Goal: Task Accomplishment & Management: Manage account settings

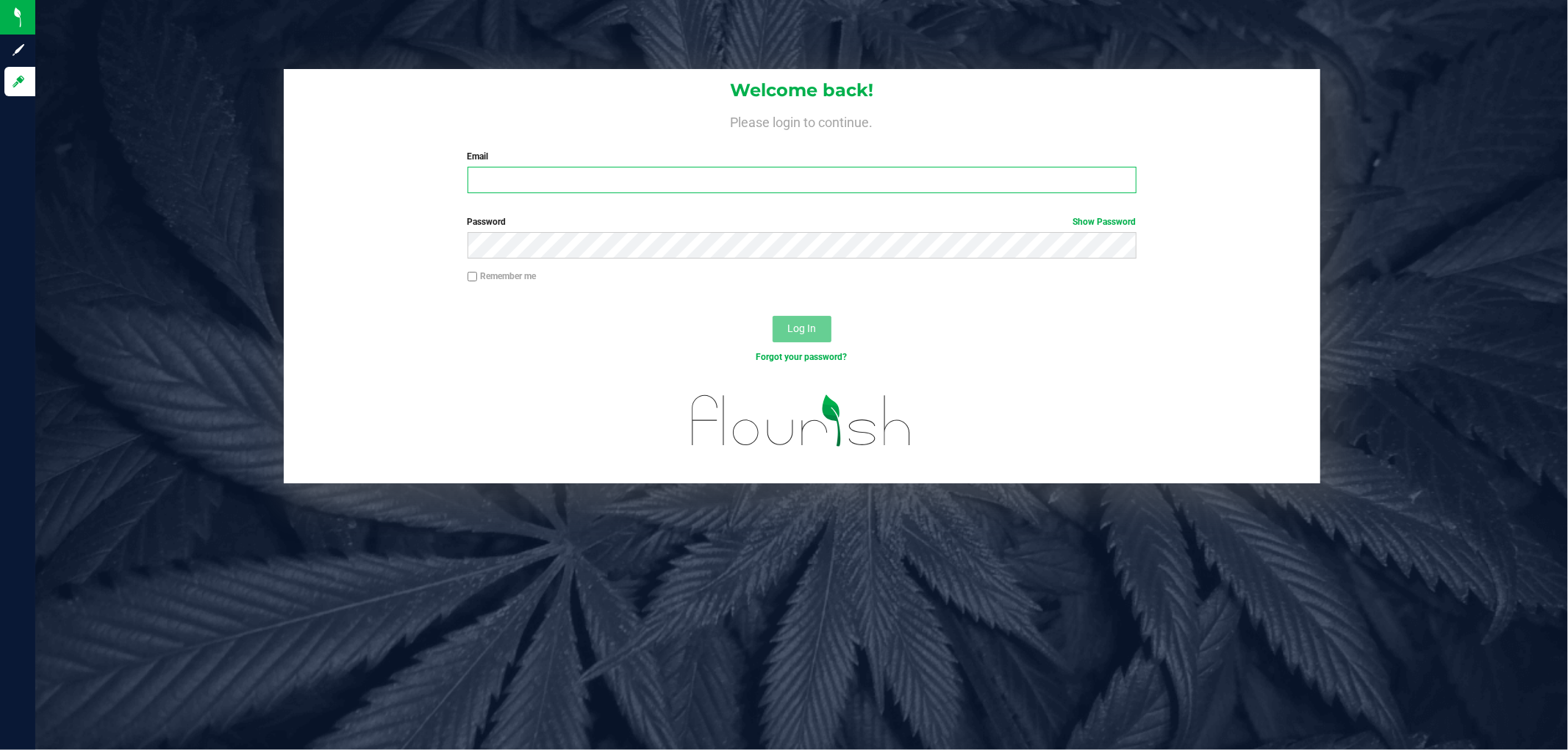
click at [841, 186] on input "Email" at bounding box center [802, 181] width 669 height 27
type input "[EMAIL_ADDRESS][DOMAIN_NAME]"
click at [772, 316] on button "Log In" at bounding box center [801, 330] width 59 height 27
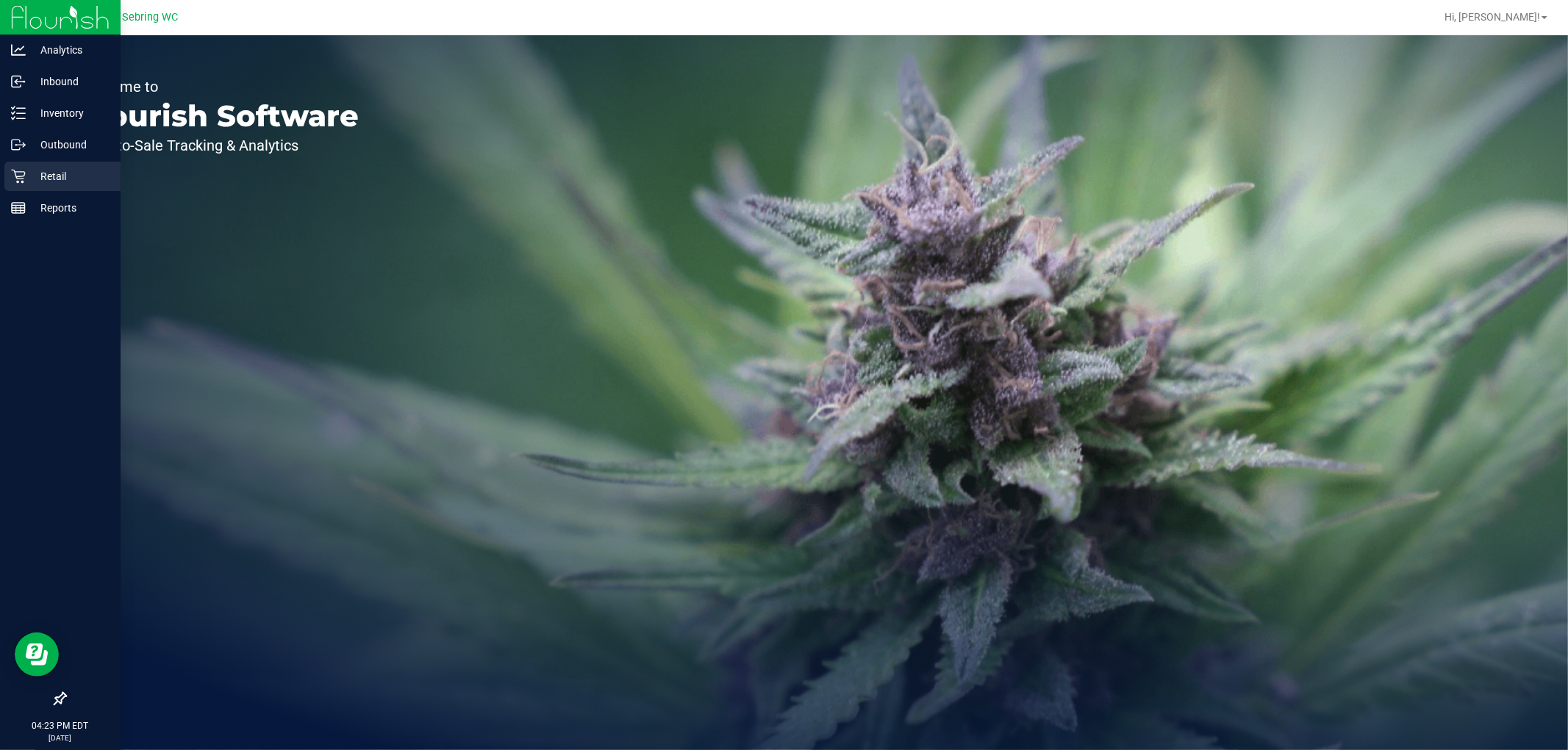
click at [26, 166] on div "Retail" at bounding box center [62, 176] width 116 height 30
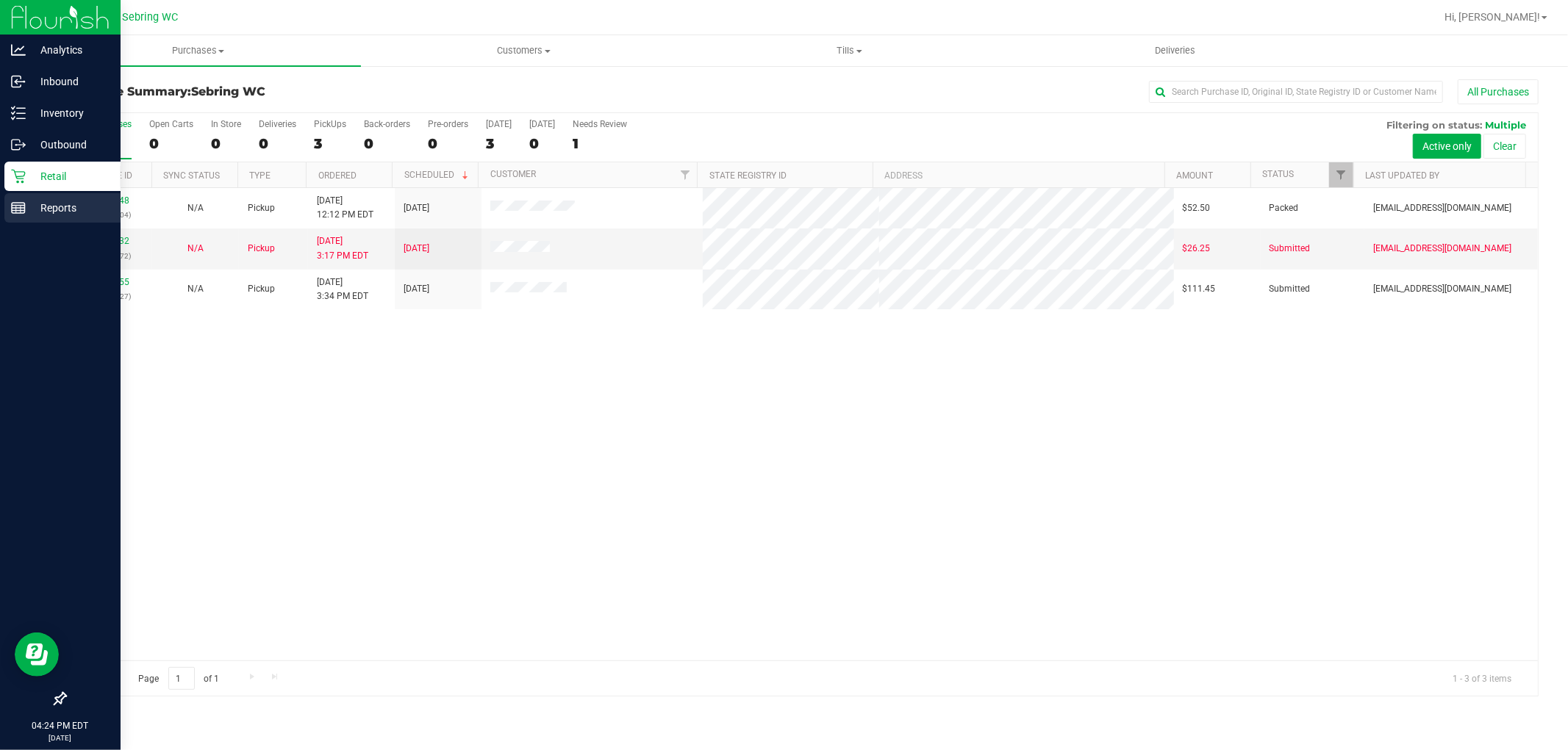
click at [64, 217] on div "Reports" at bounding box center [62, 208] width 116 height 30
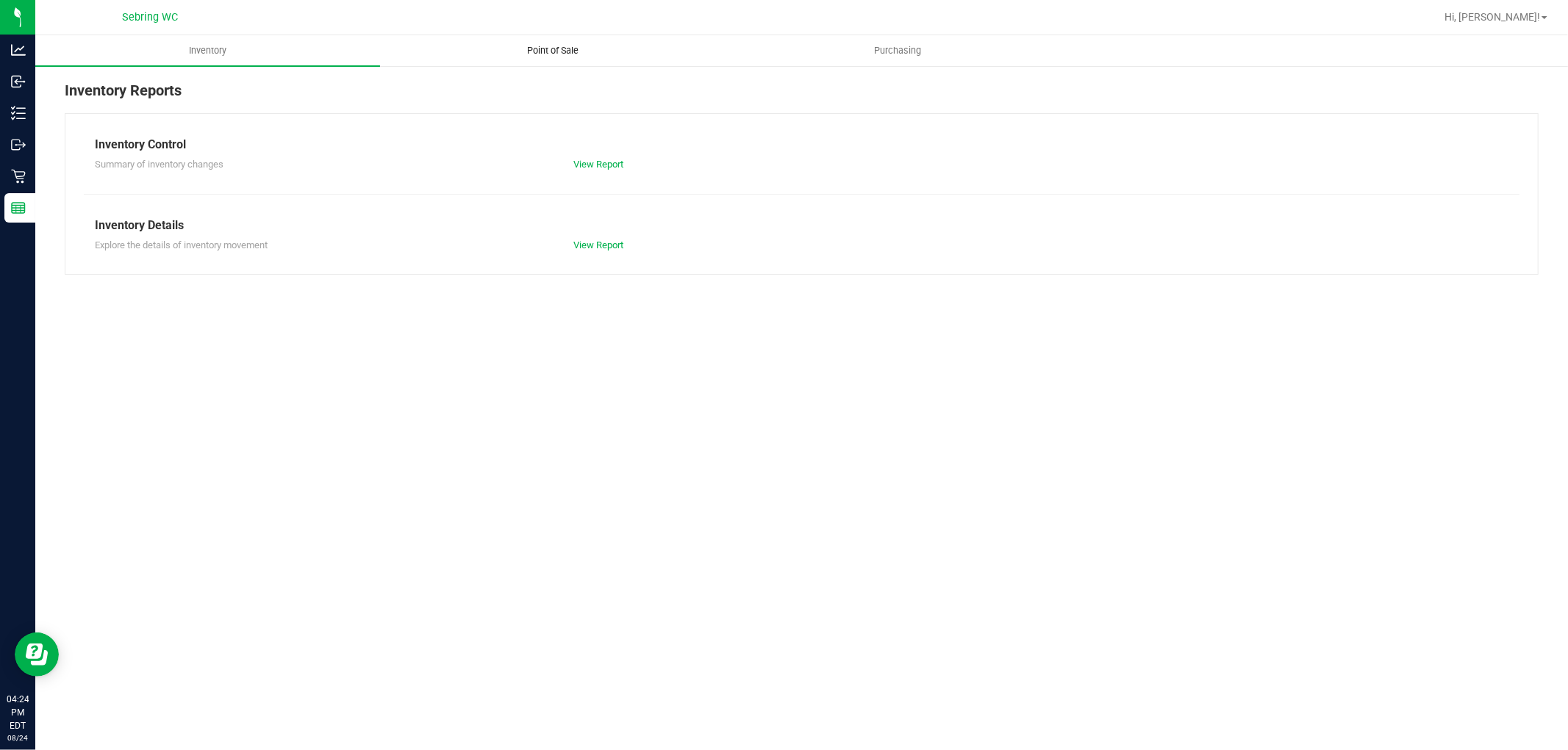
click at [547, 57] on span "Point of Sale" at bounding box center [552, 51] width 91 height 13
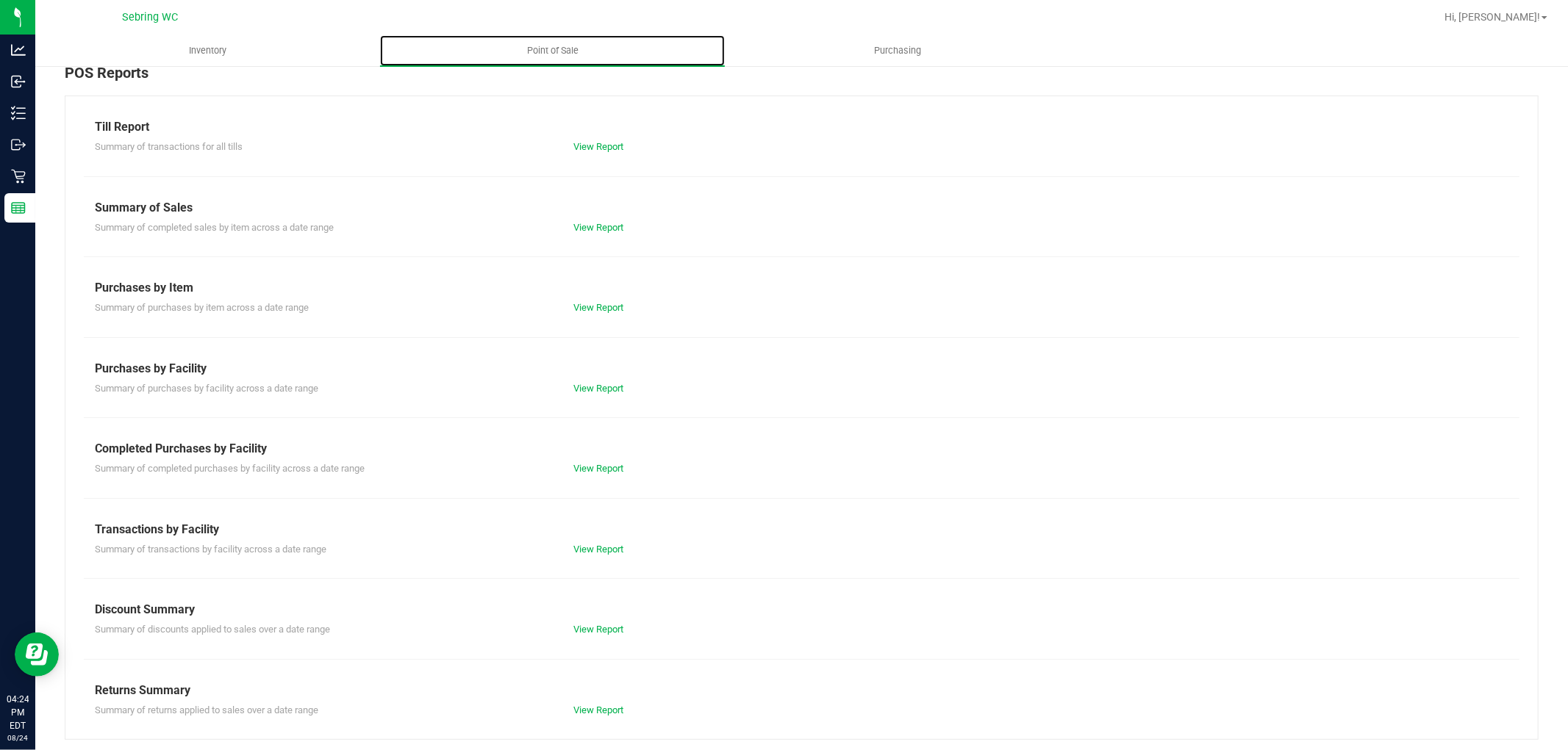
scroll to position [23, 0]
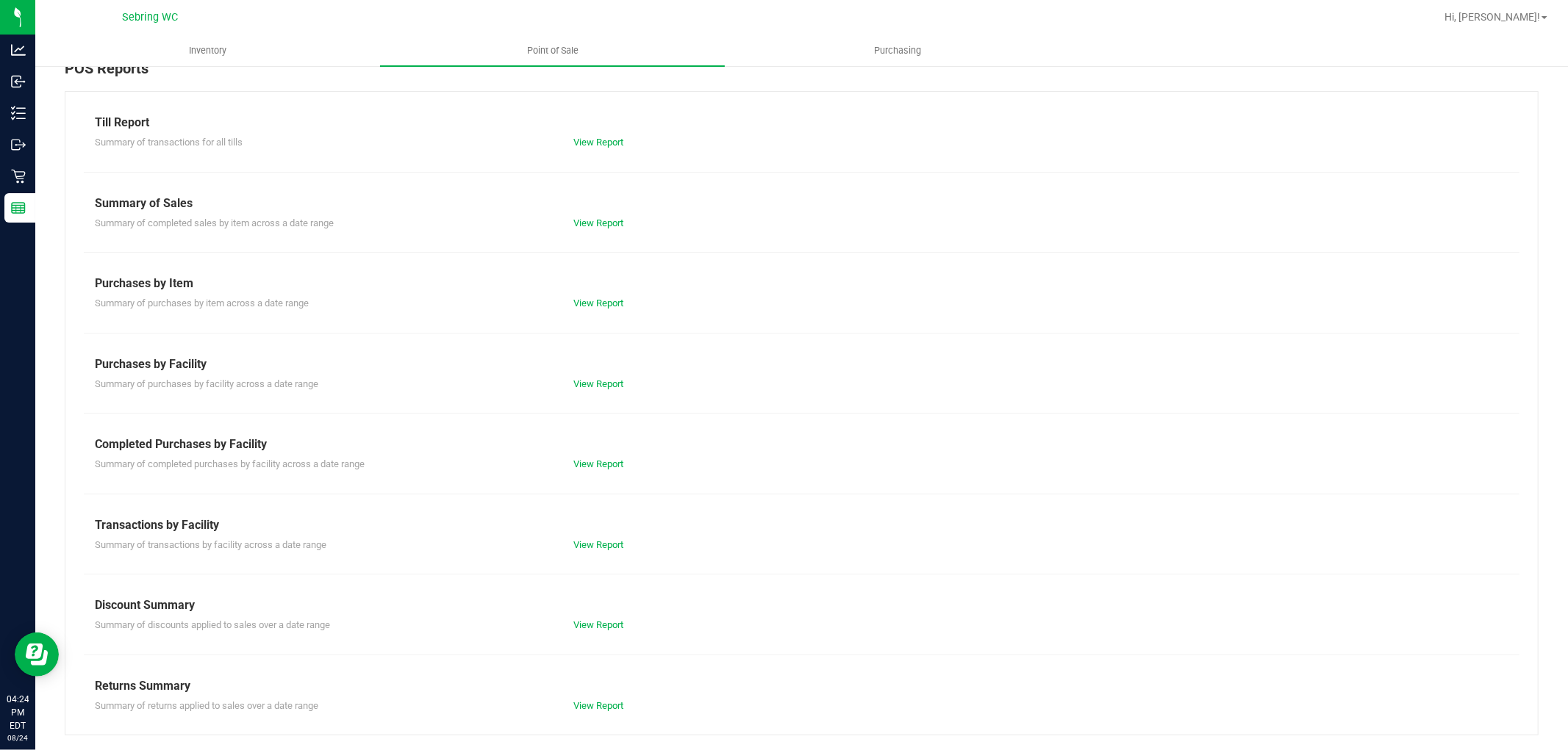
click at [585, 449] on div "Completed Purchases by Facility" at bounding box center [802, 444] width 1413 height 17
click at [584, 473] on div "Till Report Summary of transactions for all tills View Report Summary of Sales …" at bounding box center [801, 413] width 1474 height 644
click at [588, 459] on link "View Report" at bounding box center [598, 463] width 50 height 11
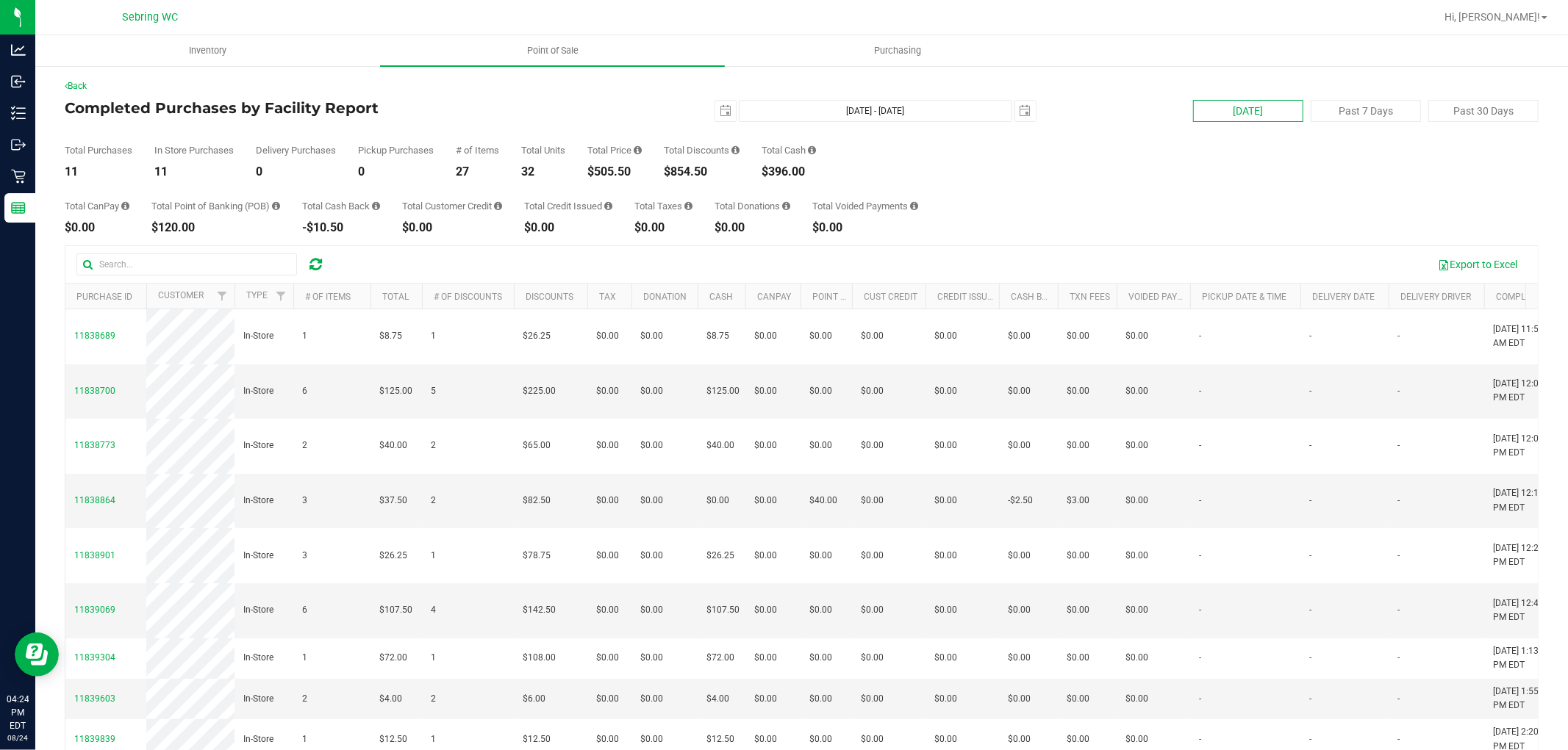
click at [1207, 111] on button "[DATE]" at bounding box center [1248, 111] width 111 height 22
click at [364, 172] on div "0" at bounding box center [395, 172] width 76 height 12
click at [432, 174] on div "0" at bounding box center [395, 172] width 76 height 12
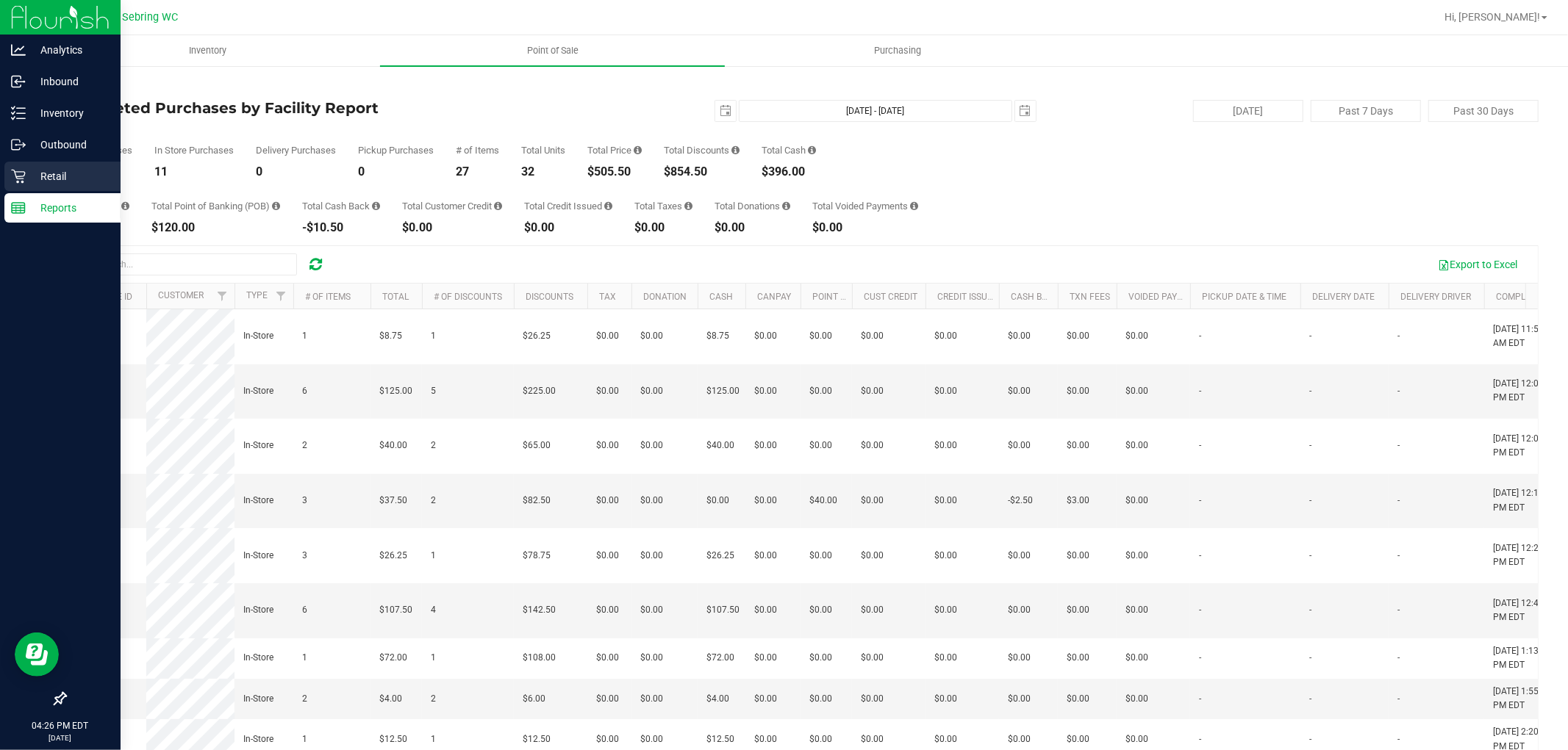
click at [2, 169] on link "Retail" at bounding box center [60, 177] width 120 height 32
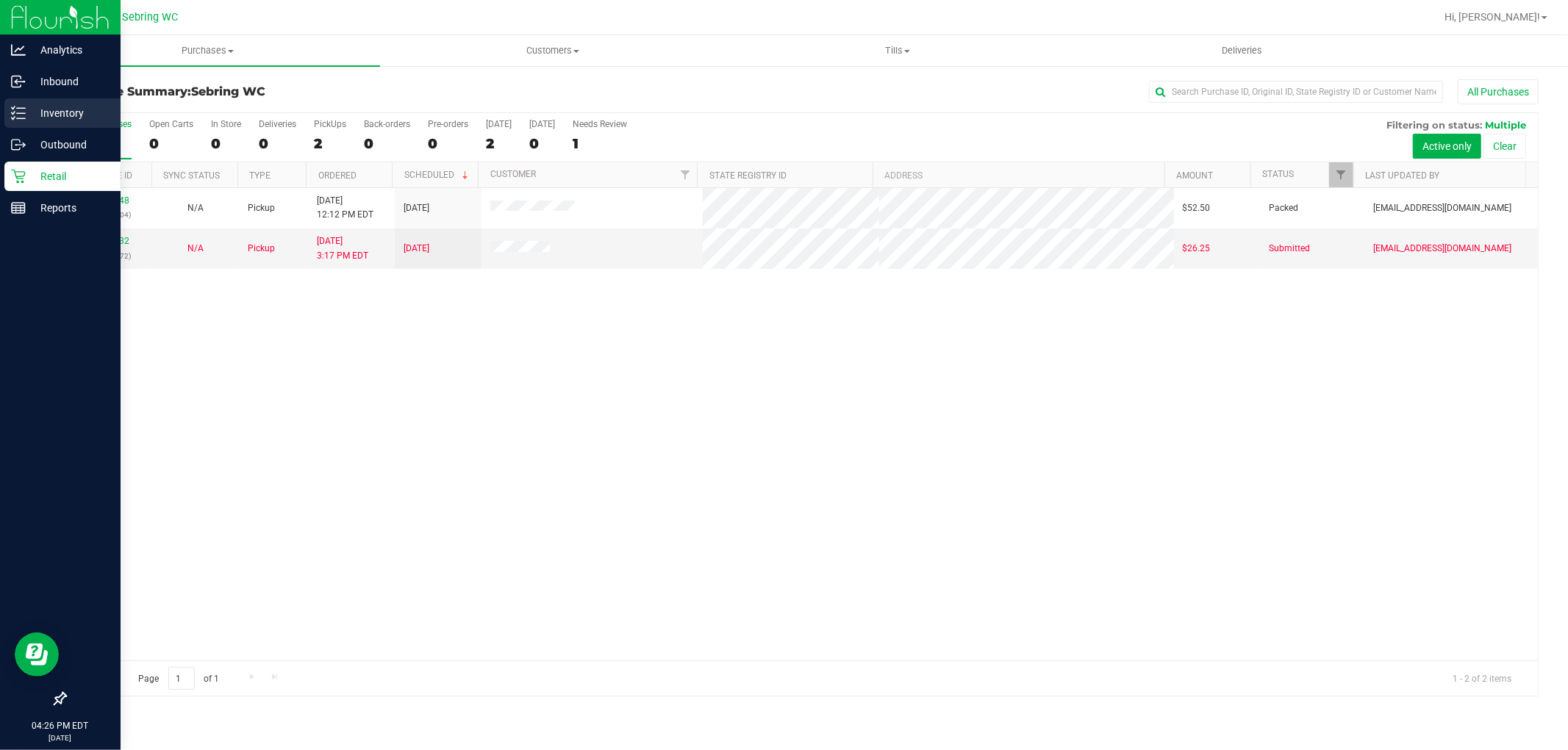
click at [44, 113] on p "Inventory" at bounding box center [70, 113] width 88 height 17
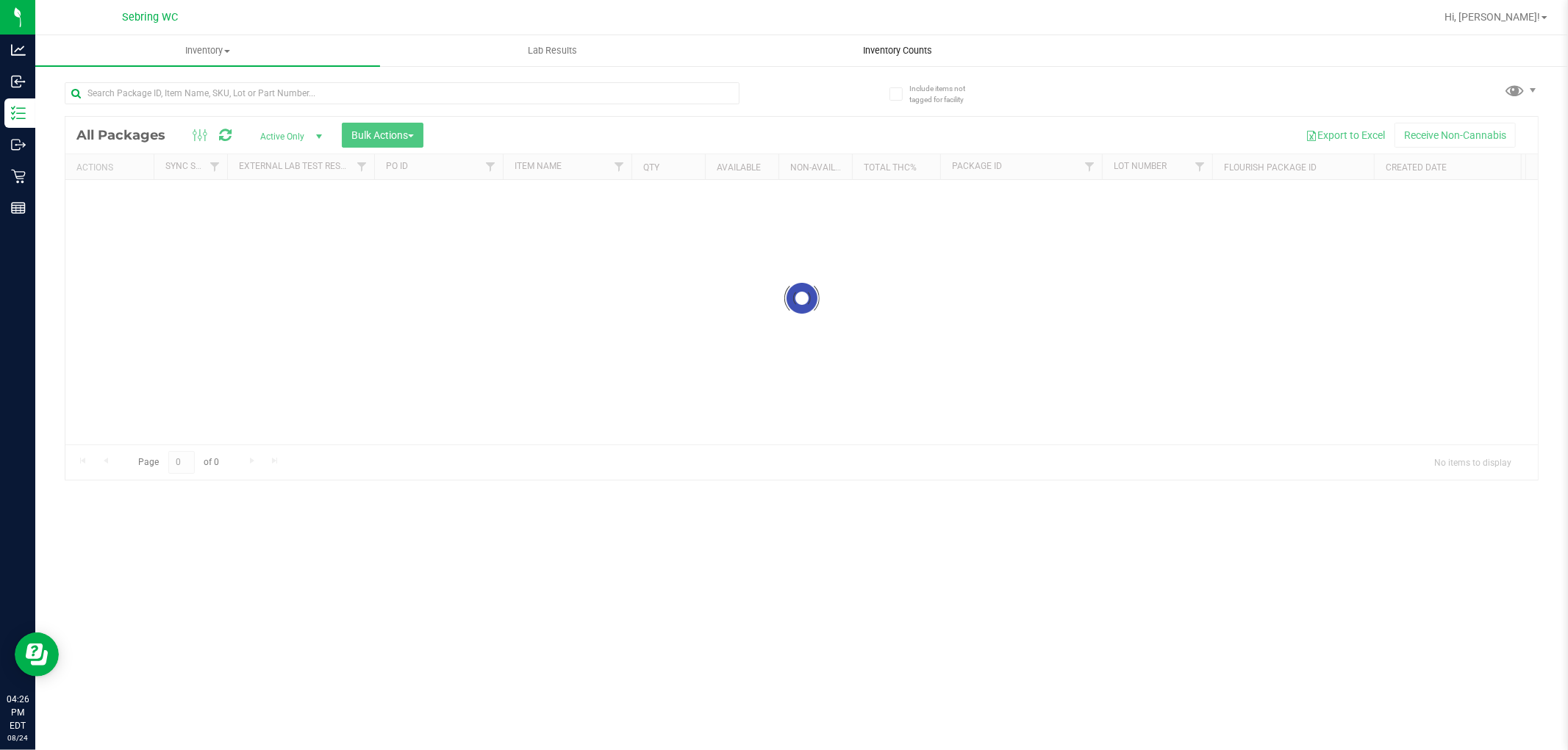
click at [938, 61] on uib-tab-heading "Inventory Counts" at bounding box center [896, 50] width 343 height 30
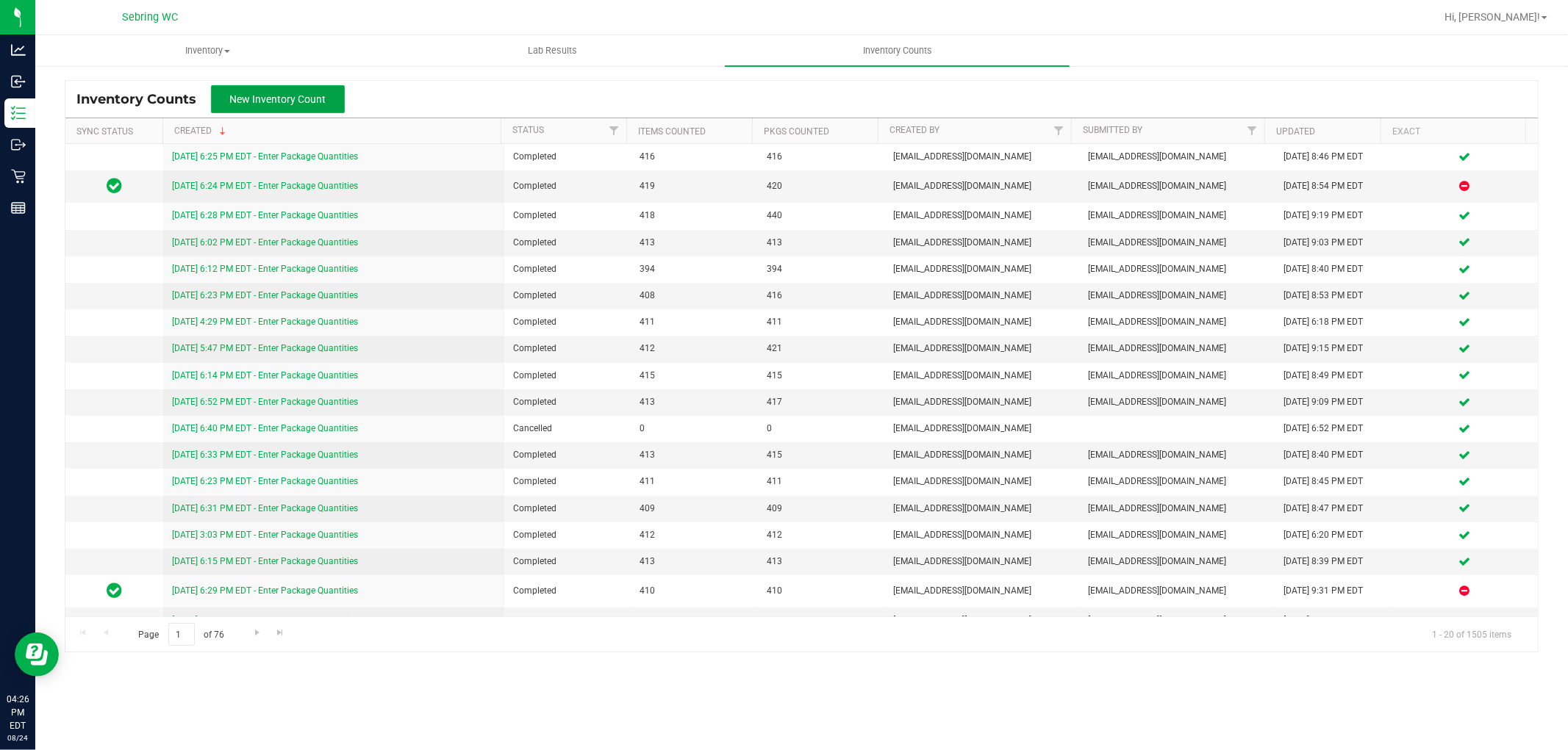
click at [273, 97] on span "New Inventory Count" at bounding box center [278, 99] width 96 height 12
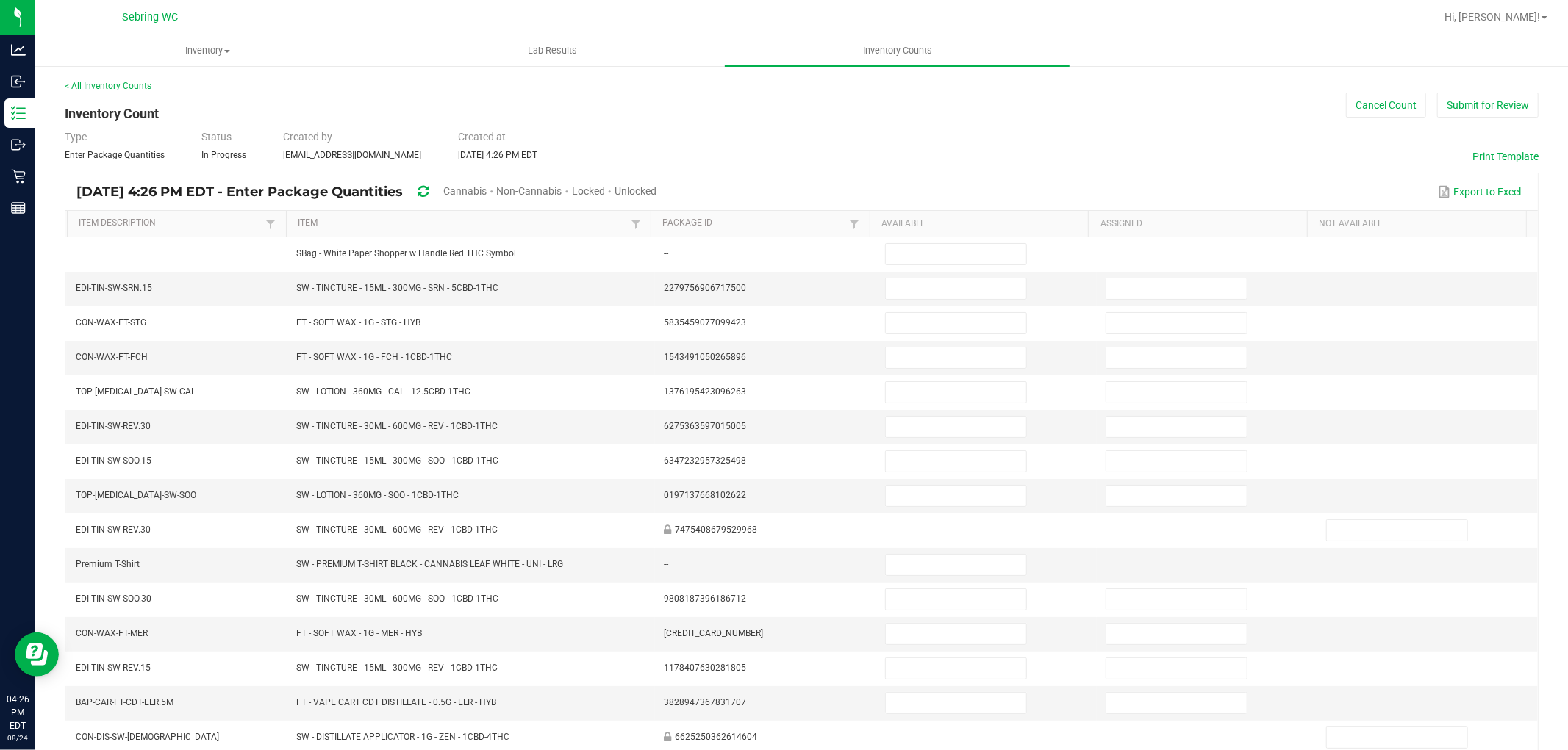
click at [486, 188] on span "Cannabis" at bounding box center [464, 191] width 43 height 12
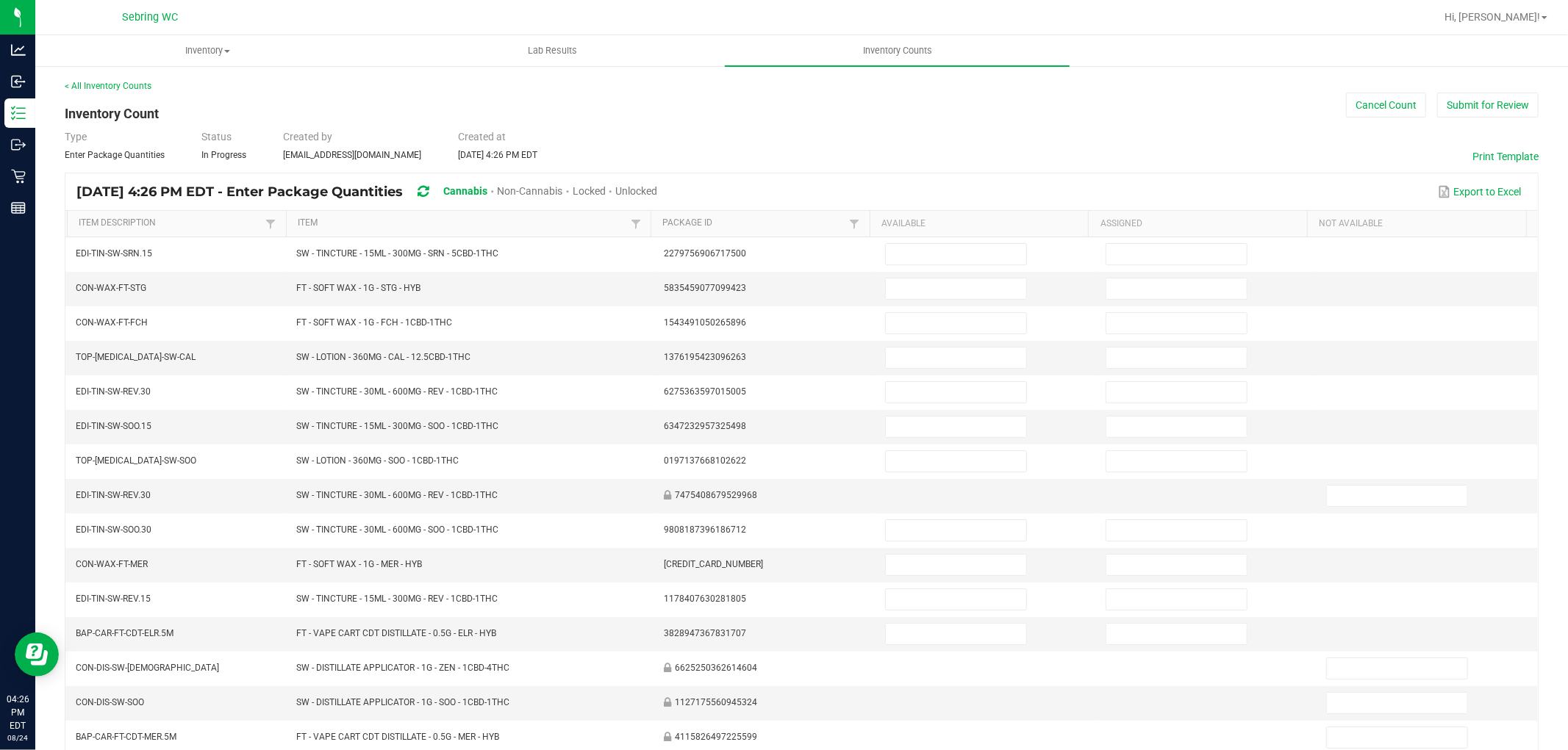
click at [657, 188] on span "Unlocked" at bounding box center [636, 191] width 42 height 12
click at [577, 213] on th "Item" at bounding box center [467, 224] width 364 height 27
click at [570, 217] on link "Item" at bounding box center [462, 223] width 329 height 12
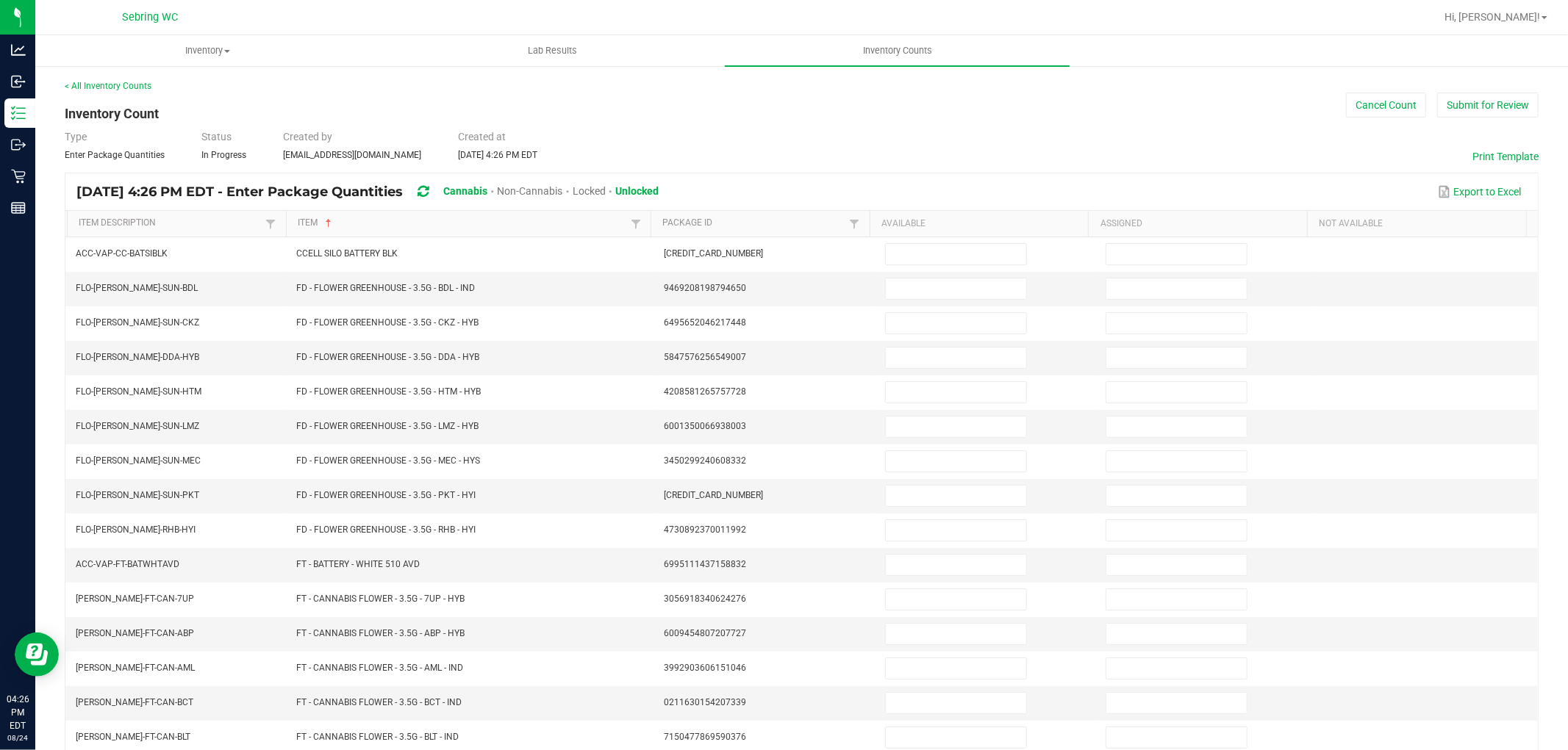
click at [332, 115] on div "< All Inventory Counts Inventory Count Cancel Count Submit for Review Type Ente…" at bounding box center [801, 523] width 1474 height 887
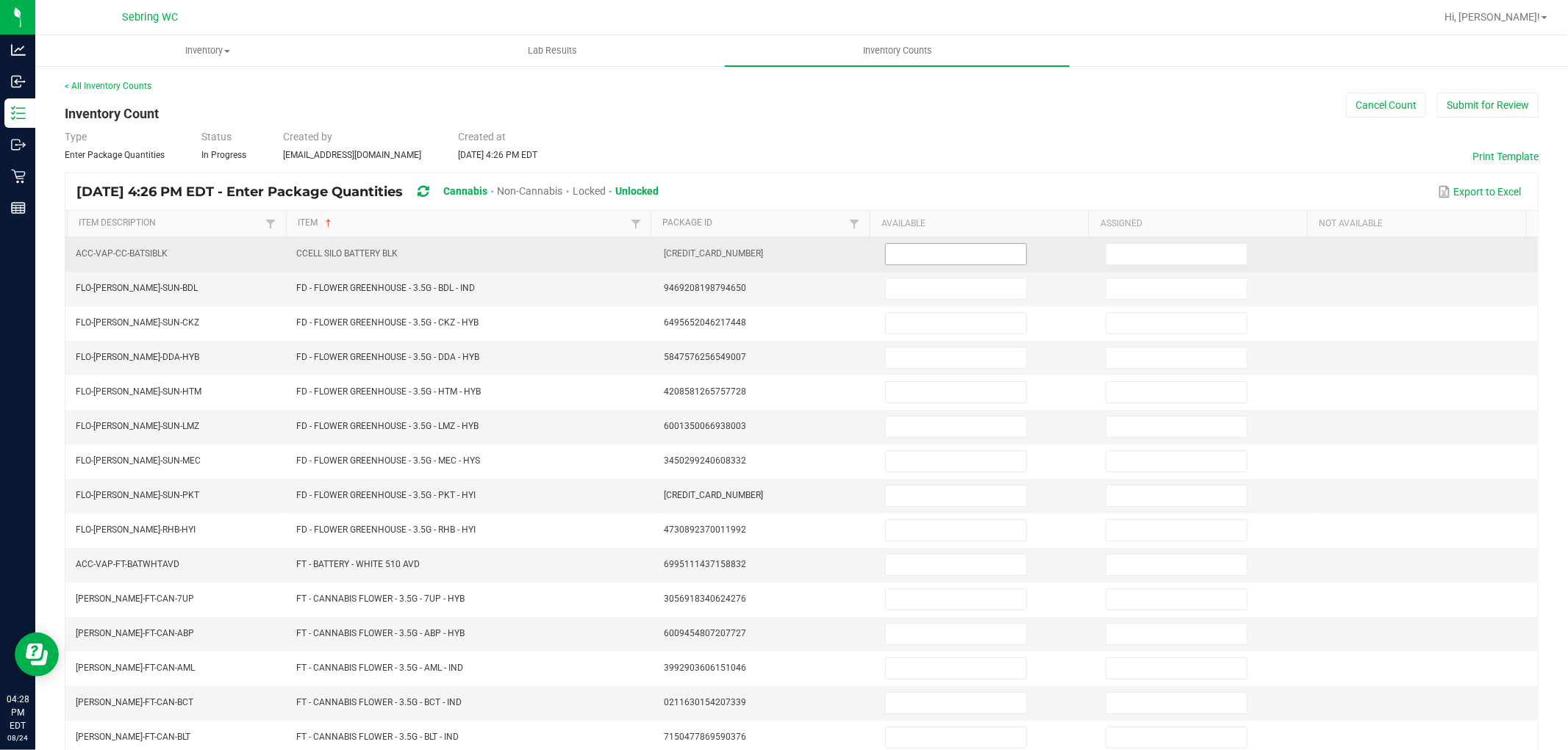
drag, startPoint x: 922, startPoint y: 250, endPoint x: 912, endPoint y: 248, distance: 10.2
click at [912, 248] on input at bounding box center [956, 254] width 140 height 20
click at [932, 245] on input "2" at bounding box center [956, 254] width 140 height 20
type input "8"
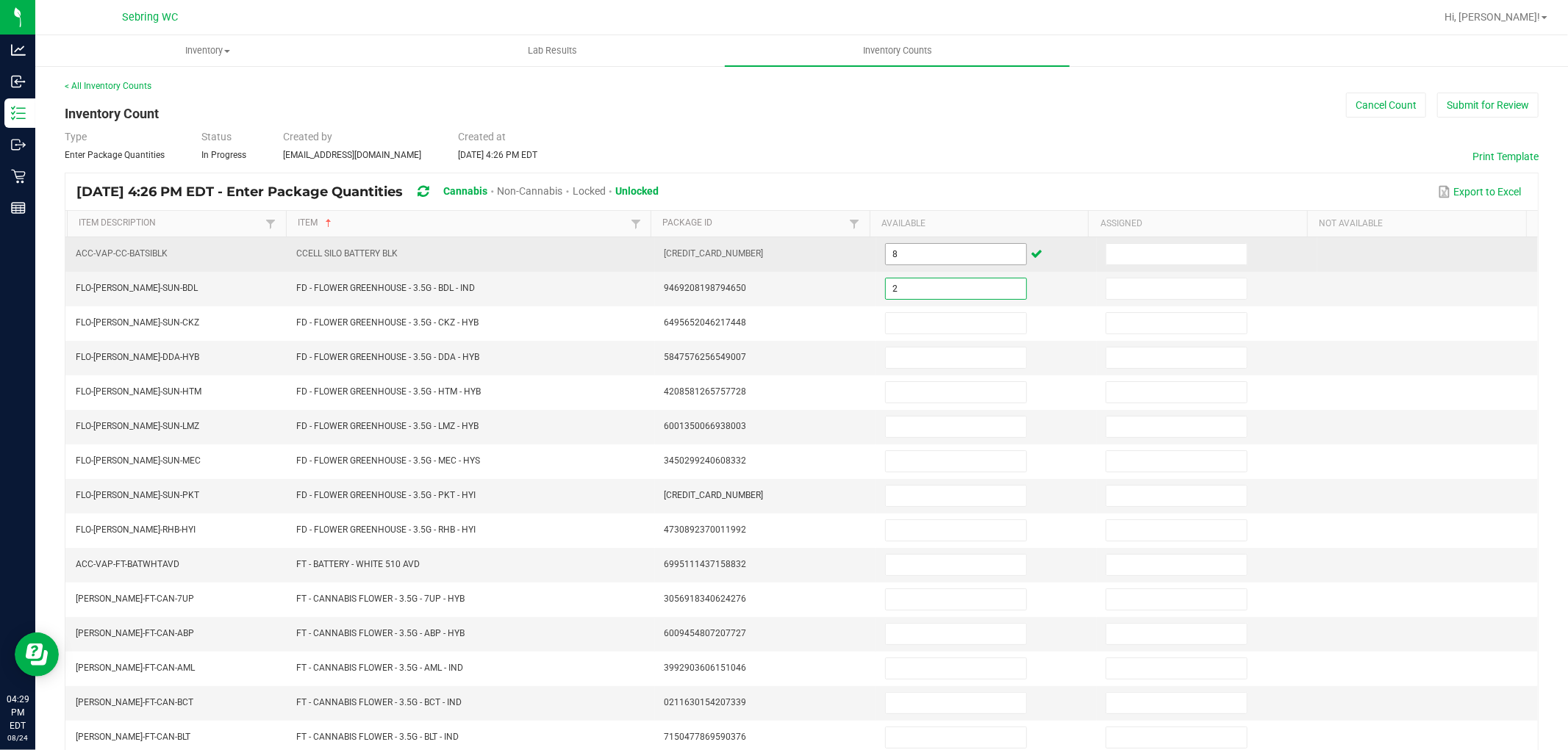
type input "2"
type input "9"
type input "7"
type input "6"
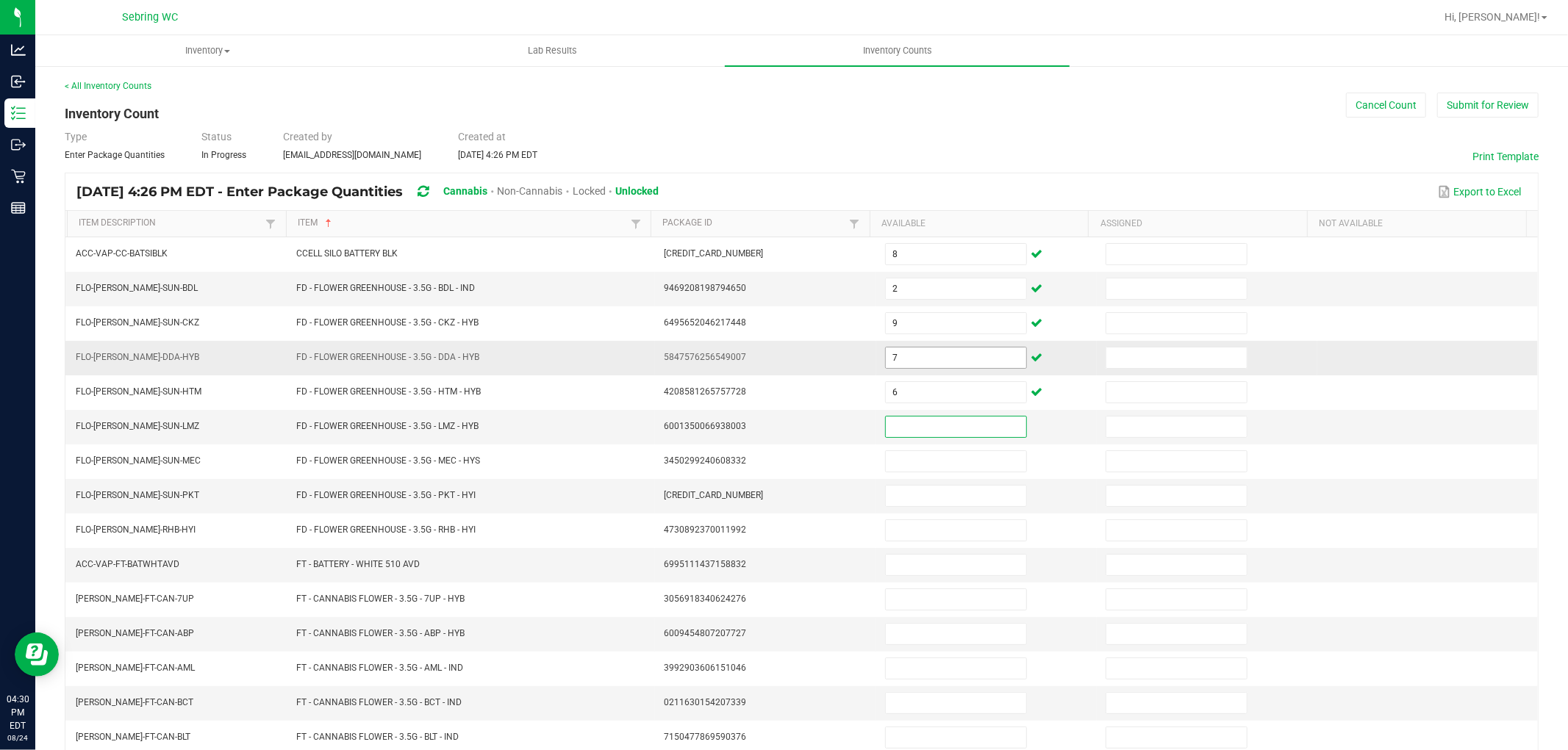
click at [908, 353] on input "7" at bounding box center [956, 358] width 140 height 20
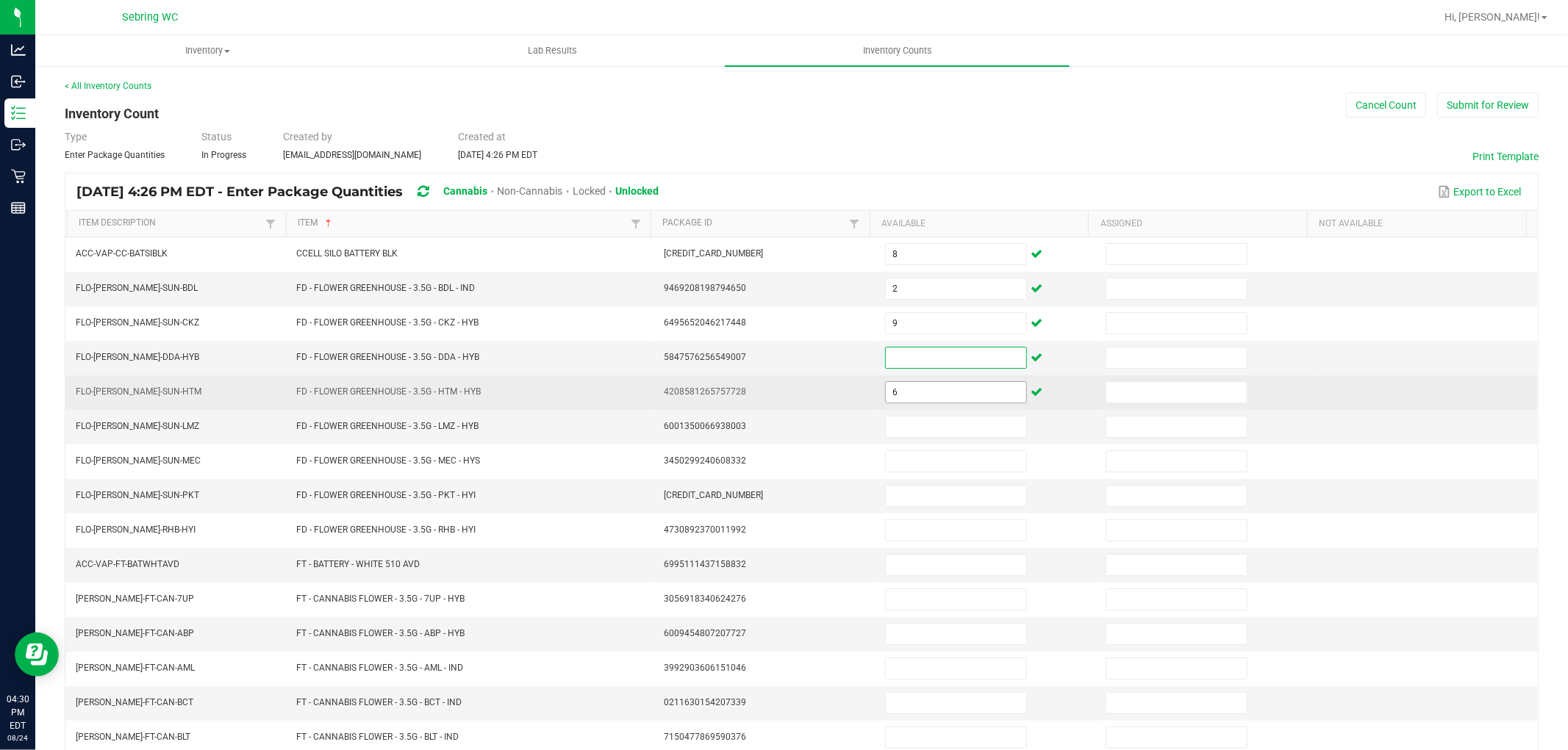
click at [911, 392] on input "6" at bounding box center [956, 392] width 140 height 20
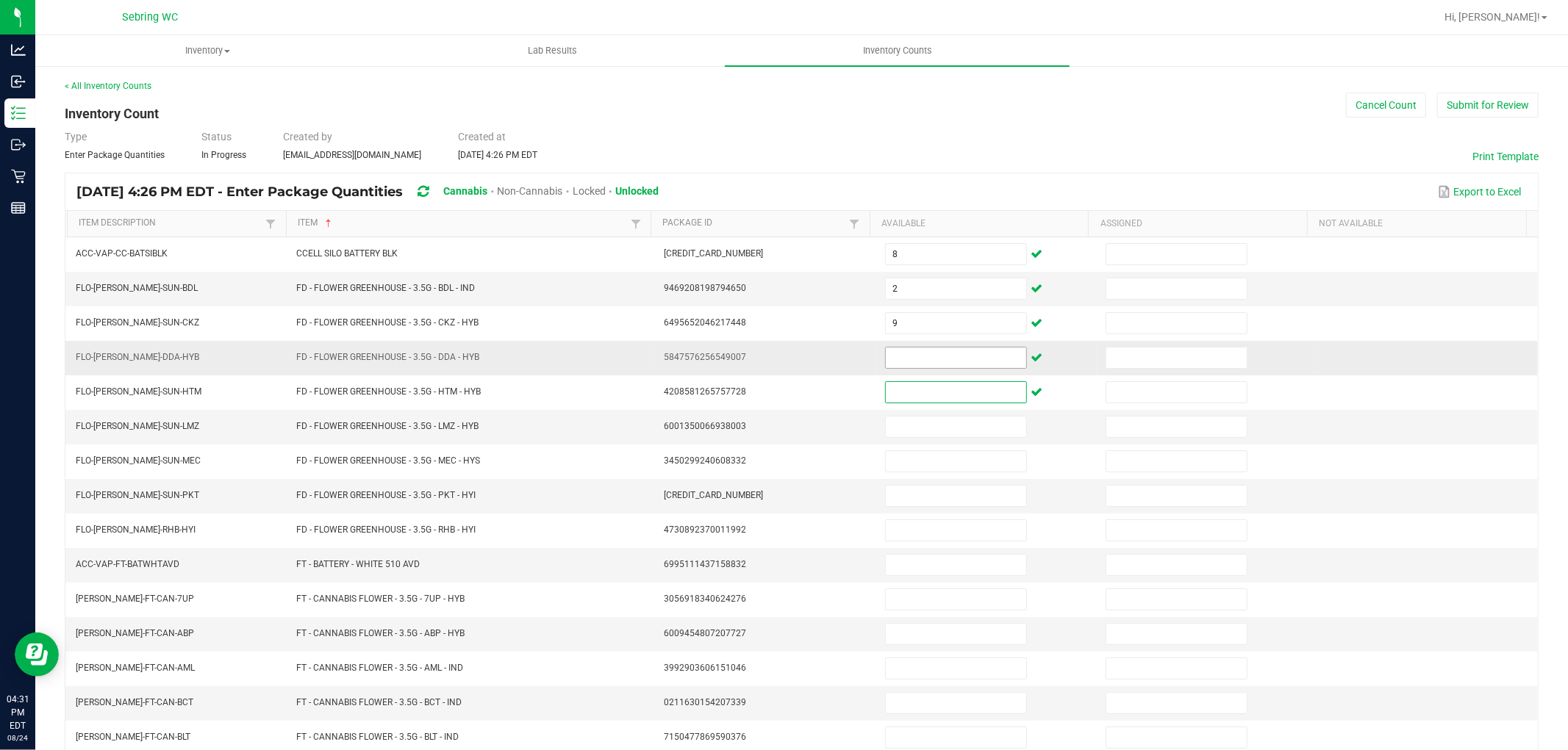
click at [919, 357] on input at bounding box center [956, 358] width 140 height 20
type input "19"
type input "7"
type input "6"
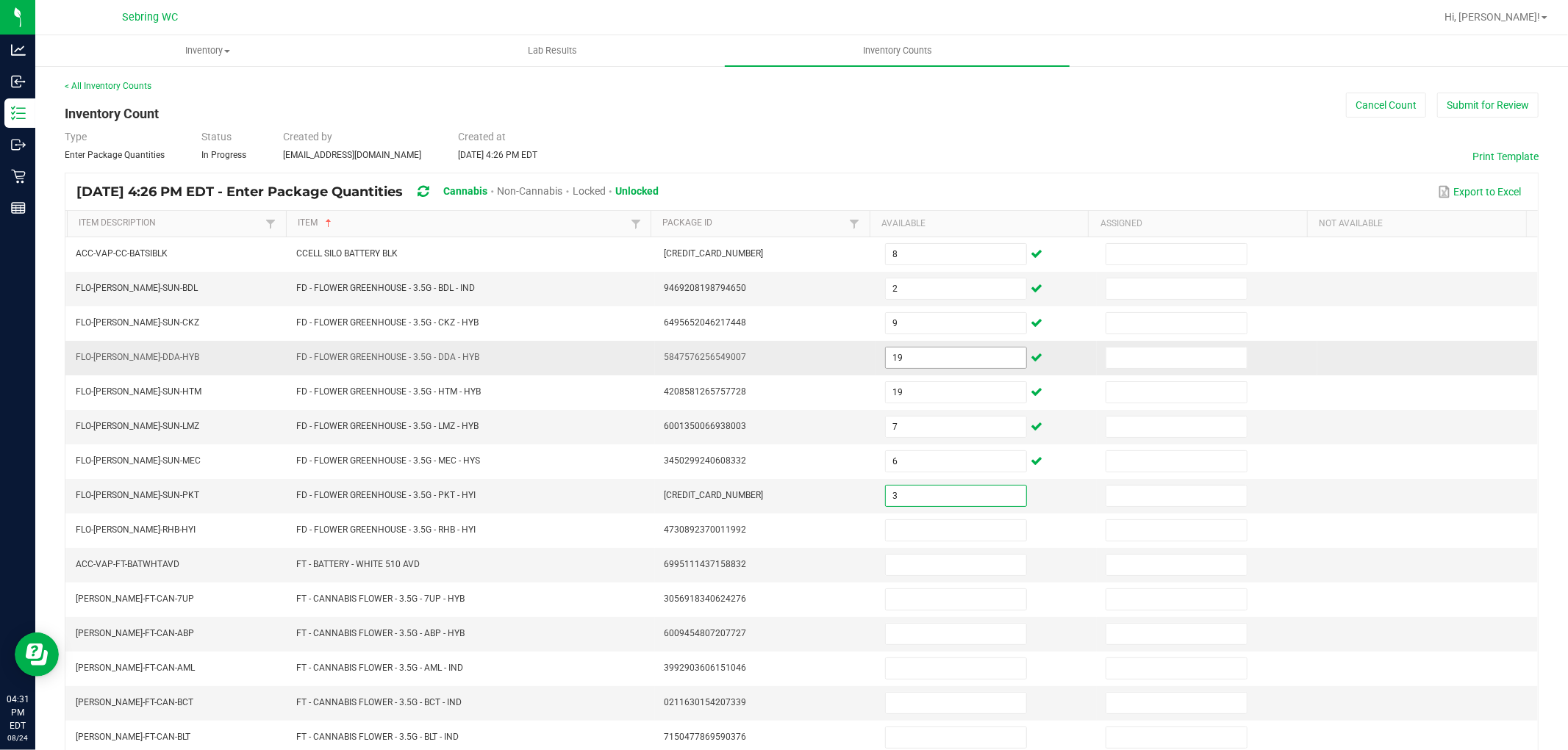
type input "3"
type input "4"
type input "25"
type input "17"
type input "4"
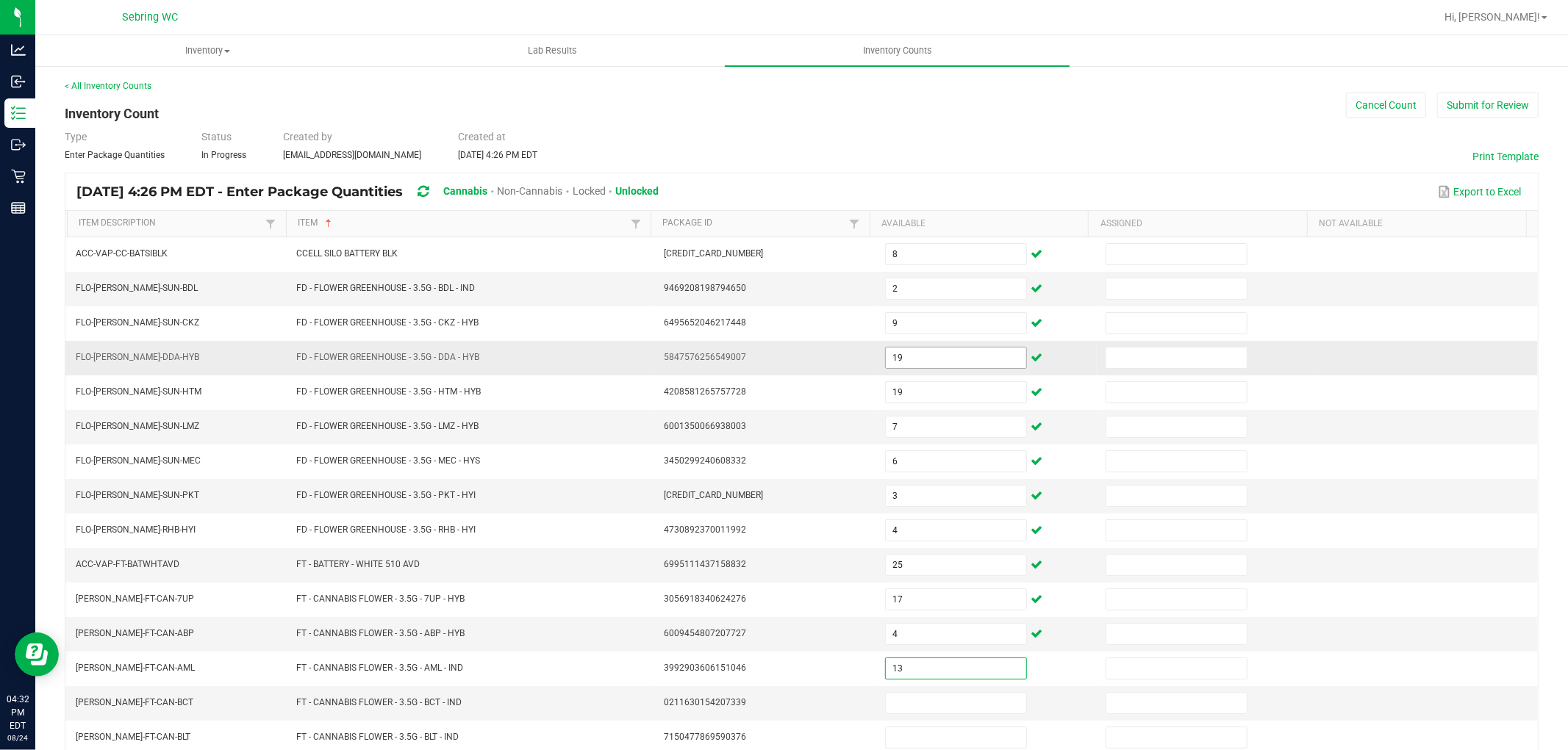
type input "13"
type input "6"
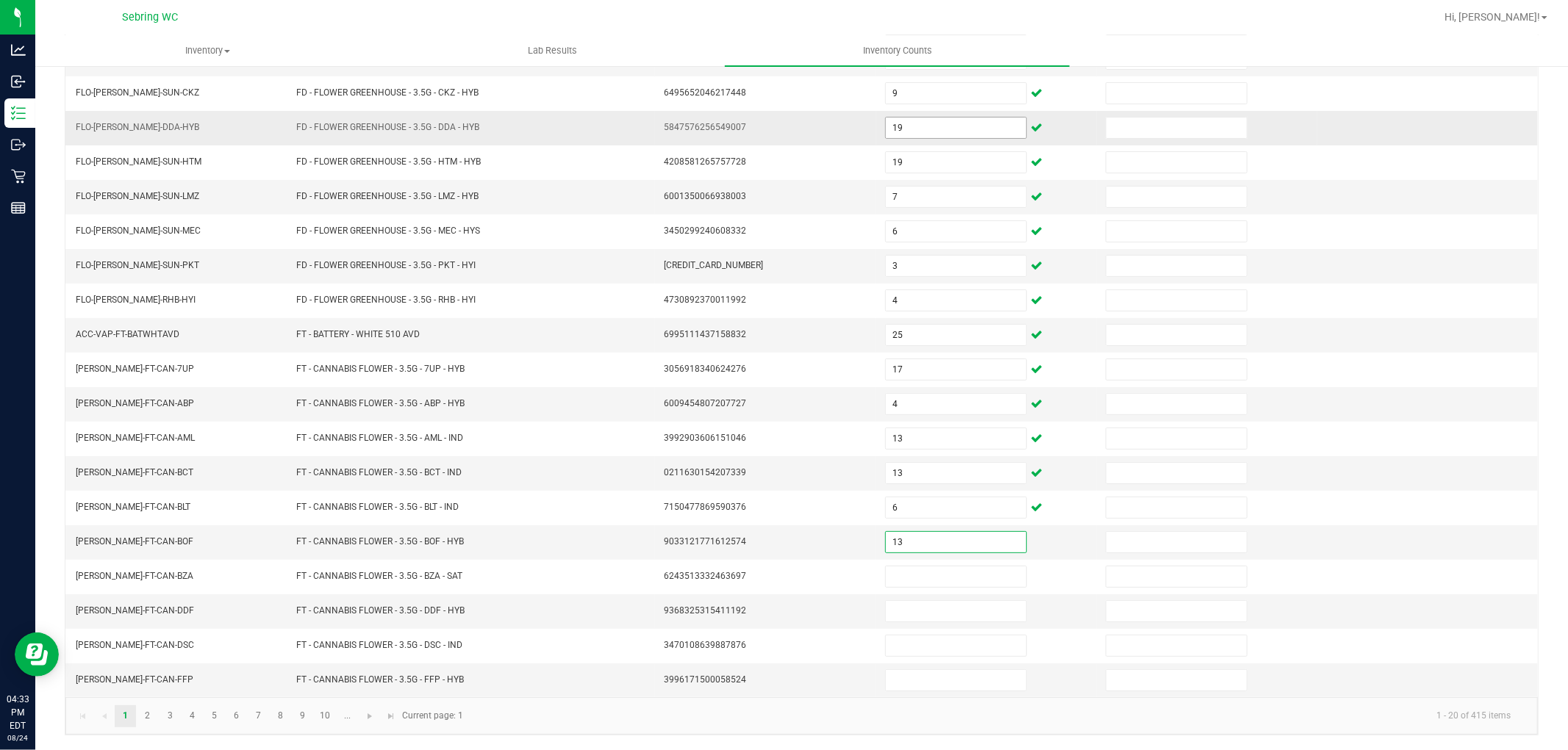
type input "13"
type input "2"
type input "11"
type input "10"
type input "13"
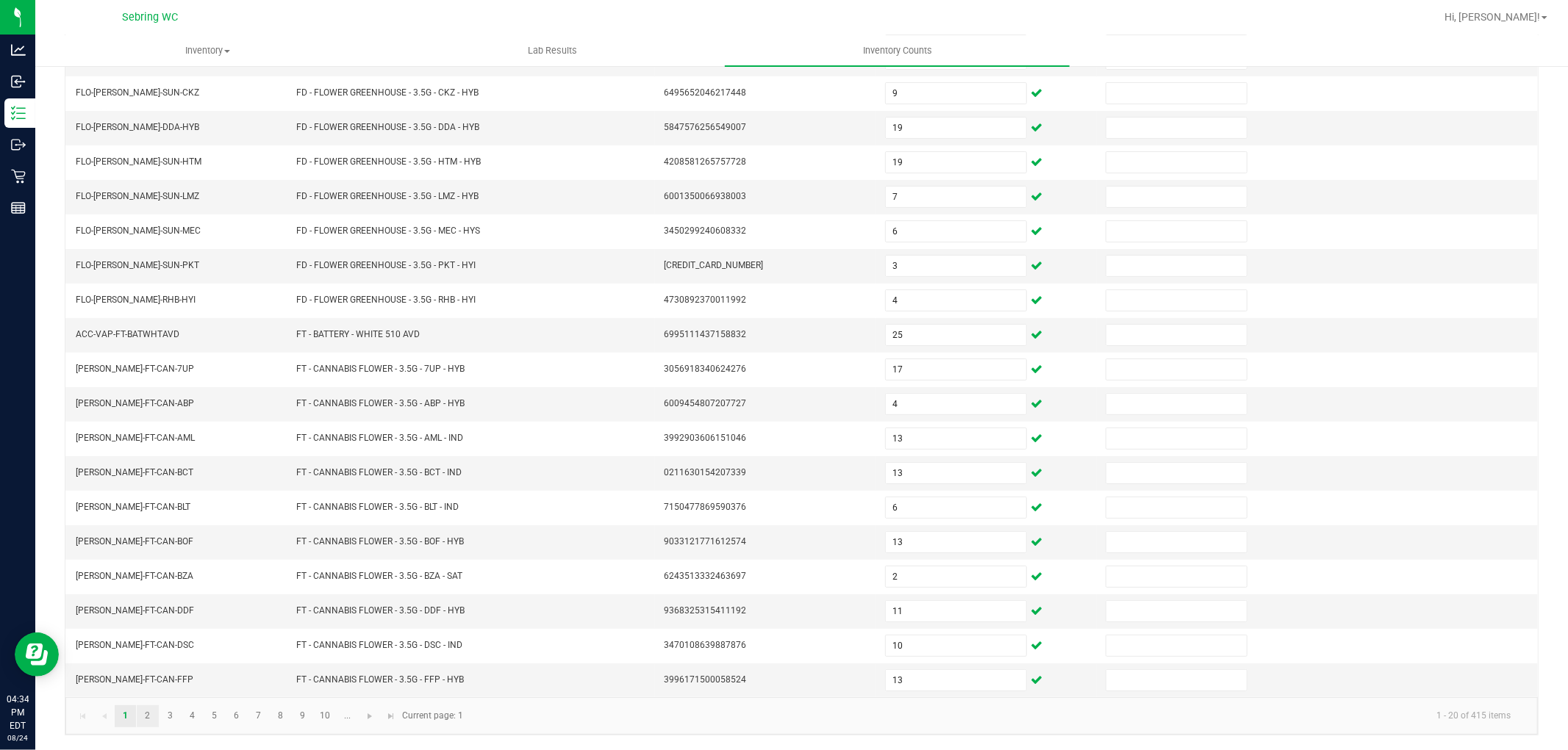
click at [152, 715] on link "2" at bounding box center [147, 716] width 21 height 22
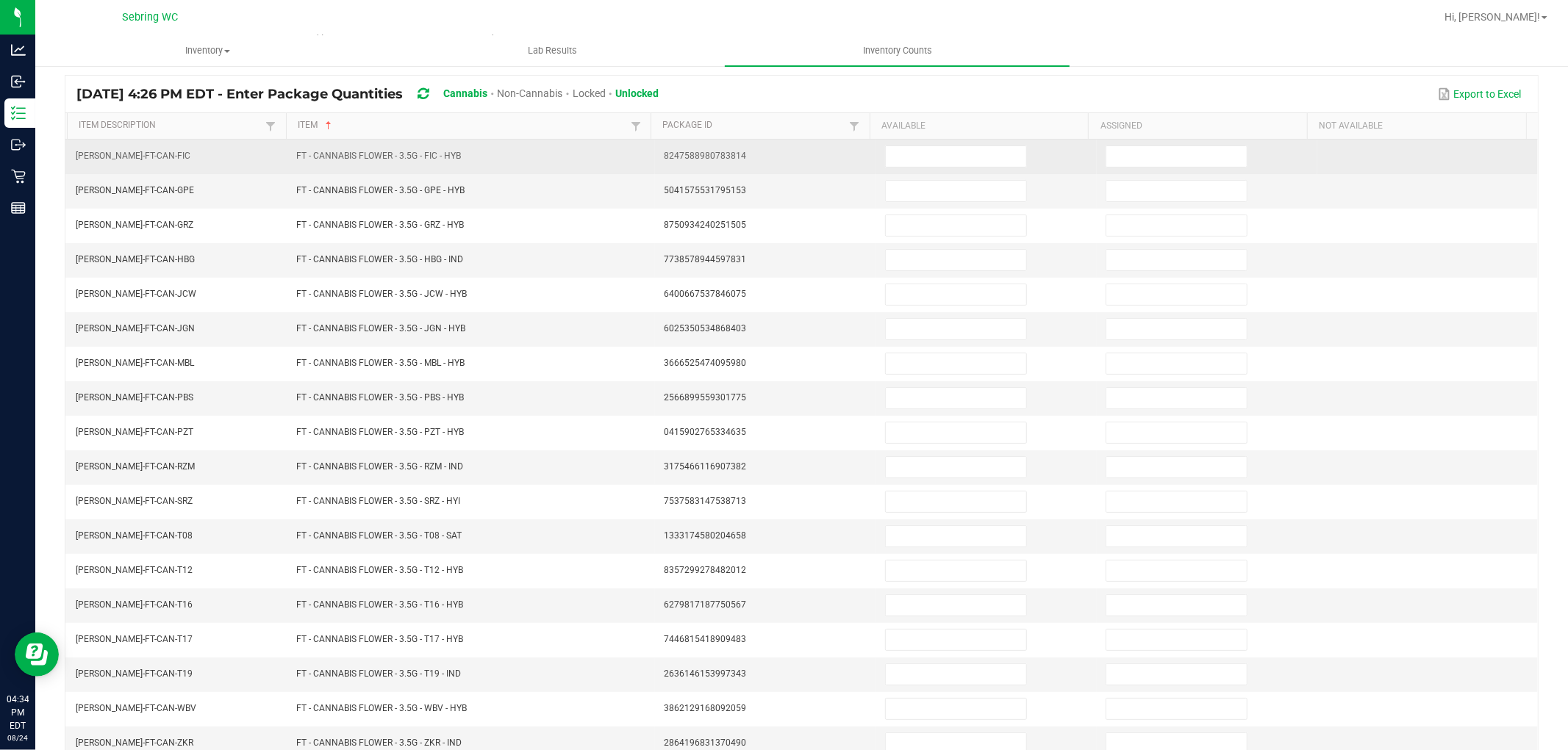
scroll to position [0, 0]
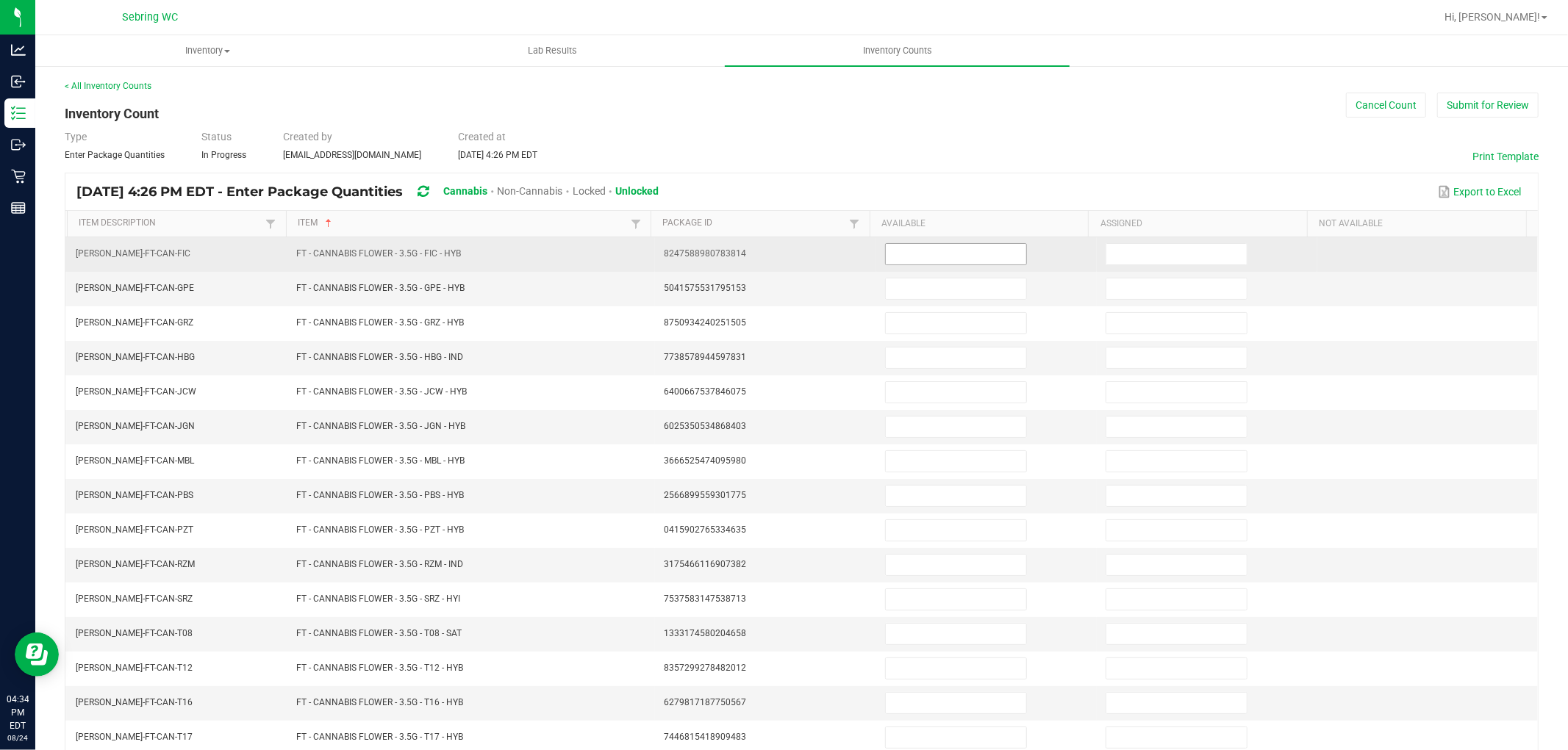
click at [894, 255] on input at bounding box center [956, 254] width 140 height 20
type input "3"
type input "8"
type input "13"
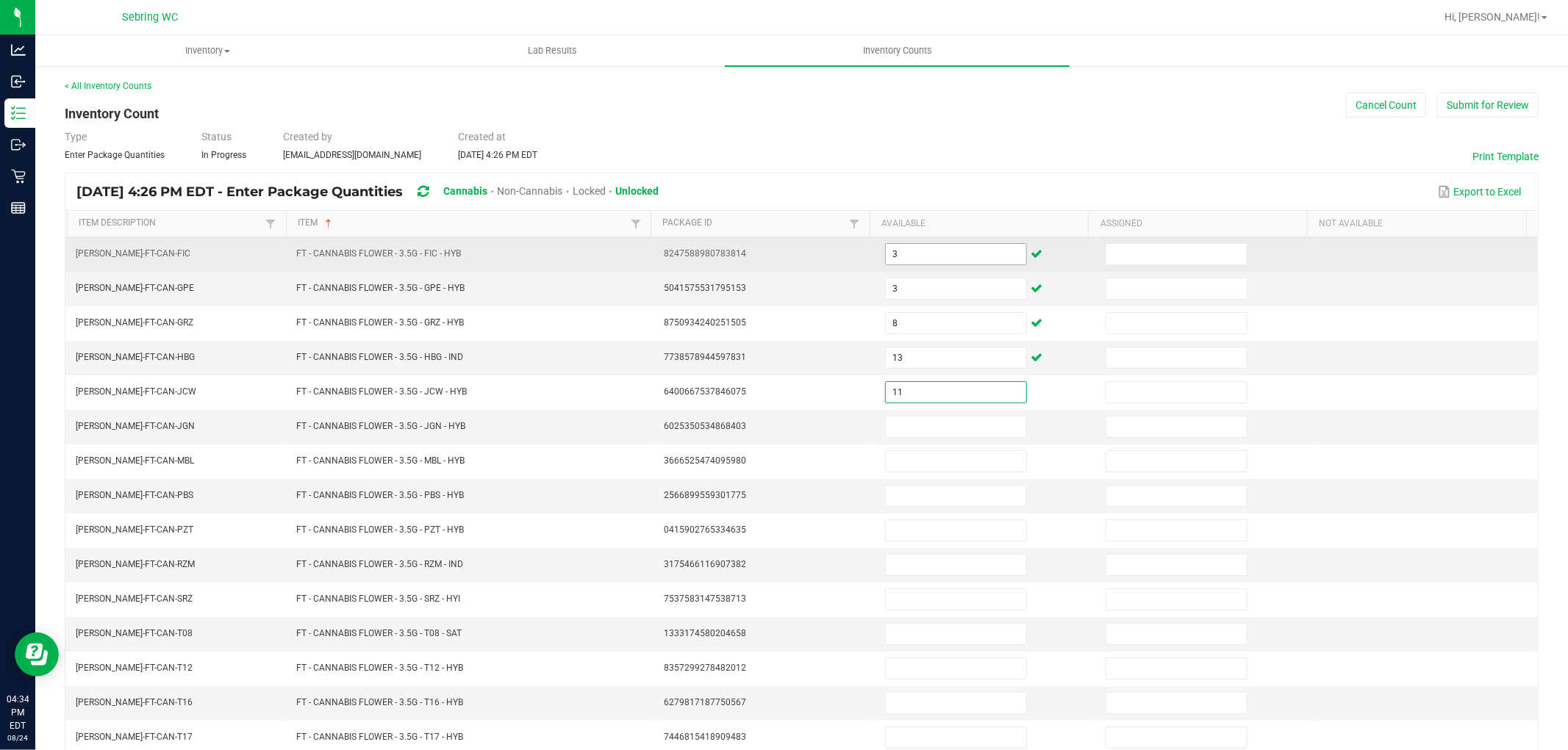
type input "11"
type input "2"
type input "17"
type input "8"
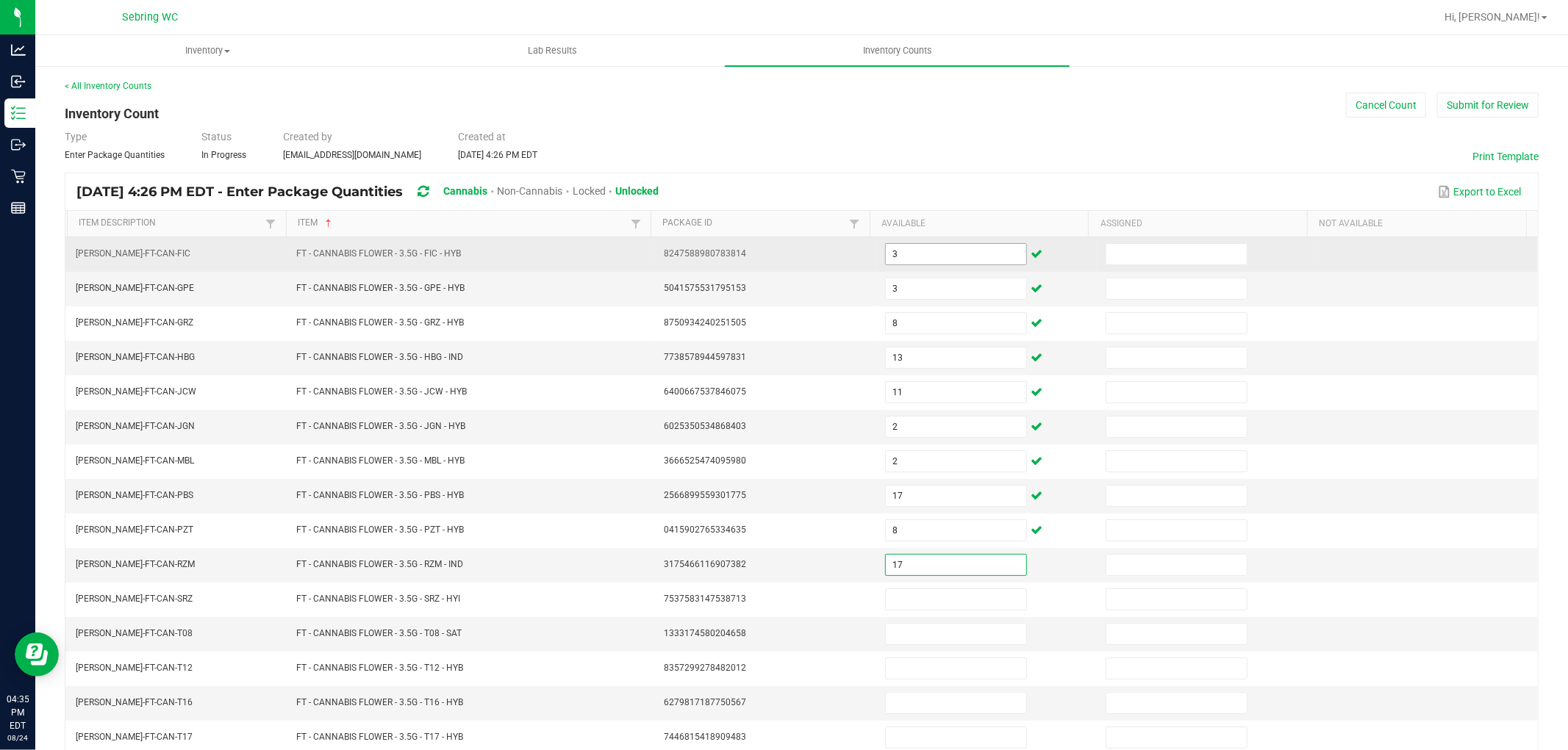
type input "17"
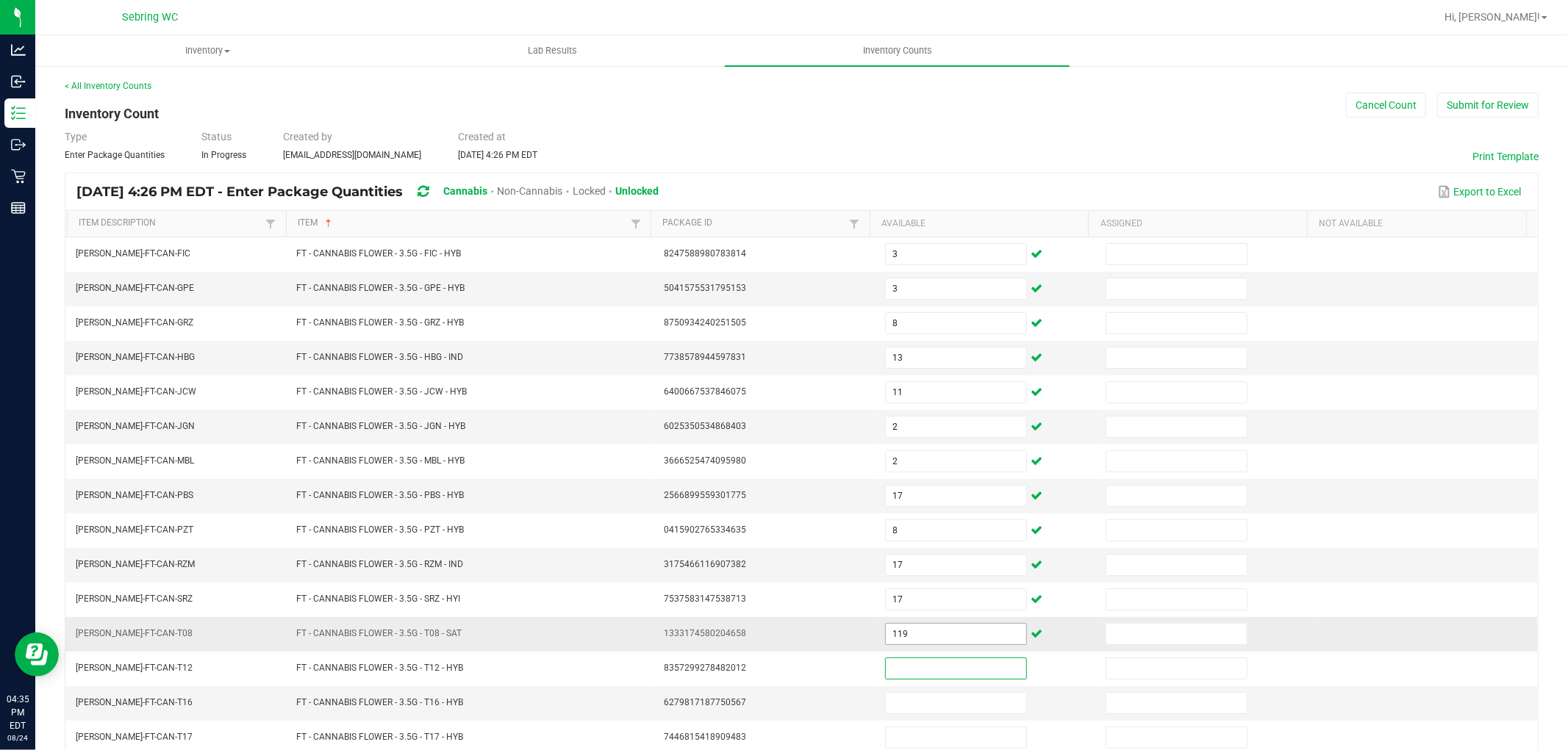
click at [885, 635] on input "119" at bounding box center [956, 634] width 140 height 20
click at [885, 636] on input "119" at bounding box center [956, 634] width 140 height 20
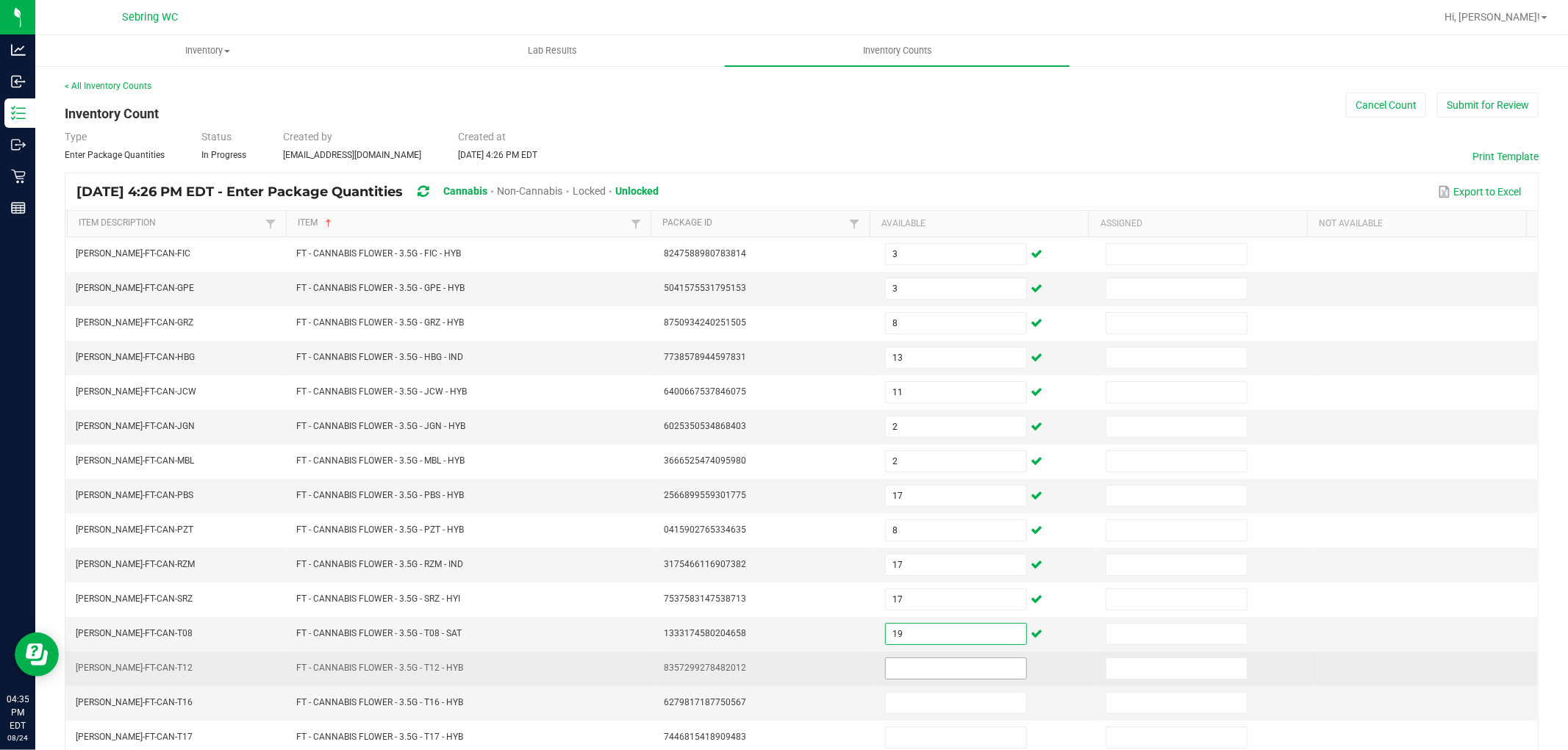
type input "19"
click at [953, 664] on input at bounding box center [956, 668] width 140 height 20
type input "13"
type input "7"
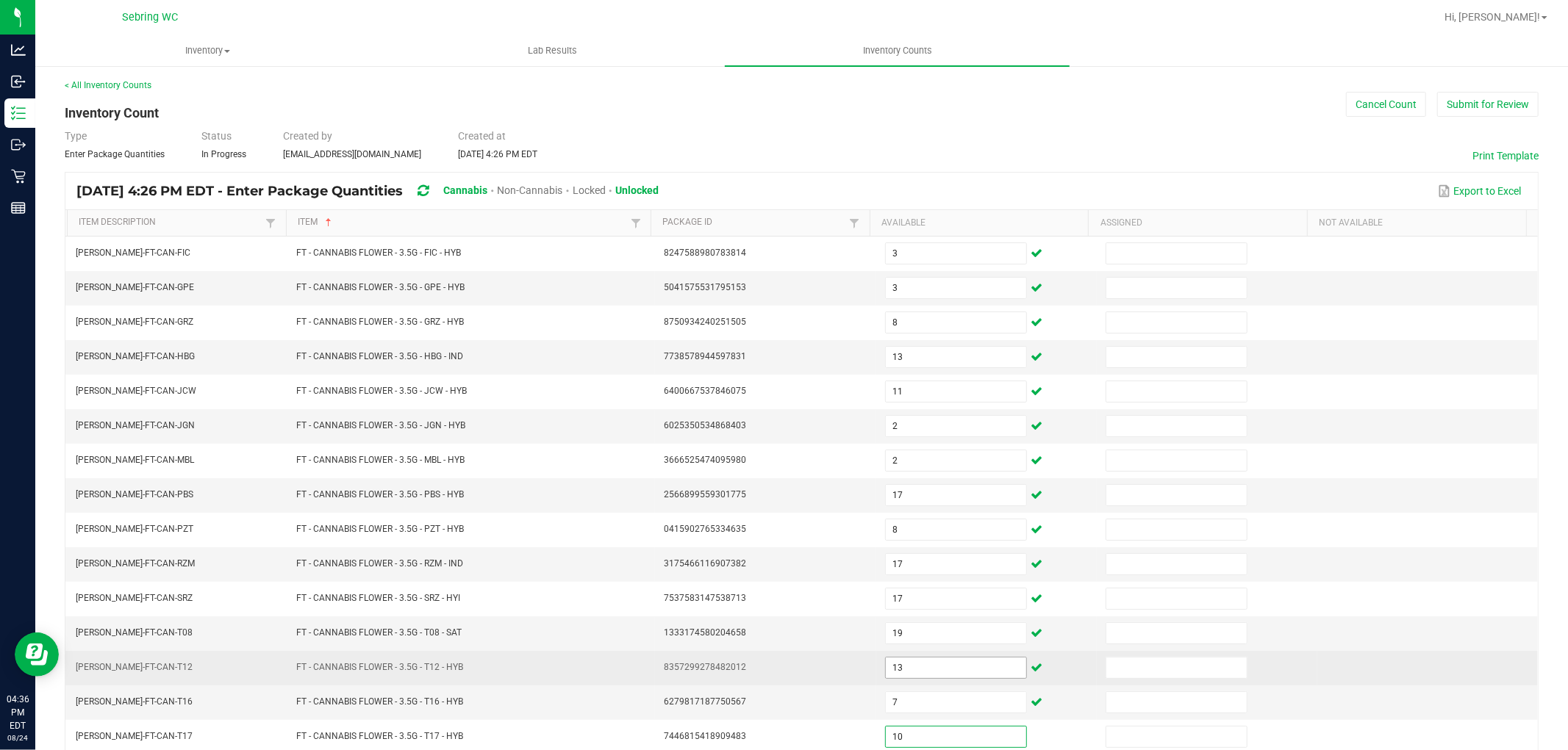
type input "10"
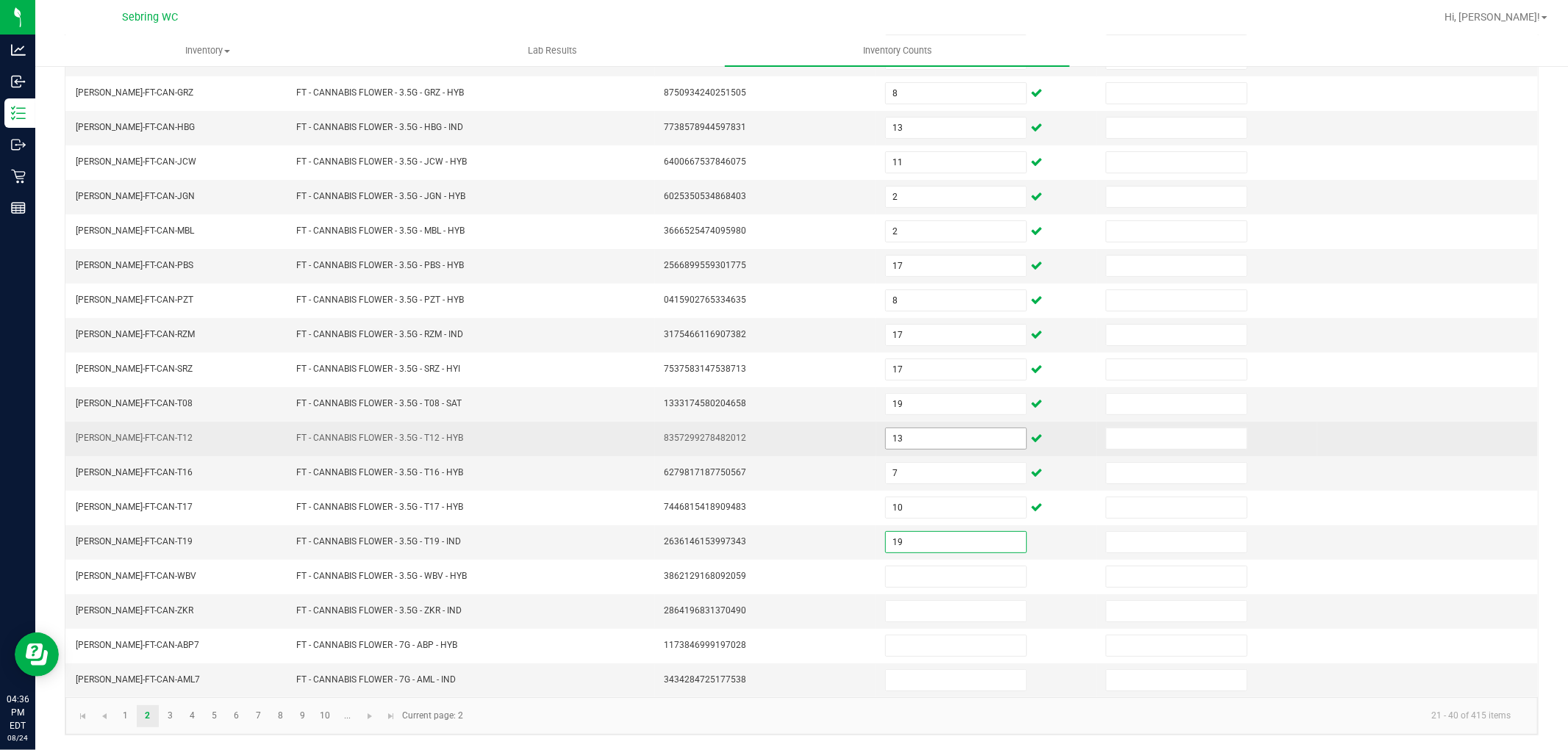
type input "19"
type input "2"
type input "16"
type input "20"
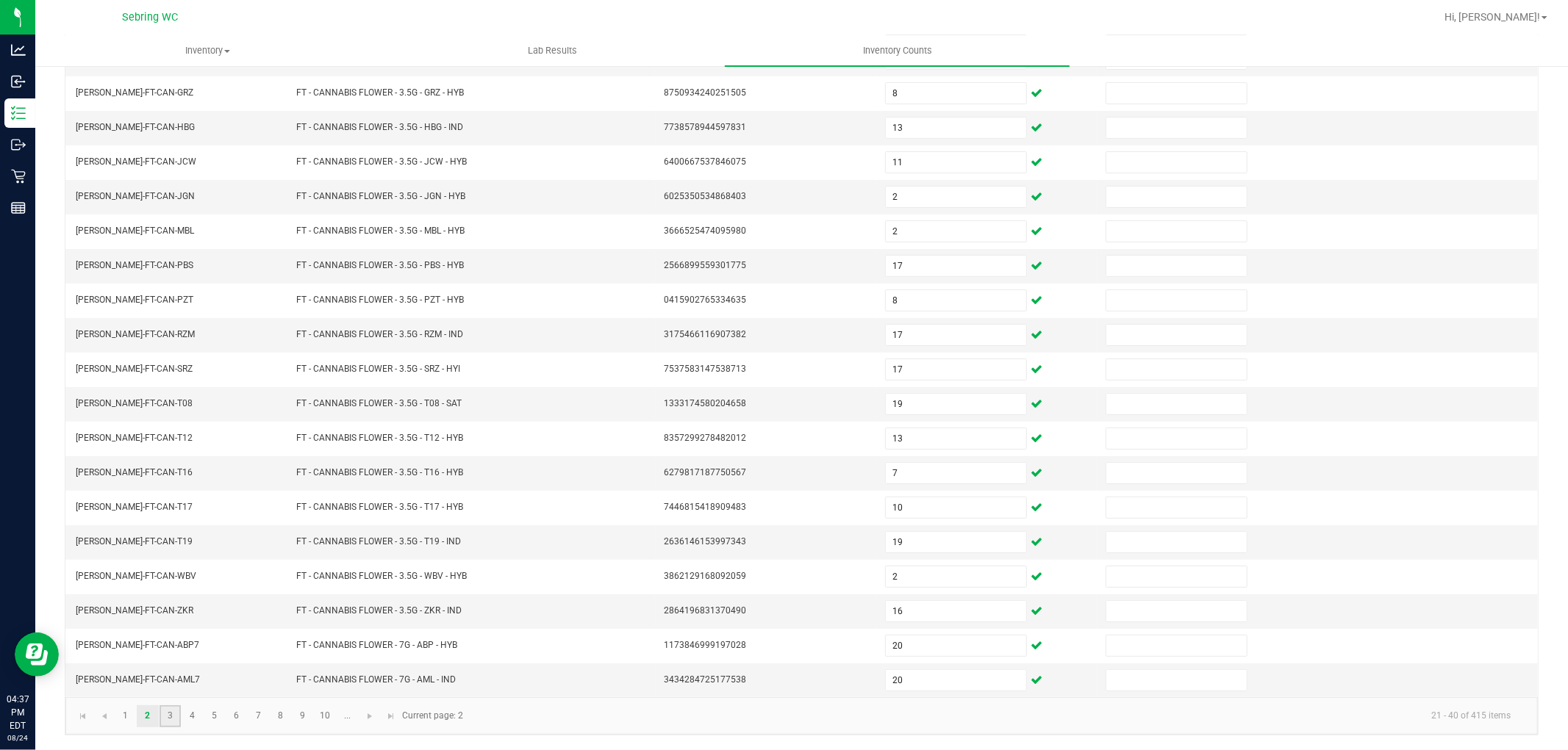
click at [163, 711] on link "3" at bounding box center [170, 716] width 21 height 22
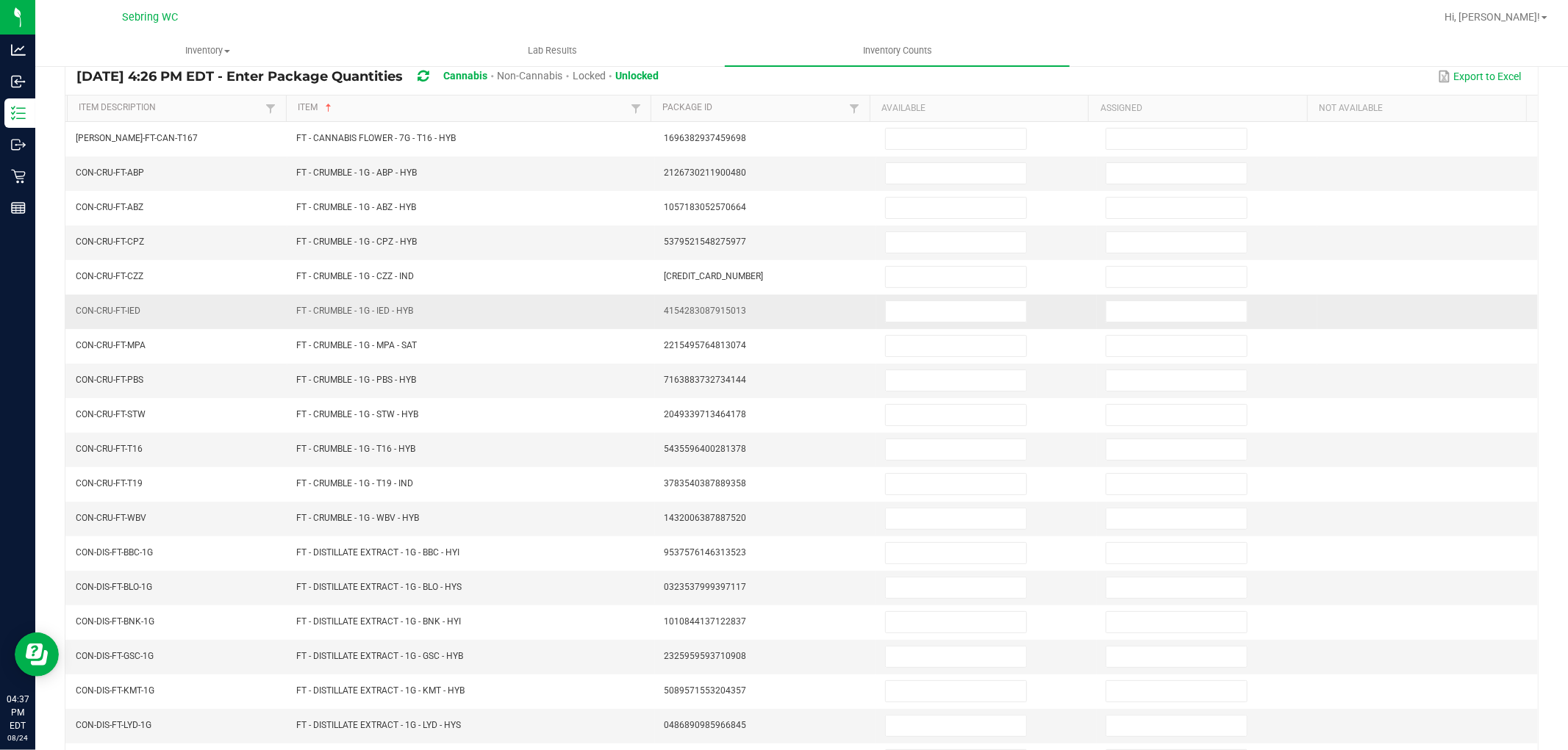
scroll to position [0, 0]
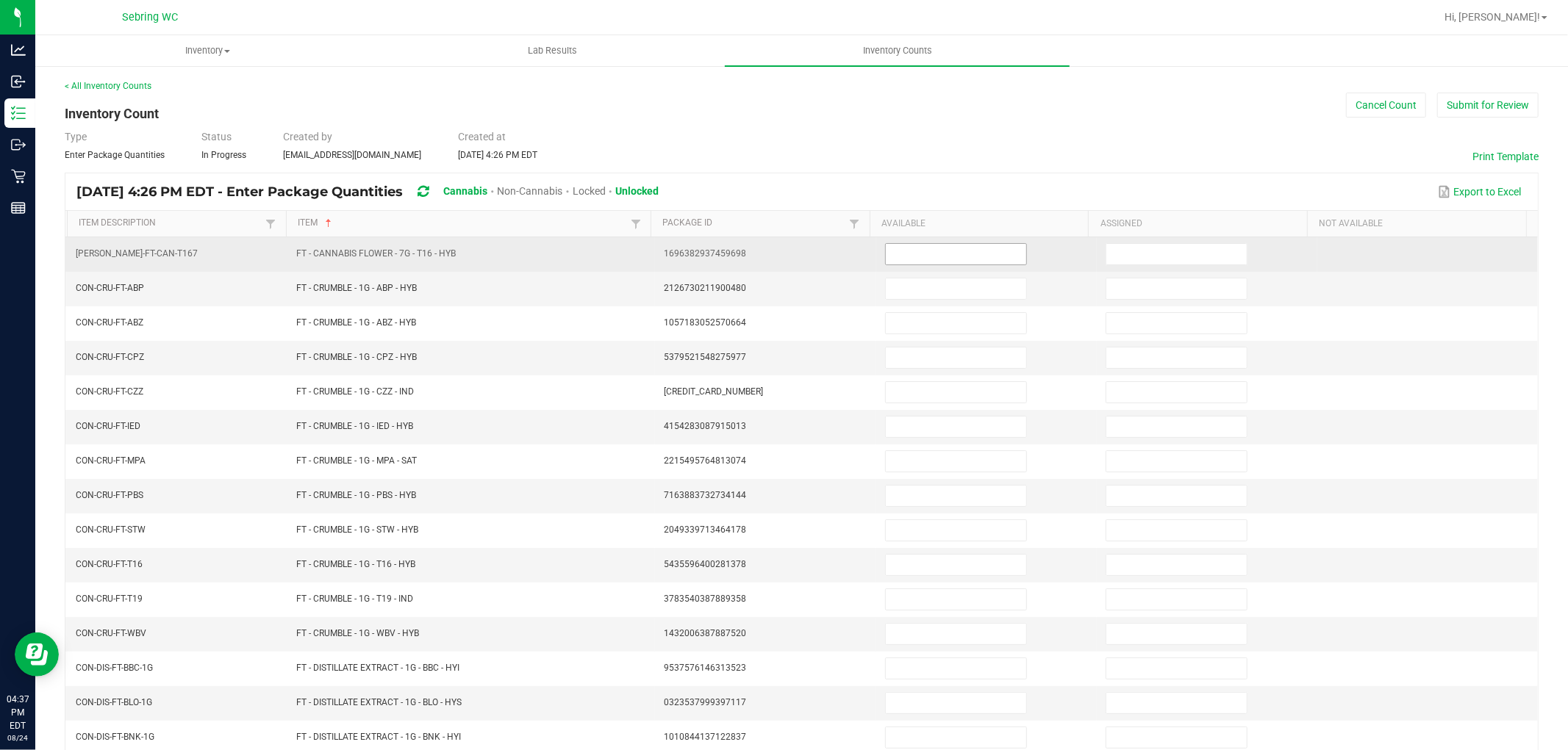
click at [909, 250] on input at bounding box center [956, 254] width 140 height 20
type input "20"
type input "2"
type input "7"
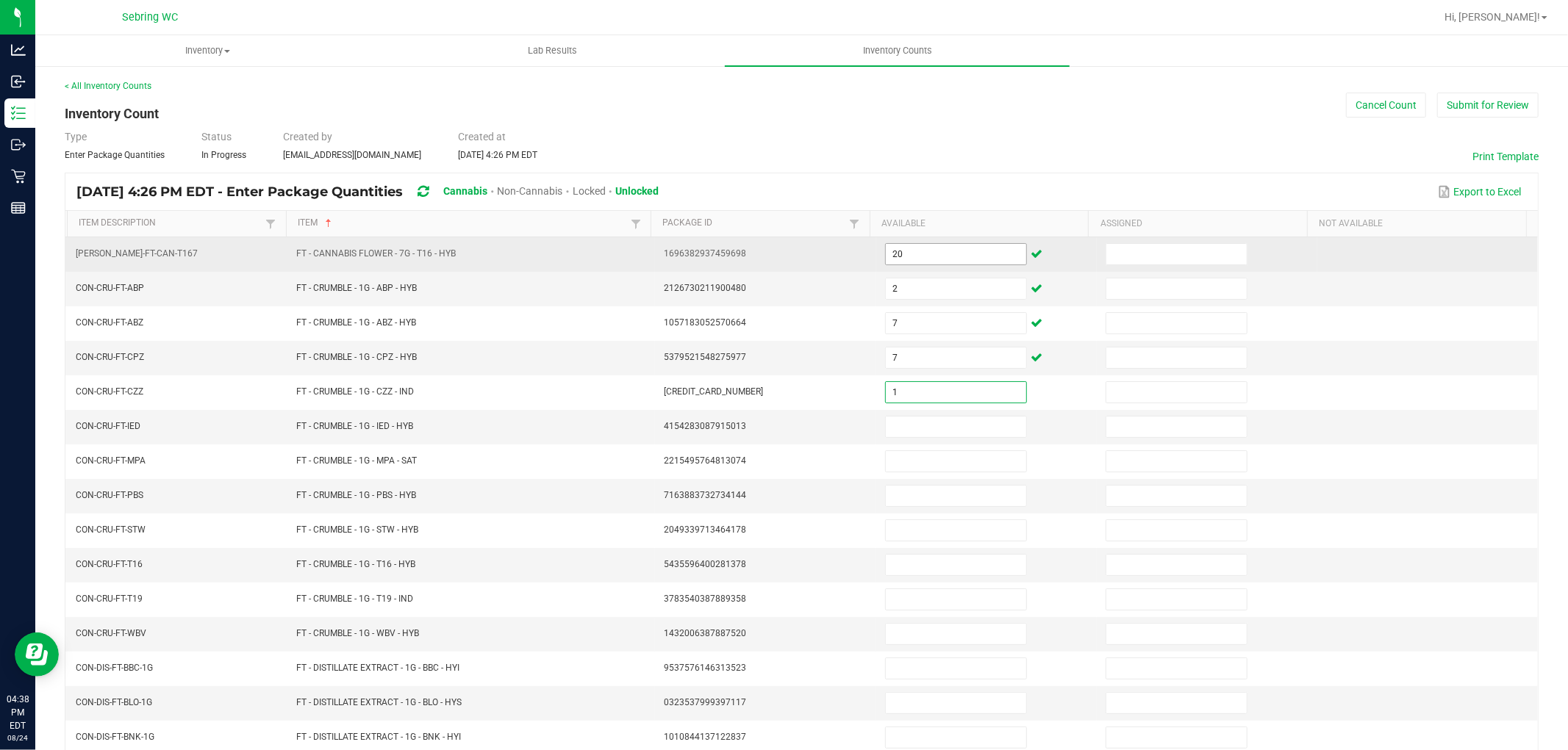
type input "1"
type input "8"
type input "3"
type input "8"
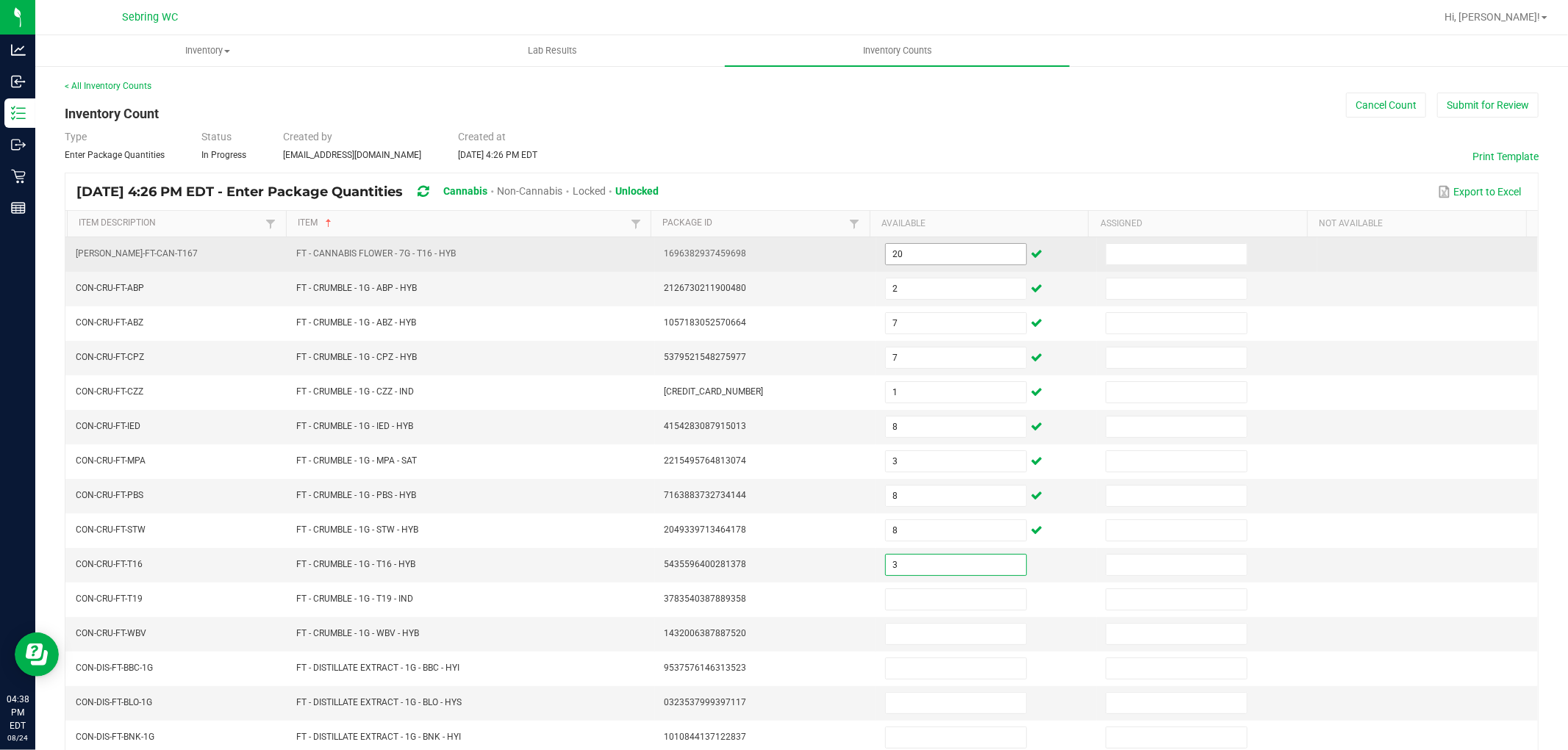
type input "3"
type input "6"
type input "5"
type input "7"
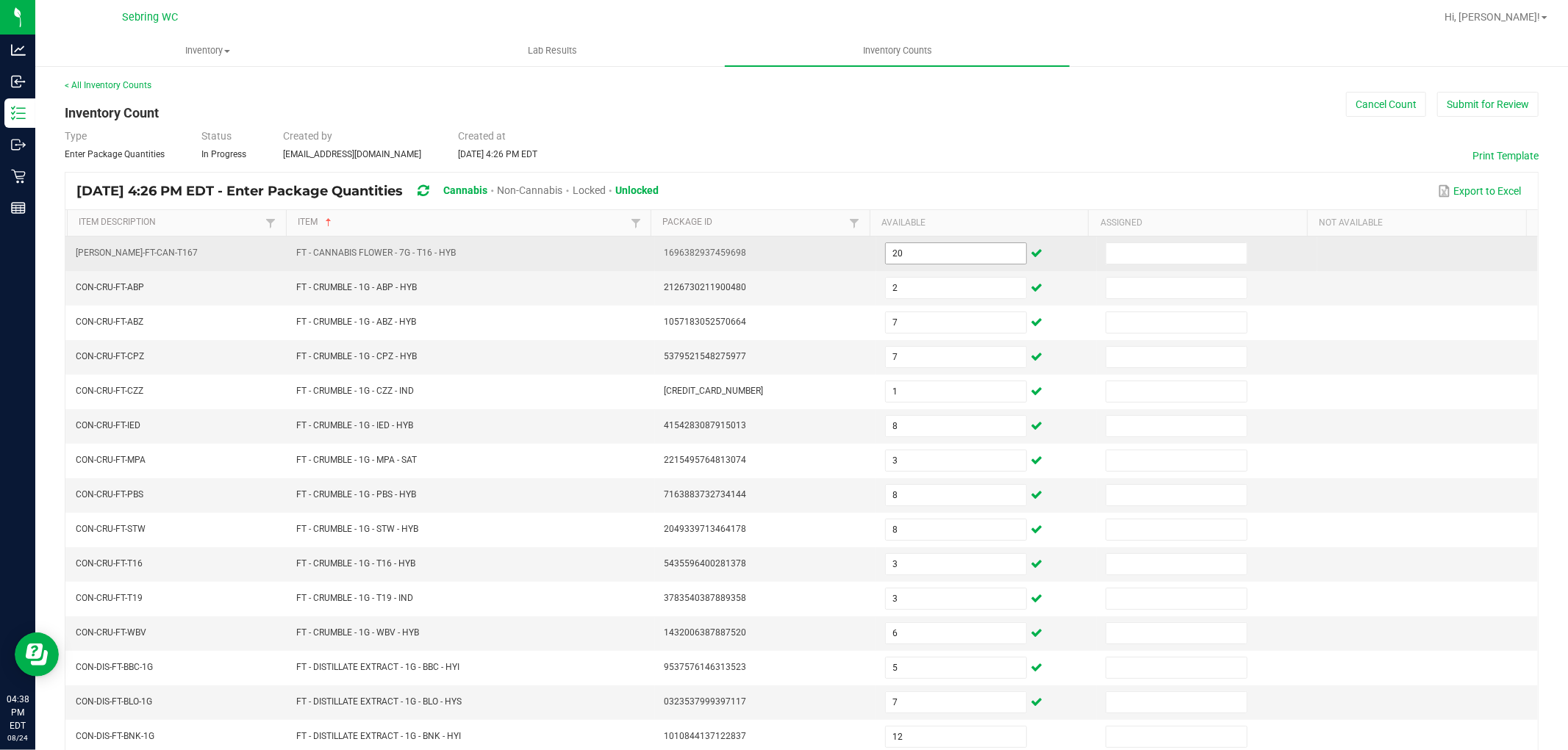
scroll to position [234, 0]
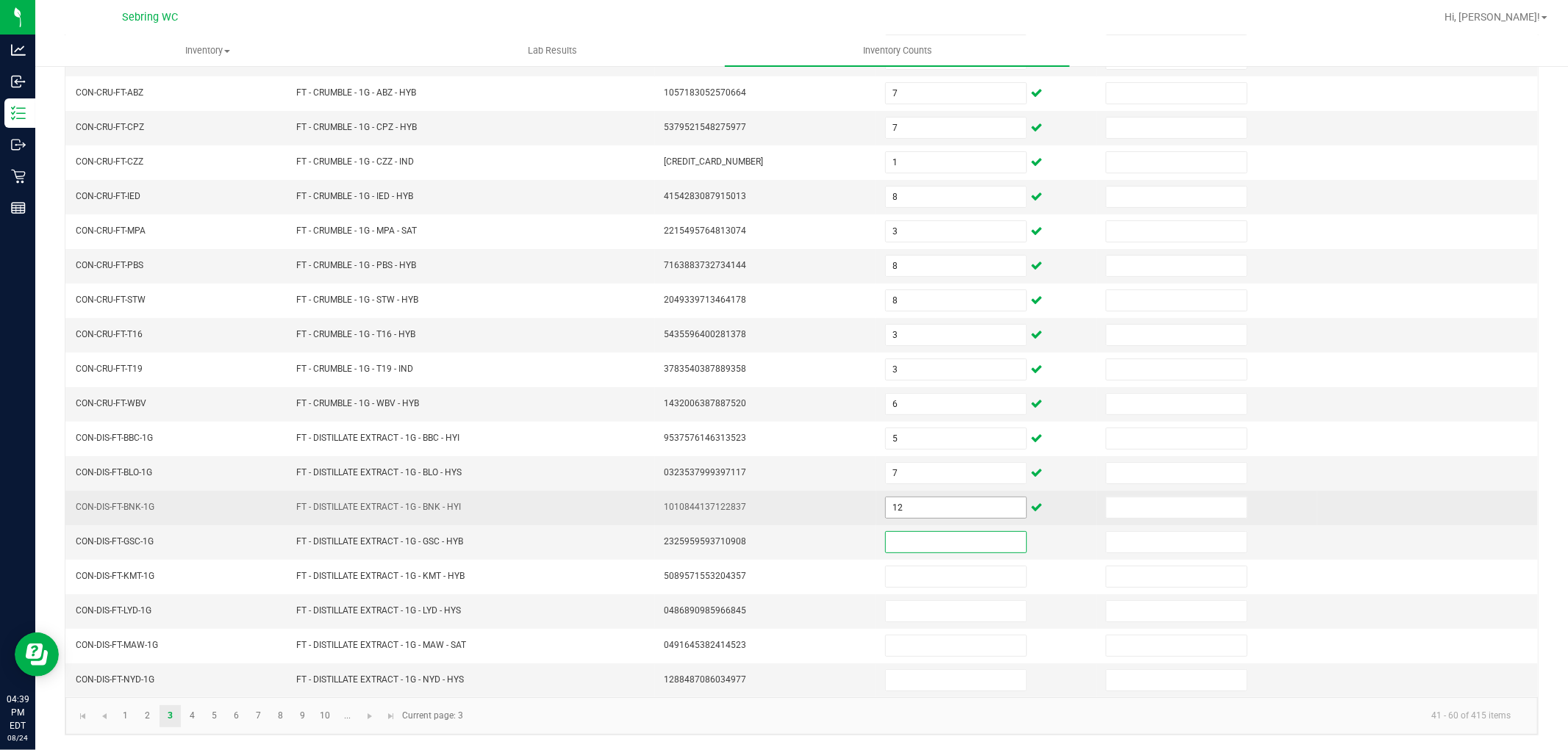
click at [905, 498] on input "12" at bounding box center [956, 508] width 140 height 20
type input "5"
type input "12"
type input "5"
type input "7"
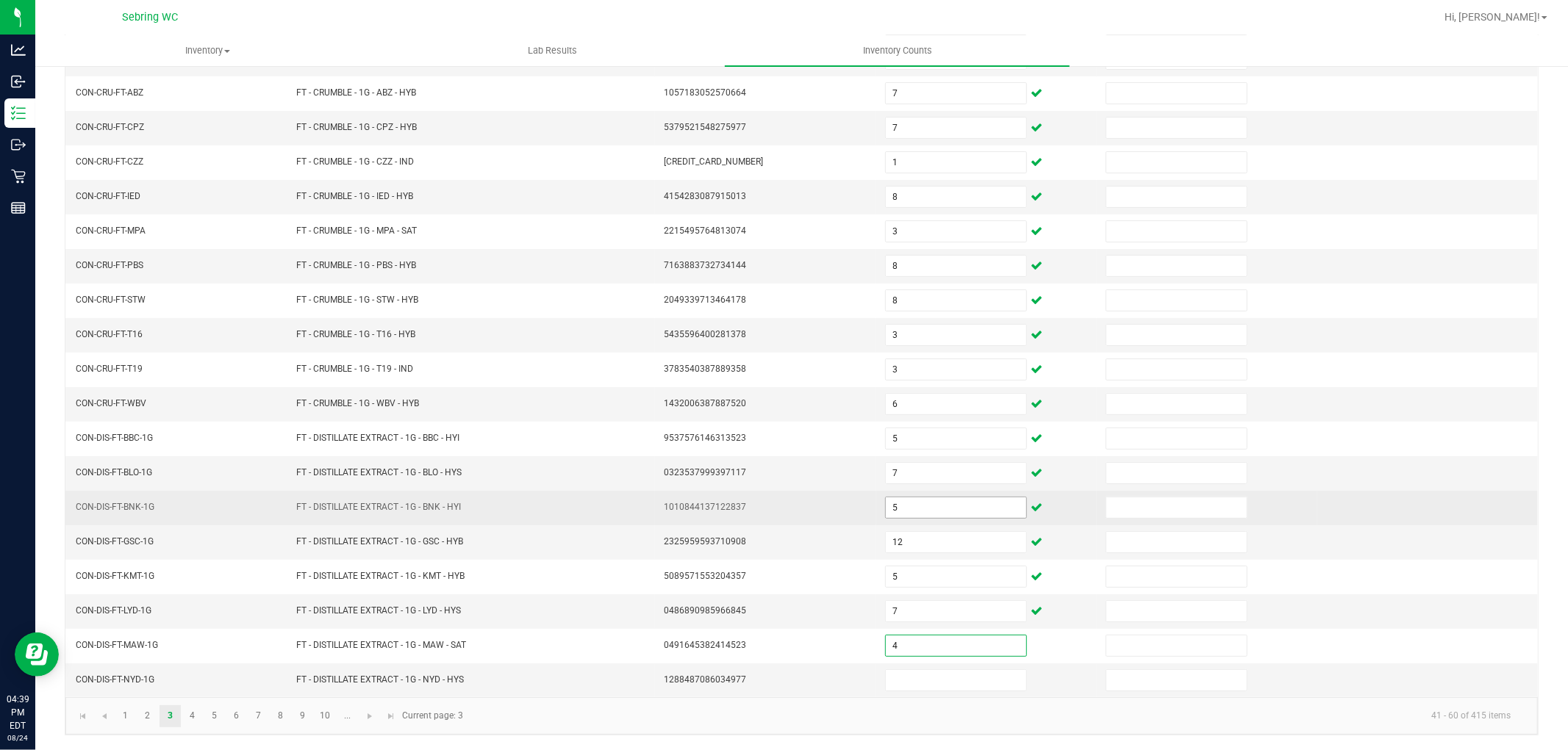
type input "4"
type input "9"
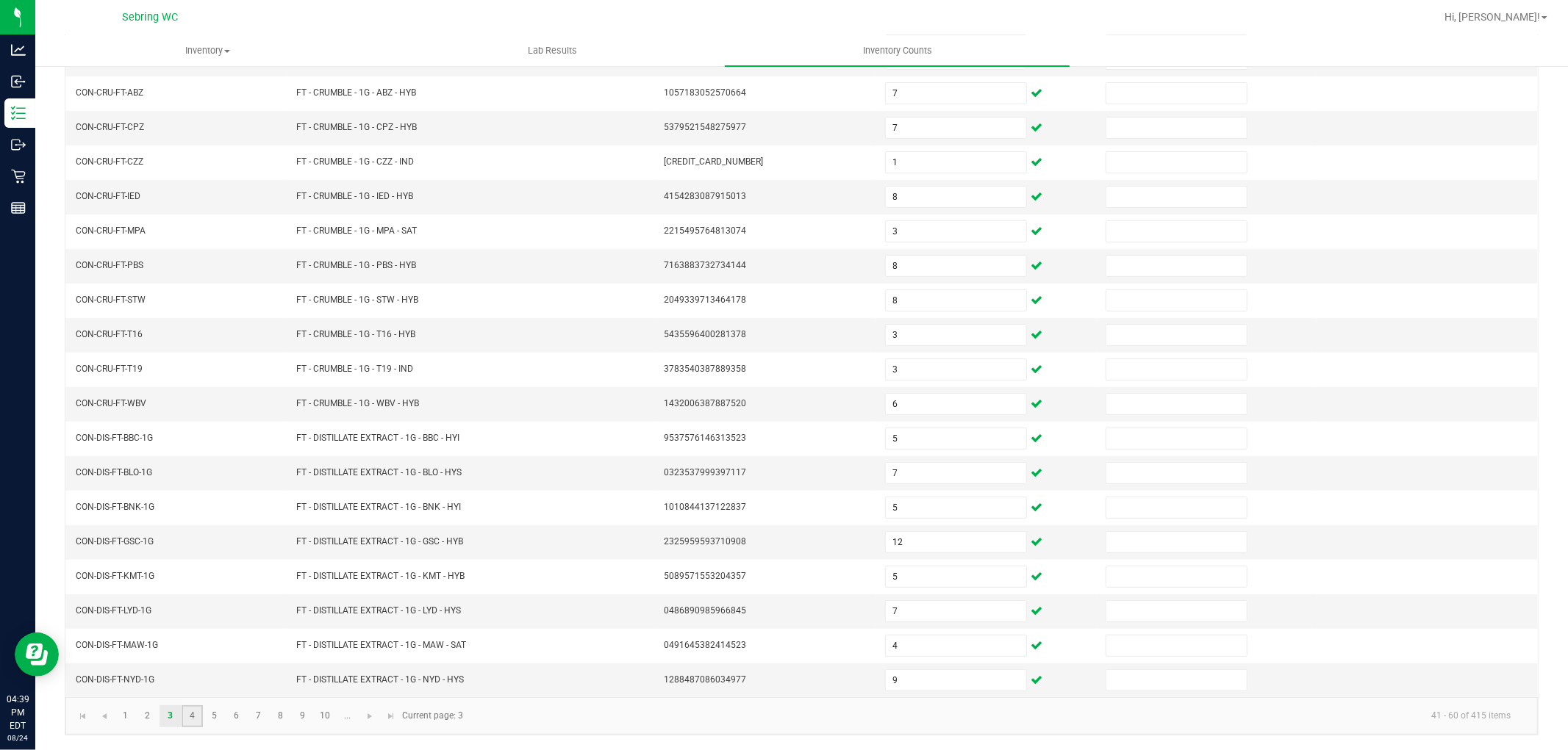
click at [192, 712] on link "4" at bounding box center [192, 716] width 21 height 22
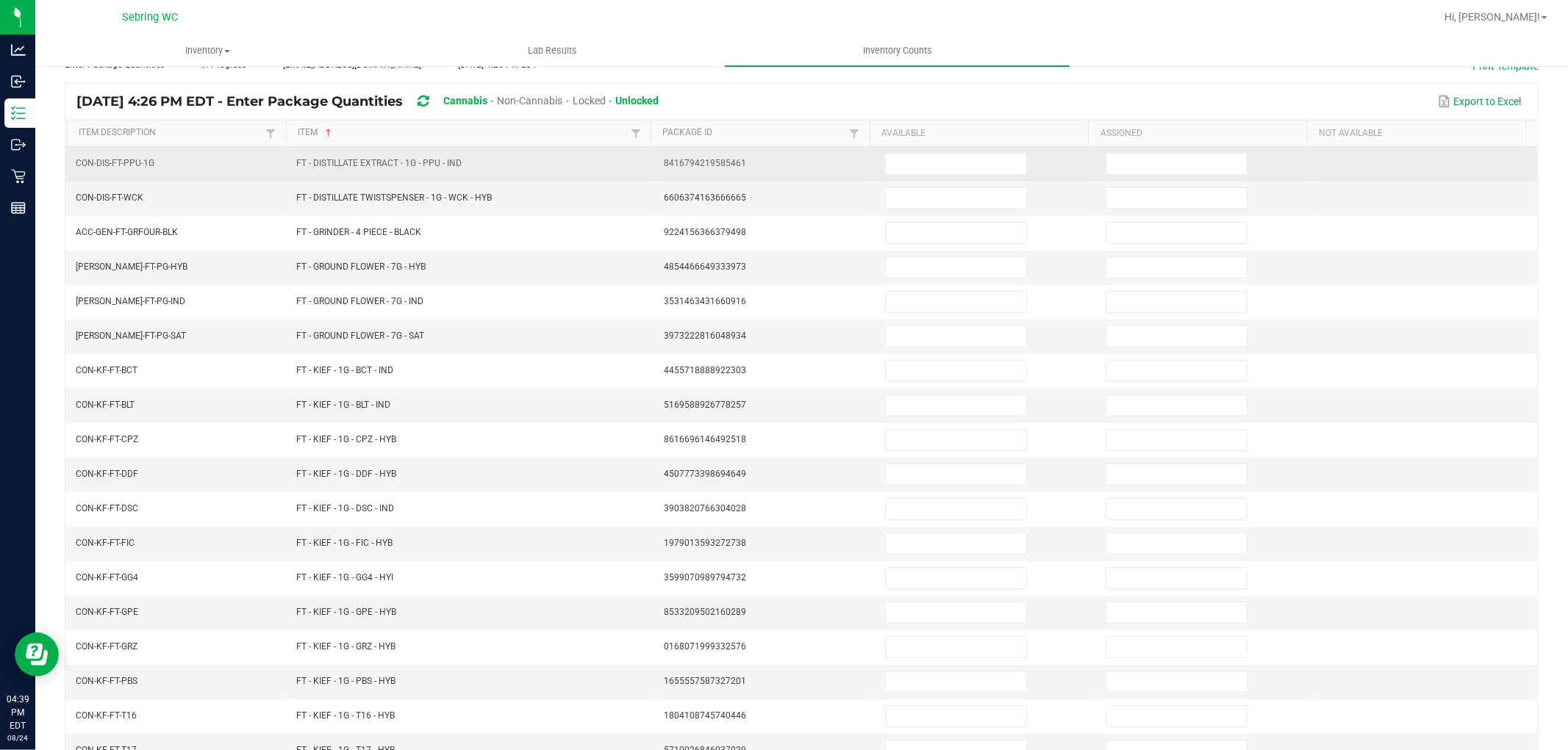
scroll to position [0, 0]
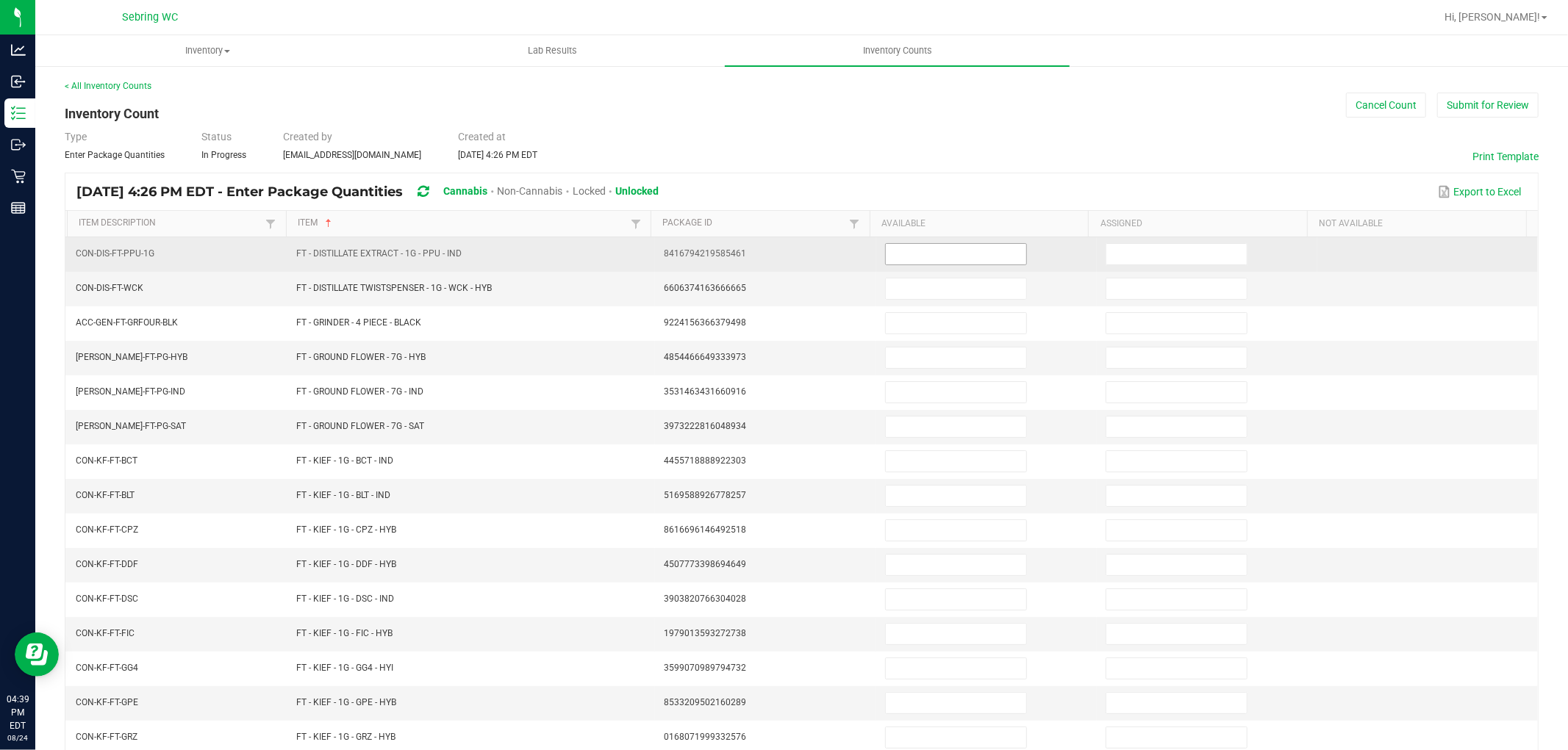
click at [975, 259] on input at bounding box center [956, 254] width 140 height 20
type input "2"
type input "5"
type input "4"
type input "20"
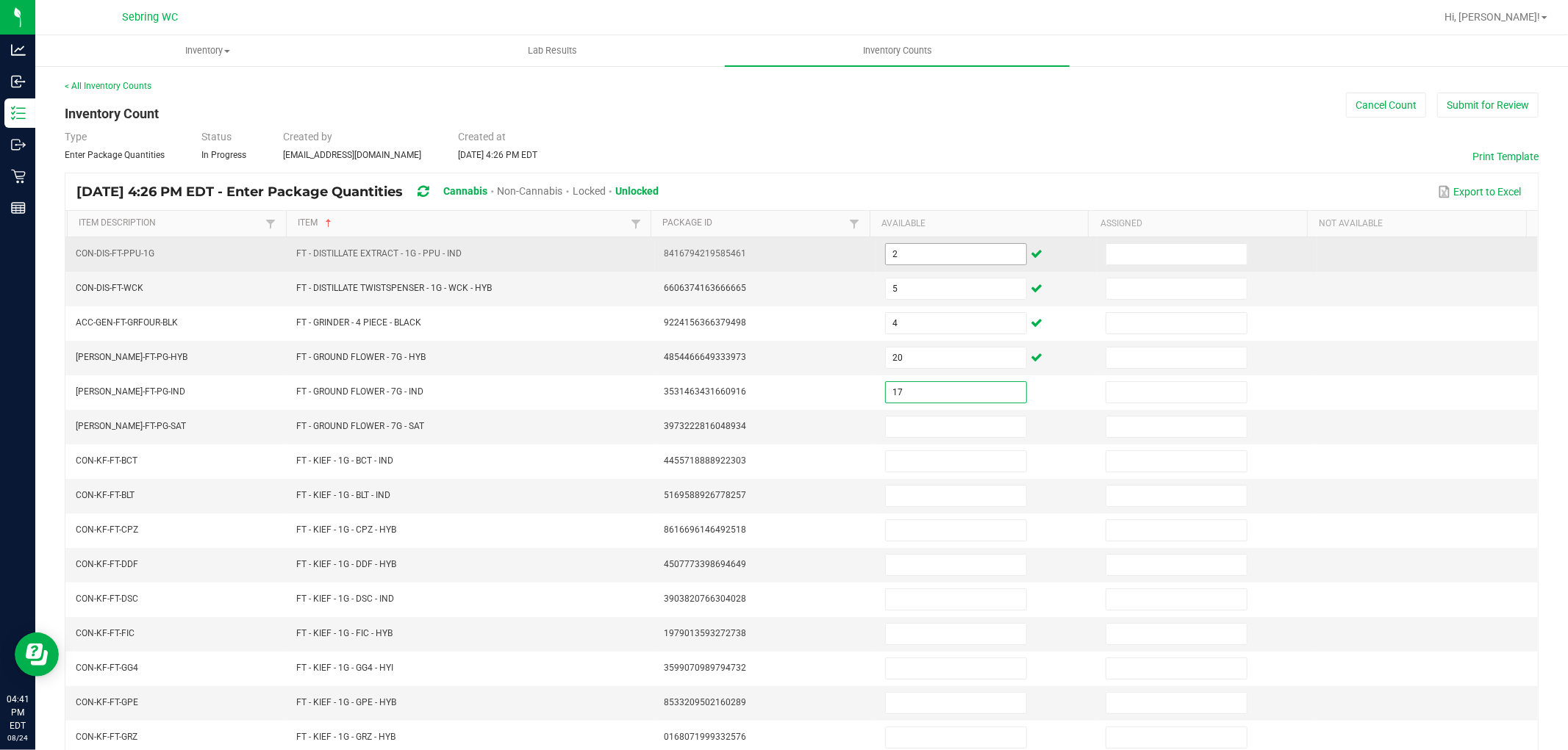
type input "17"
type input "16"
type input "8"
type input "2"
type input "7"
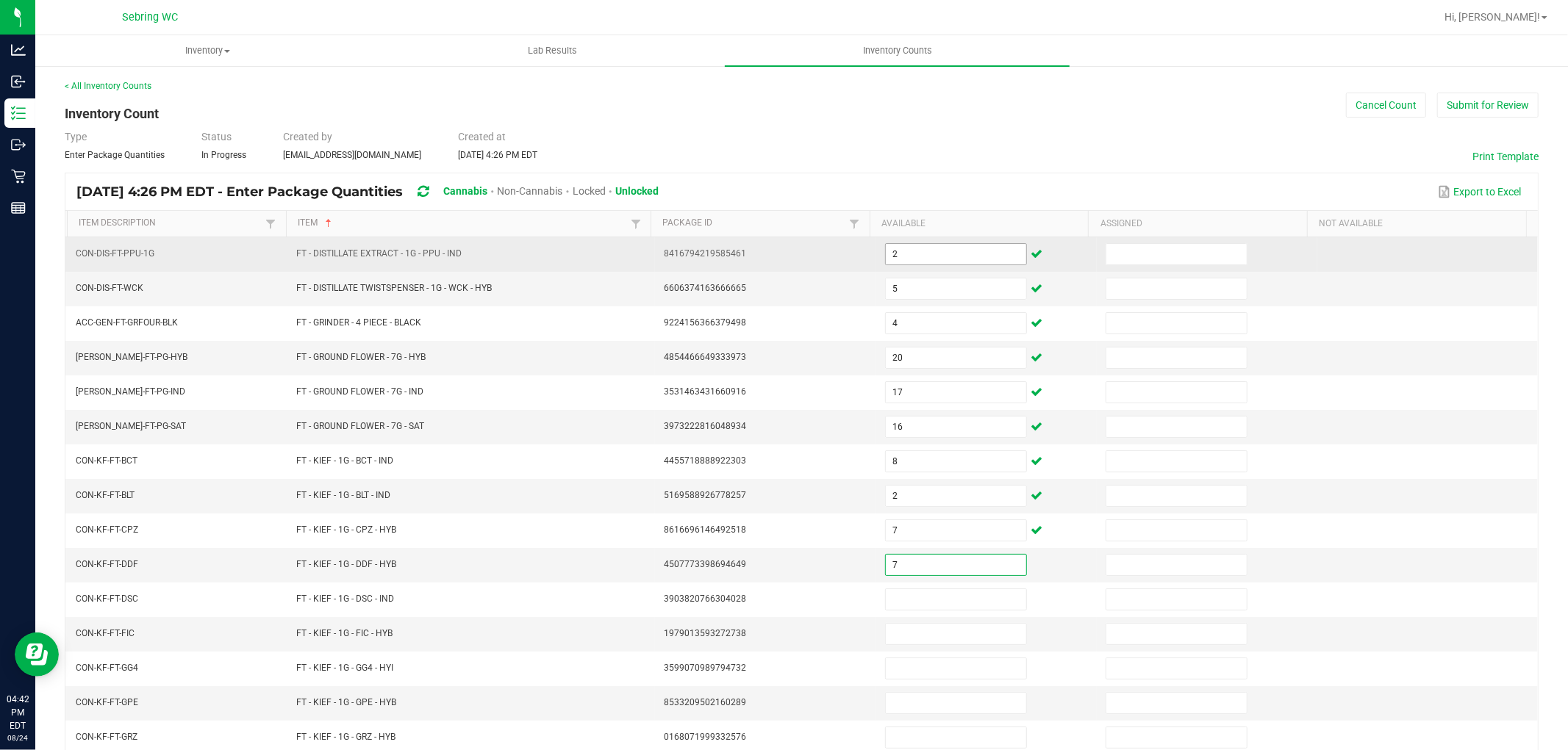
type input "7"
type input "4"
type input "6"
type input "5"
type input "1"
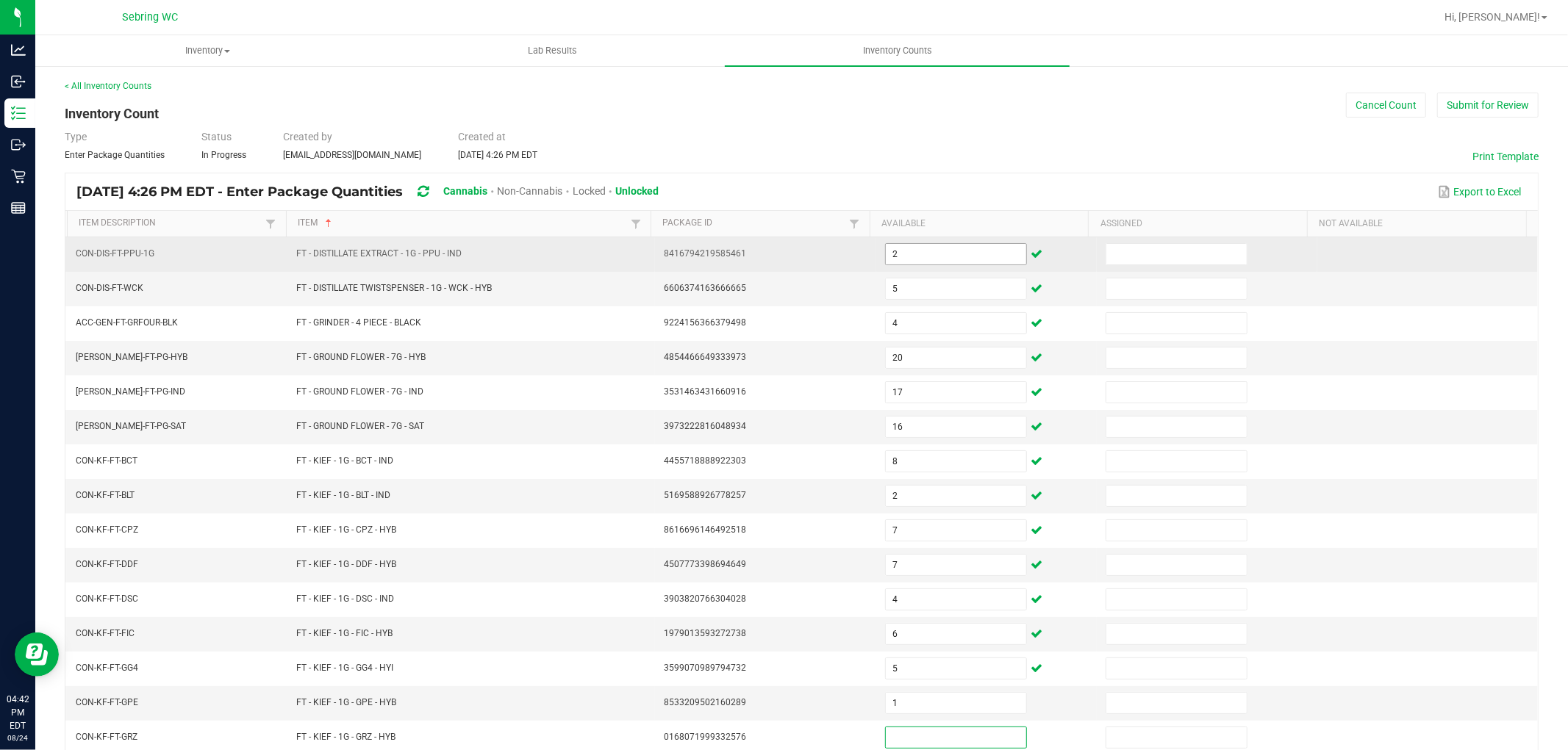
scroll to position [1, 0]
type input "6"
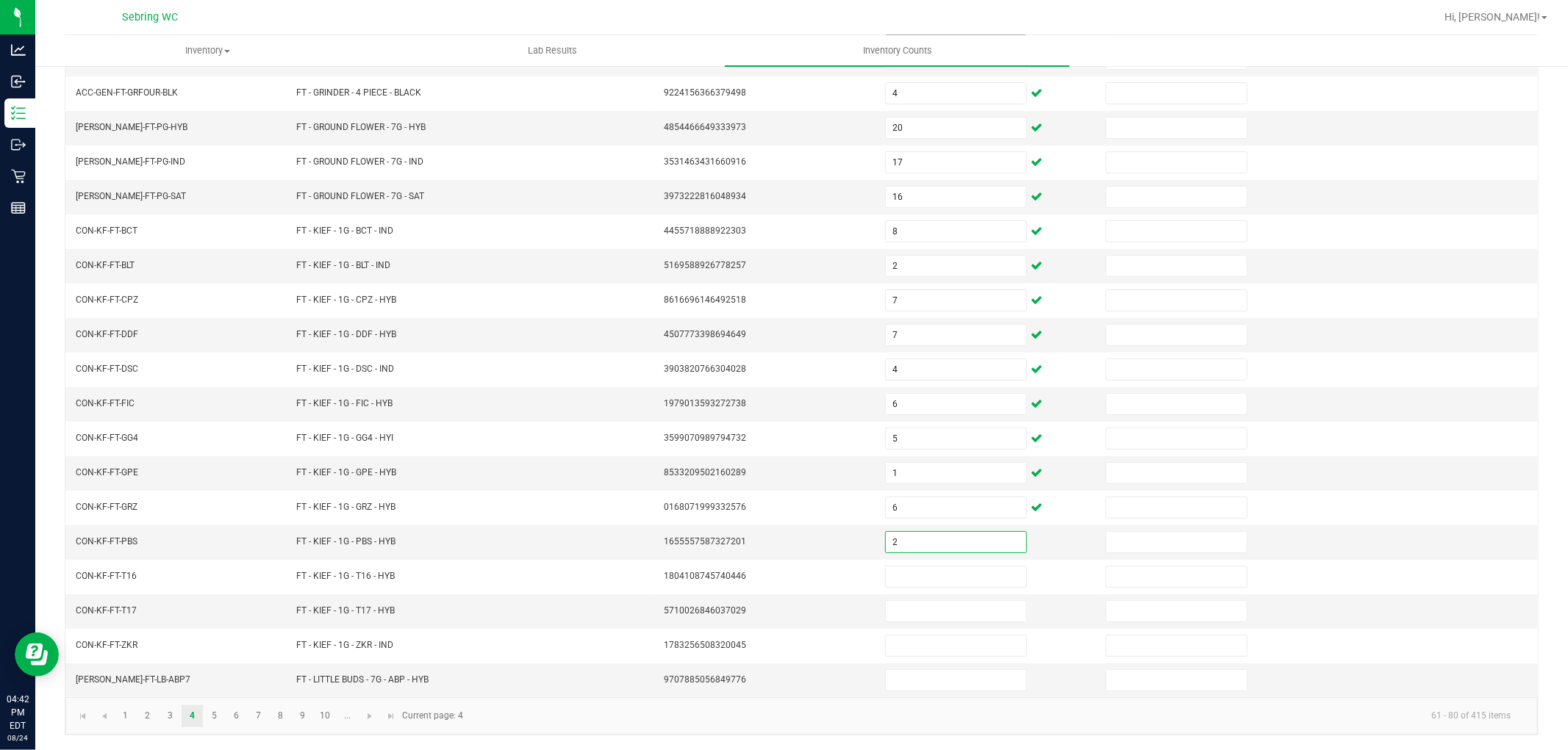
type input "2"
type input "6"
type input "1"
type input "15"
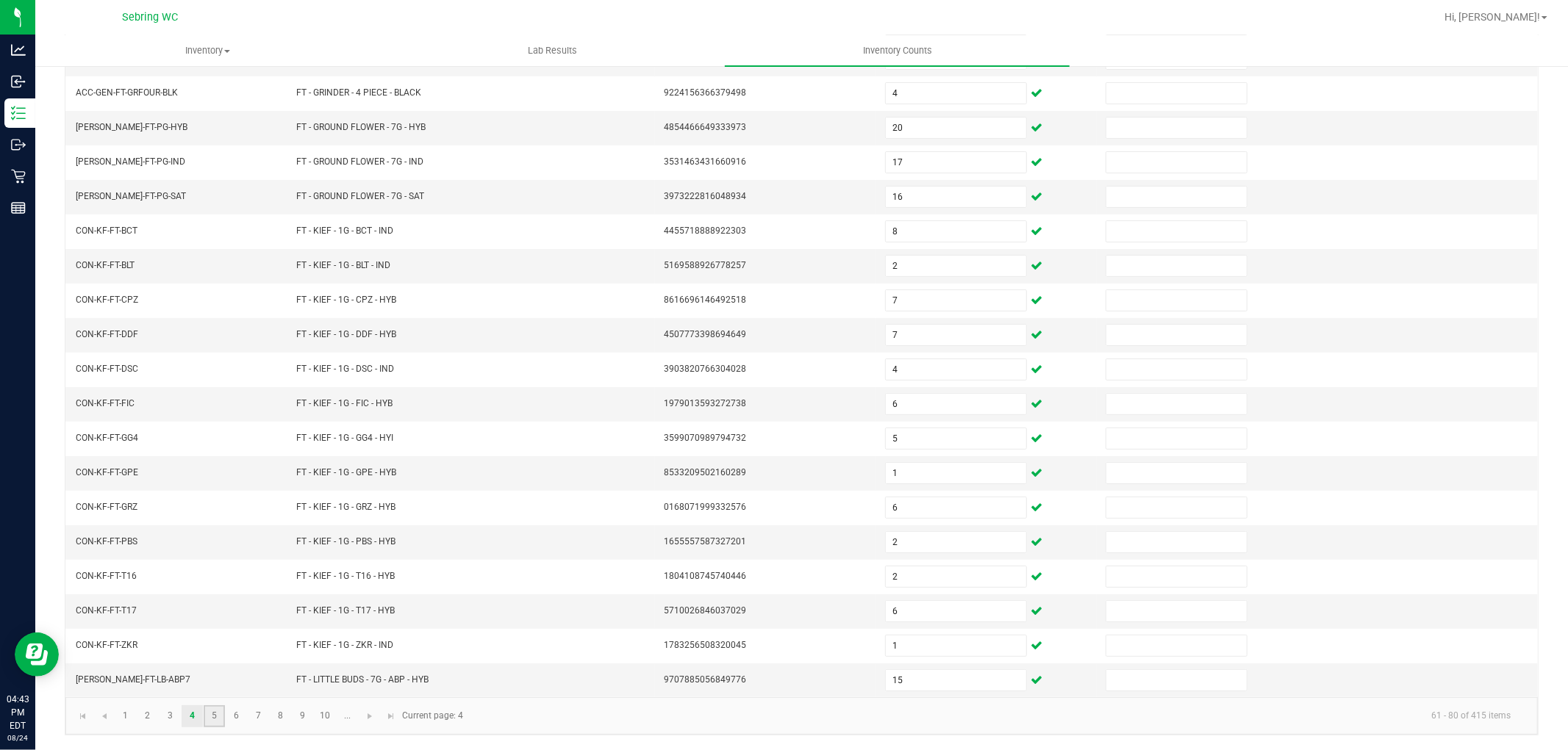
drag, startPoint x: 215, startPoint y: 720, endPoint x: 223, endPoint y: 710, distance: 12.8
click at [215, 719] on link "5" at bounding box center [214, 716] width 21 height 22
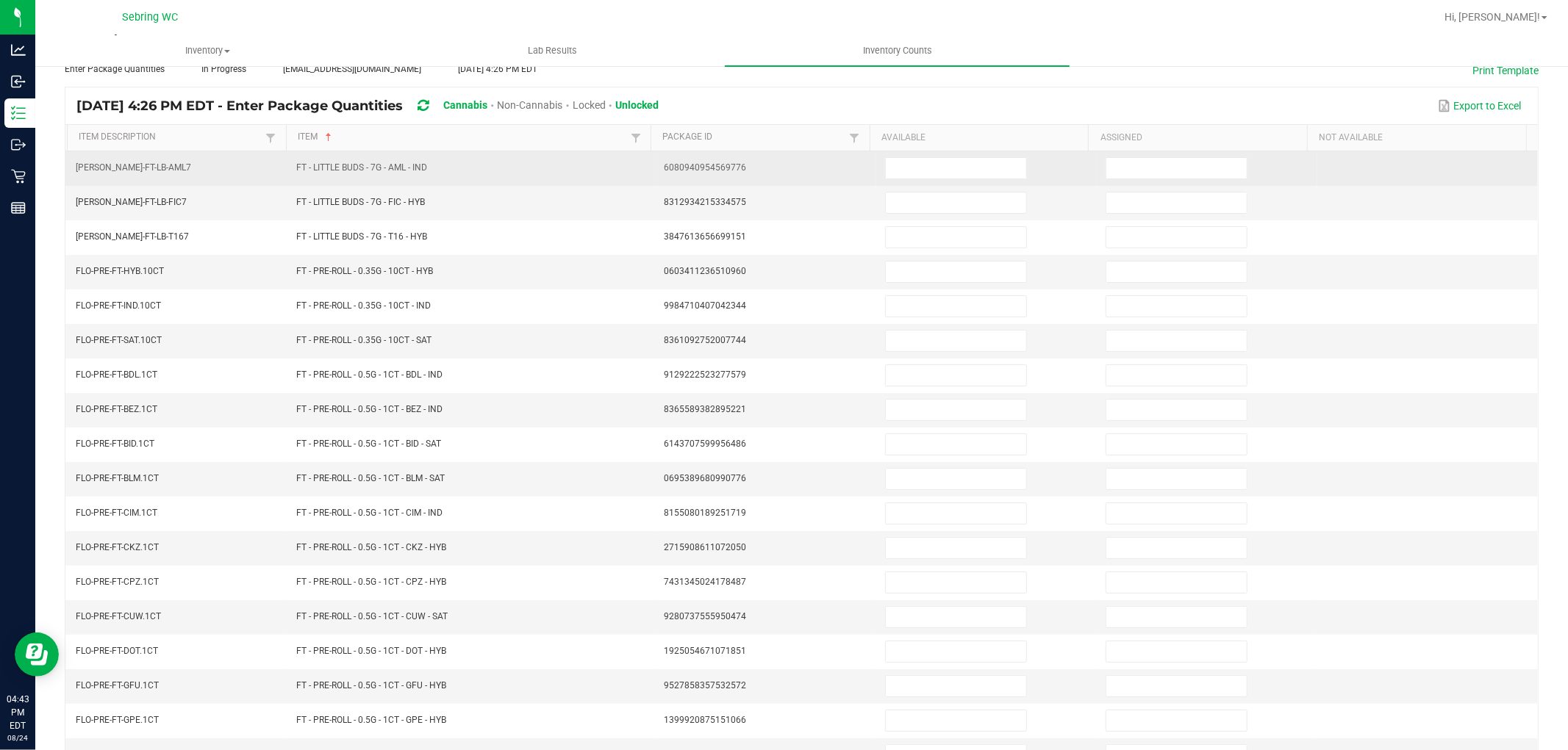
scroll to position [0, 0]
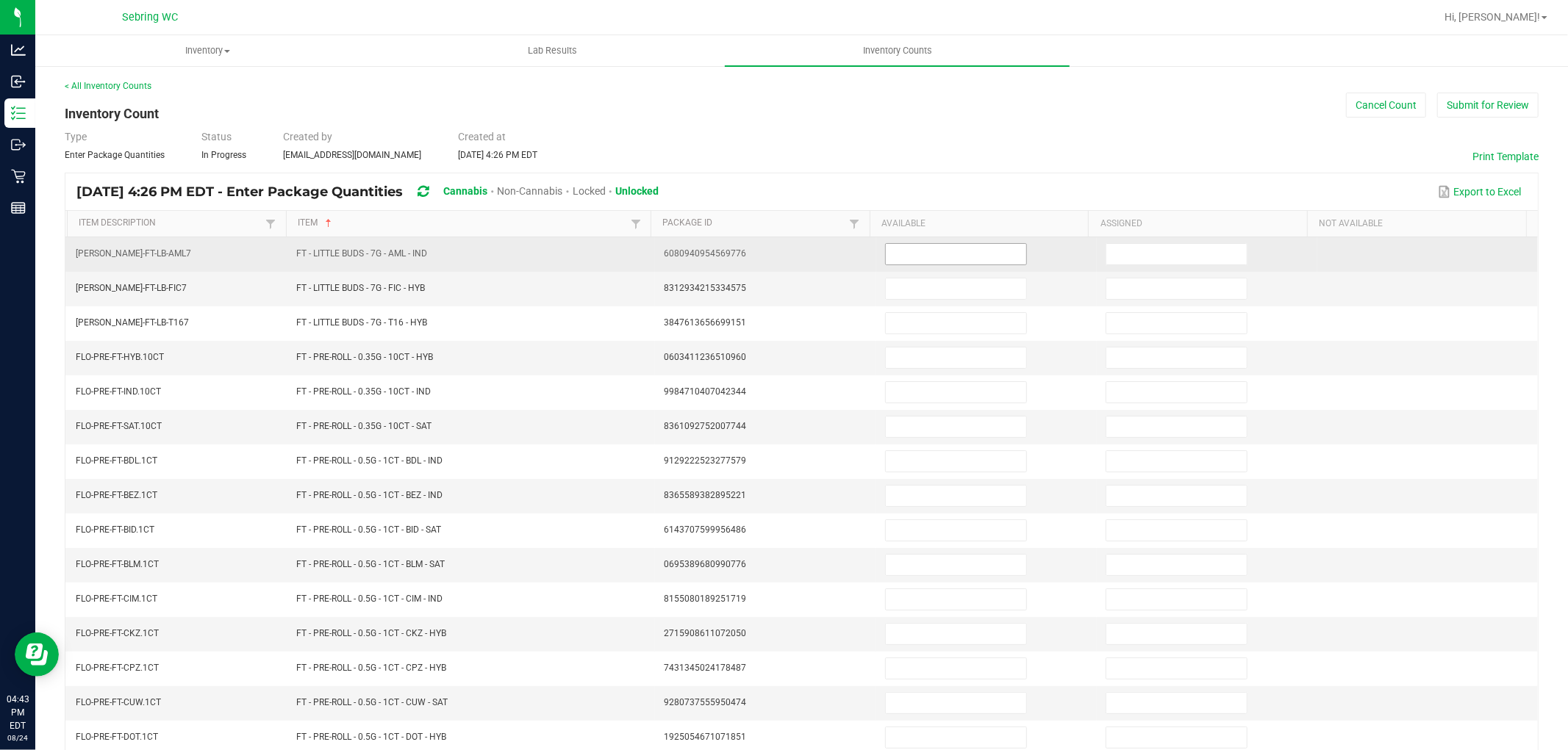
click at [956, 253] on input at bounding box center [956, 254] width 140 height 20
type input "1"
type input "4"
type input "15"
type input "4"
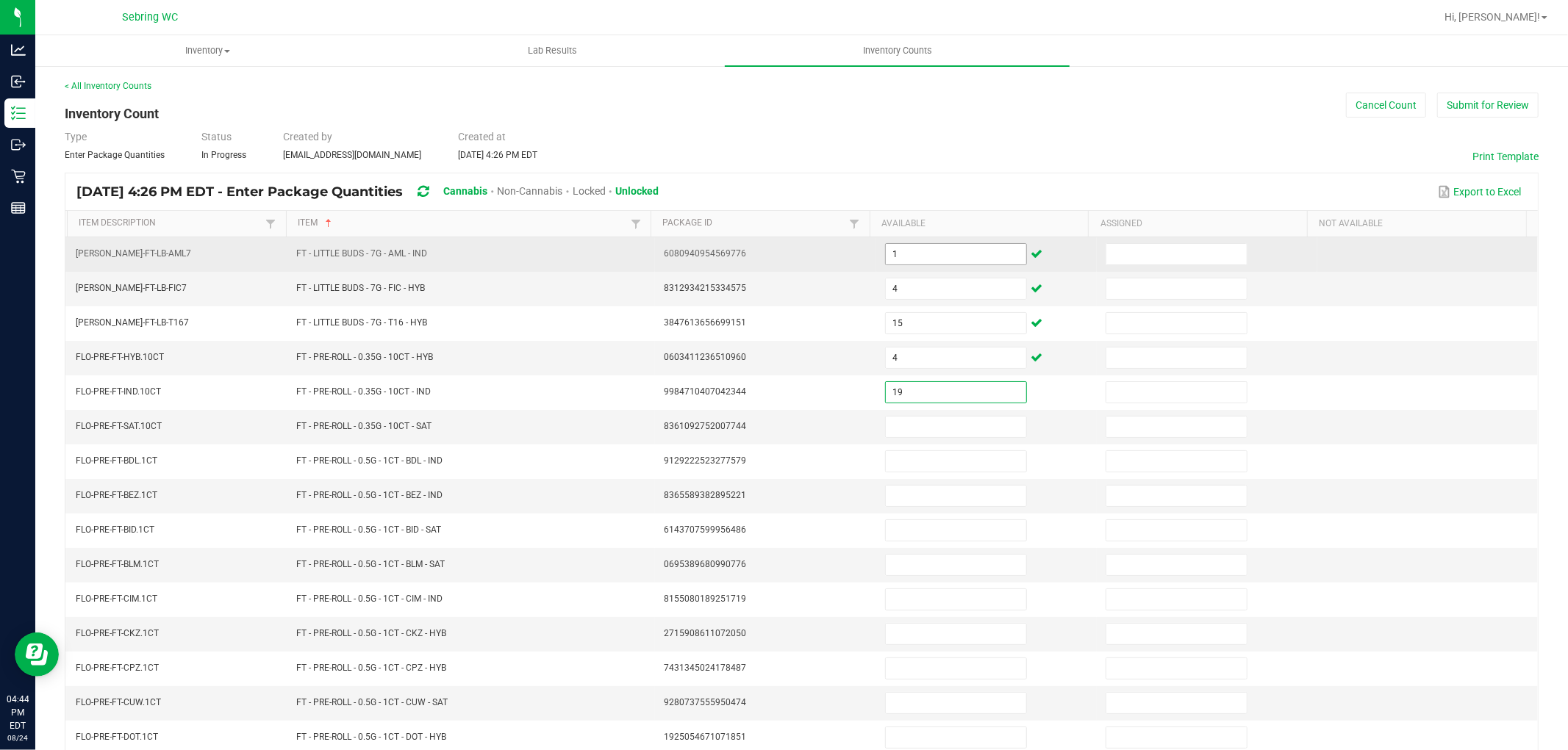
type input "19"
type input "8"
type input "10"
type input "14"
type input "15"
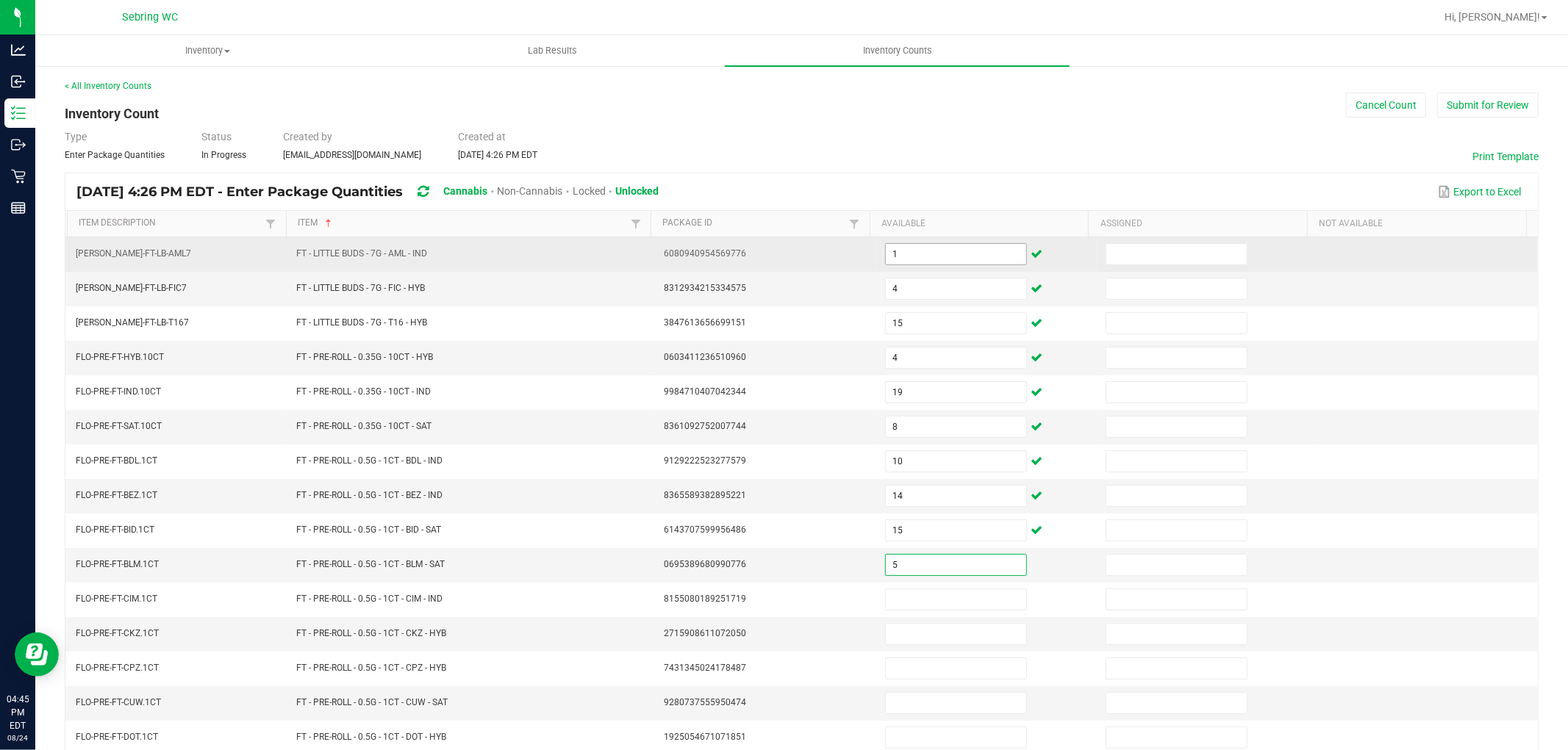
type input "5"
type input "22"
type input "1"
type input "21"
type input "14"
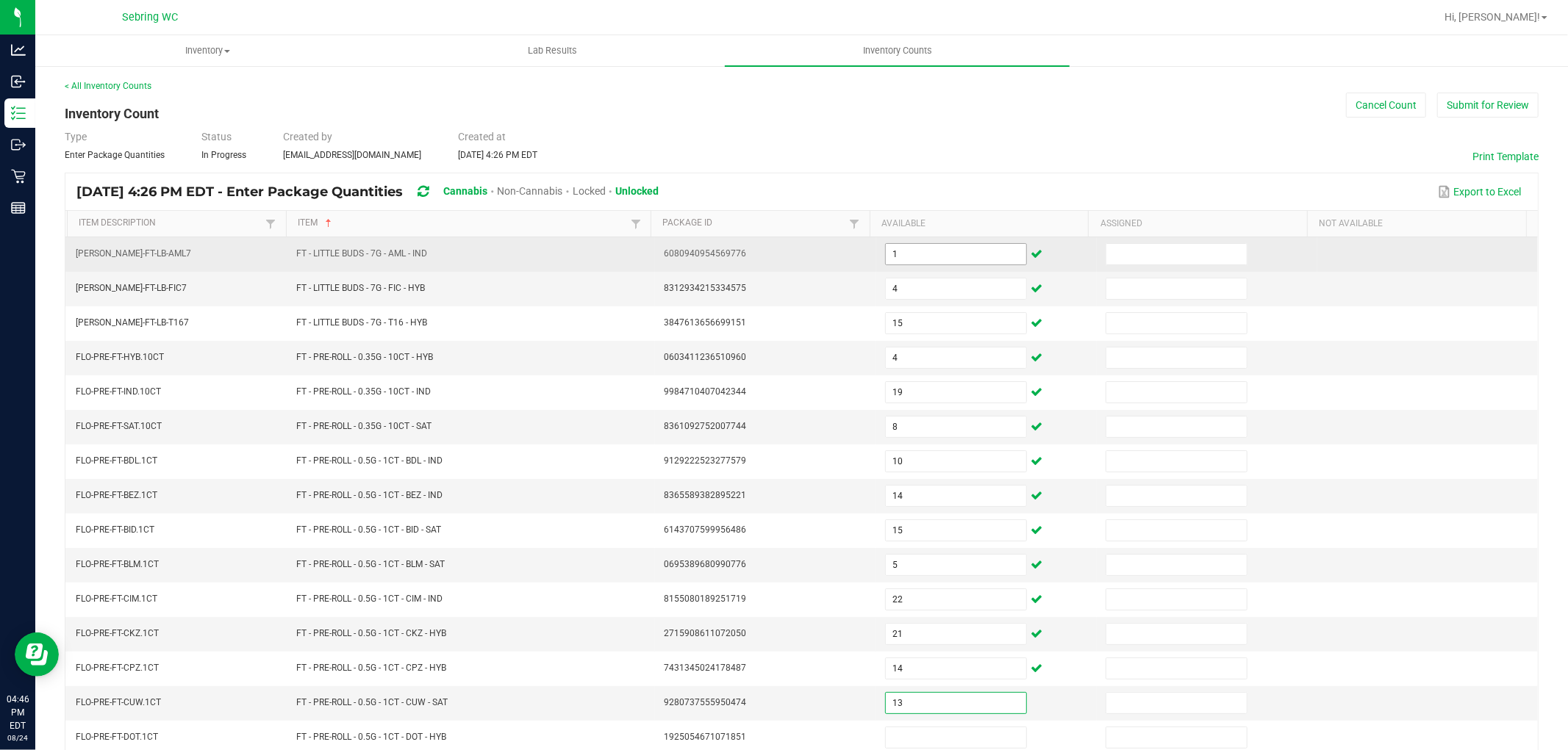
type input "13"
type input "8"
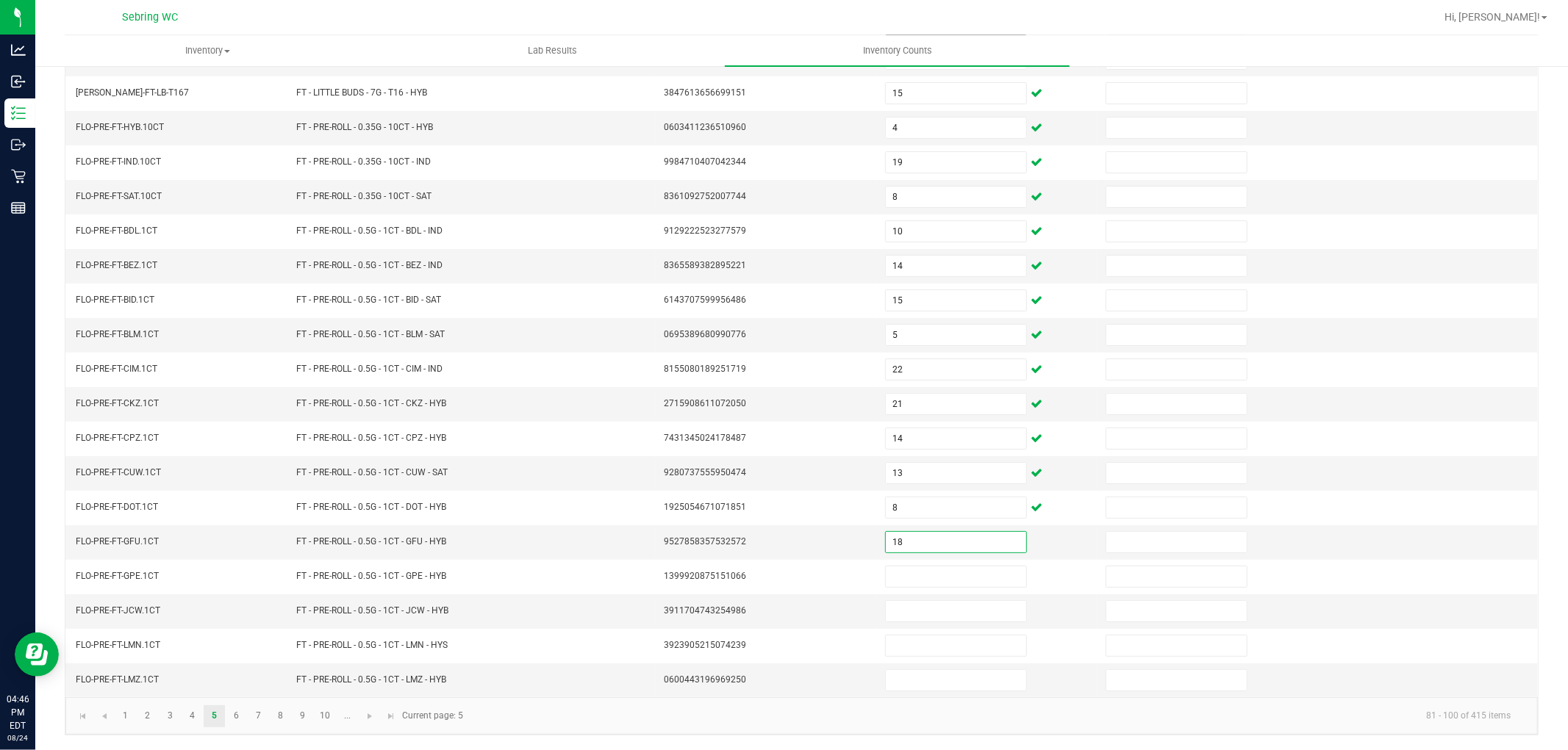
type input "18"
type input "13"
type input "19"
type input "20"
type input "23"
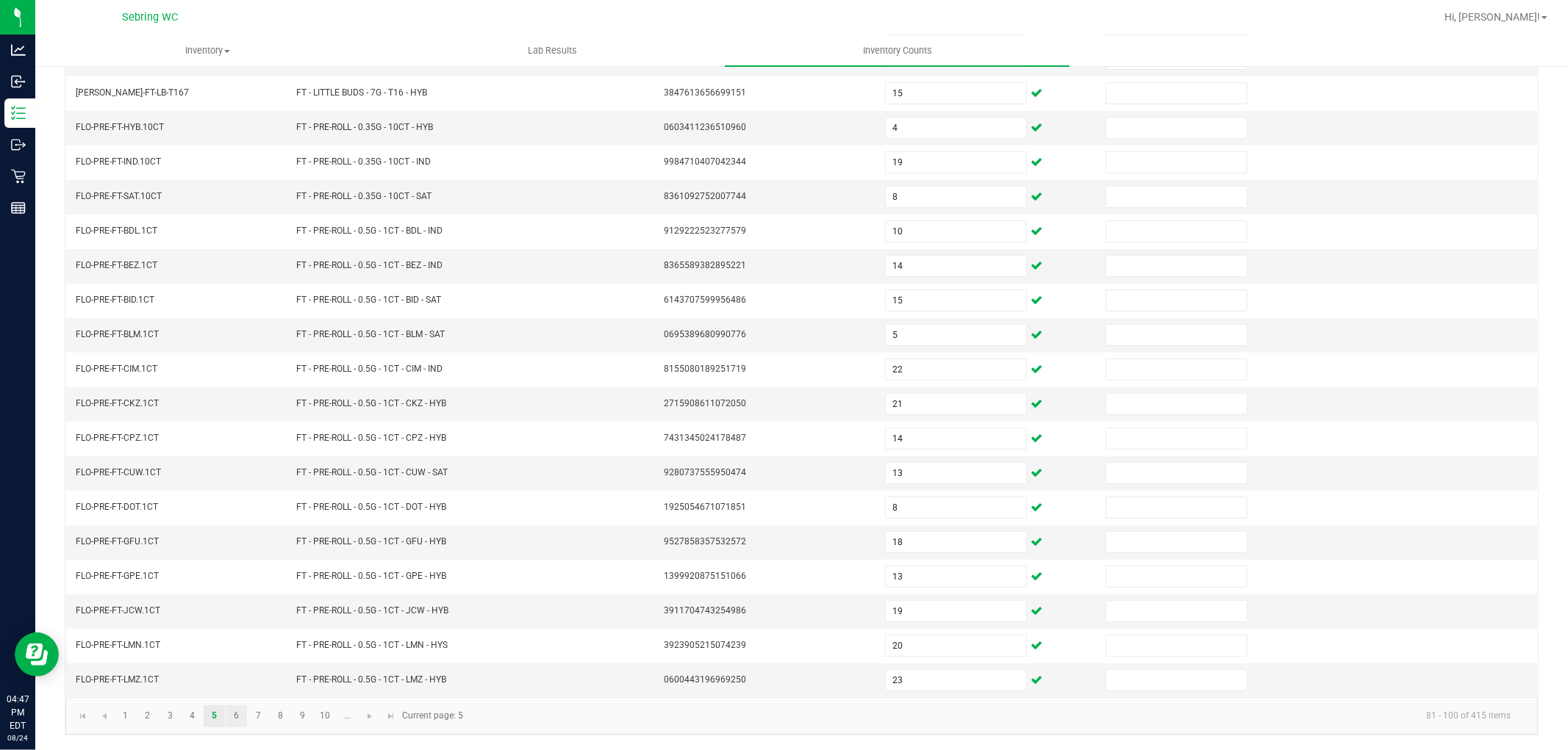
click at [234, 723] on link "6" at bounding box center [236, 716] width 21 height 22
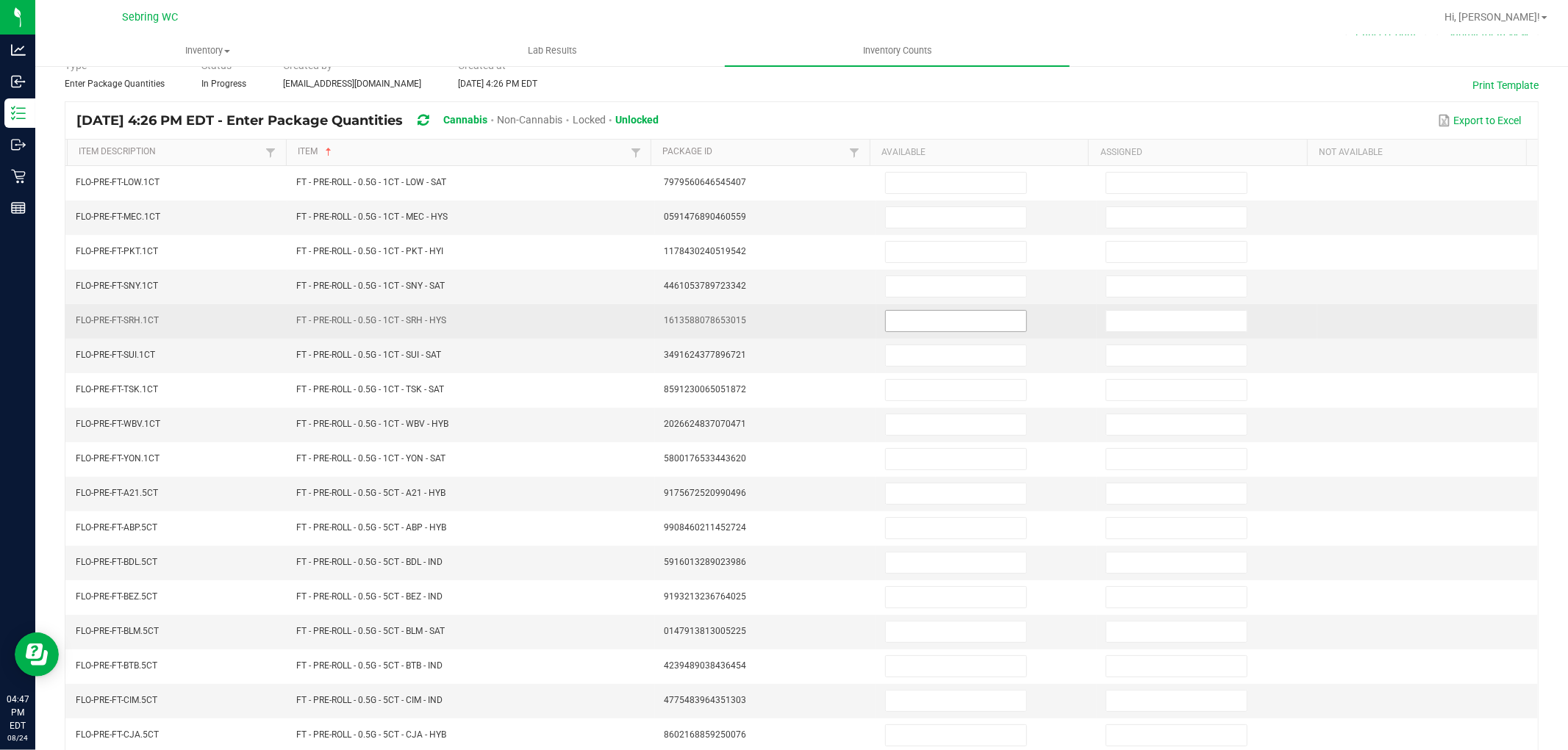
scroll to position [0, 0]
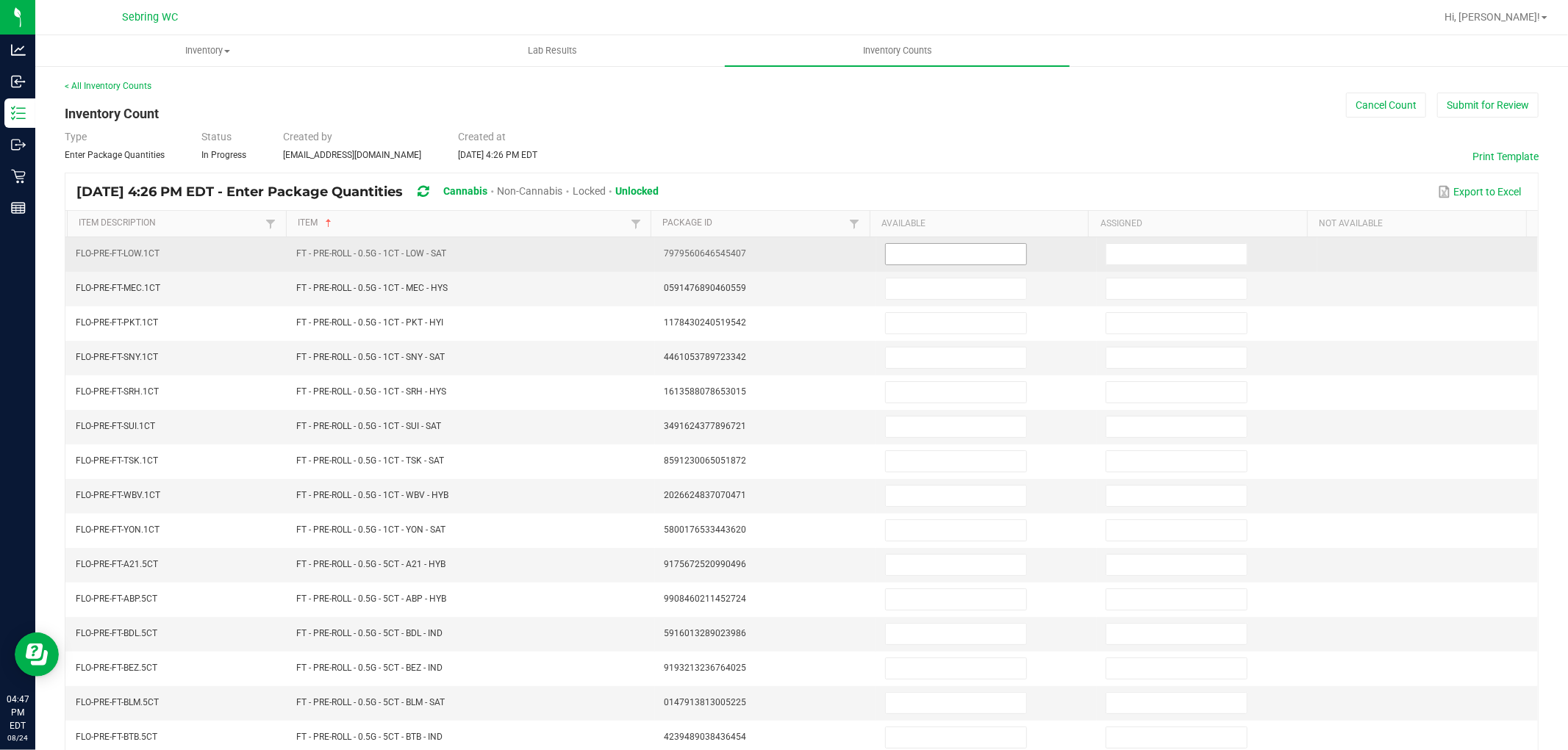
click at [894, 261] on input at bounding box center [956, 254] width 140 height 20
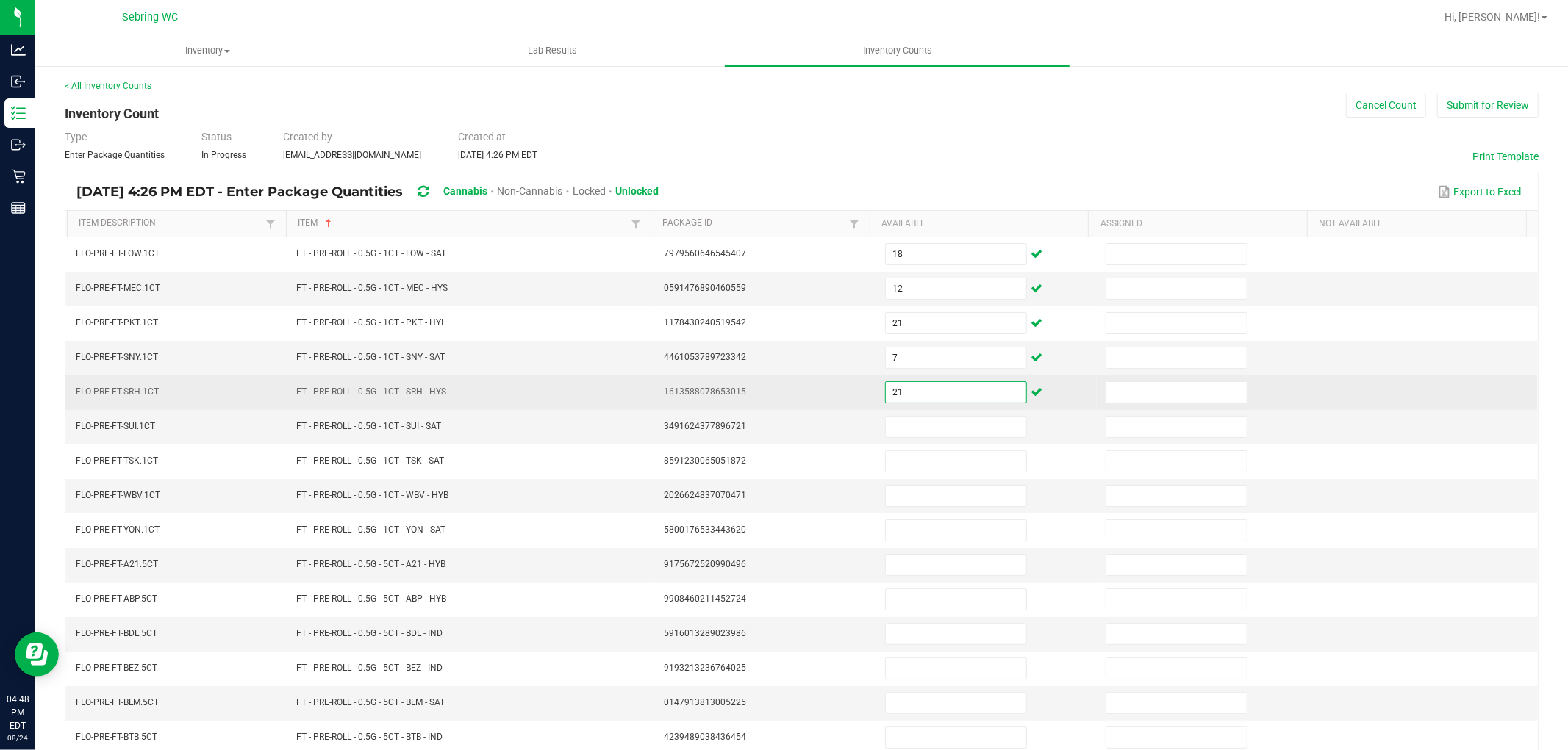
click at [894, 401] on input "21" at bounding box center [956, 392] width 140 height 20
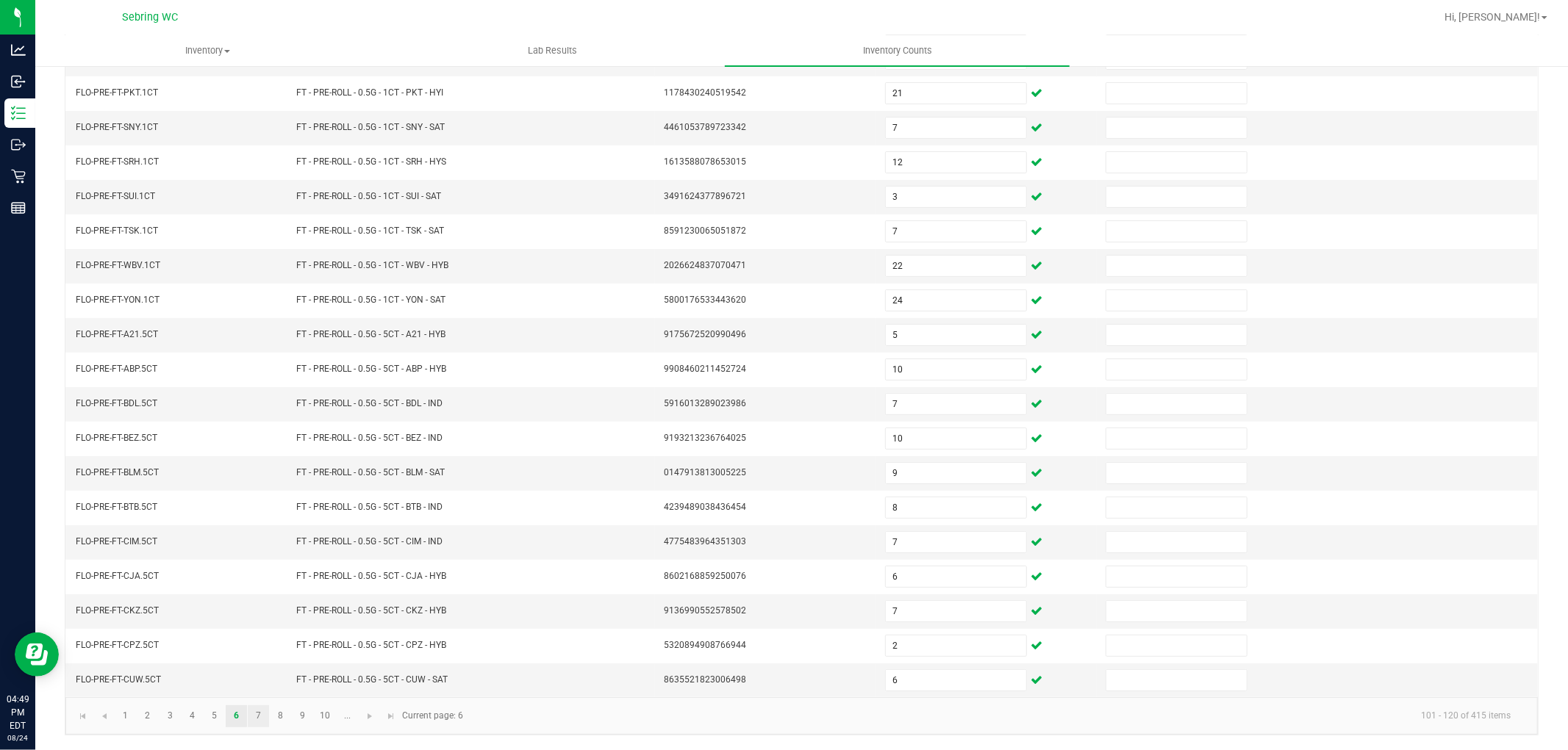
click at [261, 706] on link "7" at bounding box center [259, 716] width 21 height 22
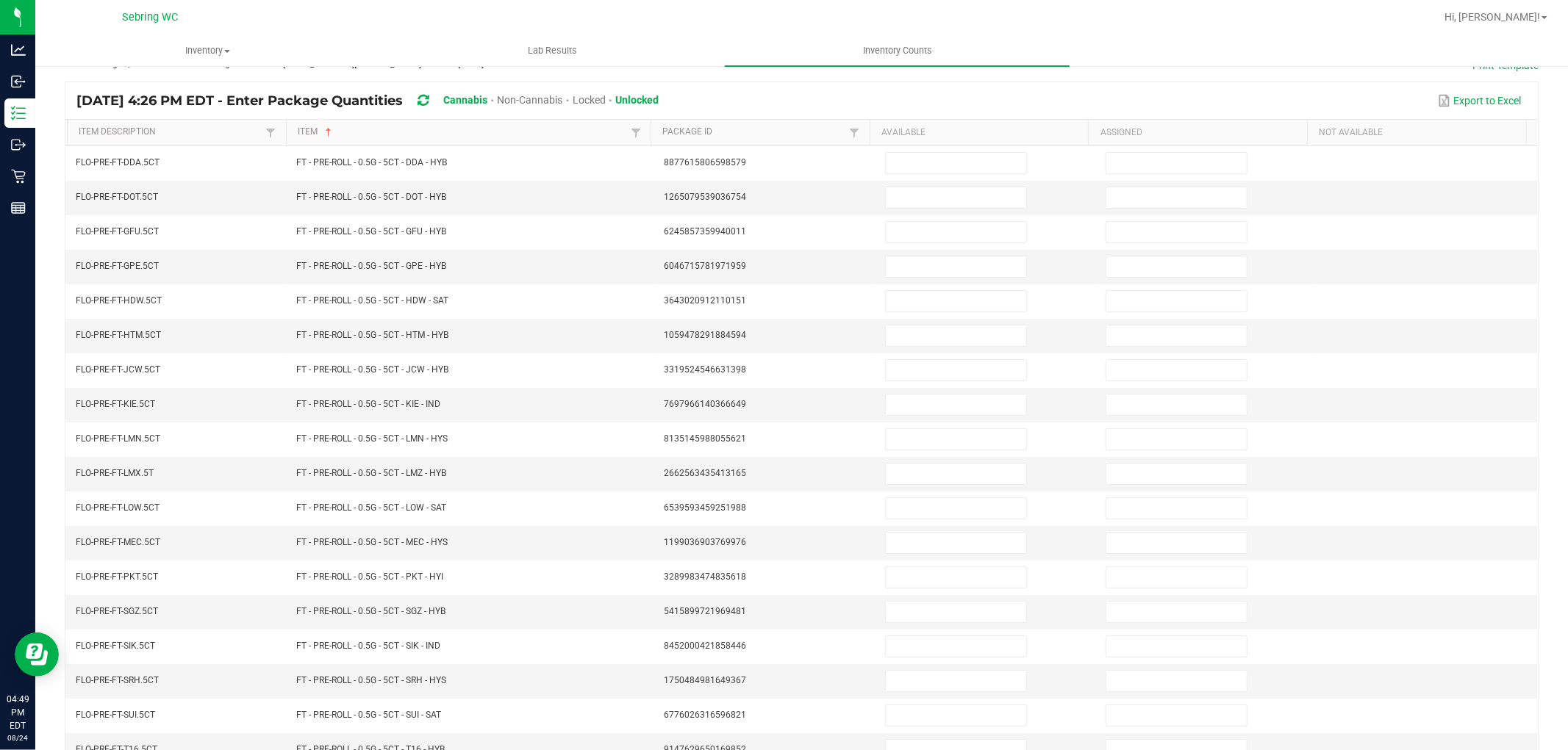
scroll to position [0, 0]
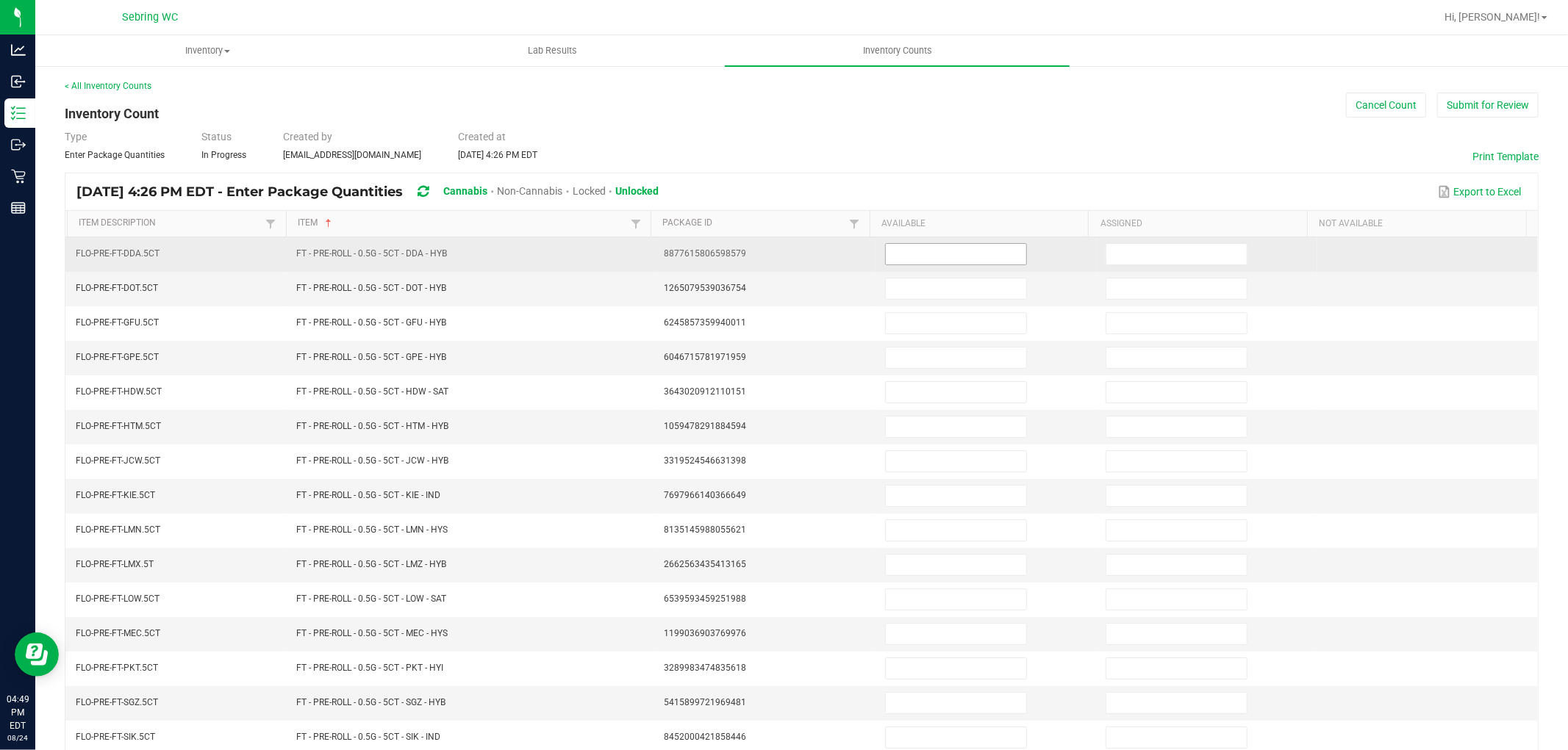
click at [920, 246] on input at bounding box center [956, 254] width 140 height 20
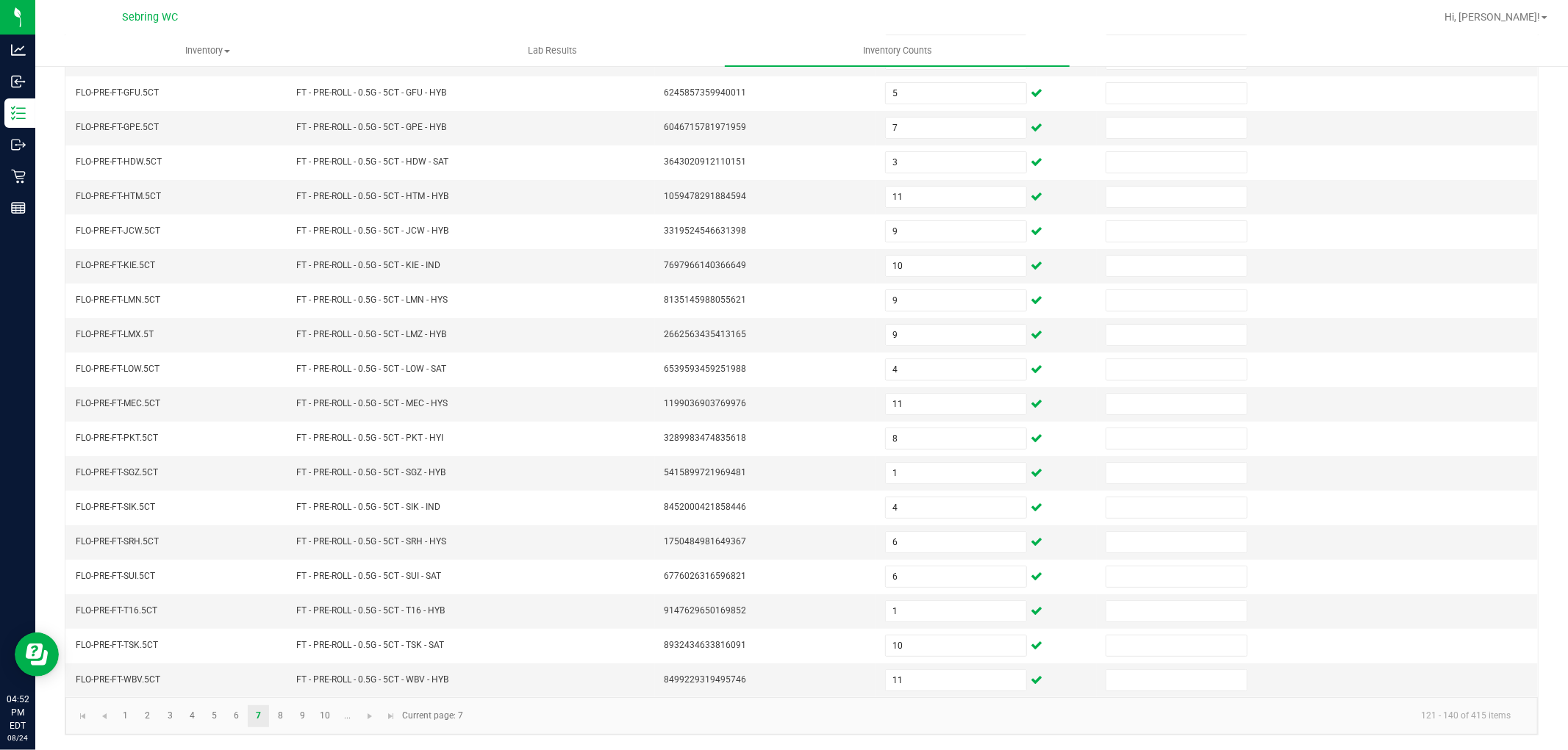
click at [518, 729] on kendo-pager "1 2 3 4 5 6 7 8 9 10 ... 121 - 140 of 415 items Current page: 7" at bounding box center [801, 715] width 1472 height 38
click at [279, 713] on link "8" at bounding box center [281, 716] width 21 height 22
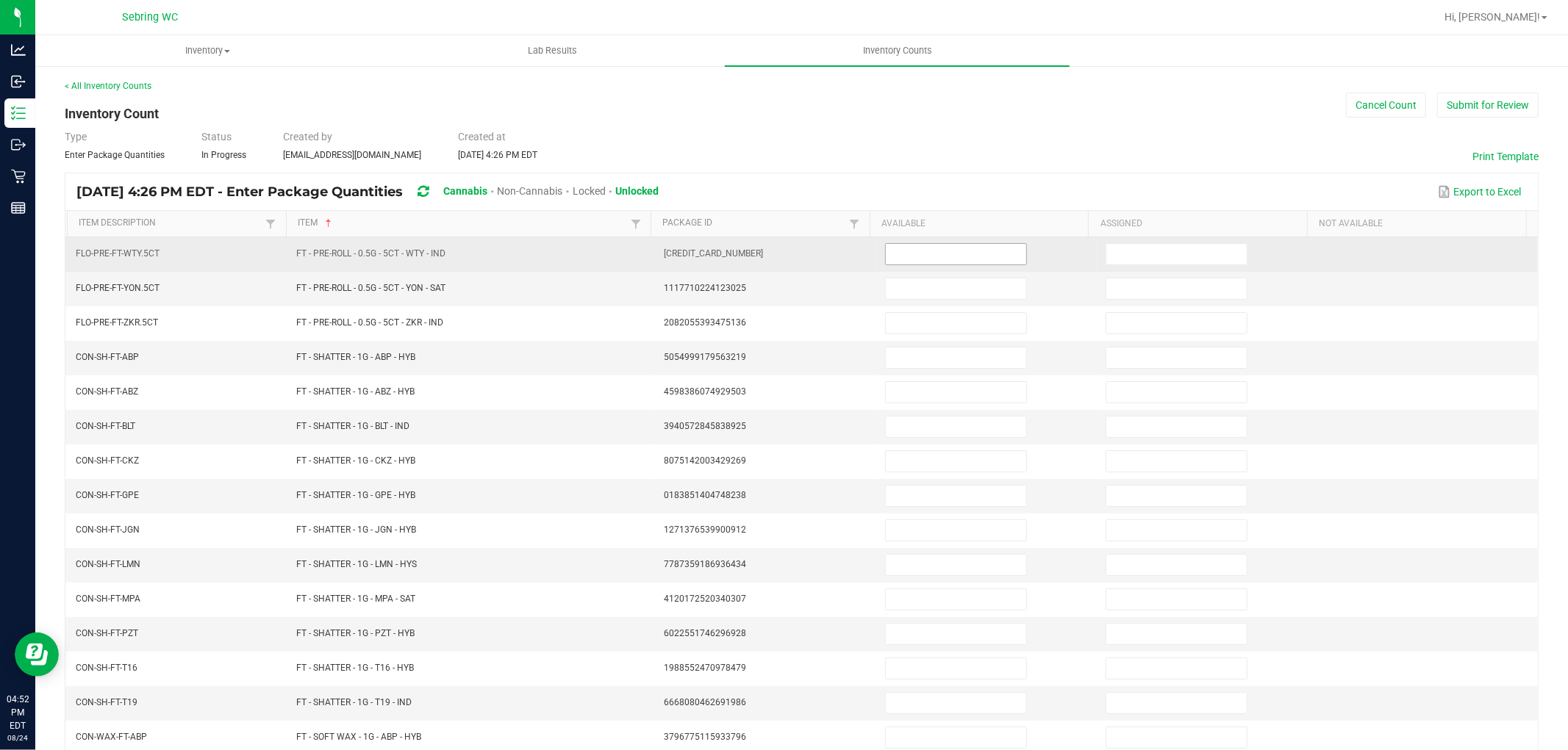
click at [899, 246] on input at bounding box center [956, 254] width 140 height 20
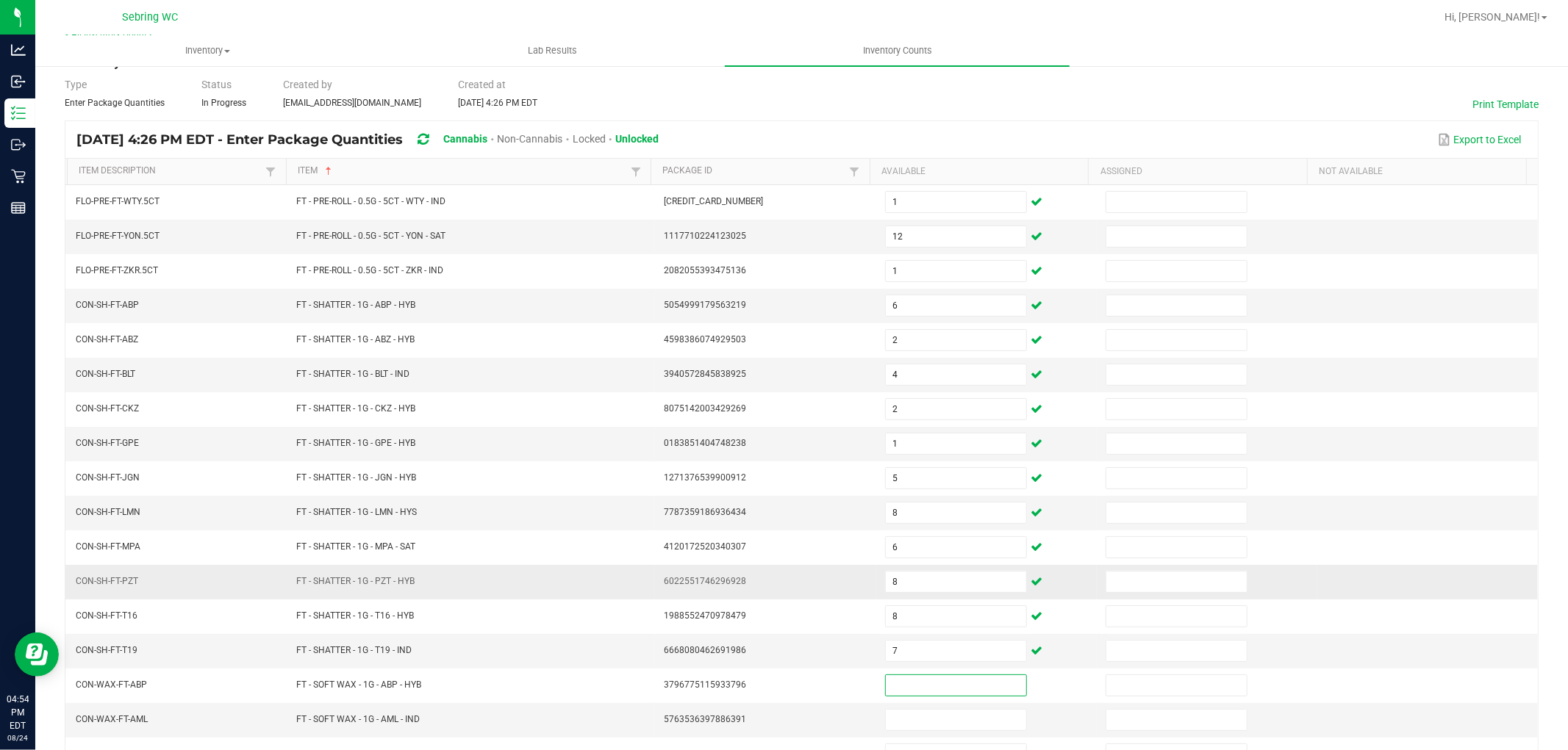
scroll to position [234, 0]
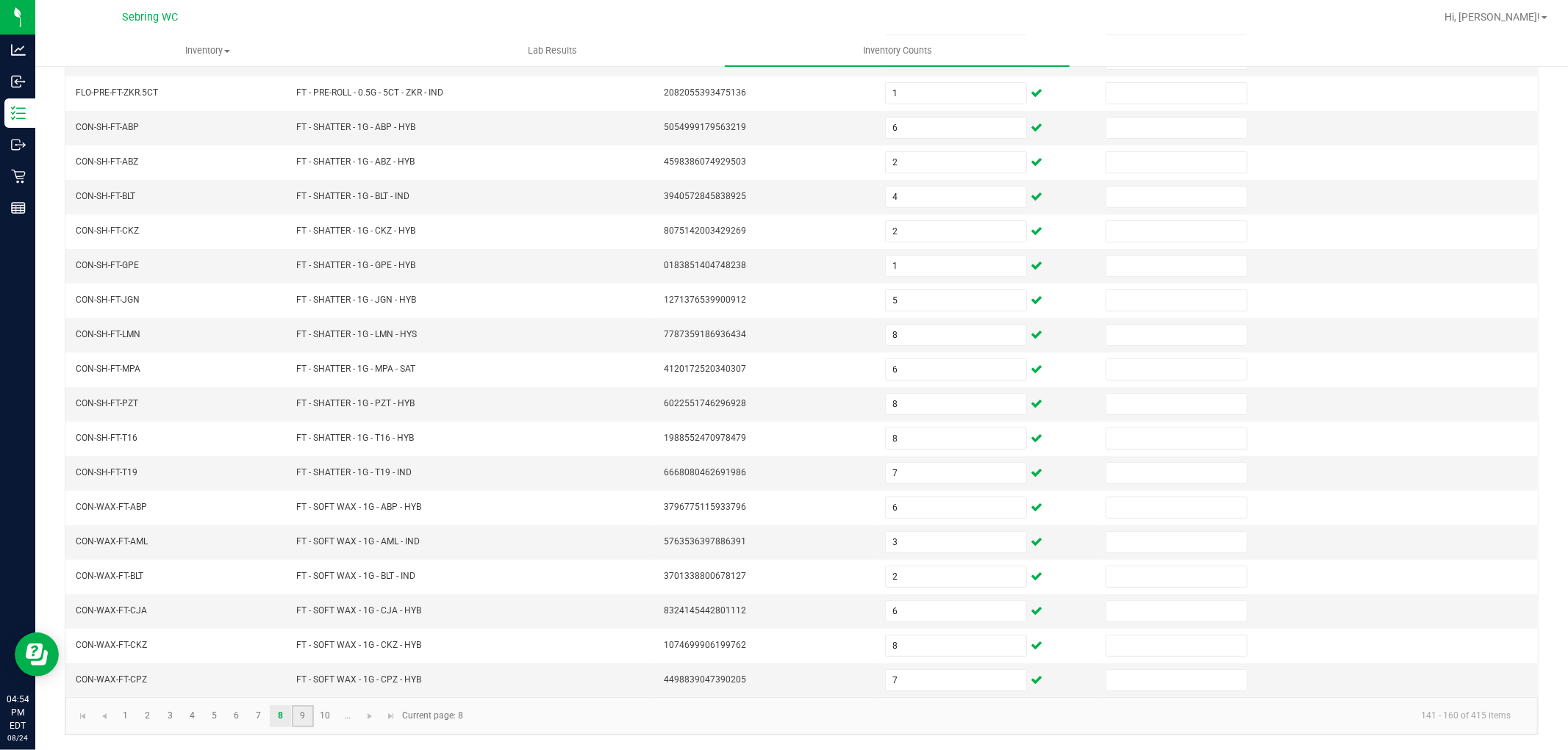
click at [309, 716] on link "9" at bounding box center [302, 716] width 21 height 22
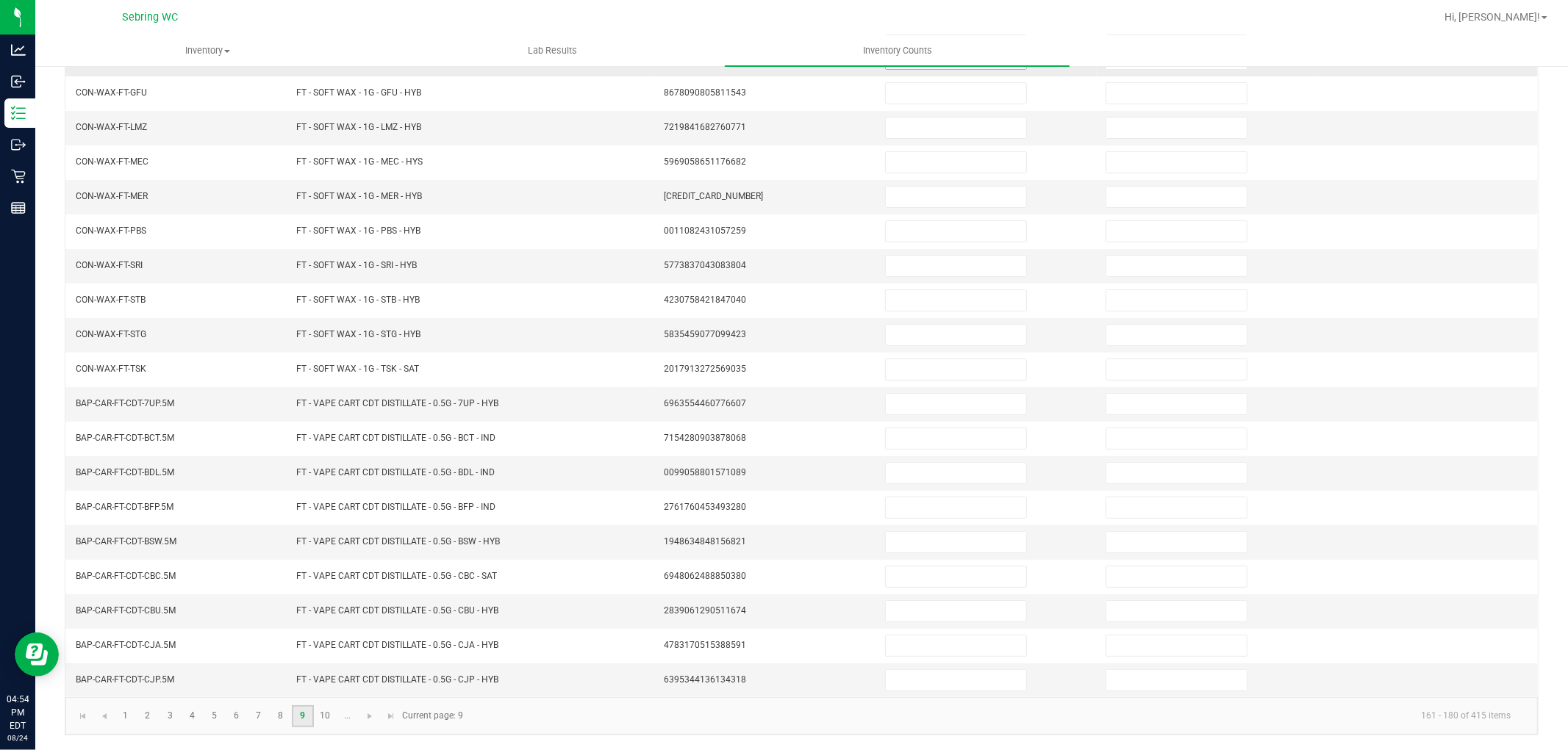
scroll to position [0, 0]
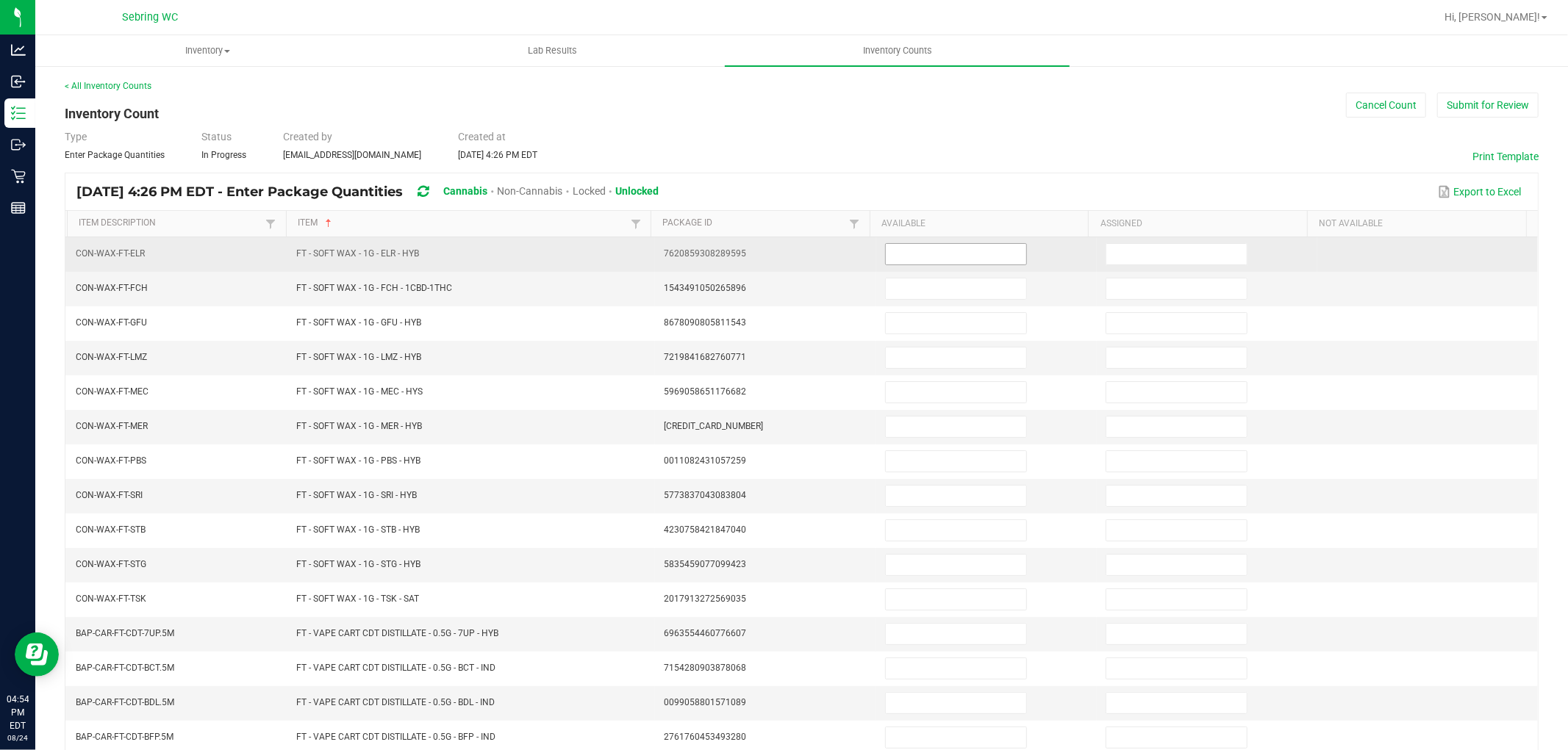
click at [969, 250] on input at bounding box center [956, 254] width 140 height 20
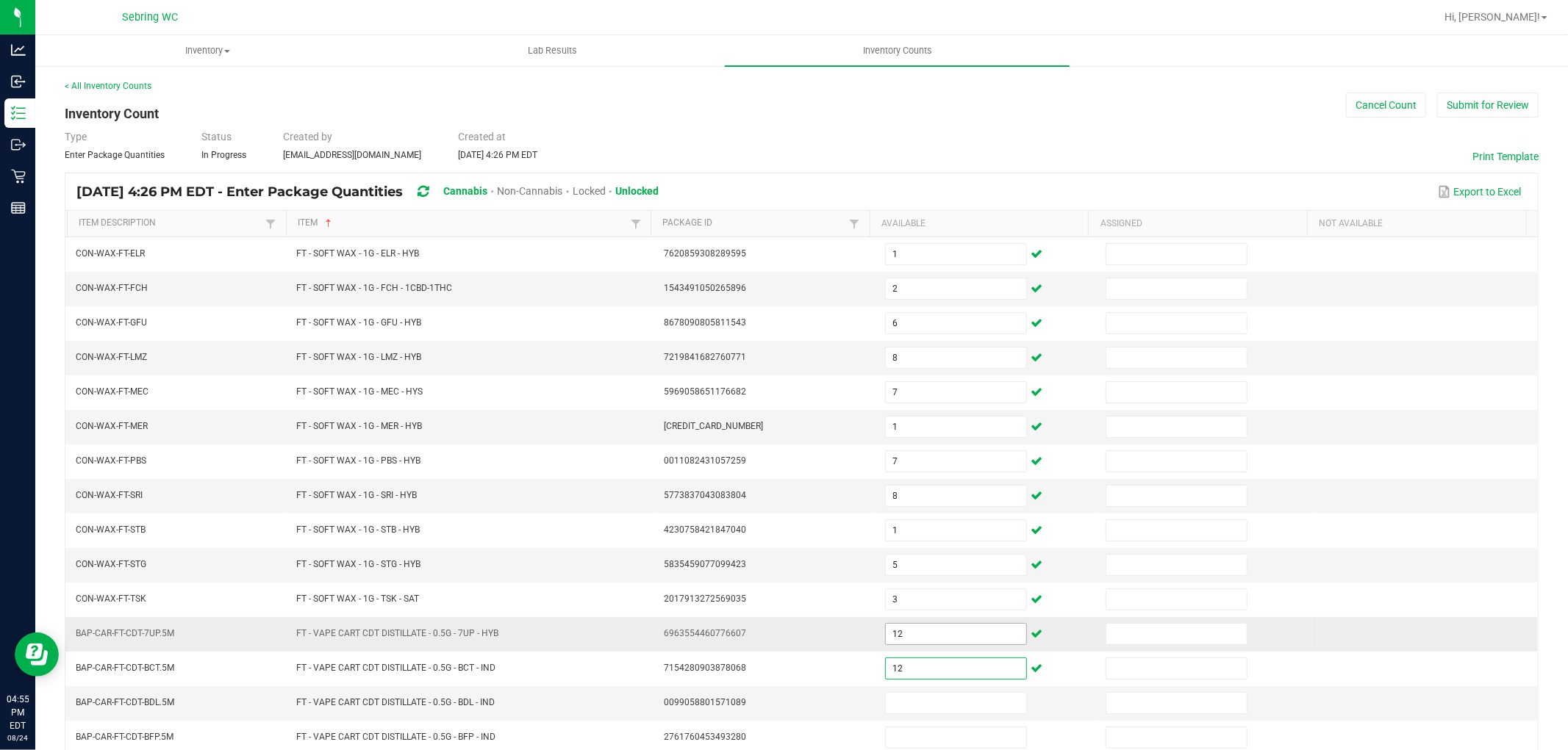
click at [911, 633] on input "12" at bounding box center [956, 634] width 140 height 20
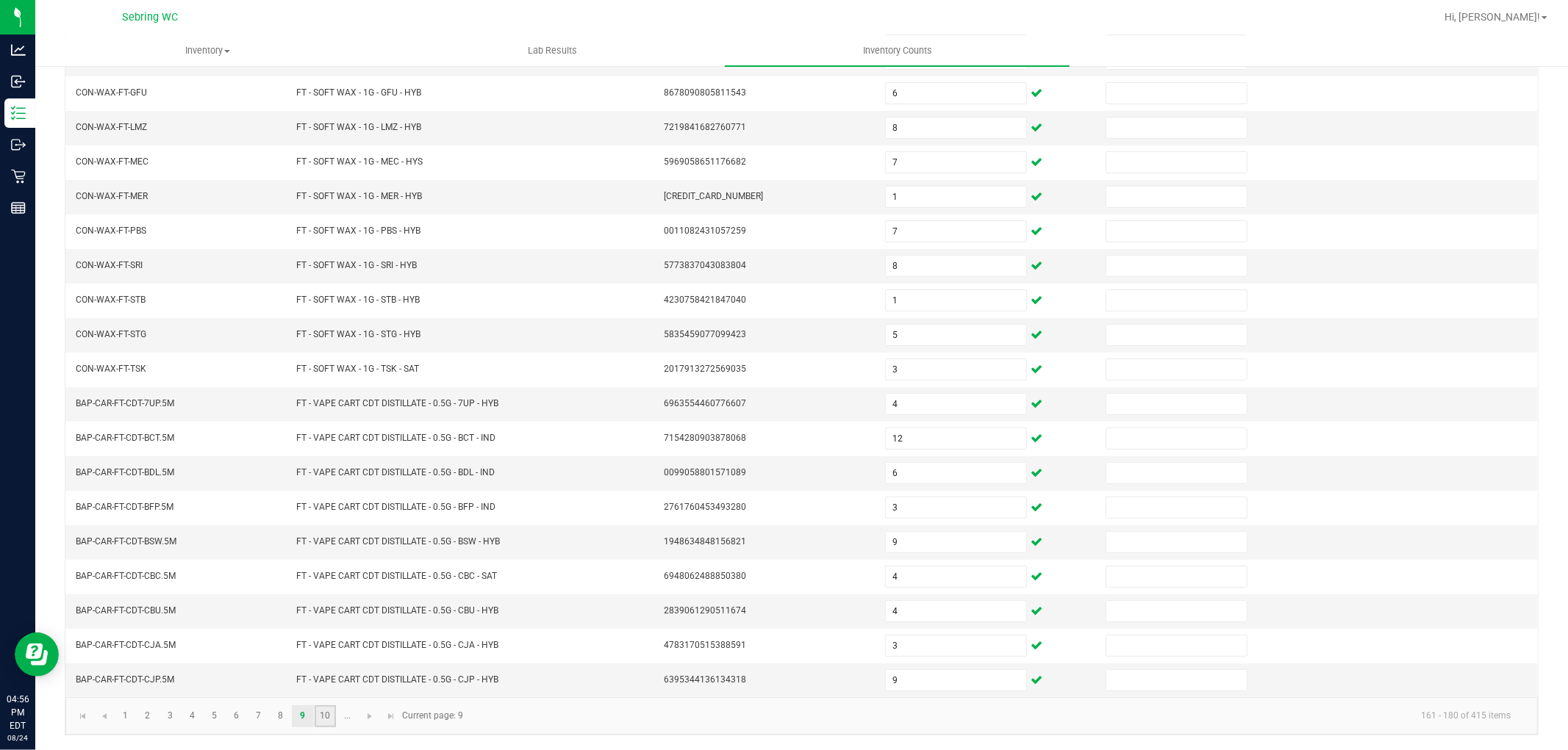
click at [323, 717] on link "10" at bounding box center [325, 716] width 21 height 22
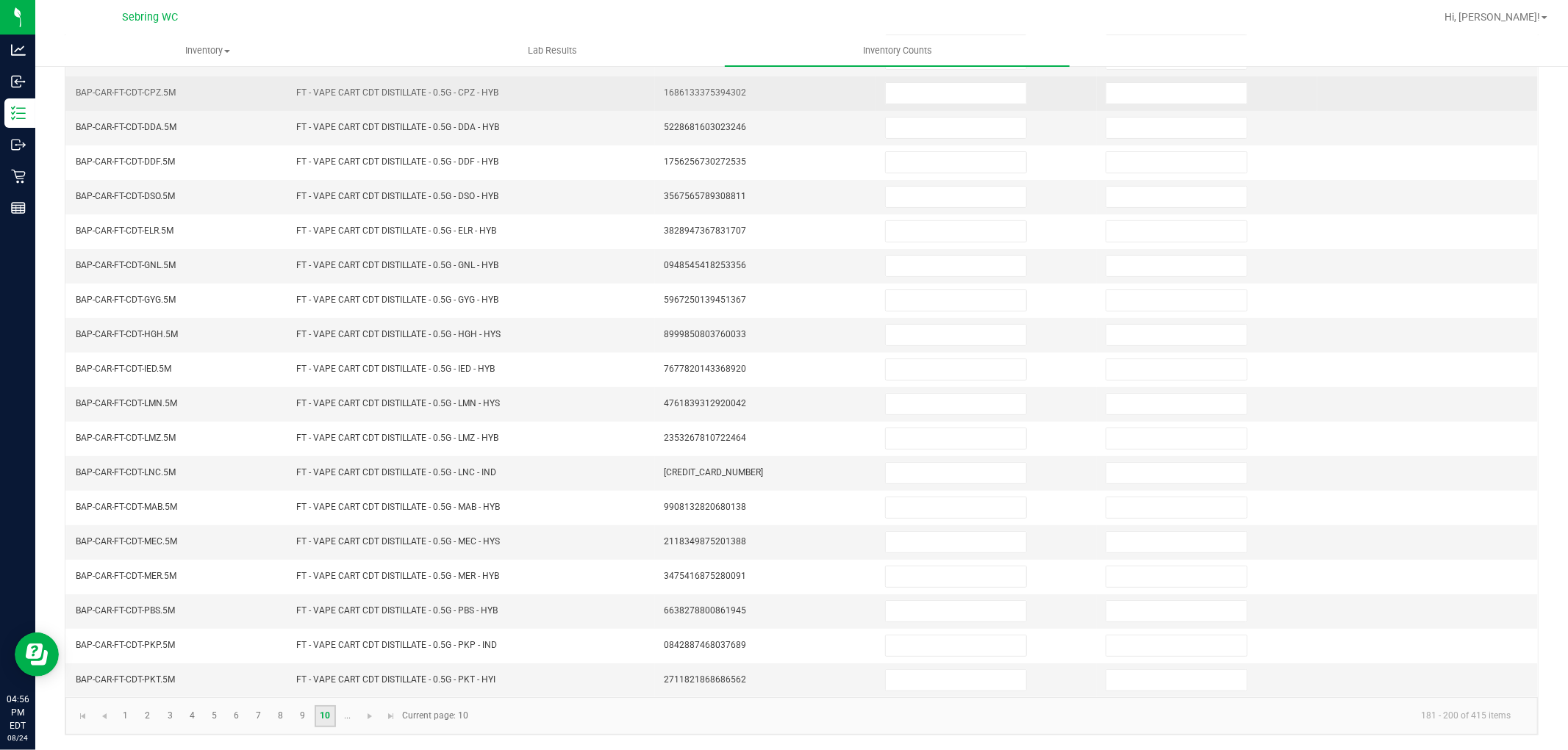
scroll to position [0, 0]
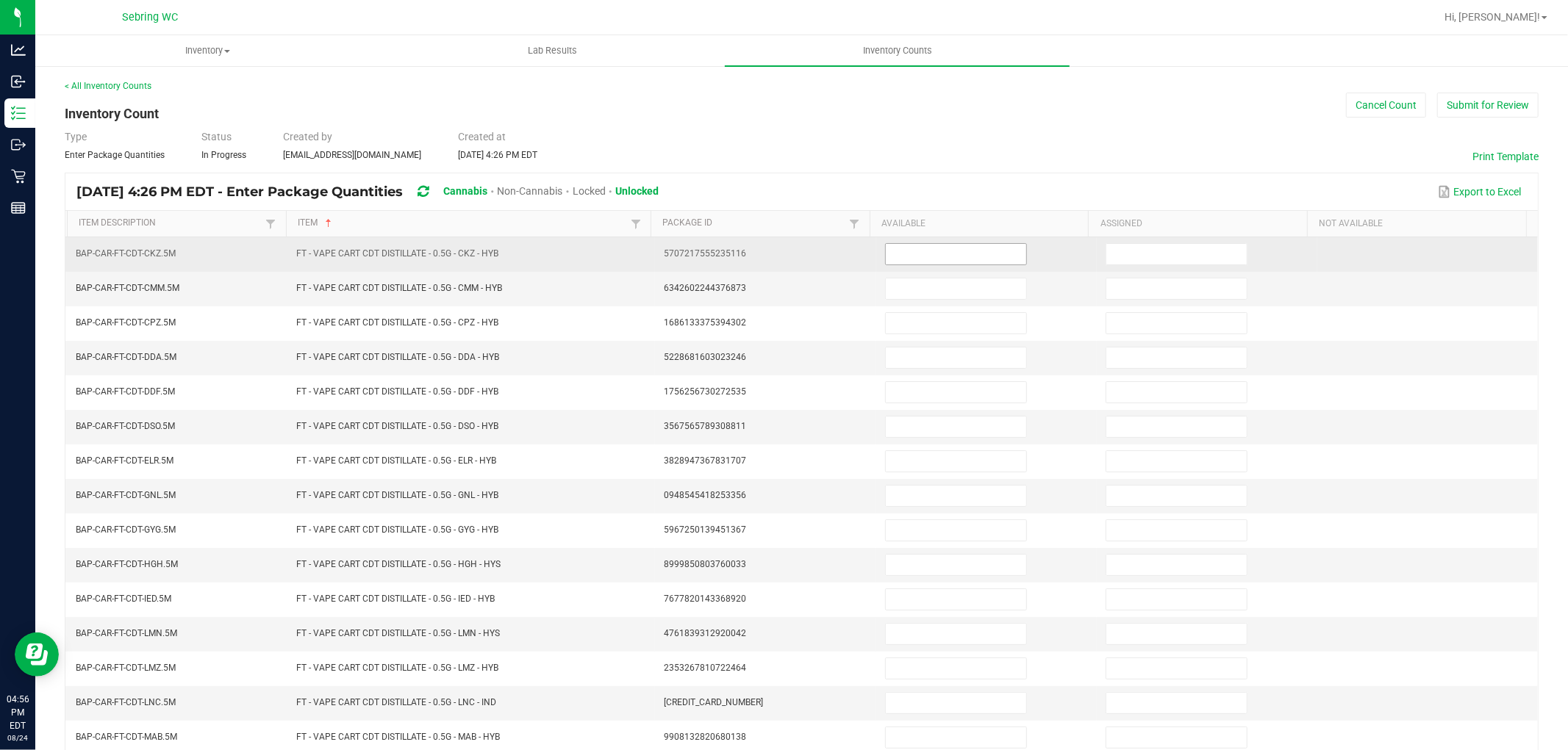
click at [894, 252] on input at bounding box center [956, 254] width 140 height 20
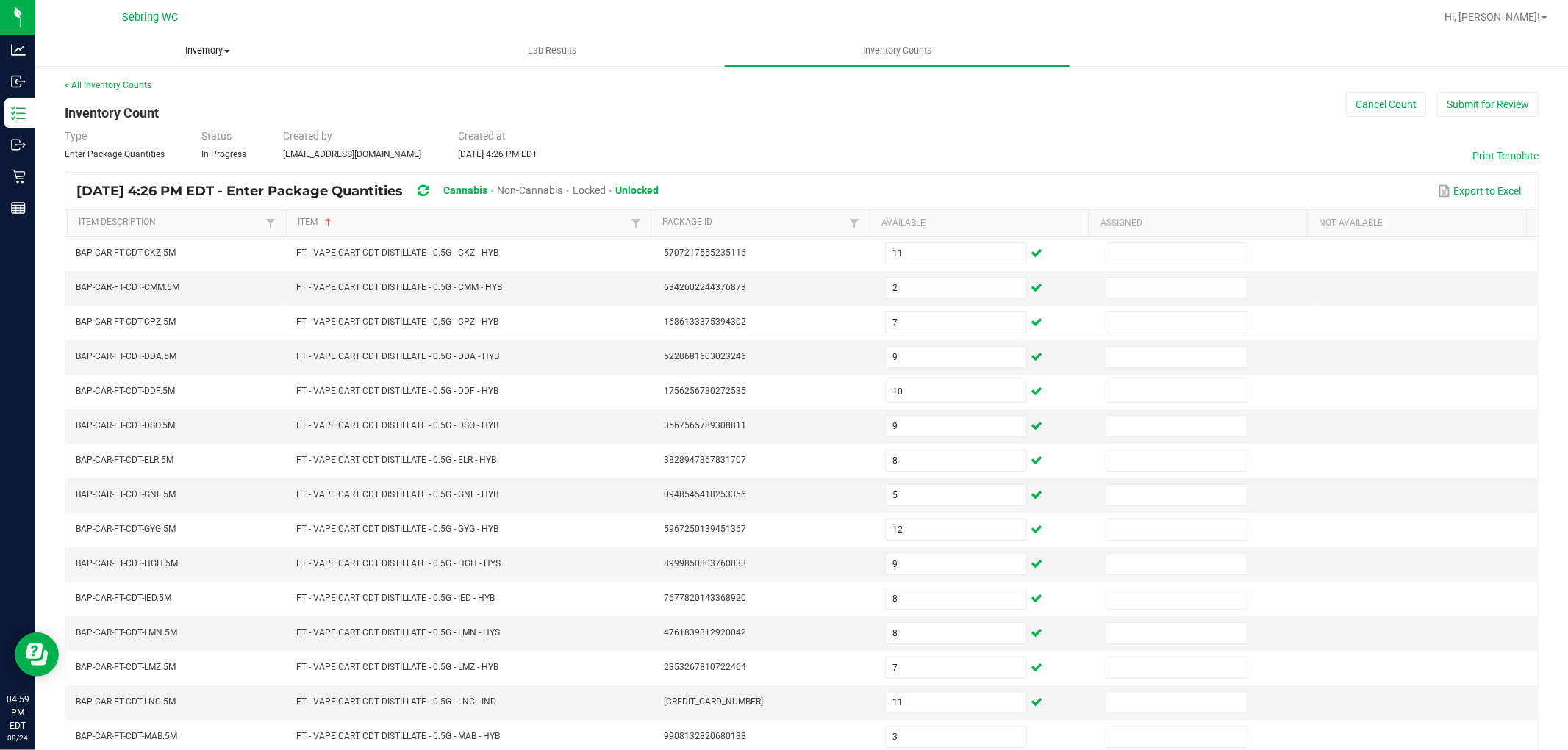
scroll to position [234, 0]
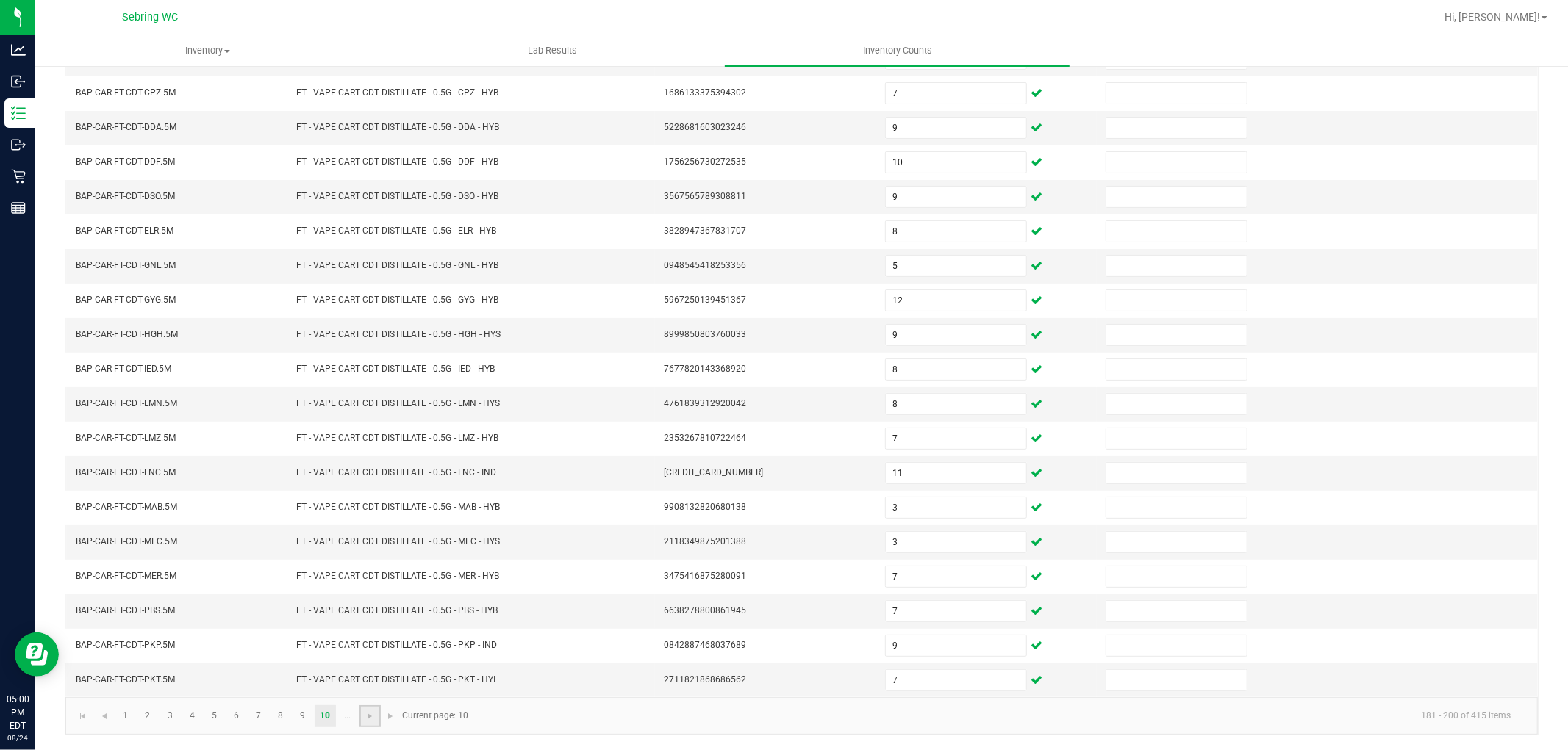
click at [369, 725] on link at bounding box center [370, 716] width 21 height 22
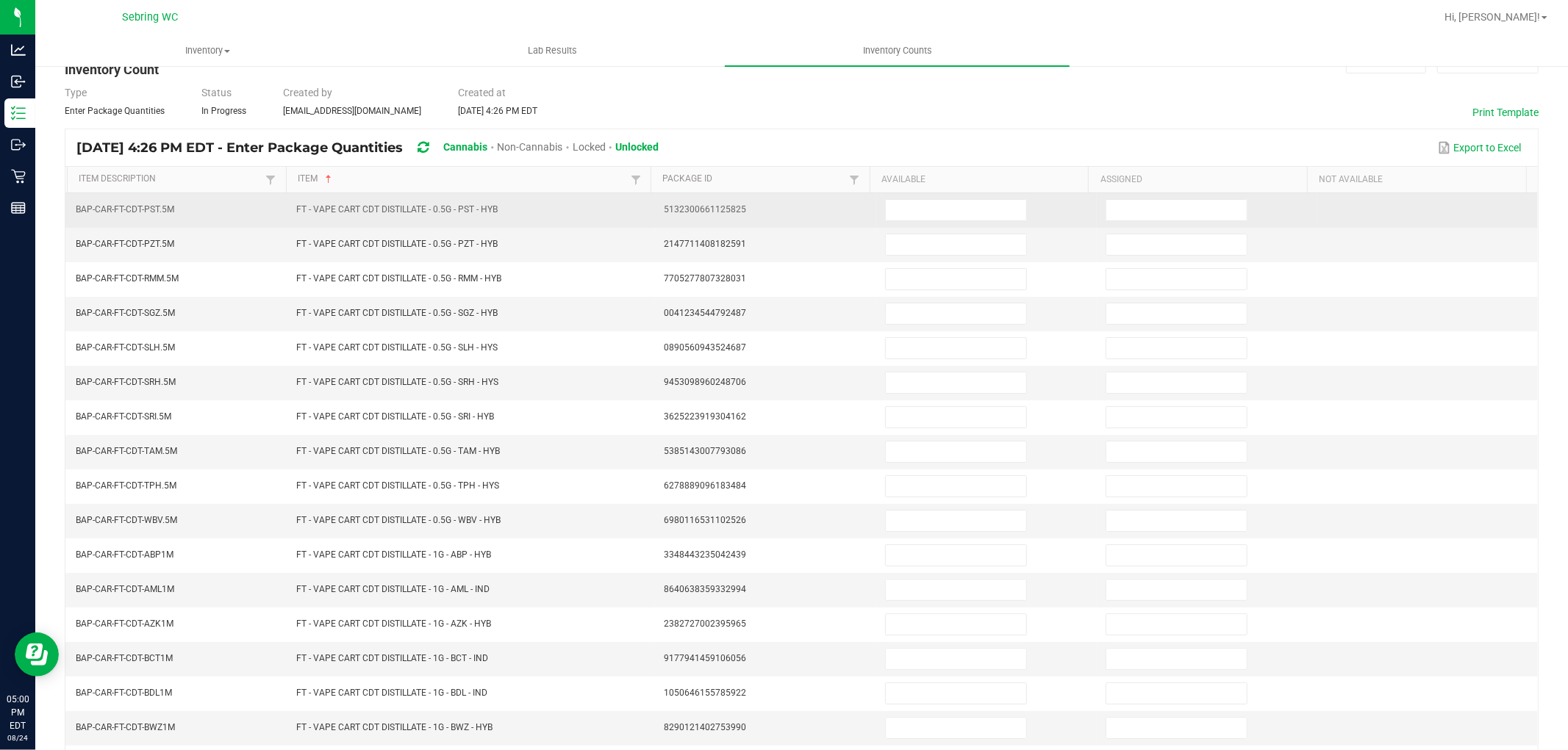
scroll to position [0, 0]
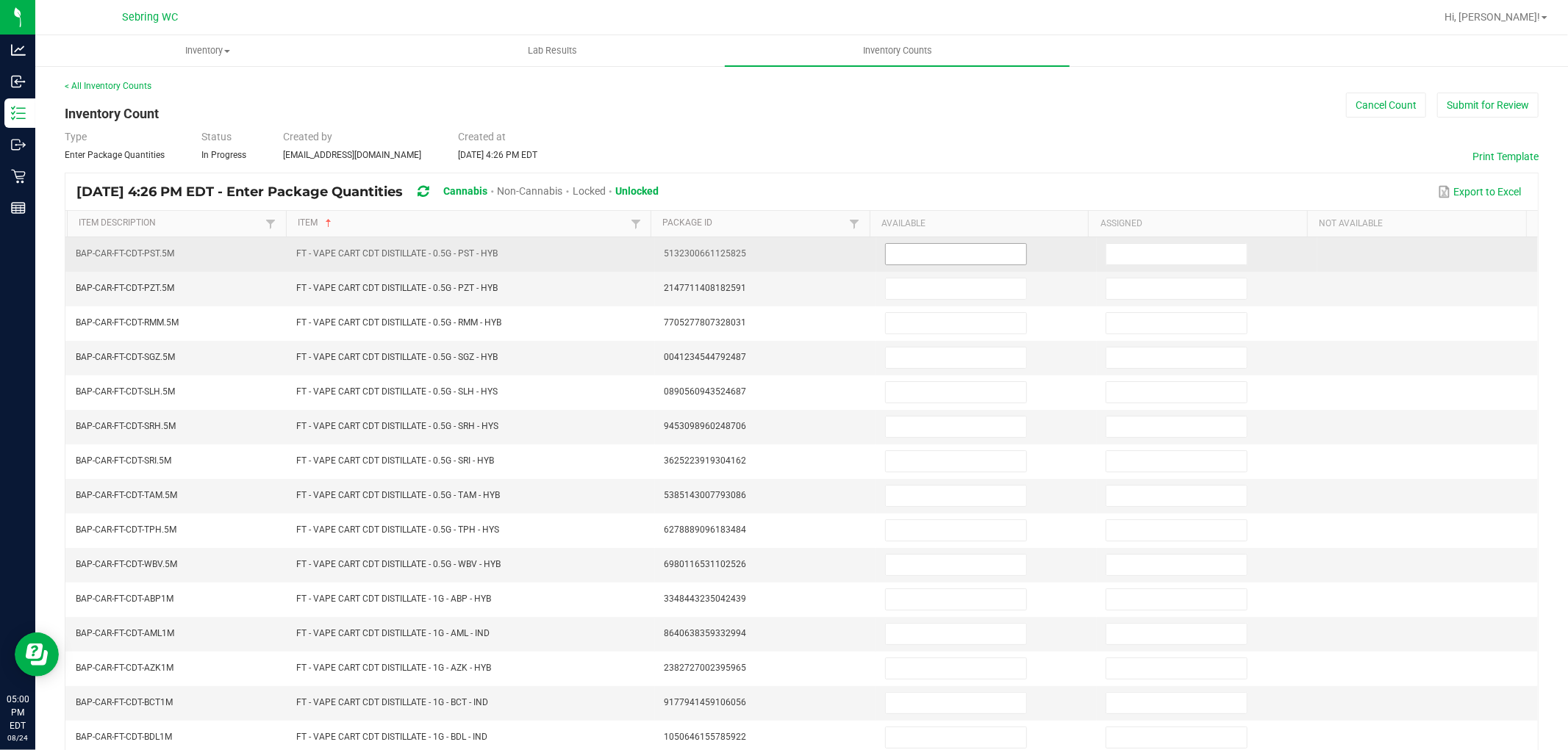
click at [902, 254] on input at bounding box center [956, 254] width 140 height 20
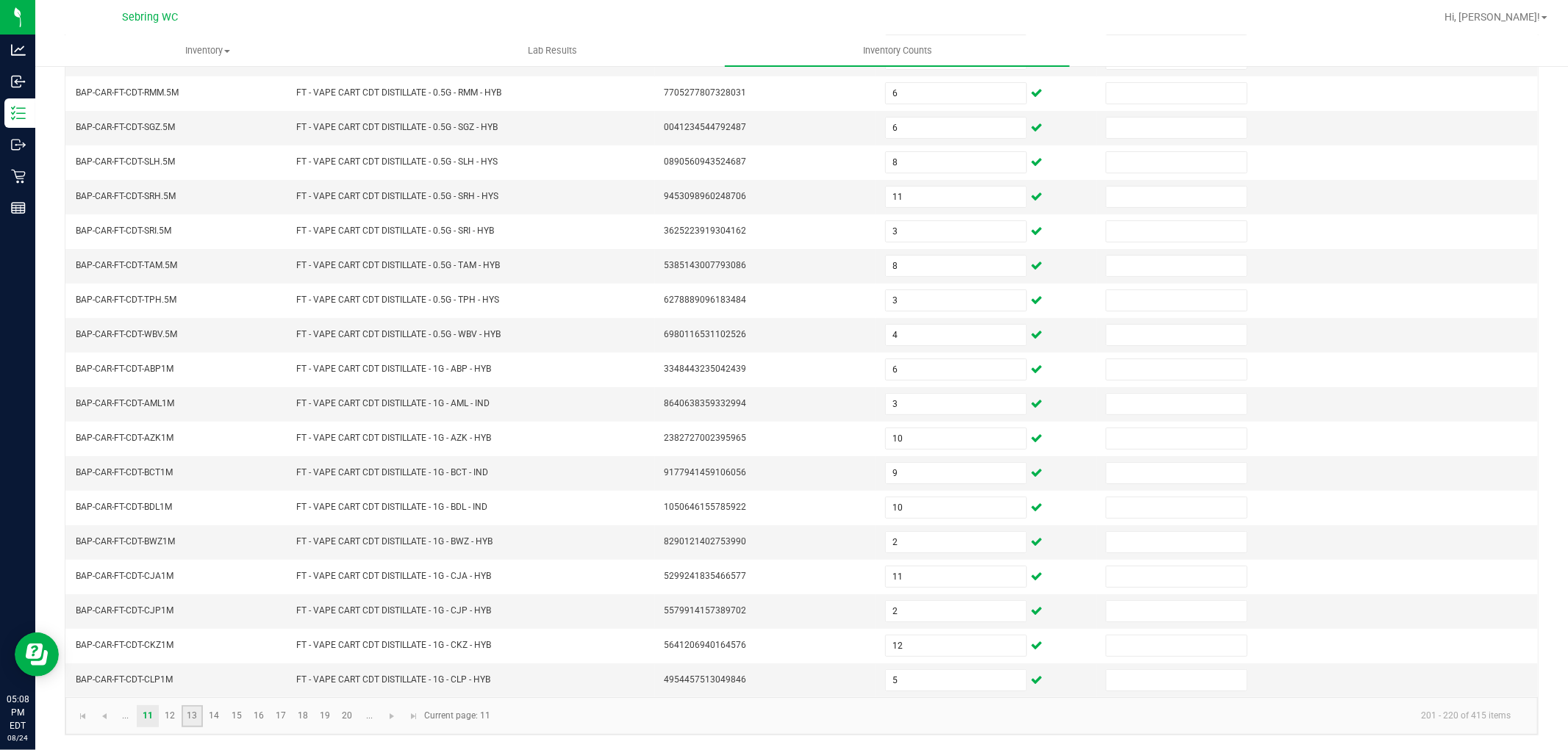
click at [184, 711] on link "13" at bounding box center [192, 716] width 21 height 22
click at [178, 716] on link "12" at bounding box center [170, 716] width 21 height 22
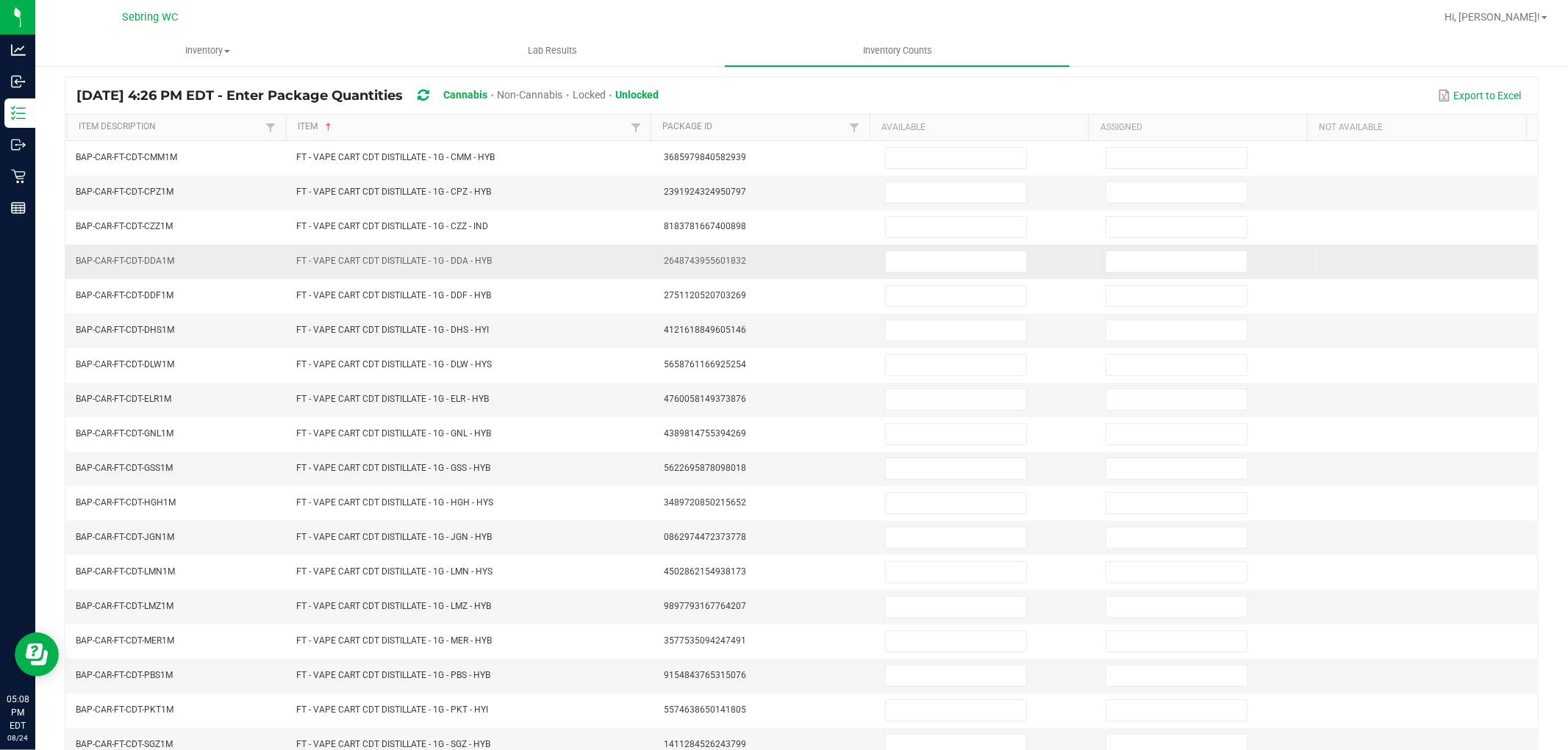
scroll to position [0, 0]
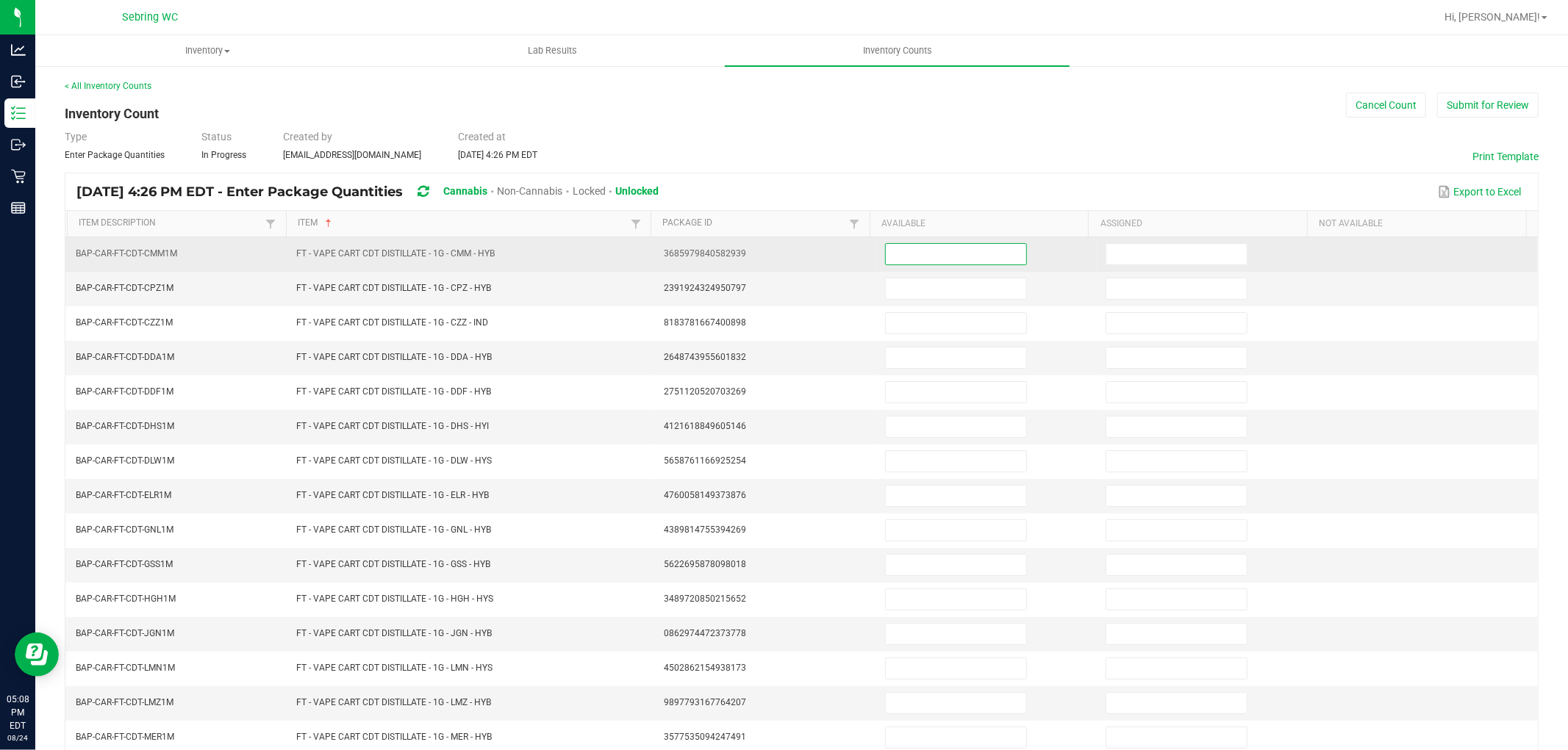
click at [897, 256] on input at bounding box center [956, 254] width 140 height 20
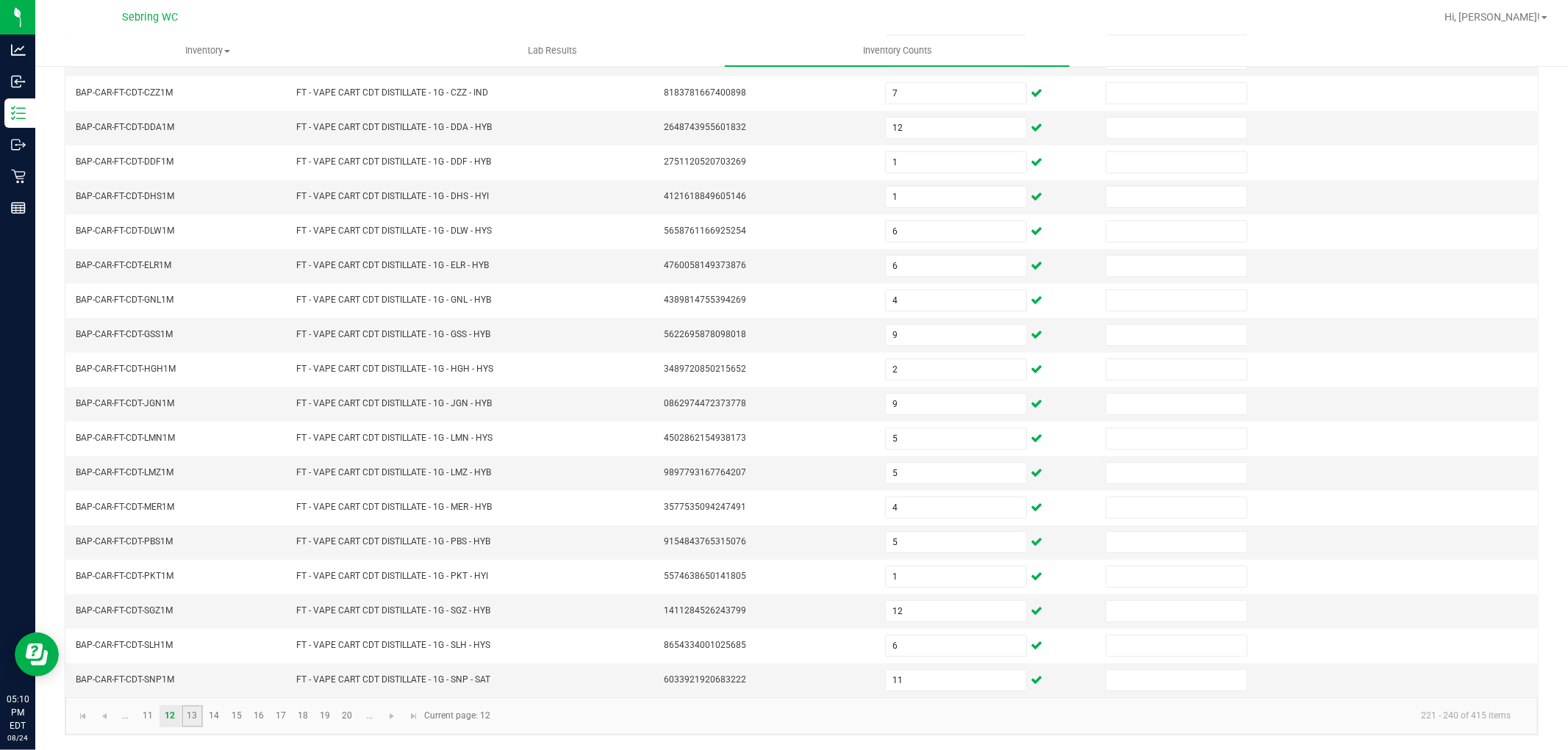
click at [189, 719] on link "13" at bounding box center [192, 716] width 21 height 22
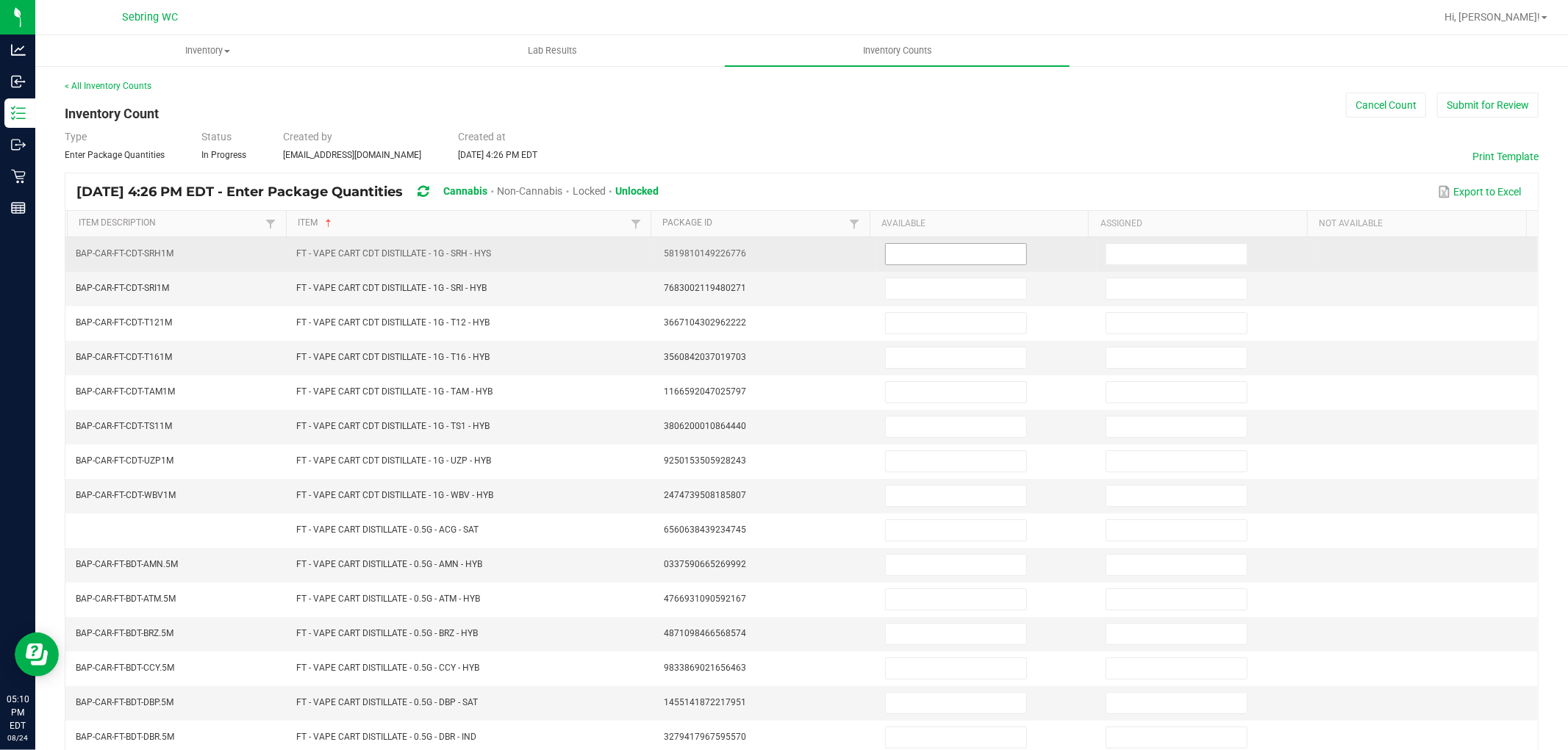
click at [884, 264] on span at bounding box center [956, 254] width 142 height 22
click at [895, 247] on input at bounding box center [956, 254] width 140 height 20
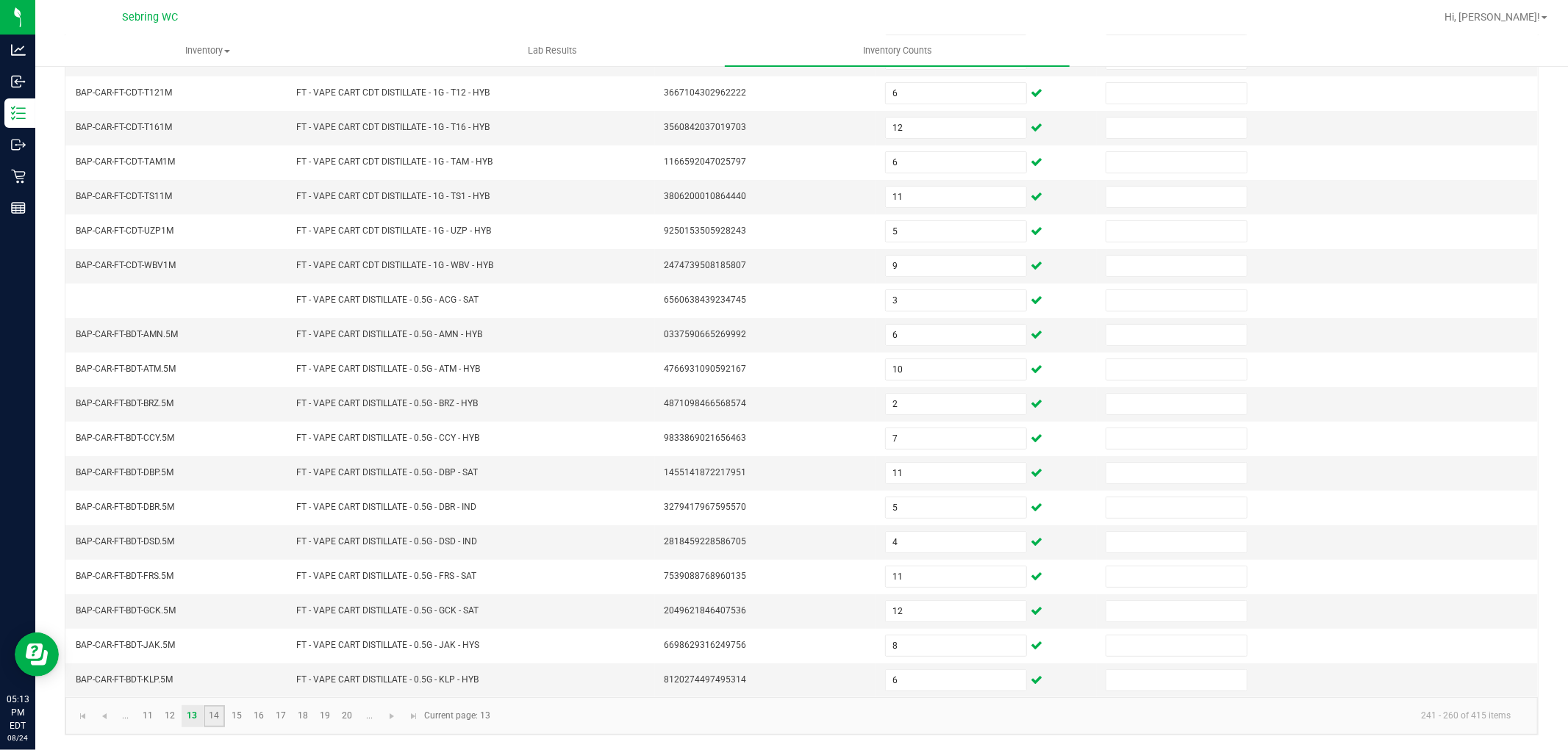
click at [213, 719] on link "14" at bounding box center [214, 716] width 21 height 22
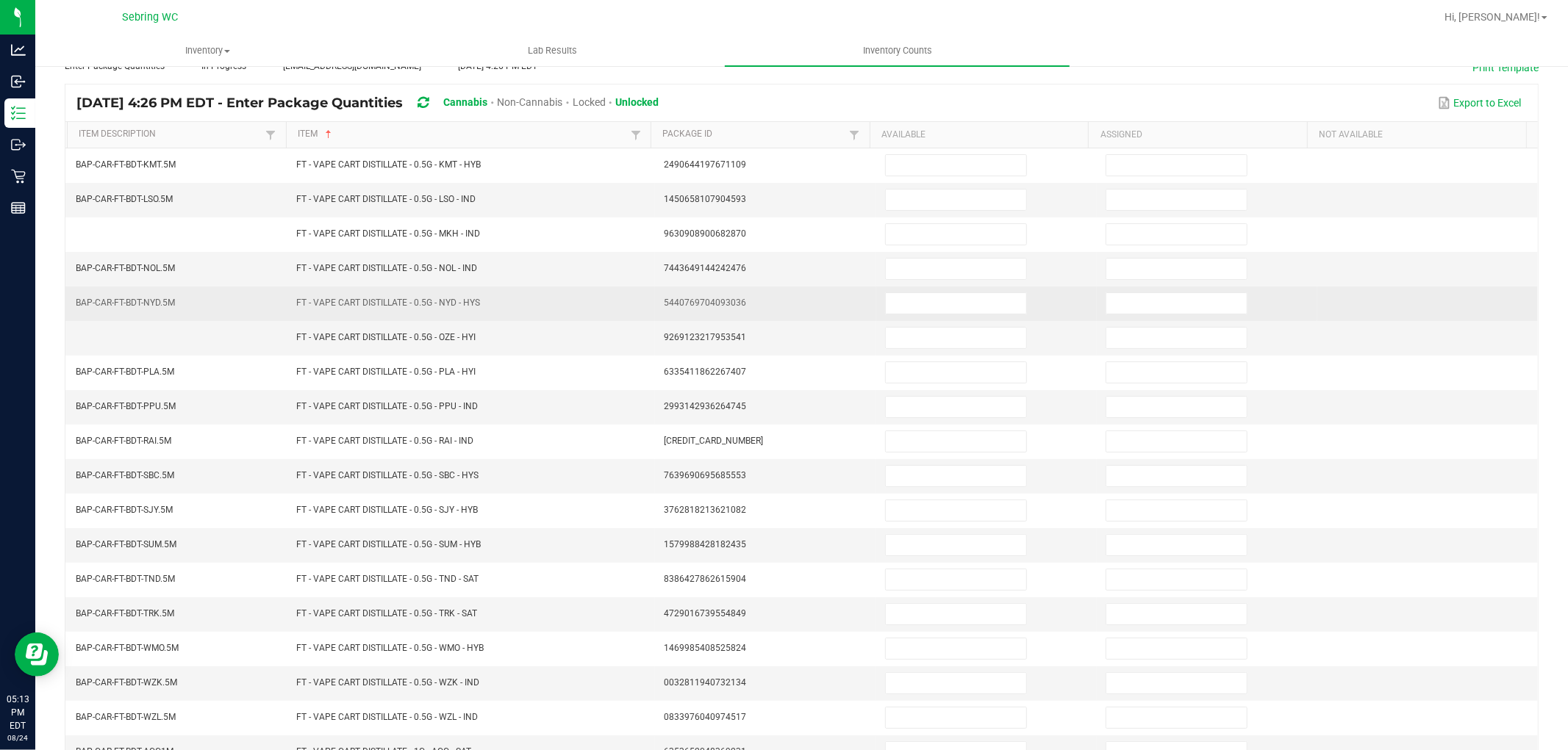
scroll to position [0, 0]
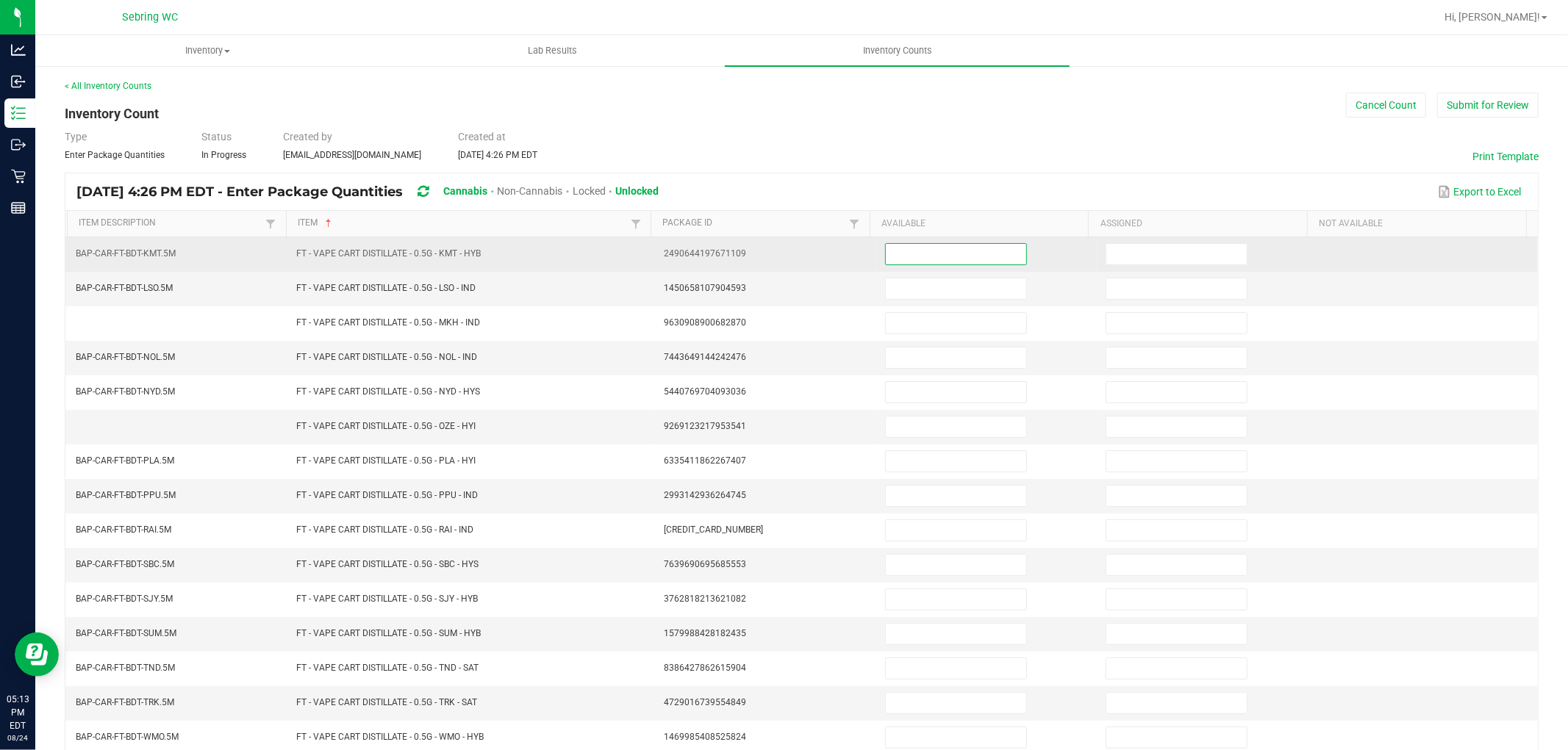
click at [901, 258] on input at bounding box center [956, 254] width 140 height 20
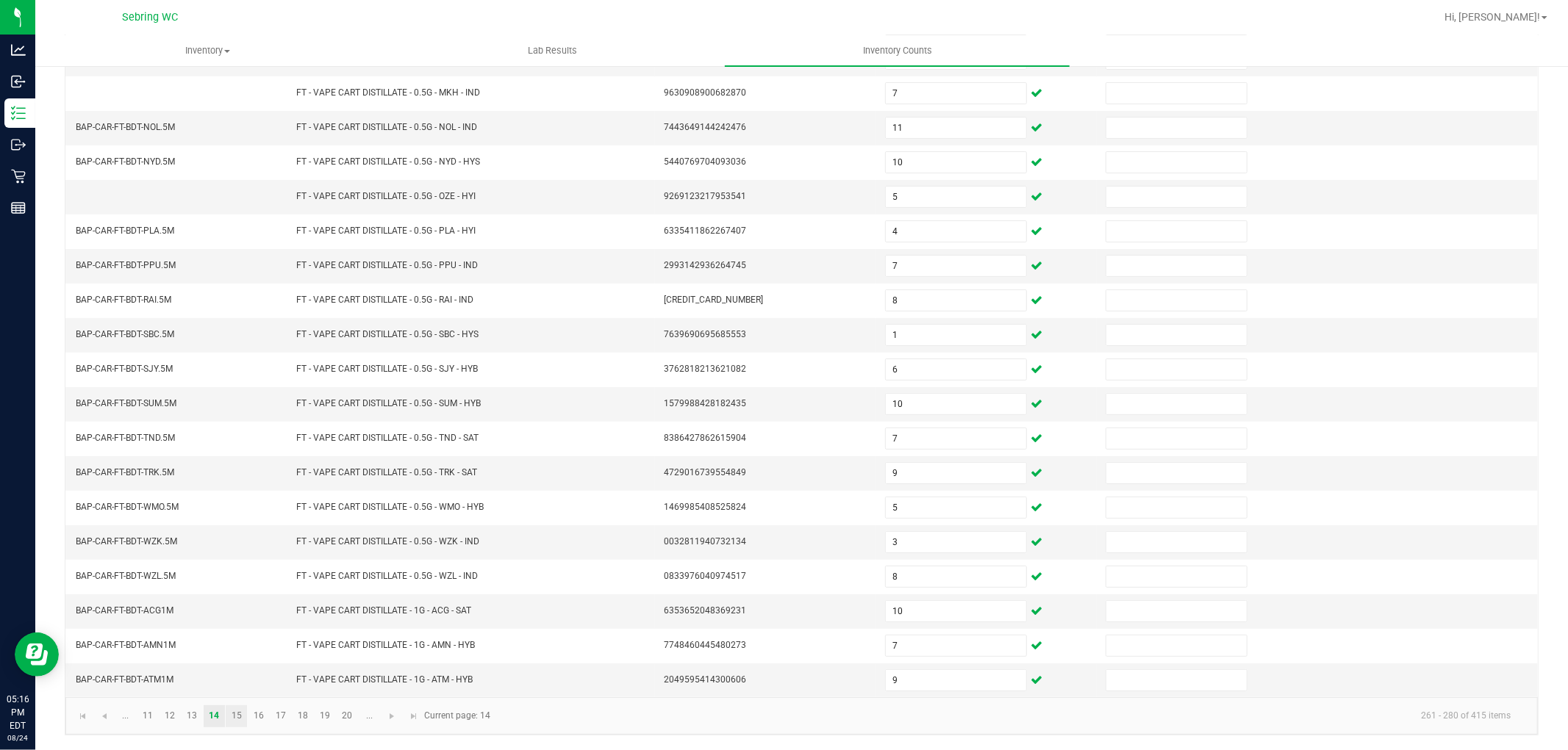
click at [231, 714] on link "15" at bounding box center [236, 716] width 21 height 22
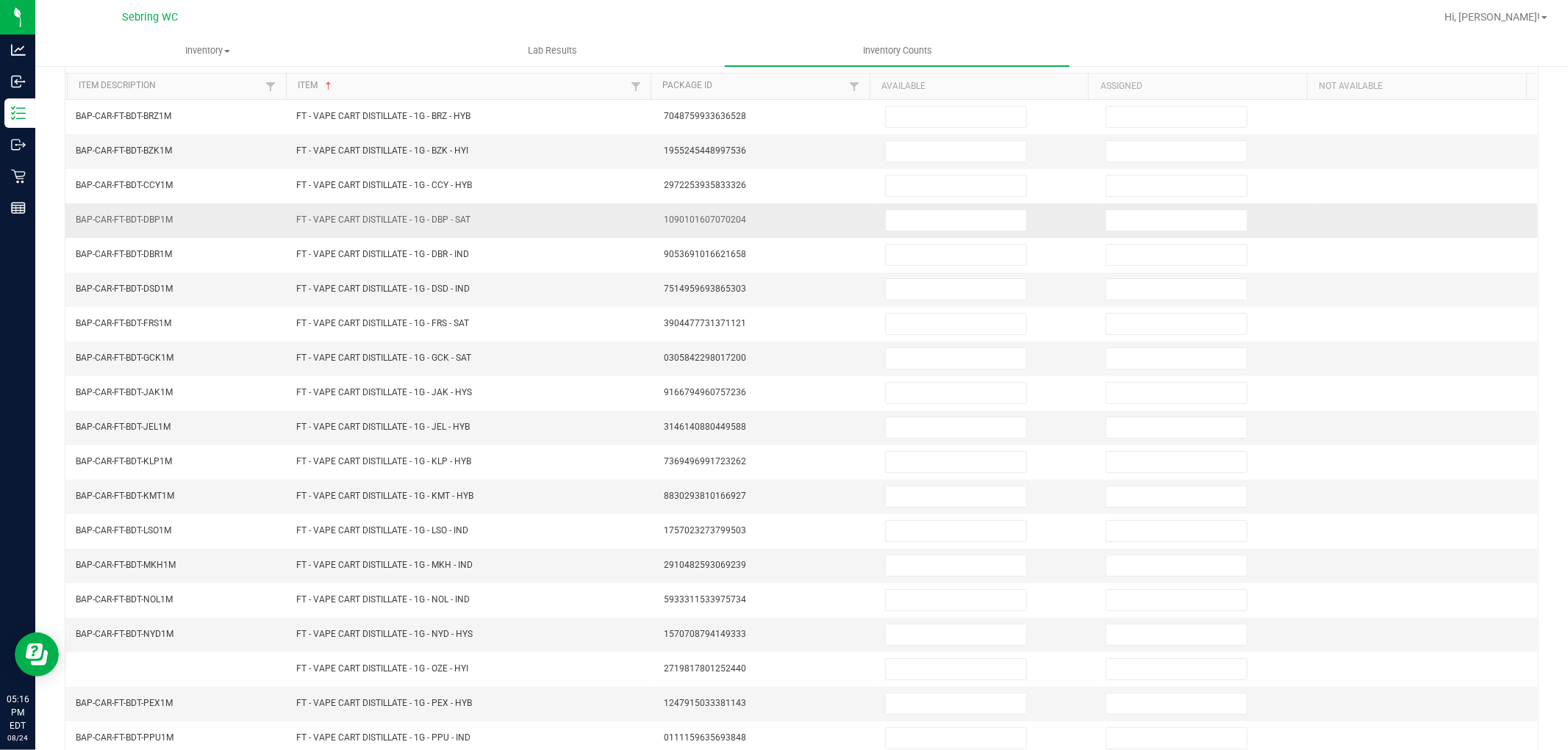
scroll to position [0, 0]
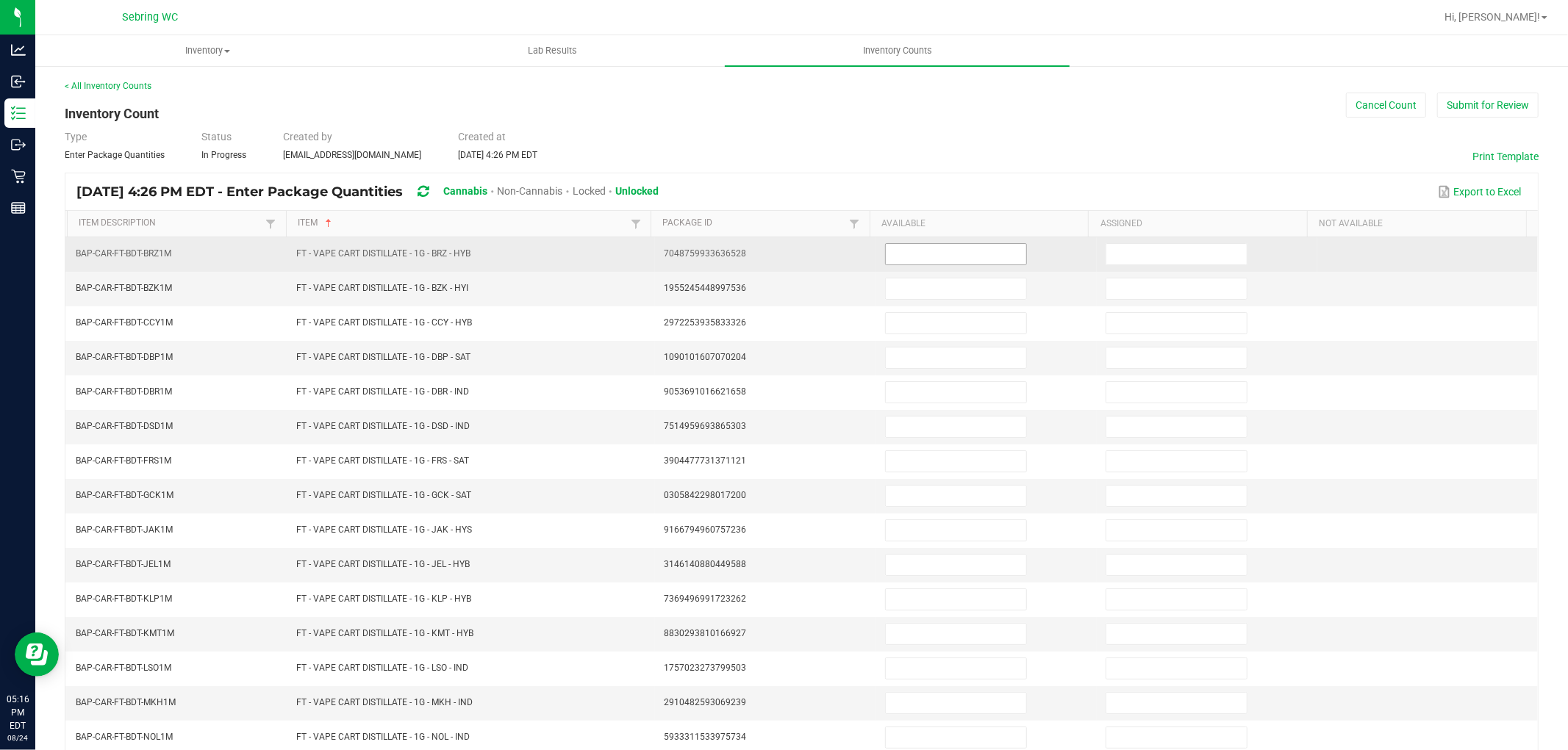
click at [894, 253] on input at bounding box center [956, 254] width 140 height 20
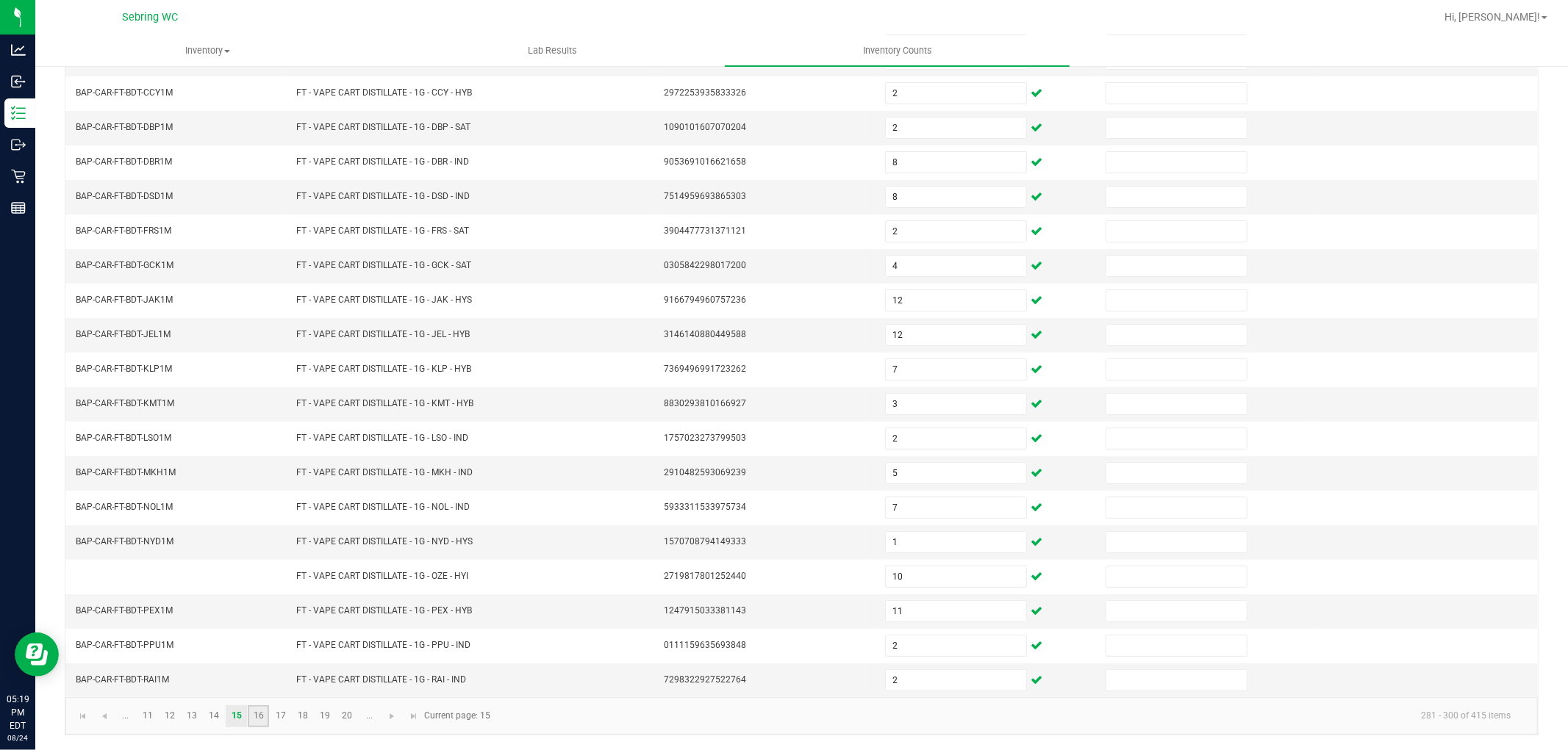
click at [264, 715] on link "16" at bounding box center [259, 716] width 21 height 22
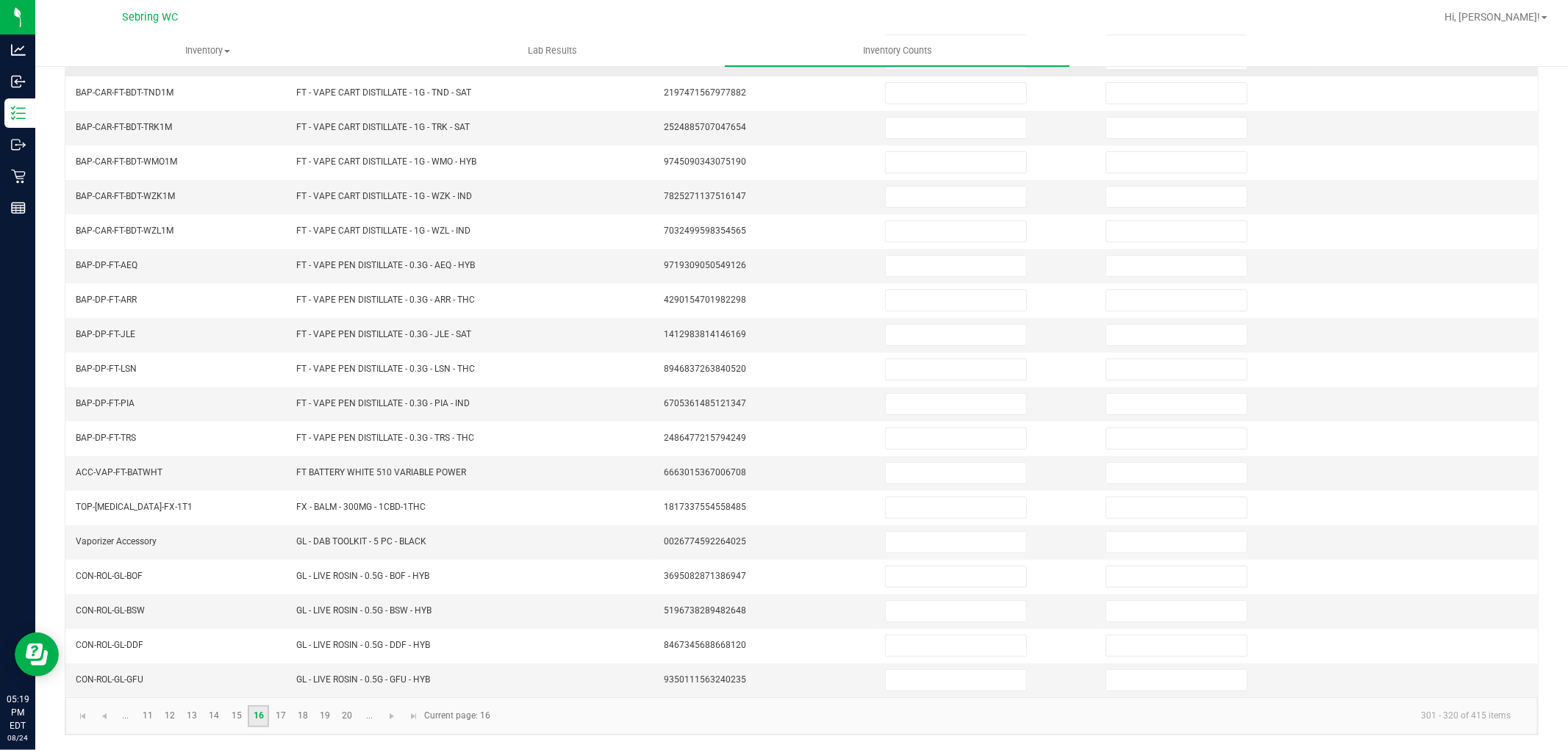
scroll to position [0, 0]
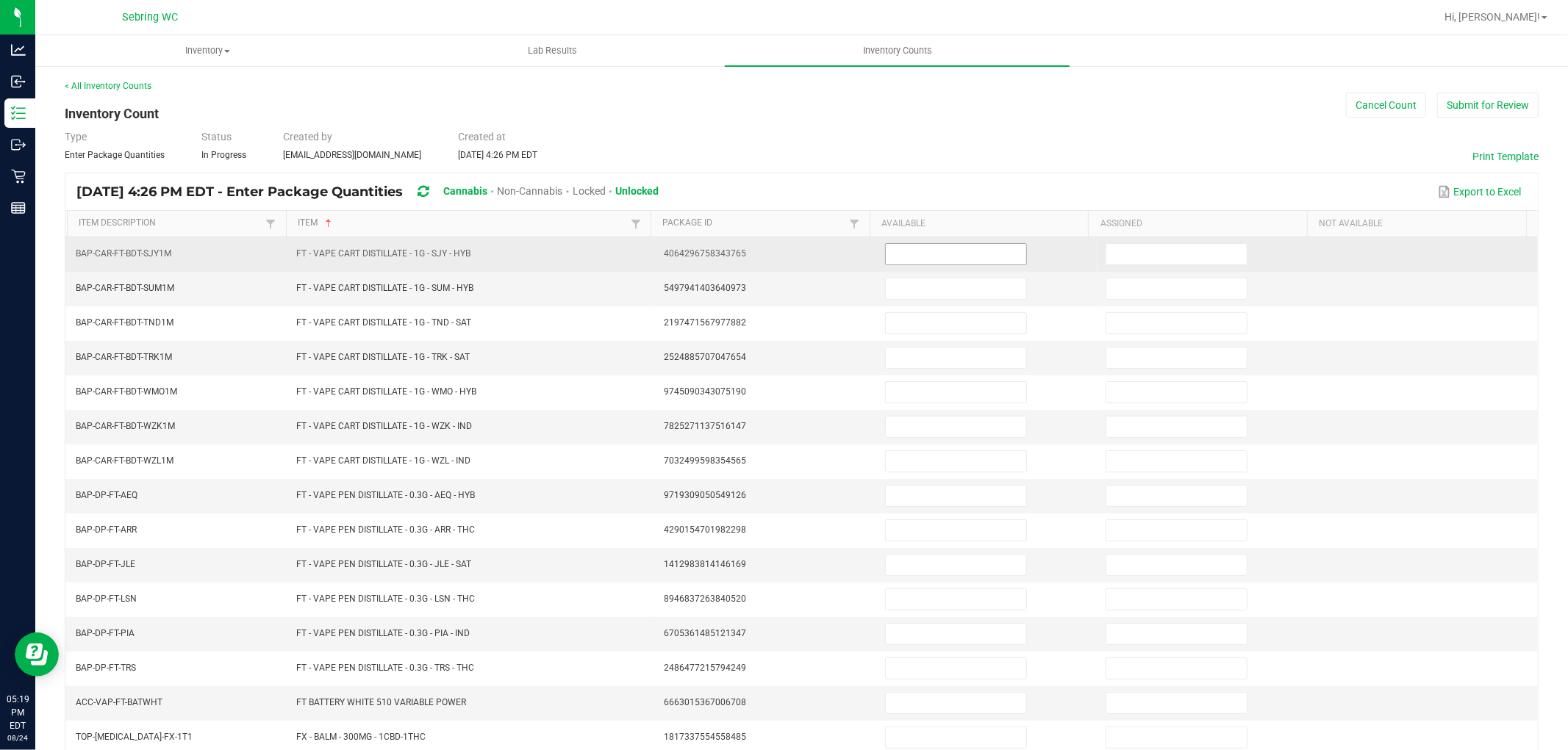
click at [913, 248] on input at bounding box center [956, 254] width 140 height 20
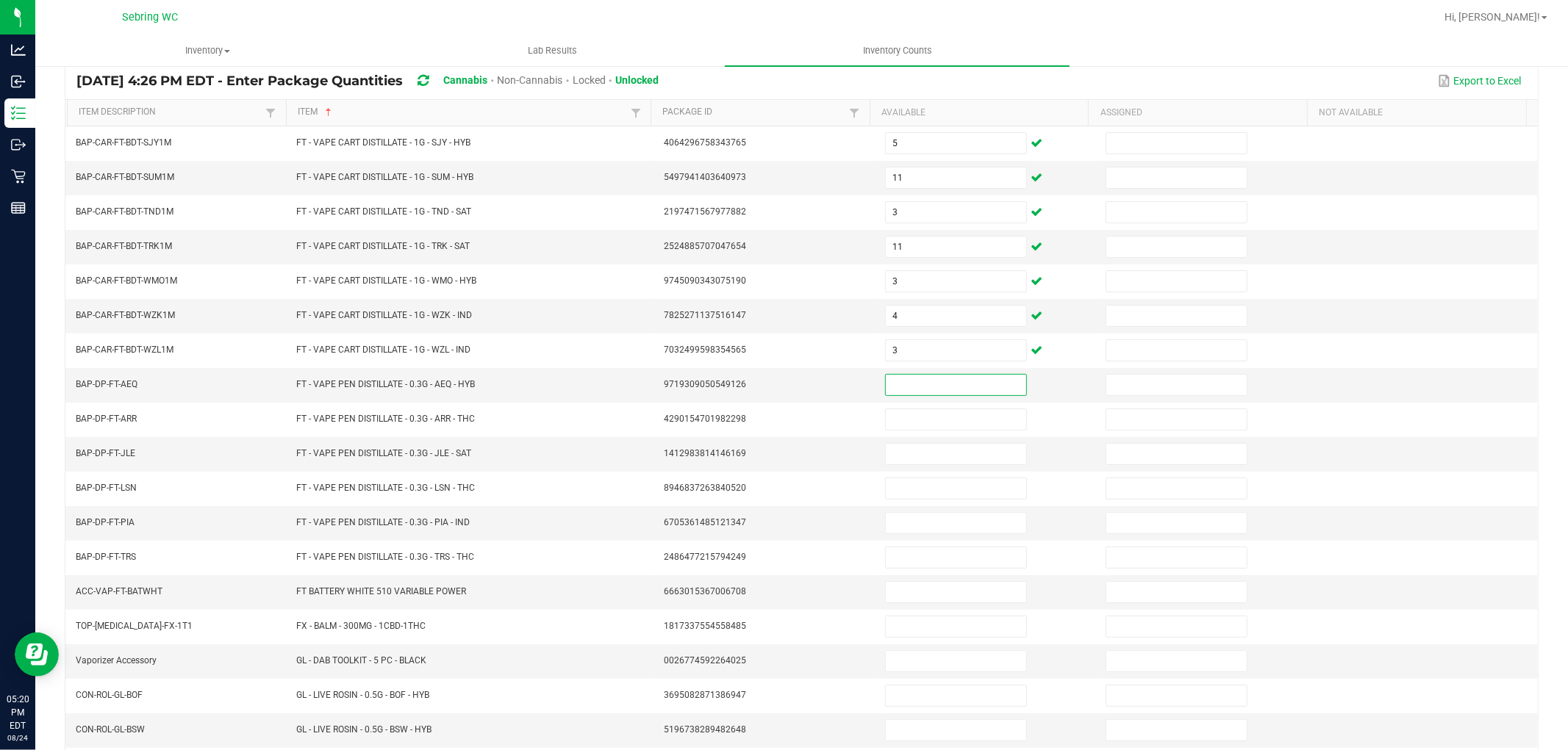
scroll to position [234, 0]
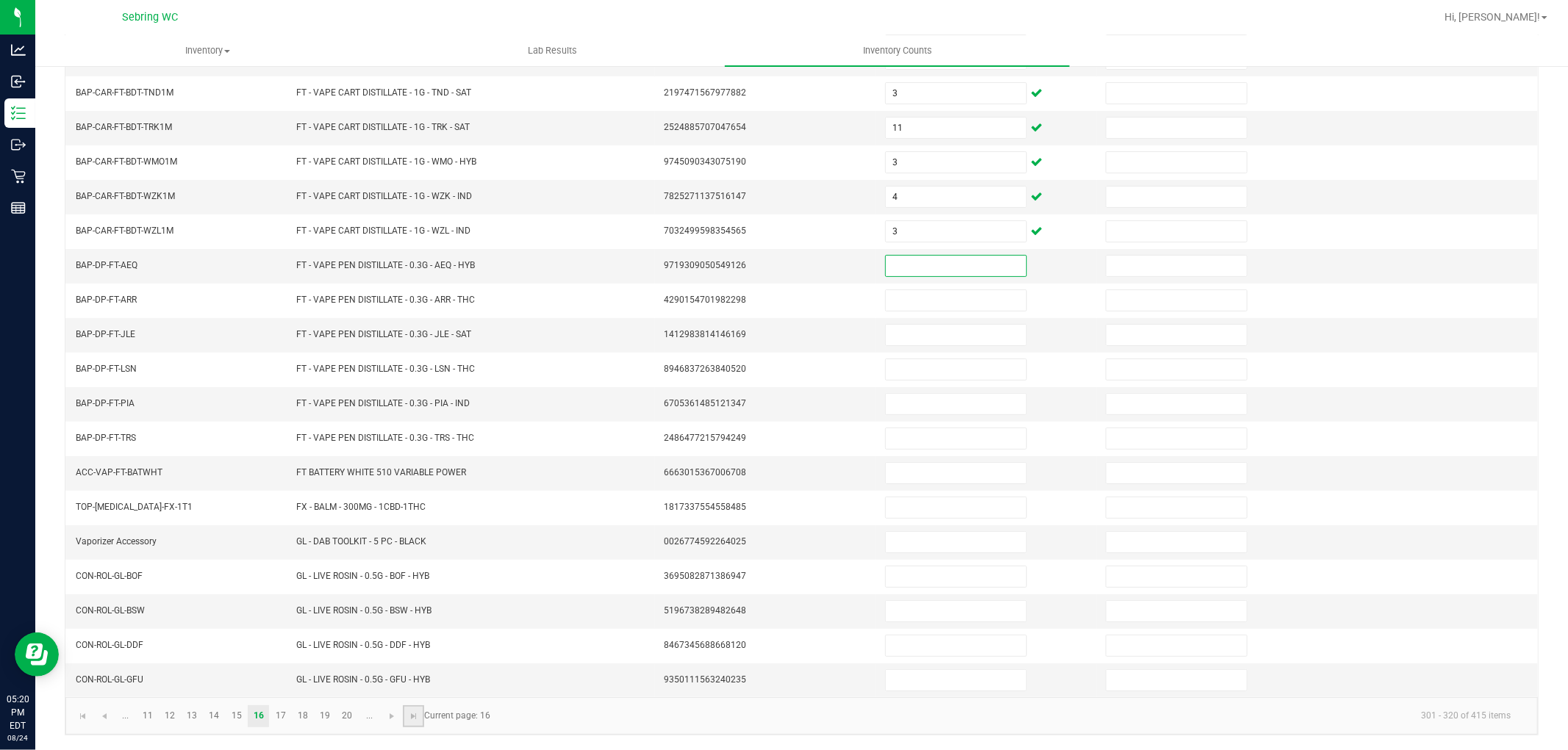
click at [403, 717] on link at bounding box center [413, 716] width 21 height 22
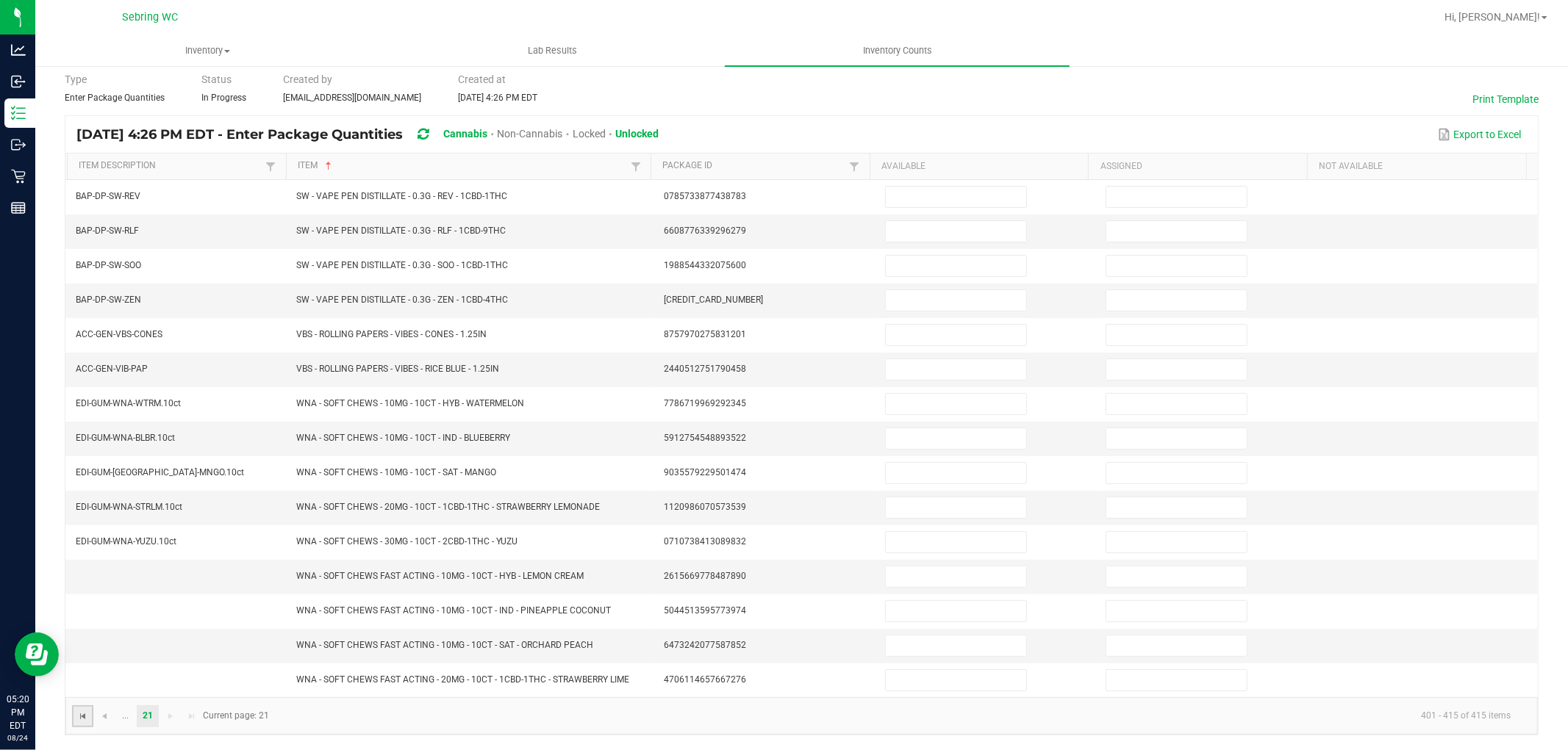
click at [83, 712] on span "Go to the first page" at bounding box center [83, 716] width 12 height 12
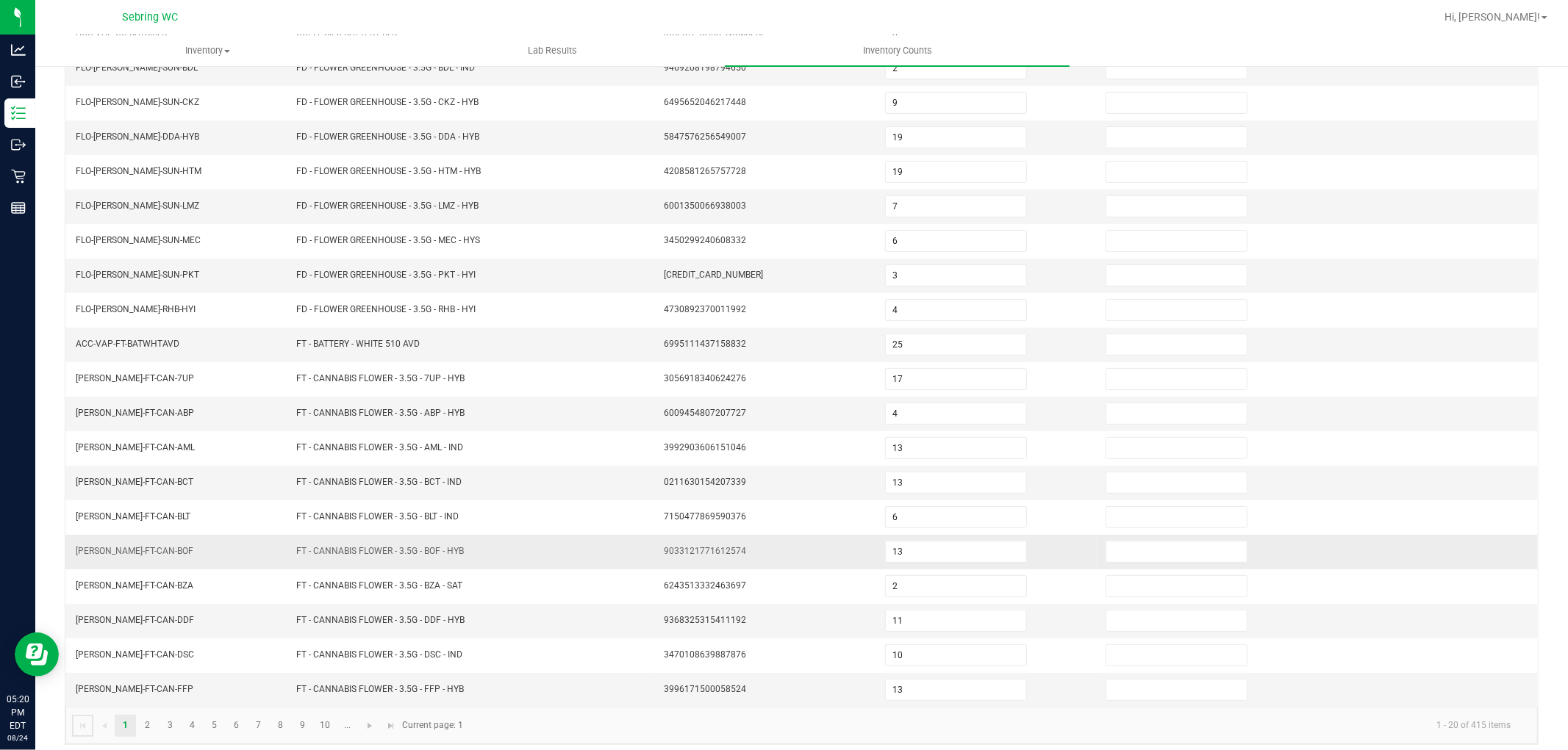
scroll to position [234, 0]
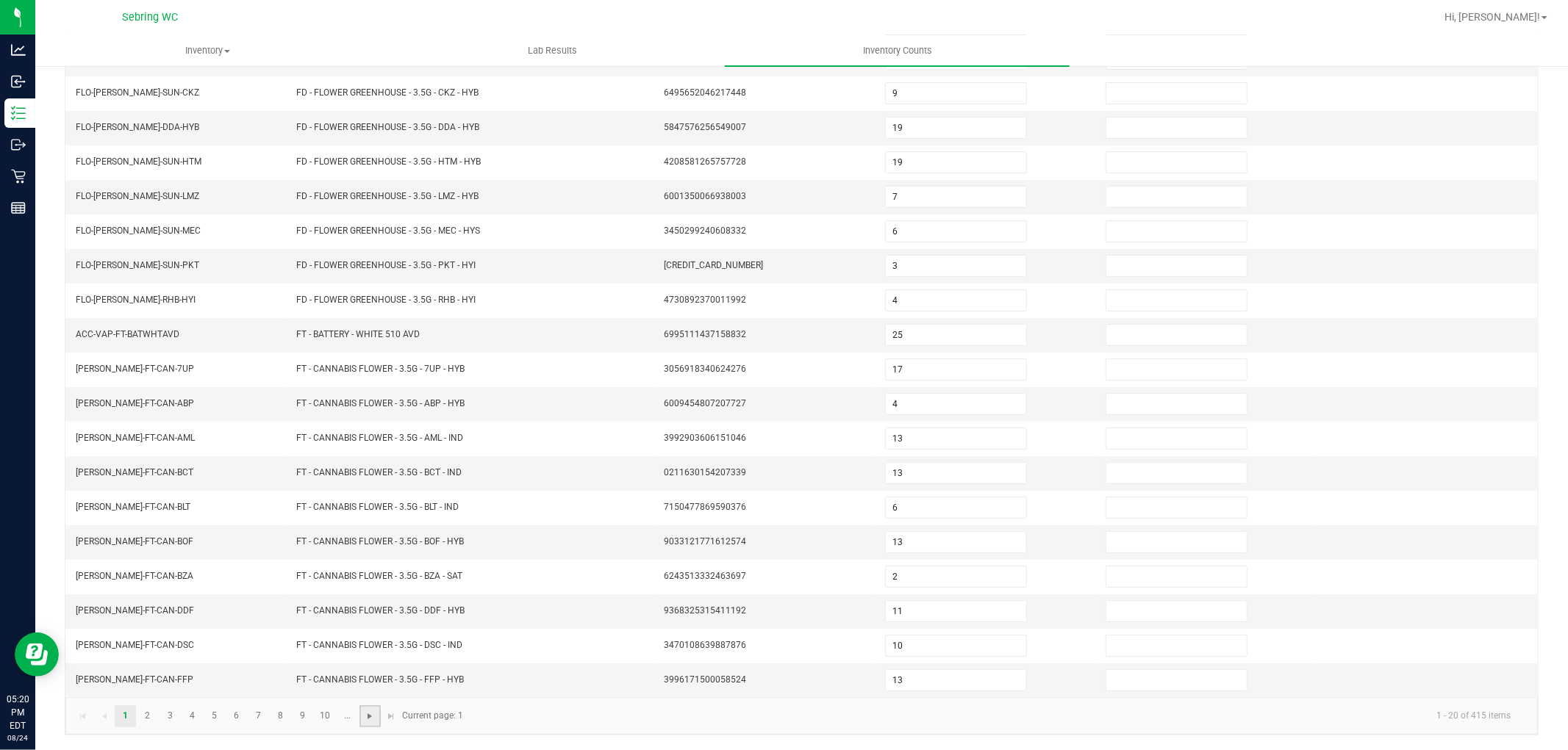
click at [373, 713] on span "Go to the next page" at bounding box center [369, 716] width 12 height 12
click at [326, 716] on link "10" at bounding box center [325, 716] width 21 height 22
click at [343, 716] on link "..." at bounding box center [347, 716] width 21 height 22
click at [224, 716] on link "14" at bounding box center [214, 716] width 21 height 22
click at [236, 715] on link "15" at bounding box center [236, 716] width 21 height 22
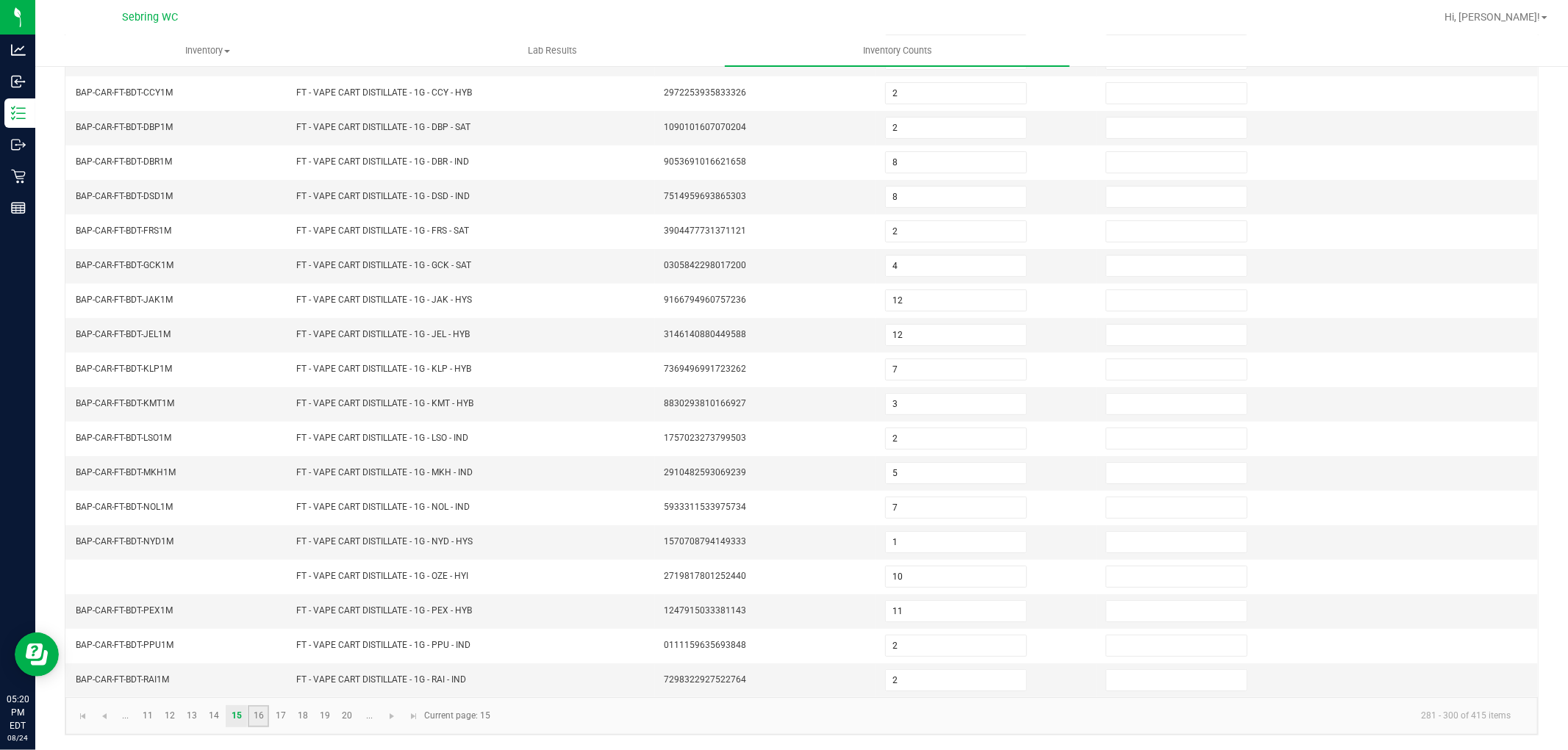
click at [262, 712] on link "16" at bounding box center [259, 716] width 21 height 22
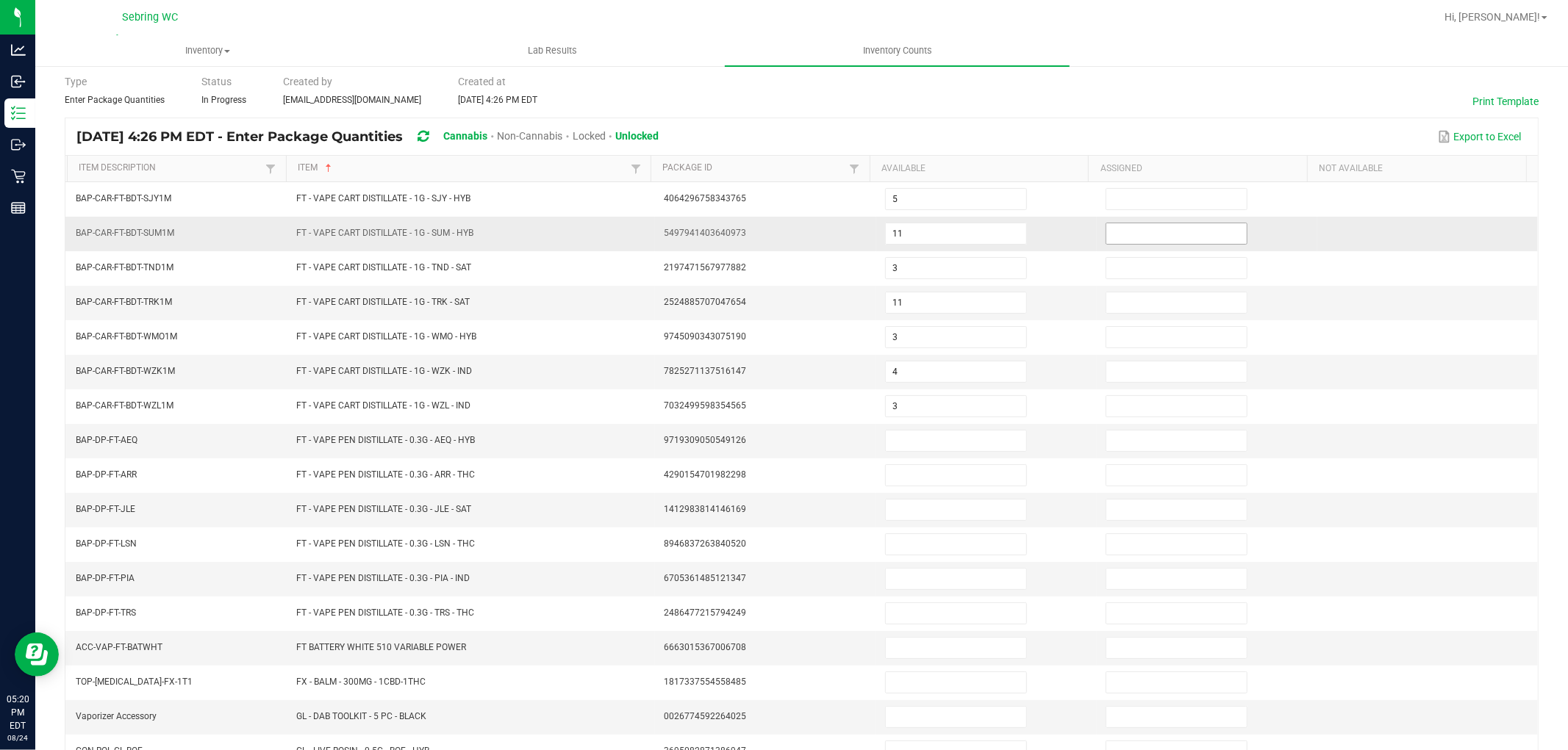
scroll to position [0, 0]
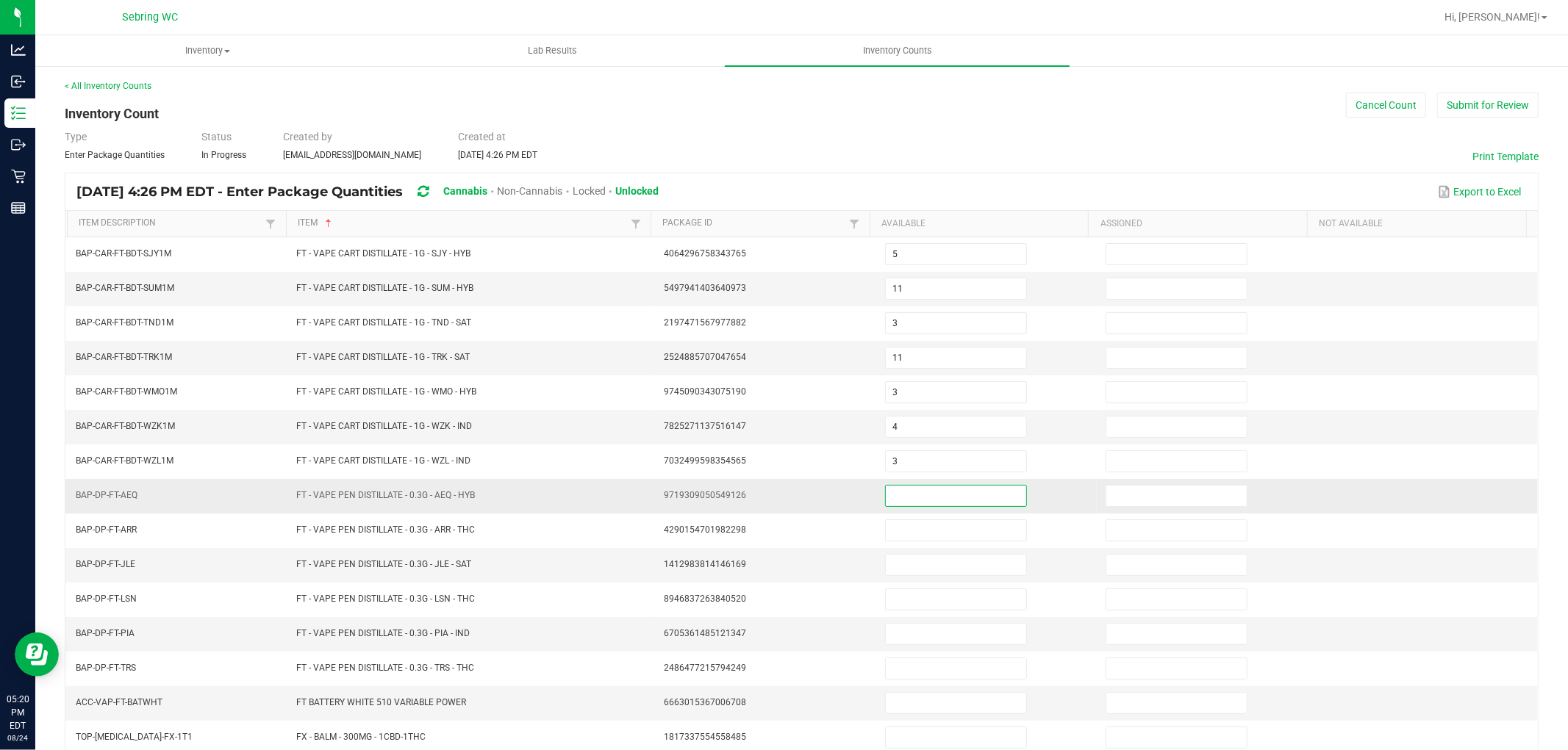
click at [959, 504] on input at bounding box center [956, 495] width 140 height 20
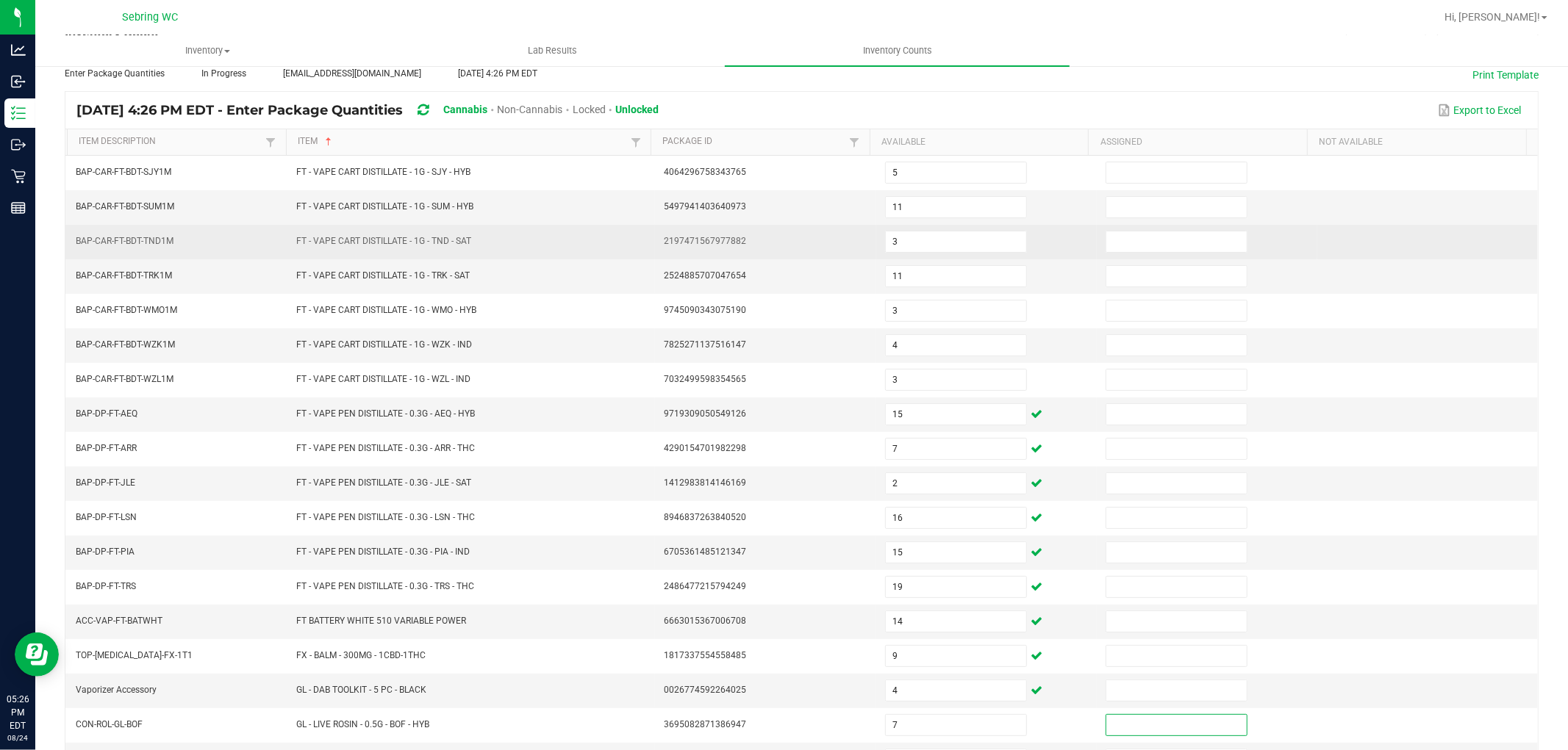
scroll to position [234, 0]
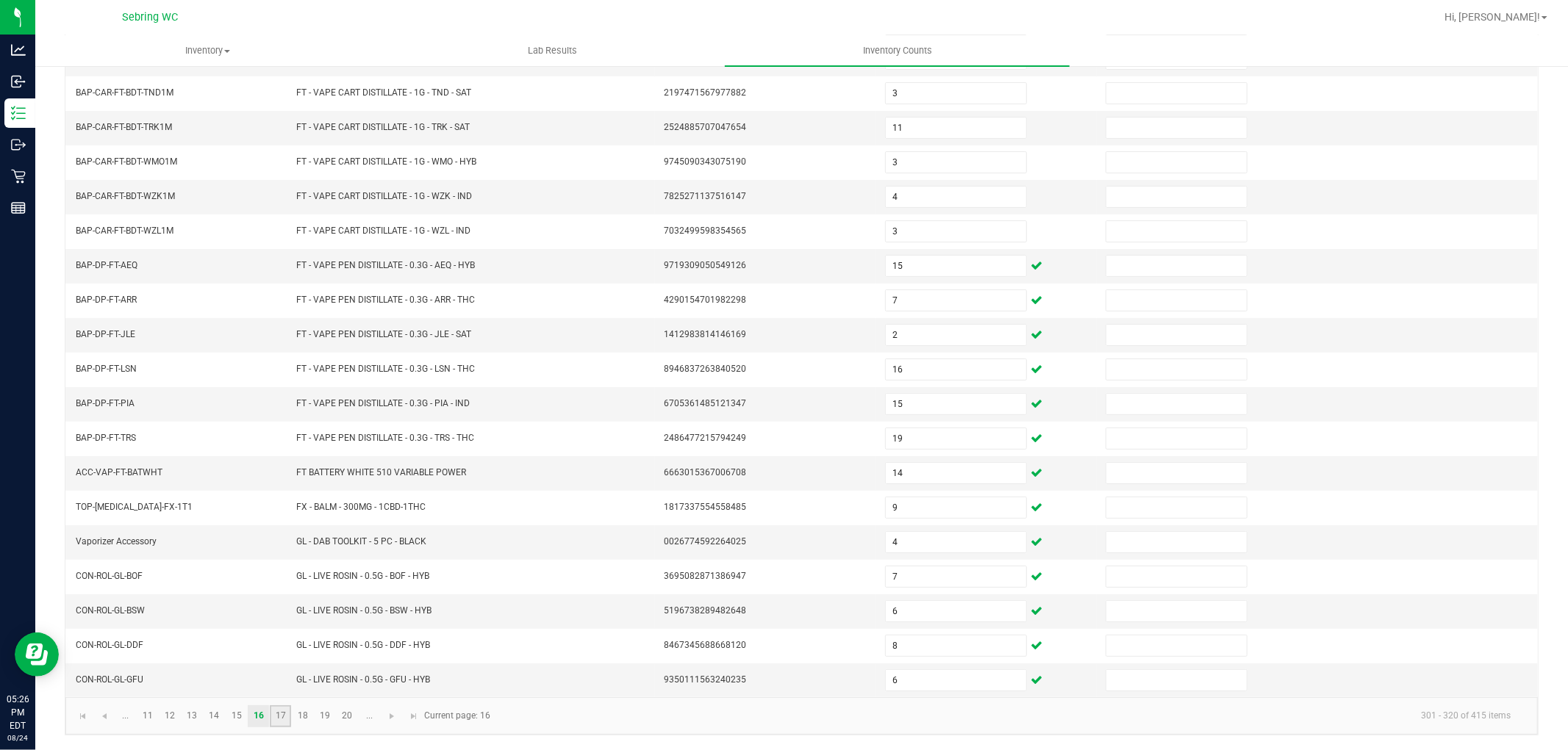
click at [276, 719] on link "17" at bounding box center [281, 716] width 21 height 22
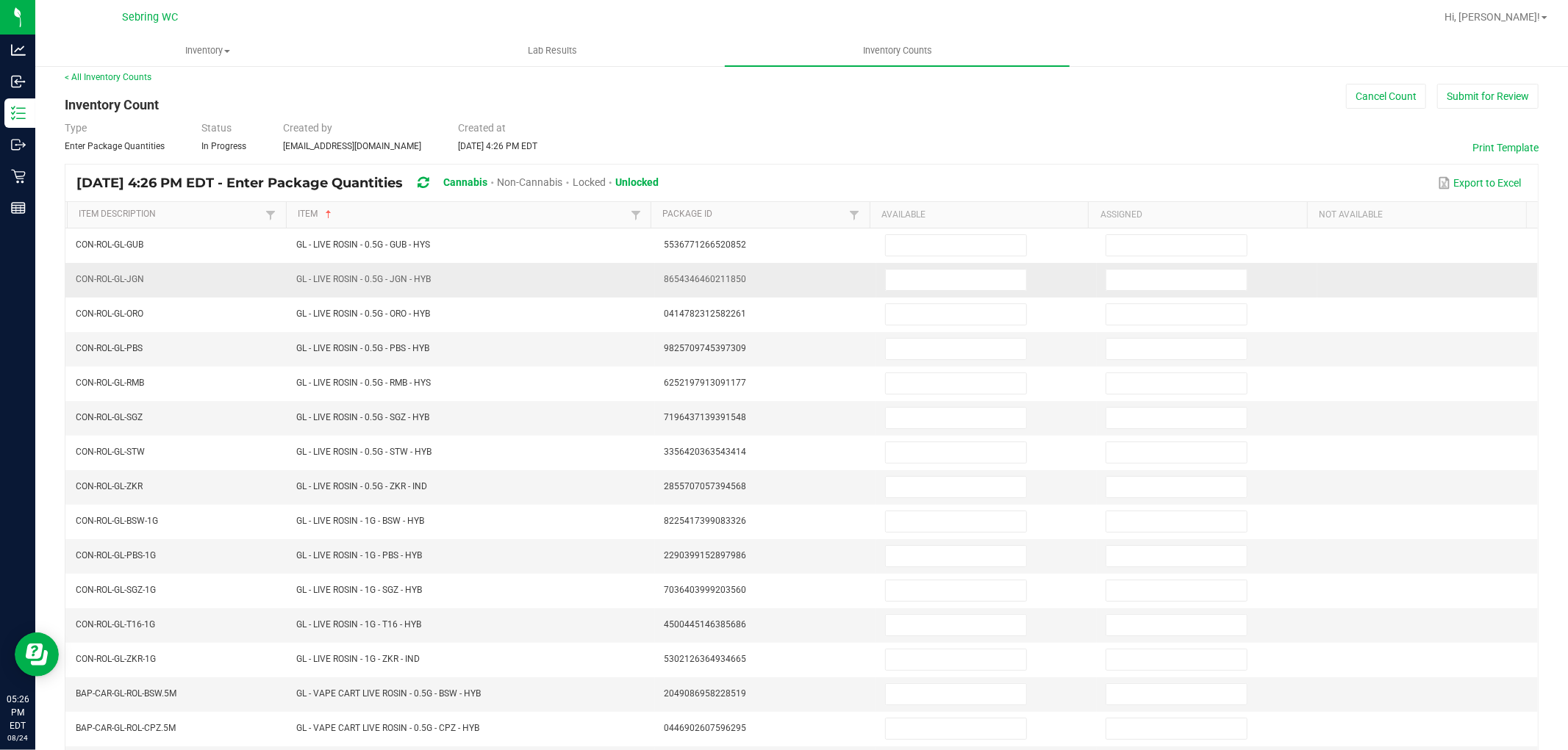
scroll to position [0, 0]
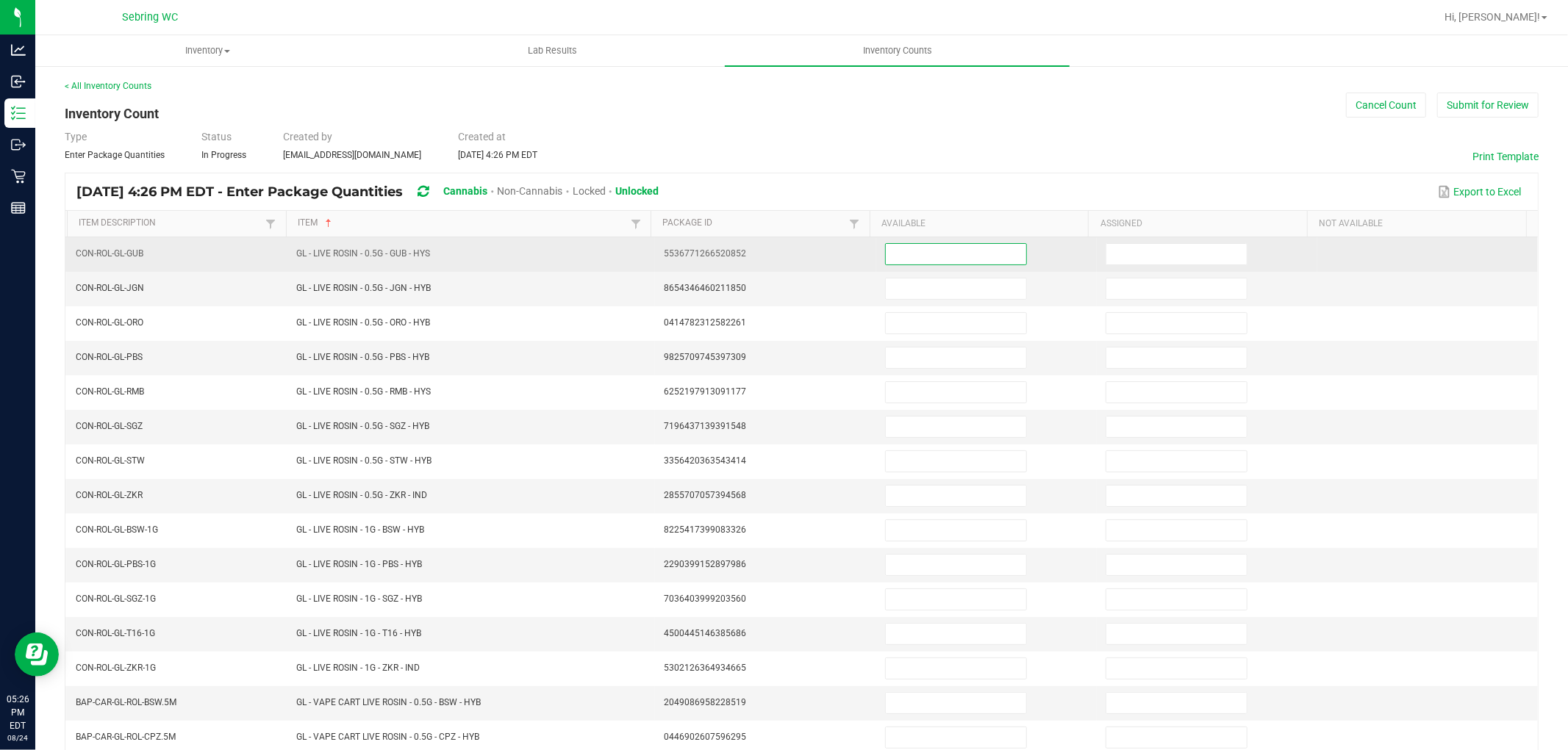
click at [978, 252] on input at bounding box center [956, 254] width 140 height 20
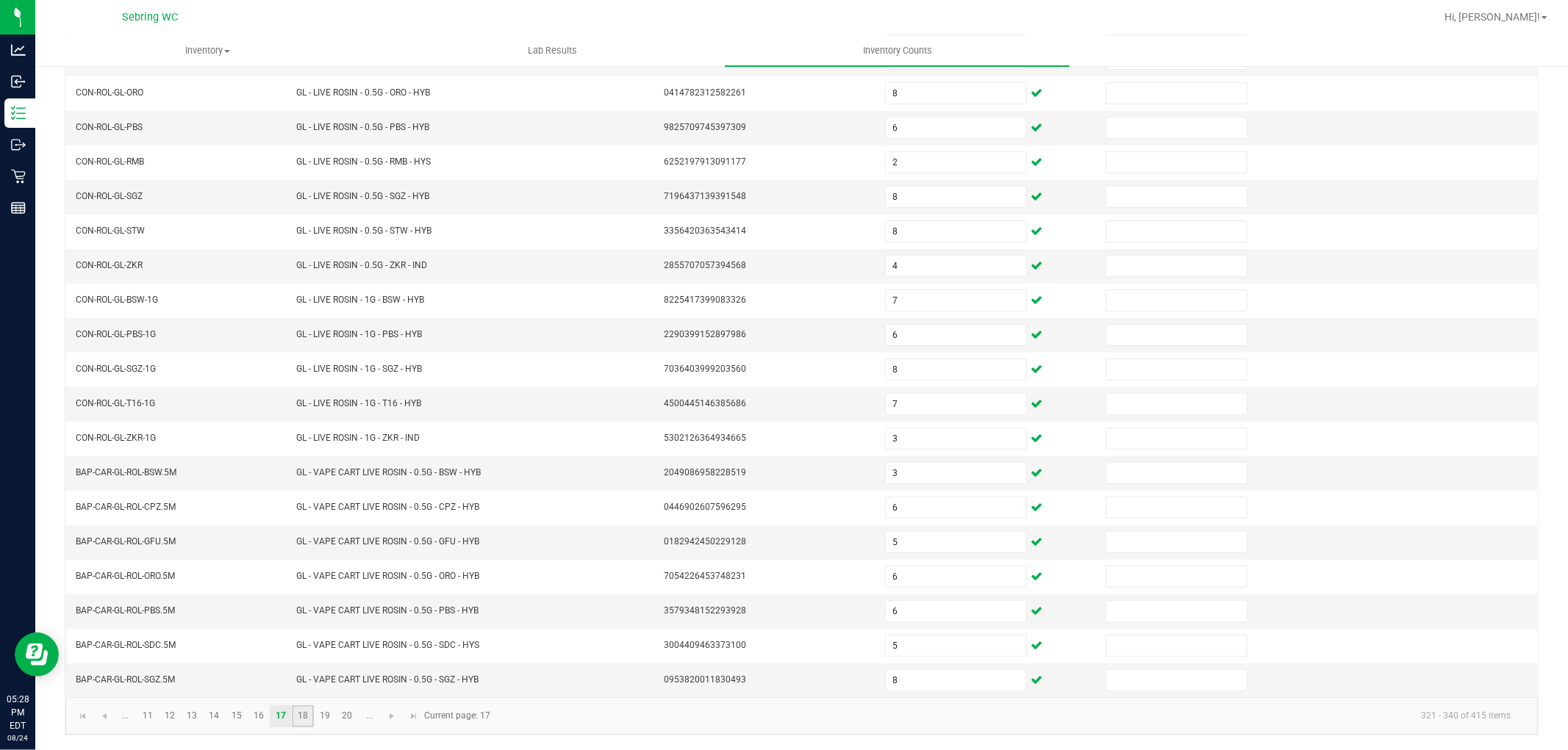
click at [298, 720] on link "18" at bounding box center [302, 716] width 21 height 22
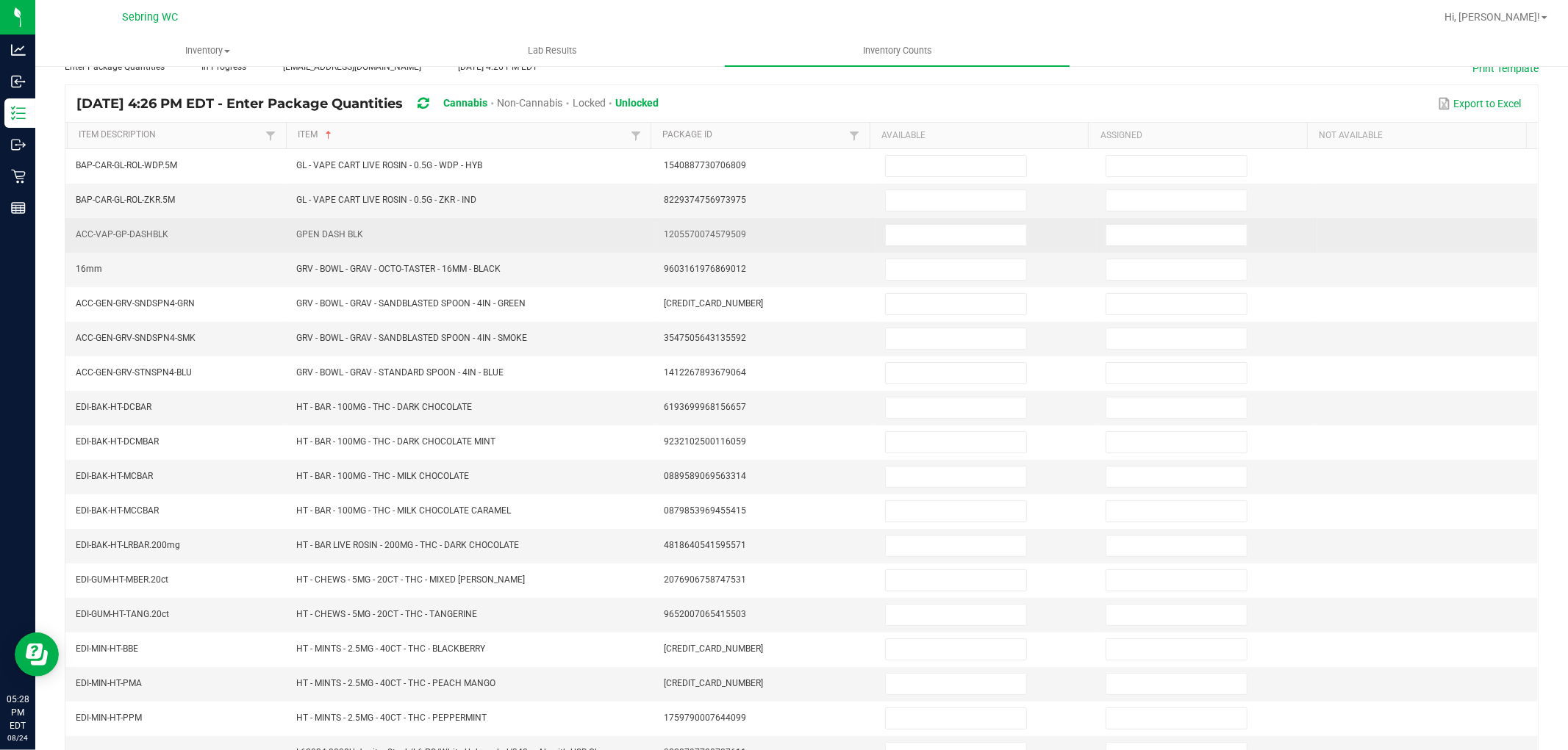
scroll to position [0, 0]
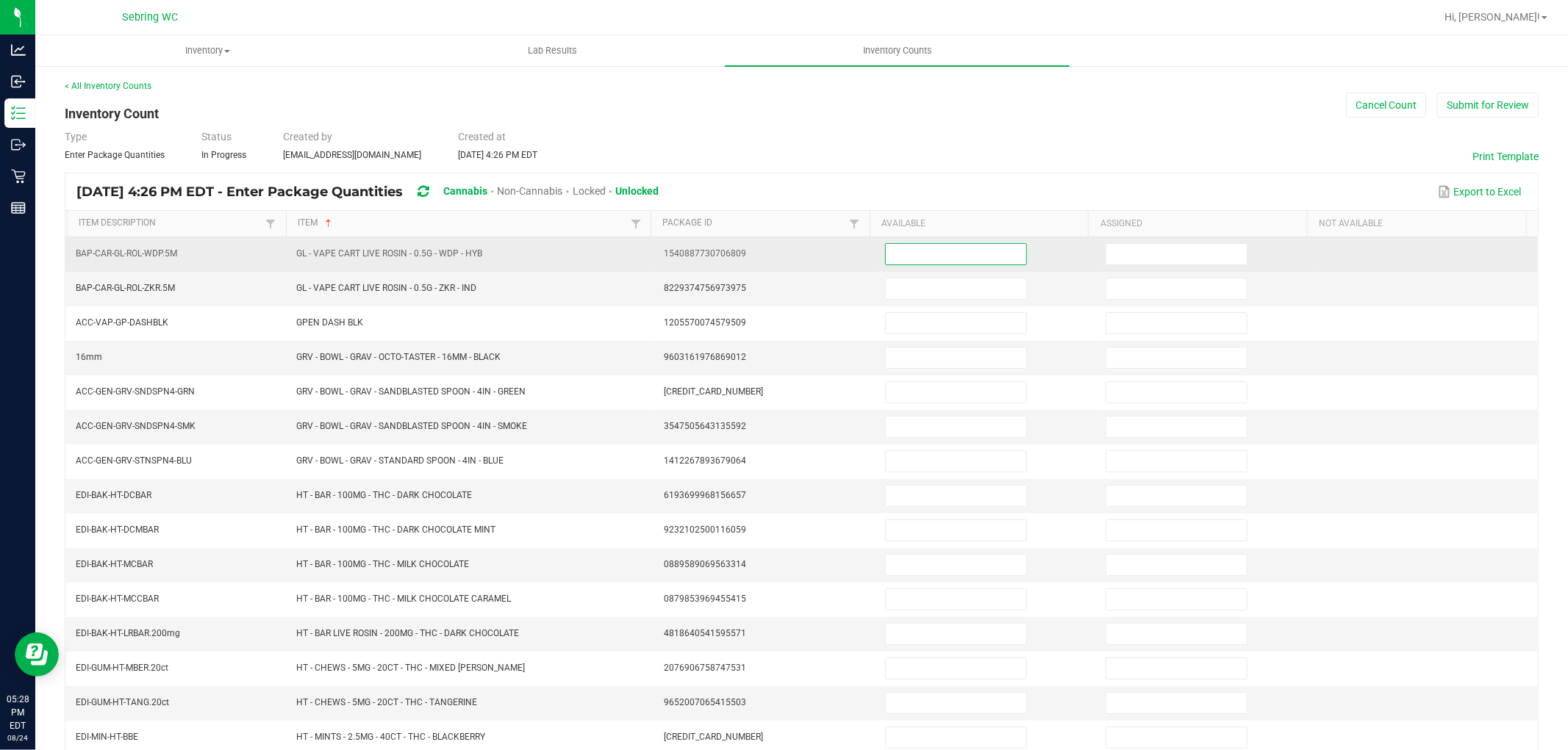
click at [943, 251] on input at bounding box center [956, 254] width 140 height 20
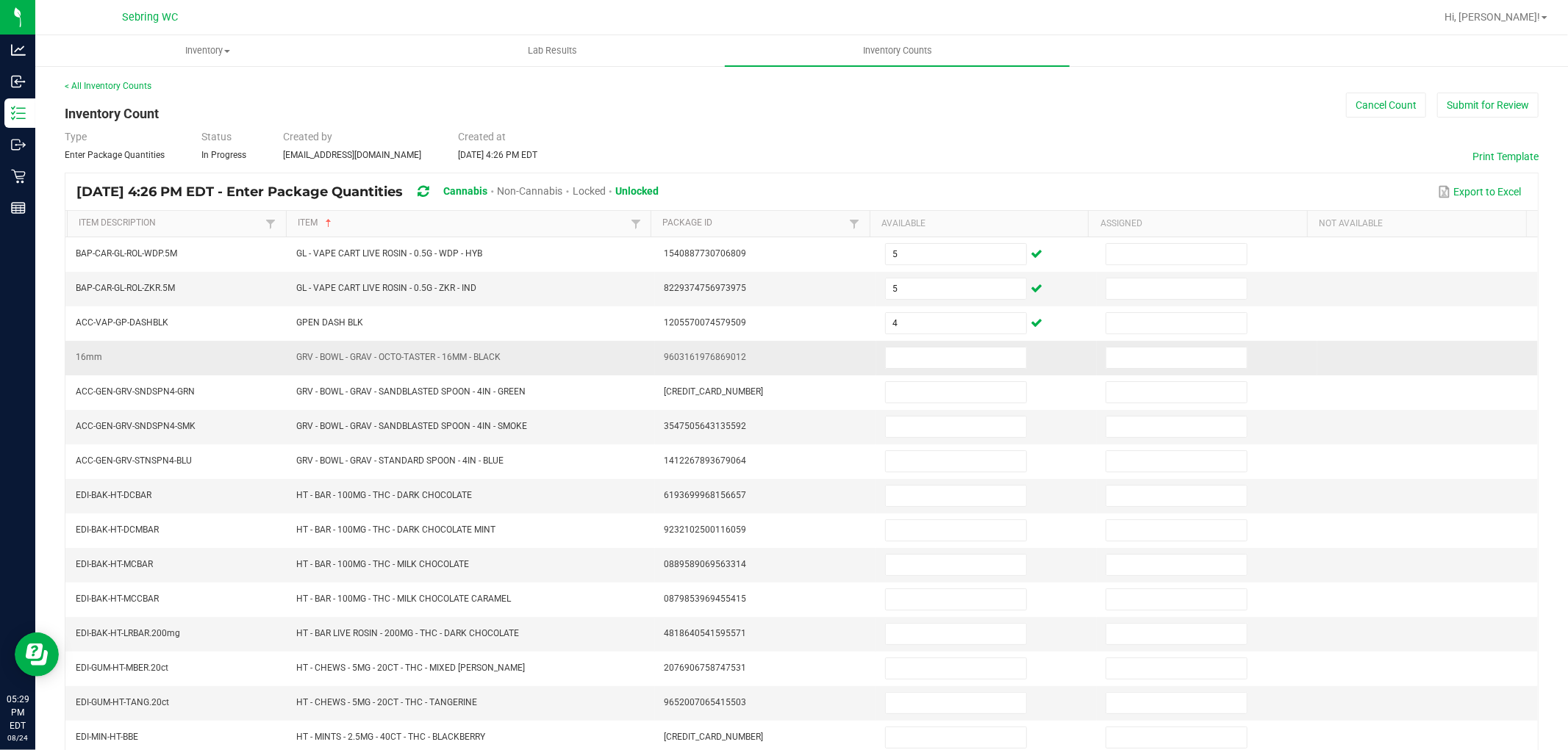
click at [432, 355] on span "GRV - BOWL - GRAV - OCTO-TASTER - 16MM - BLACK" at bounding box center [398, 357] width 205 height 11
copy span "GRV - BOWL - GRAV - OCTO-TASTER - 16MM - BLACK"
click at [933, 351] on input at bounding box center [956, 358] width 140 height 20
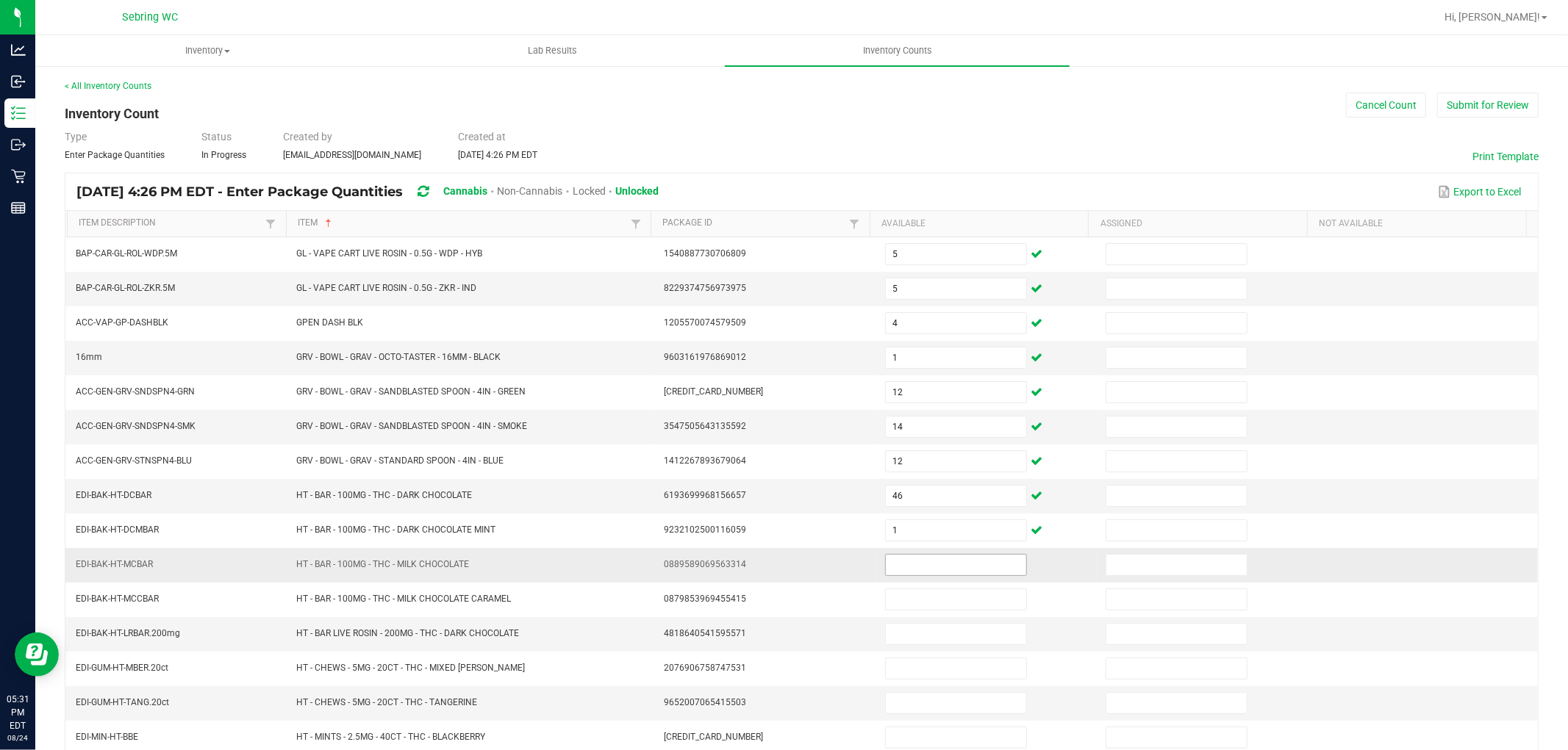
click at [961, 569] on input at bounding box center [956, 564] width 140 height 20
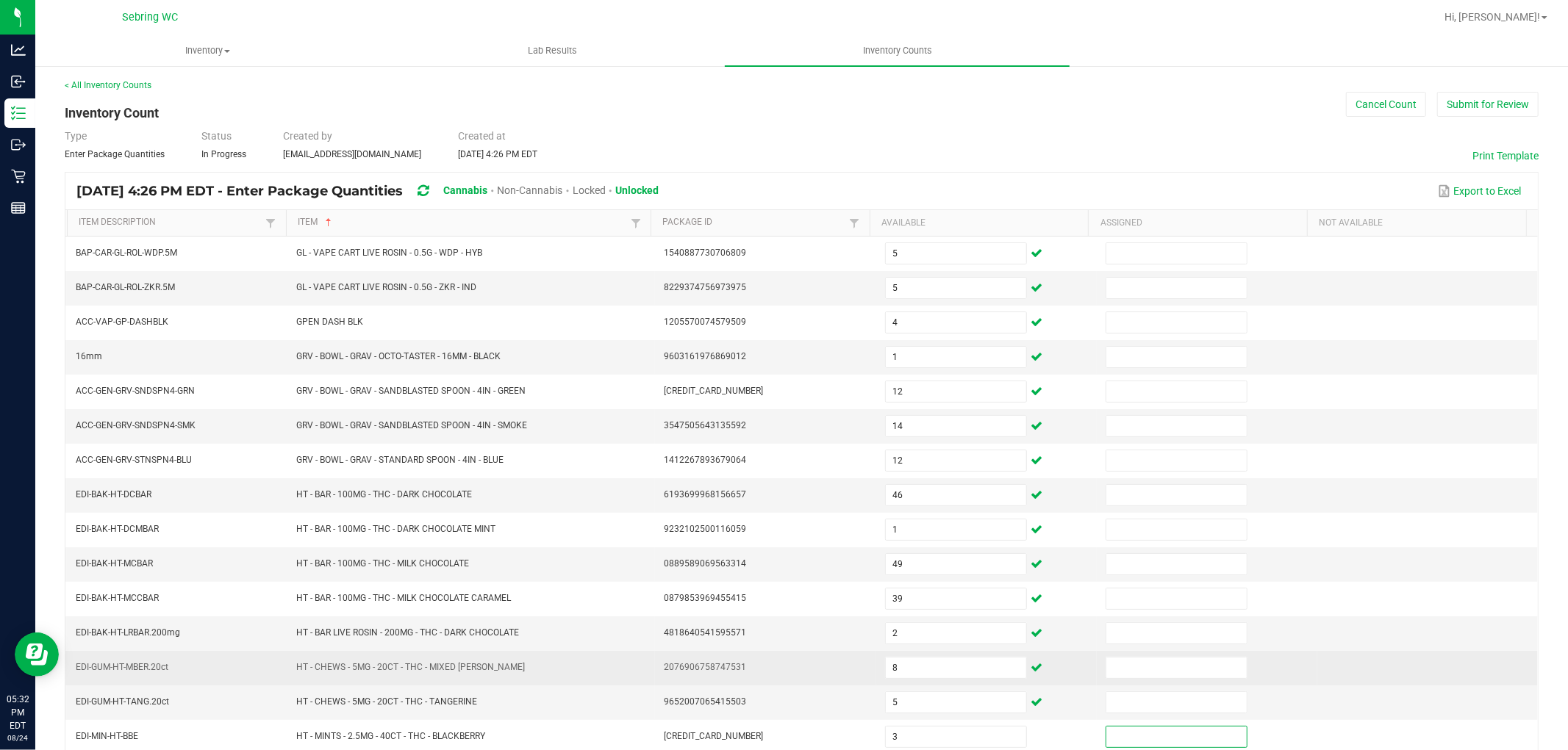
scroll to position [234, 0]
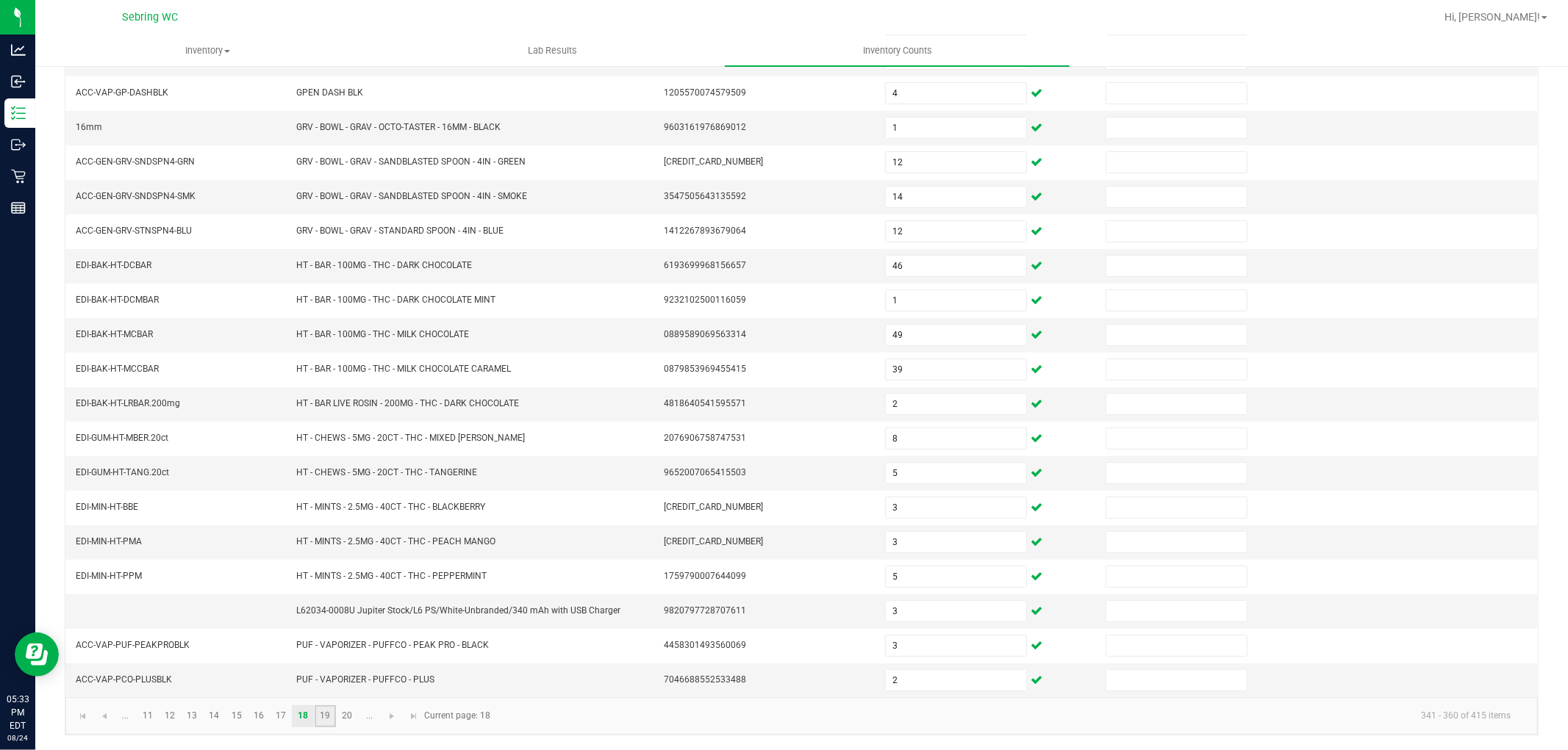
click at [324, 718] on link "19" at bounding box center [325, 716] width 21 height 22
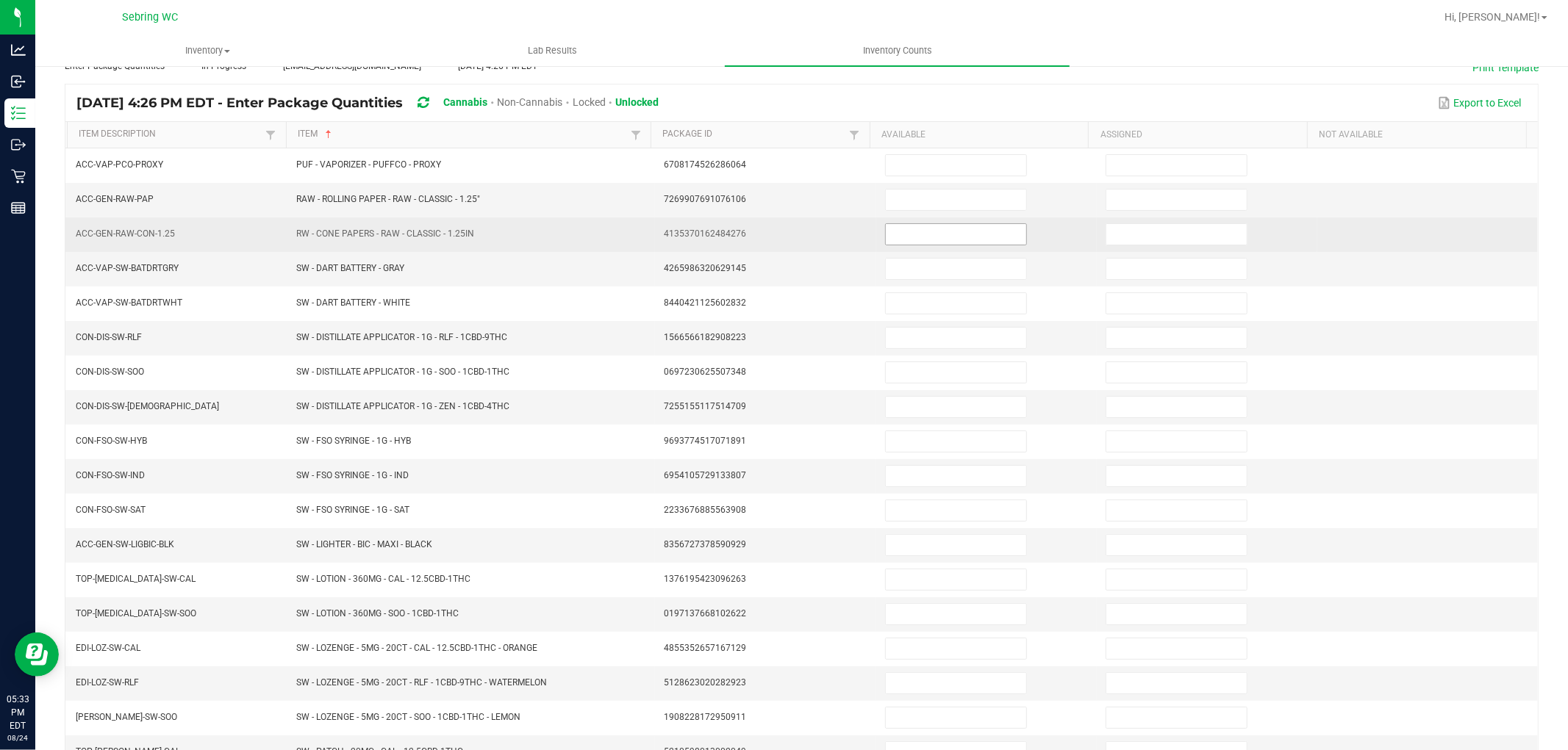
scroll to position [0, 0]
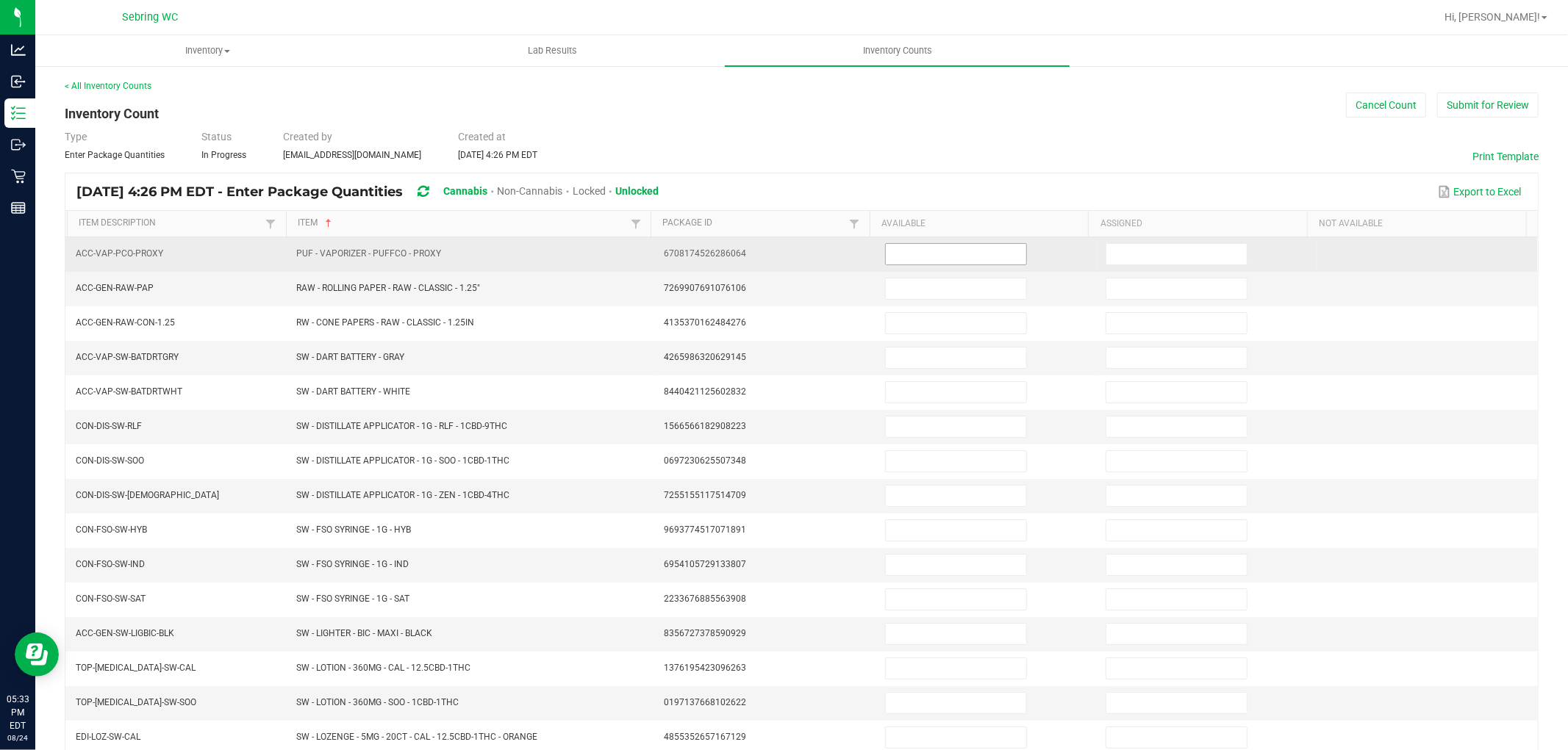
click at [985, 260] on input at bounding box center [956, 254] width 140 height 20
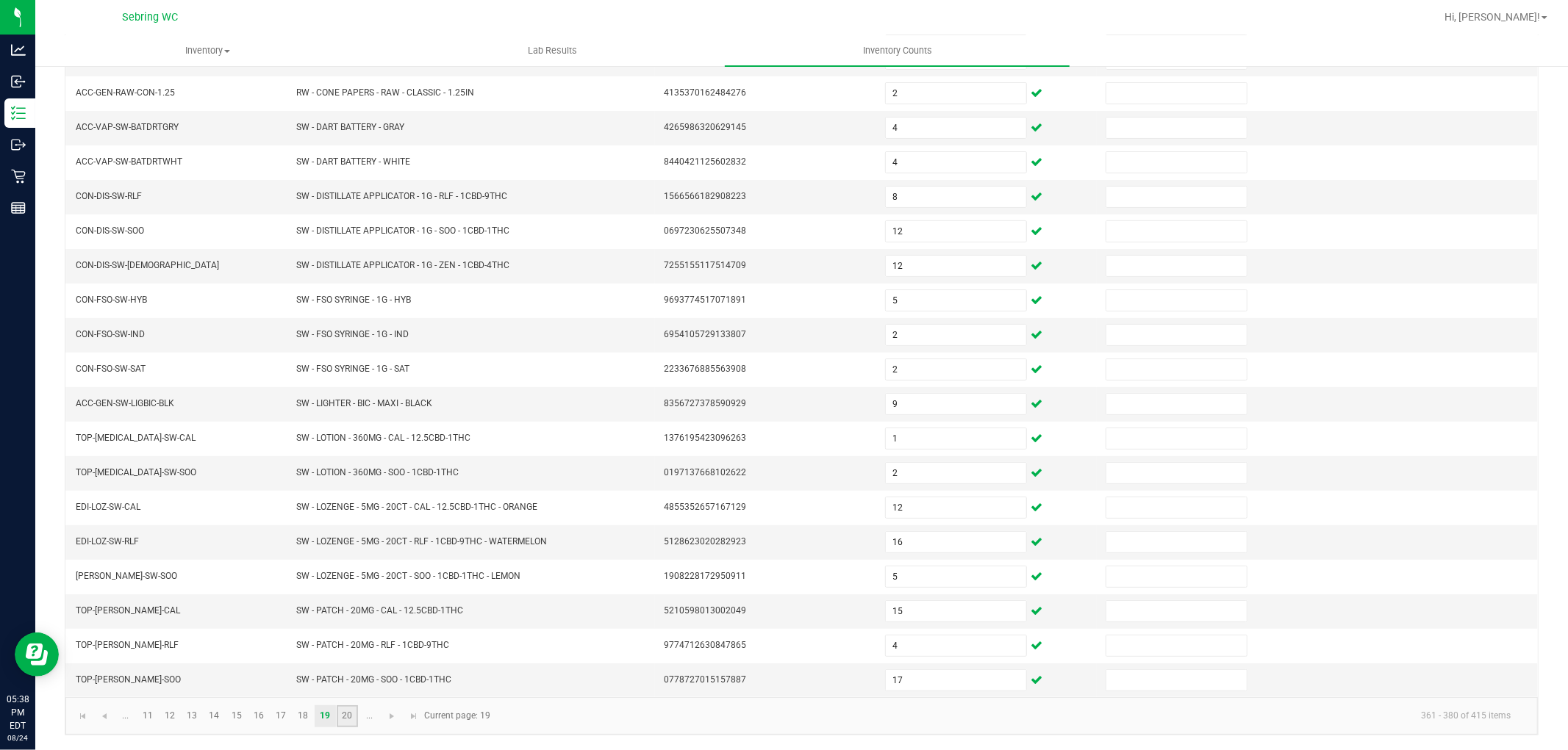
click at [346, 713] on link "20" at bounding box center [347, 716] width 21 height 22
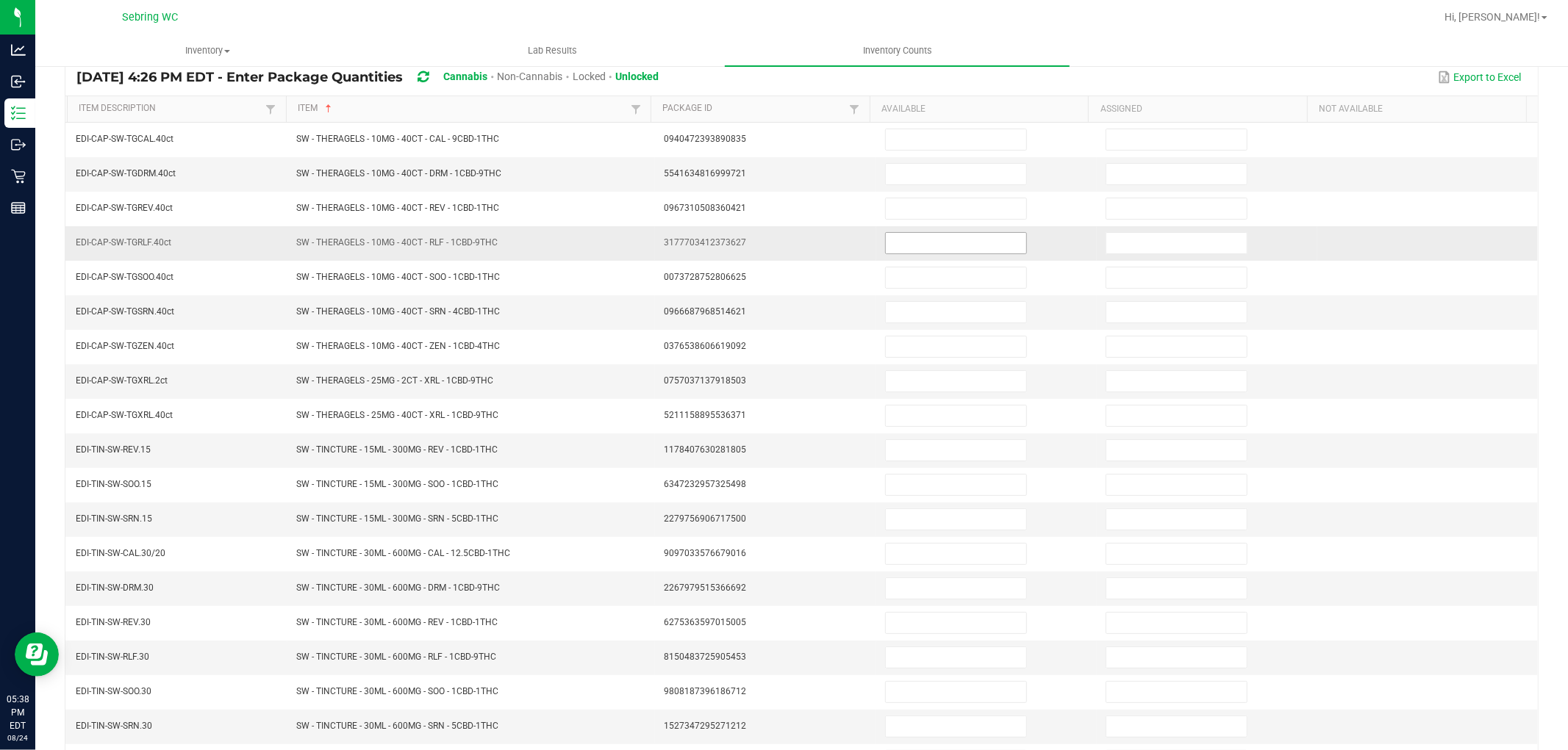
scroll to position [0, 0]
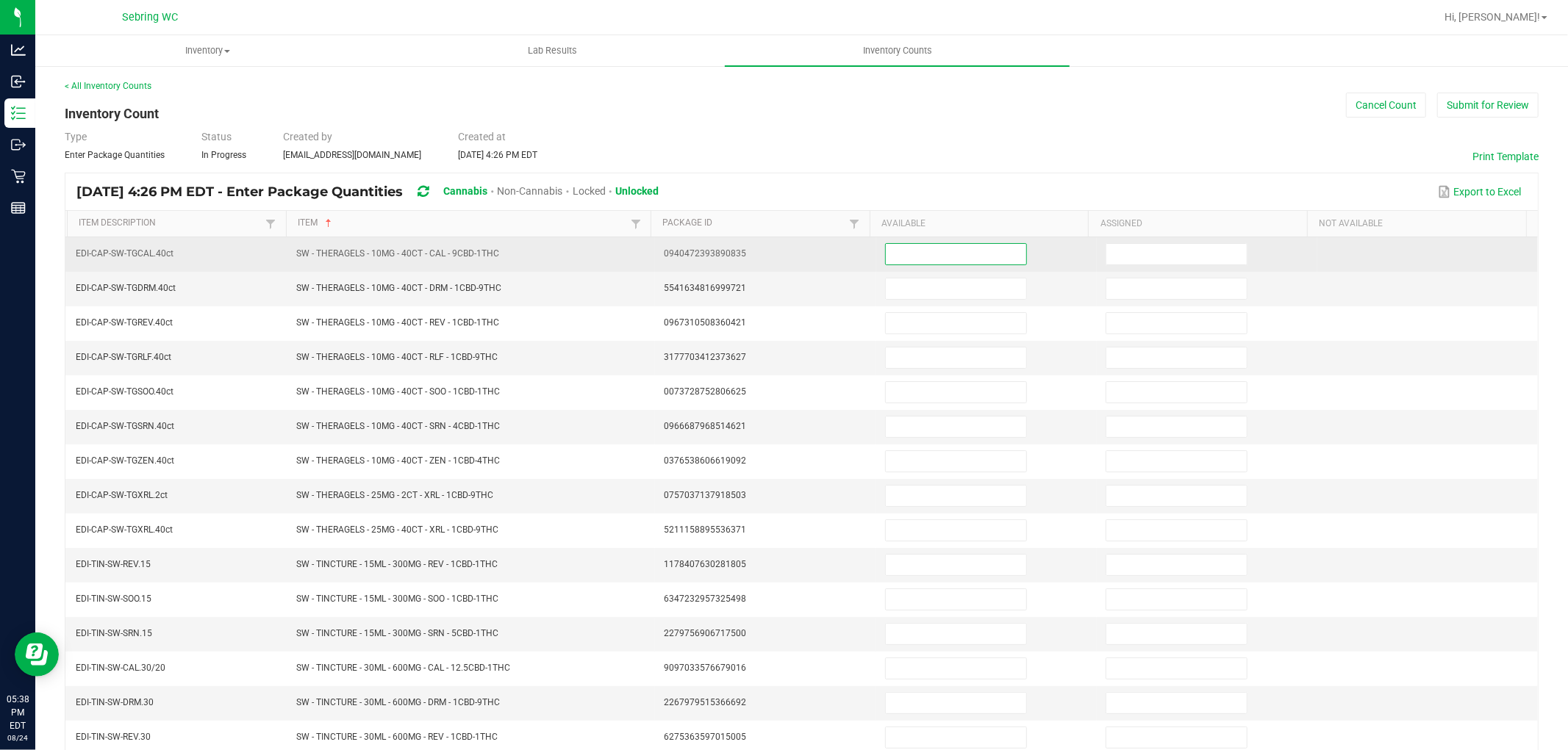
click at [939, 245] on input at bounding box center [956, 254] width 140 height 20
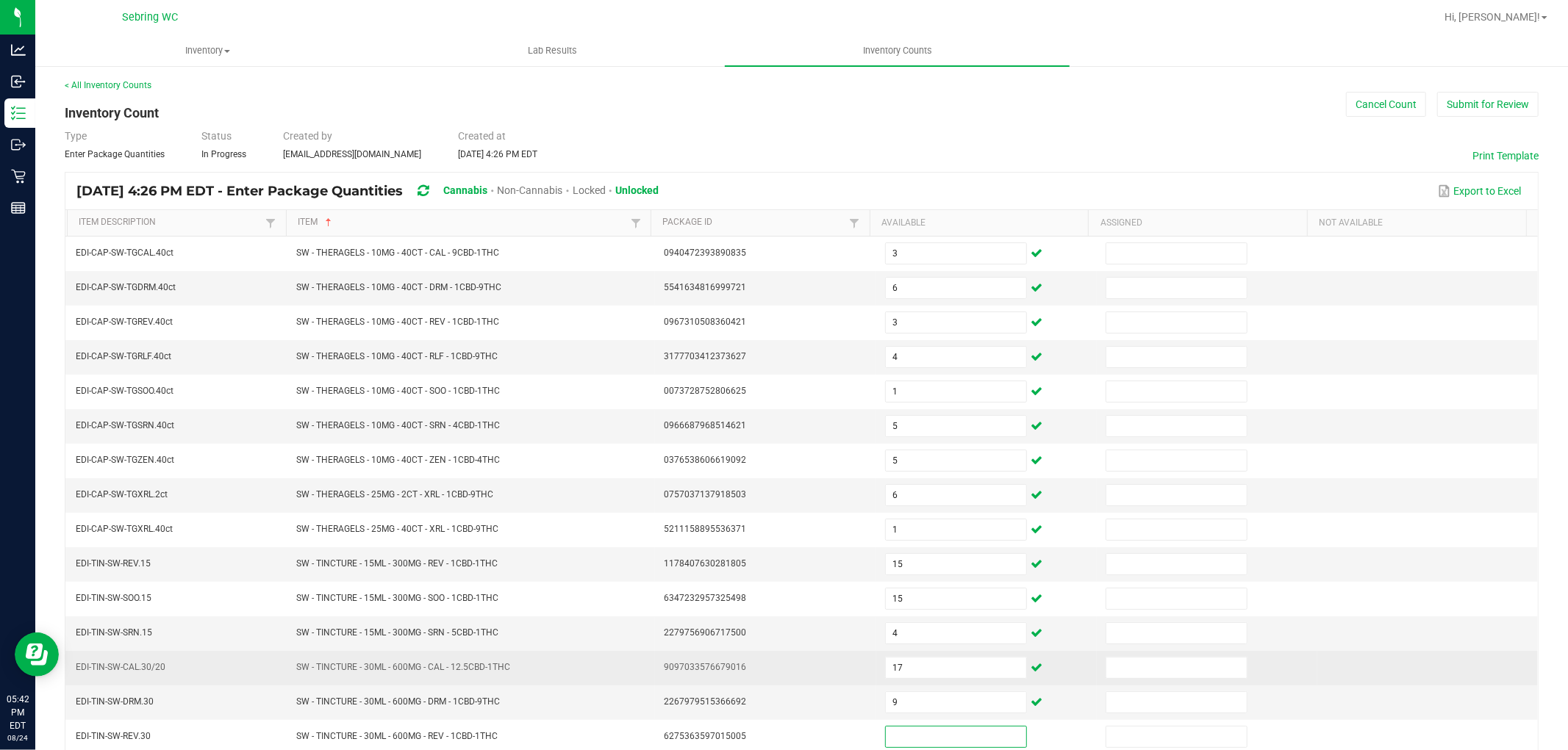
scroll to position [83, 0]
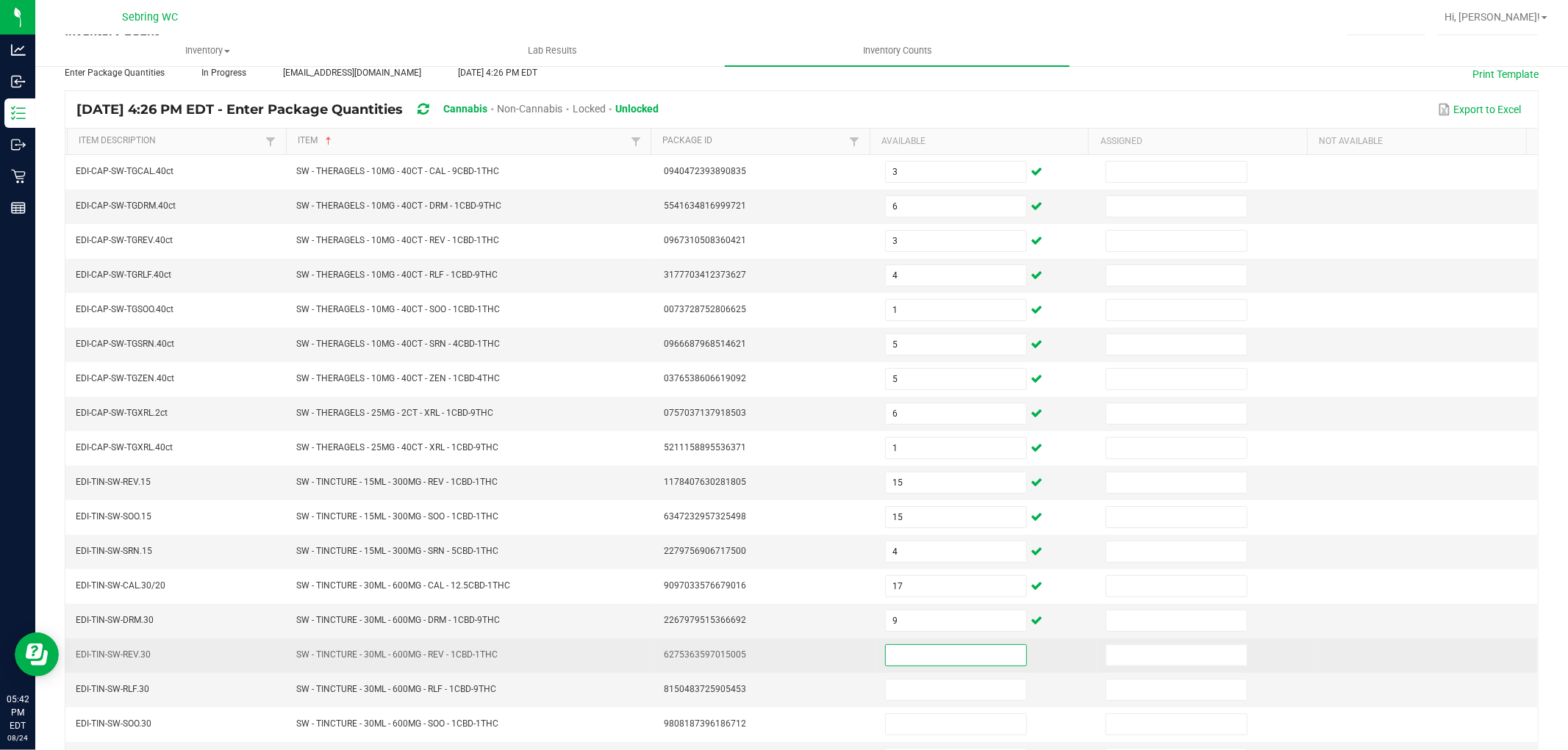
click at [887, 656] on input at bounding box center [956, 655] width 140 height 20
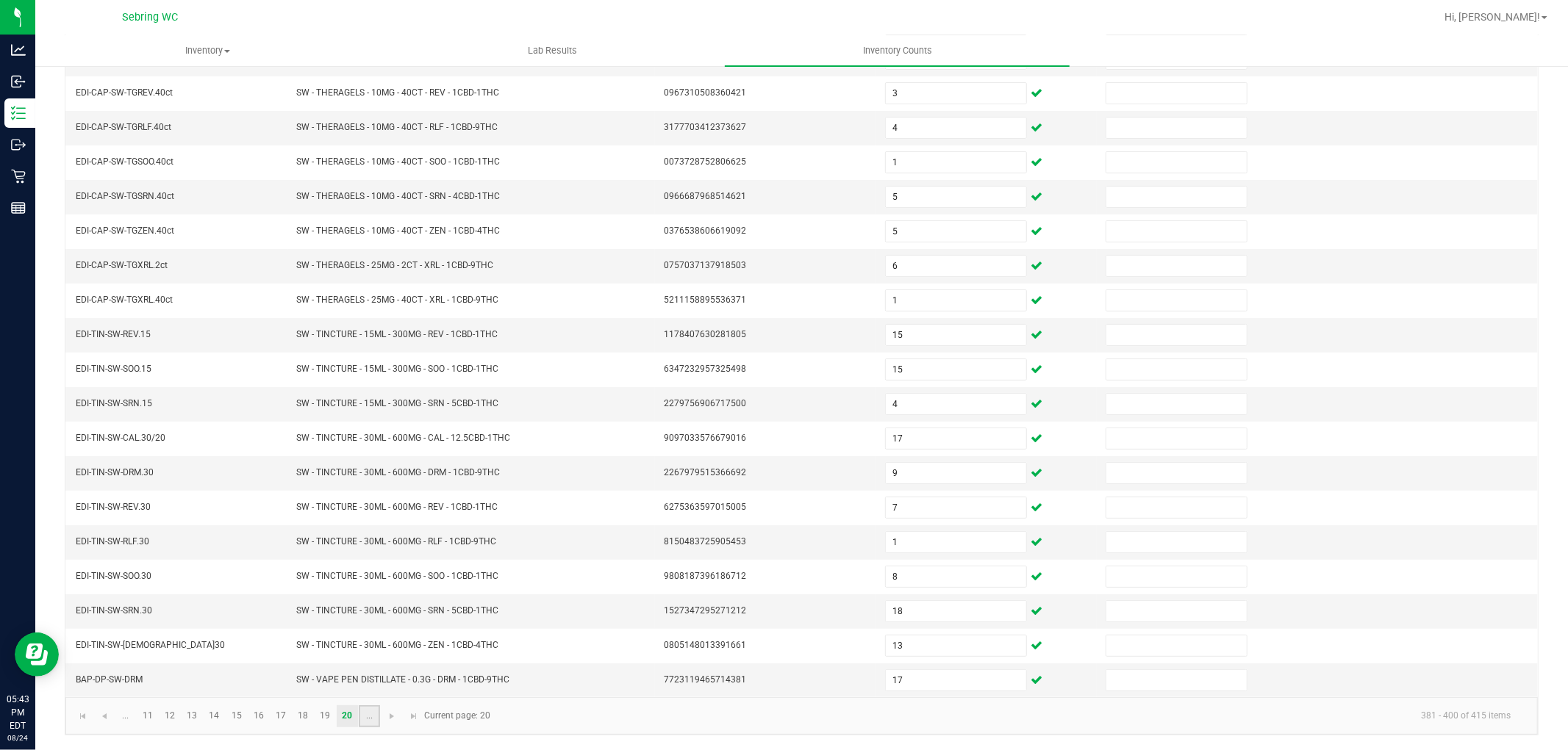
click at [362, 720] on link "..." at bounding box center [369, 716] width 21 height 22
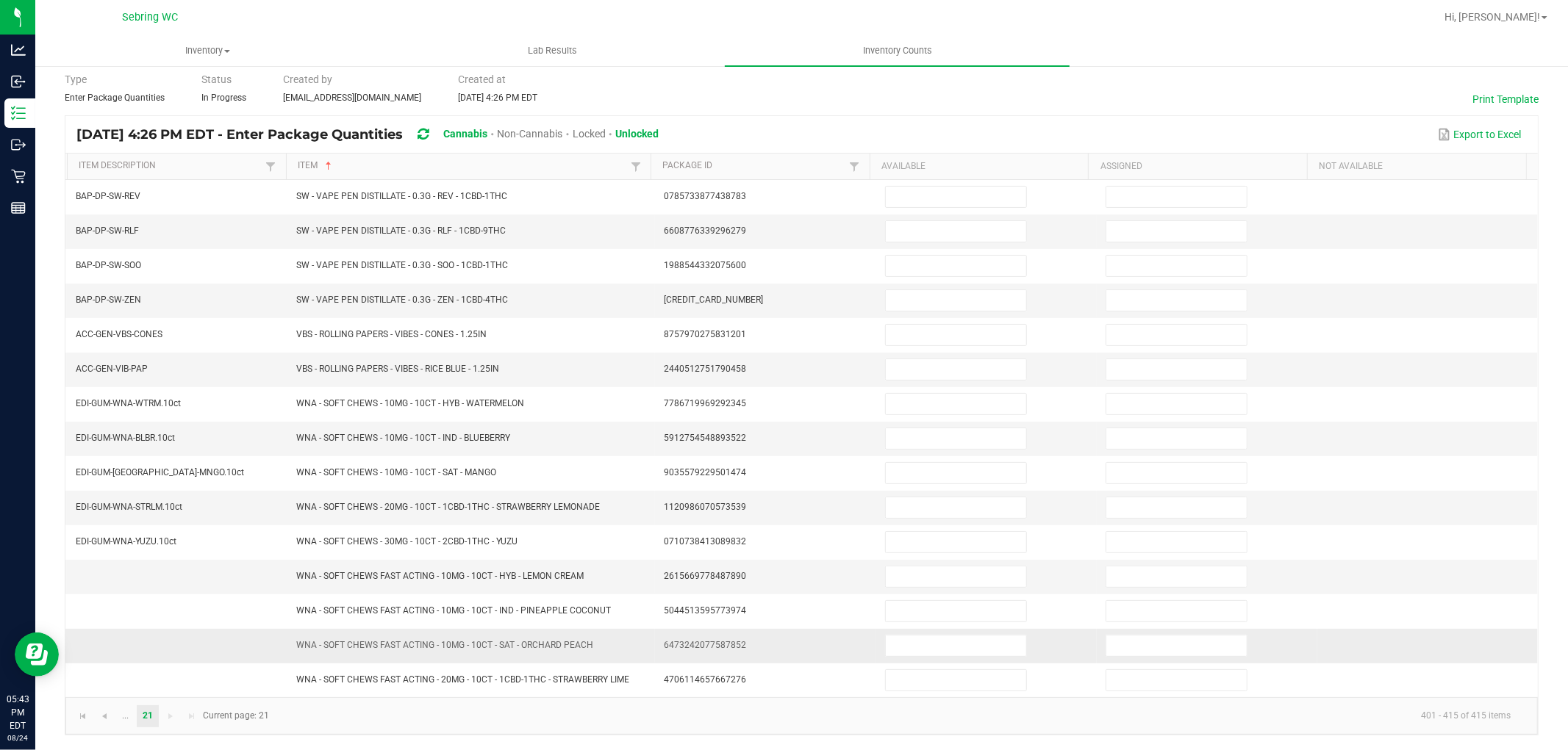
scroll to position [61, 0]
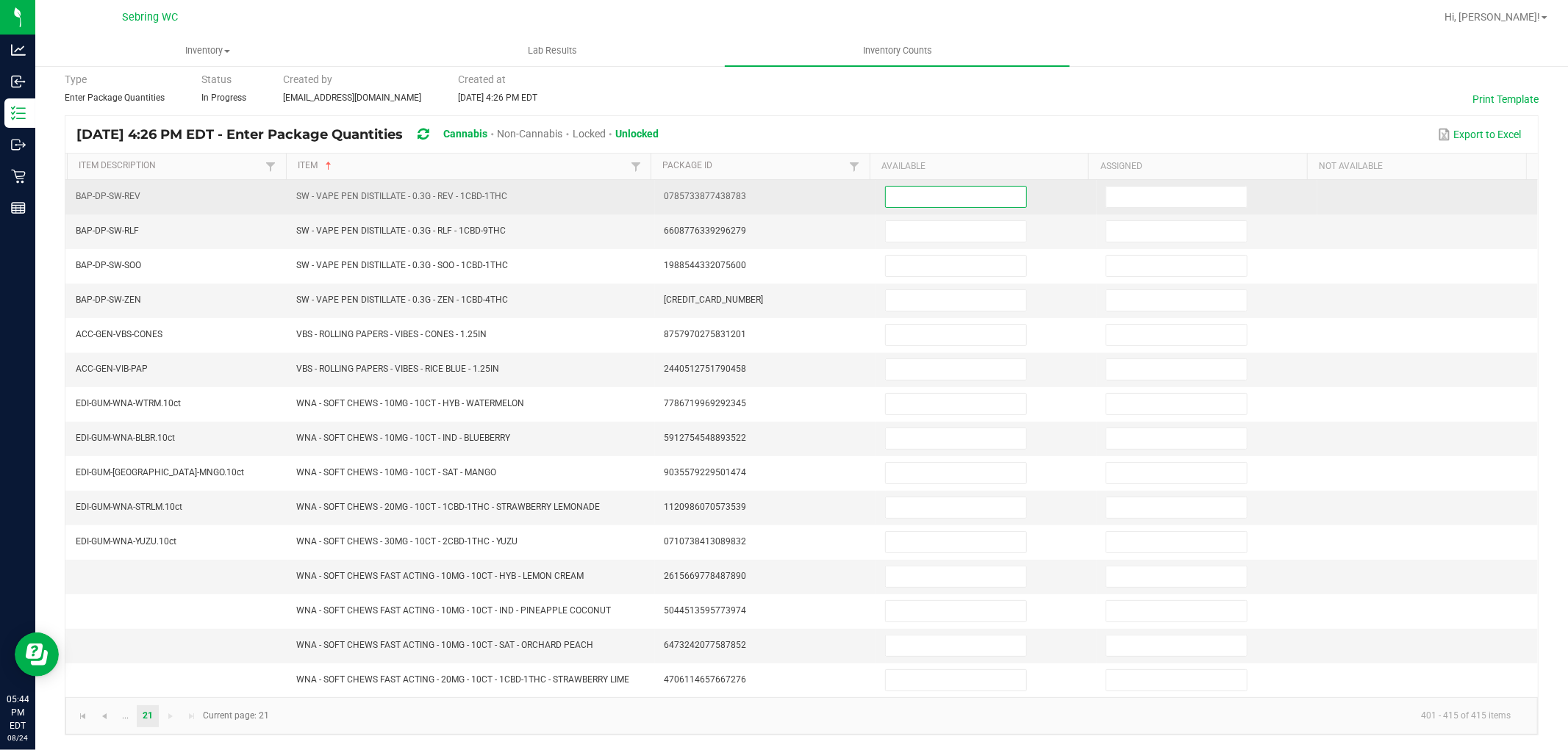
click at [950, 192] on input at bounding box center [956, 196] width 140 height 20
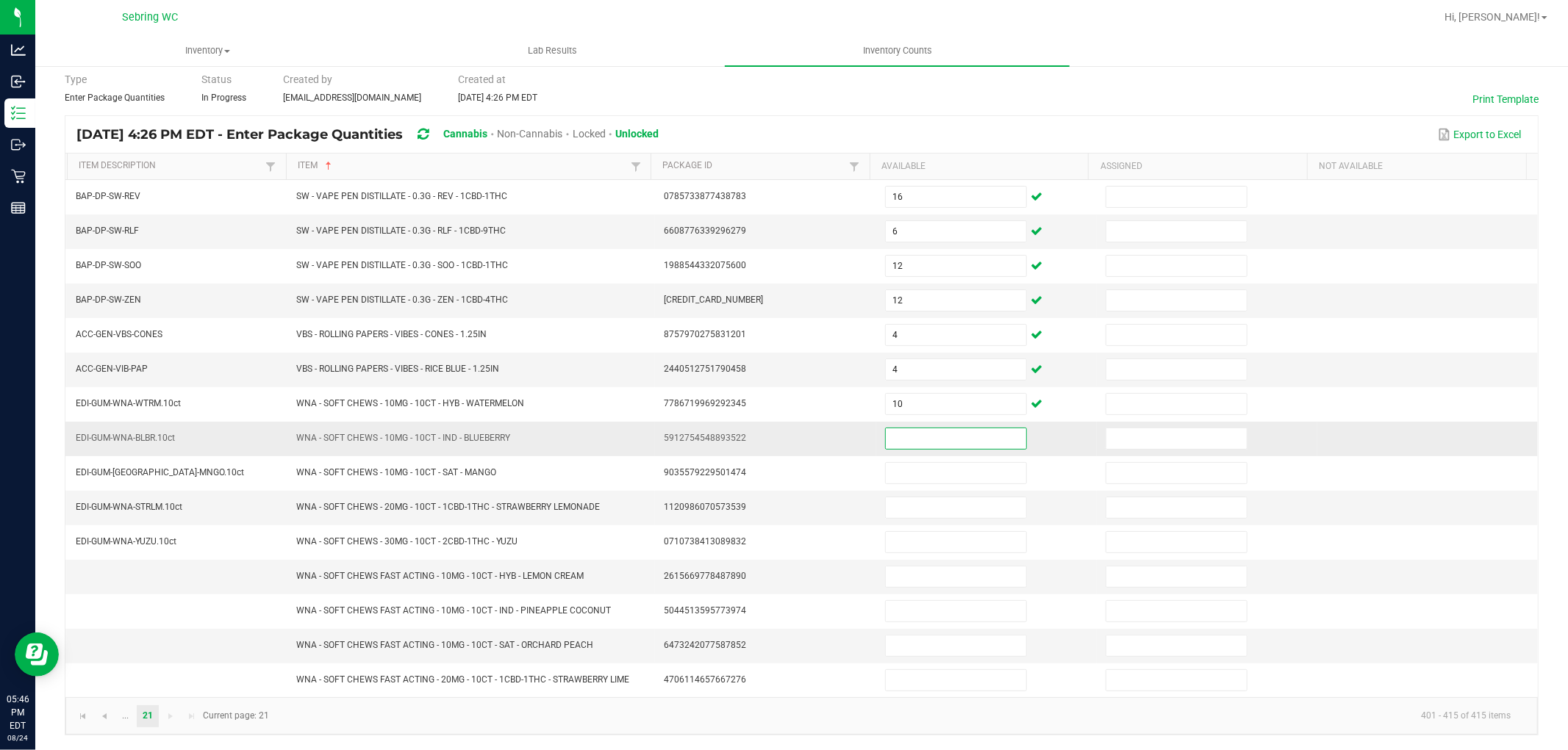
click at [974, 435] on input at bounding box center [956, 438] width 140 height 20
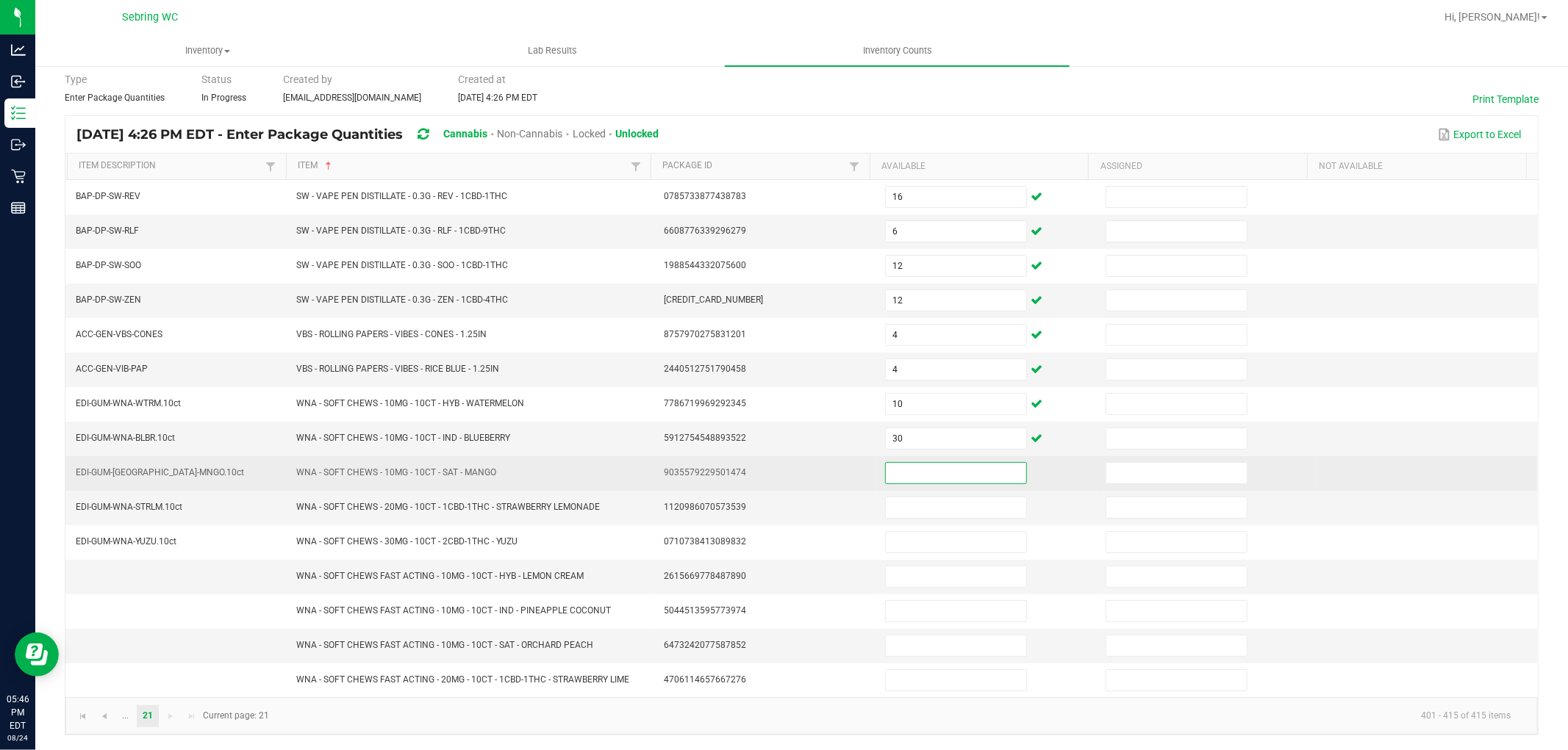
click at [909, 472] on input at bounding box center [956, 473] width 140 height 20
click at [885, 463] on input at bounding box center [956, 473] width 140 height 20
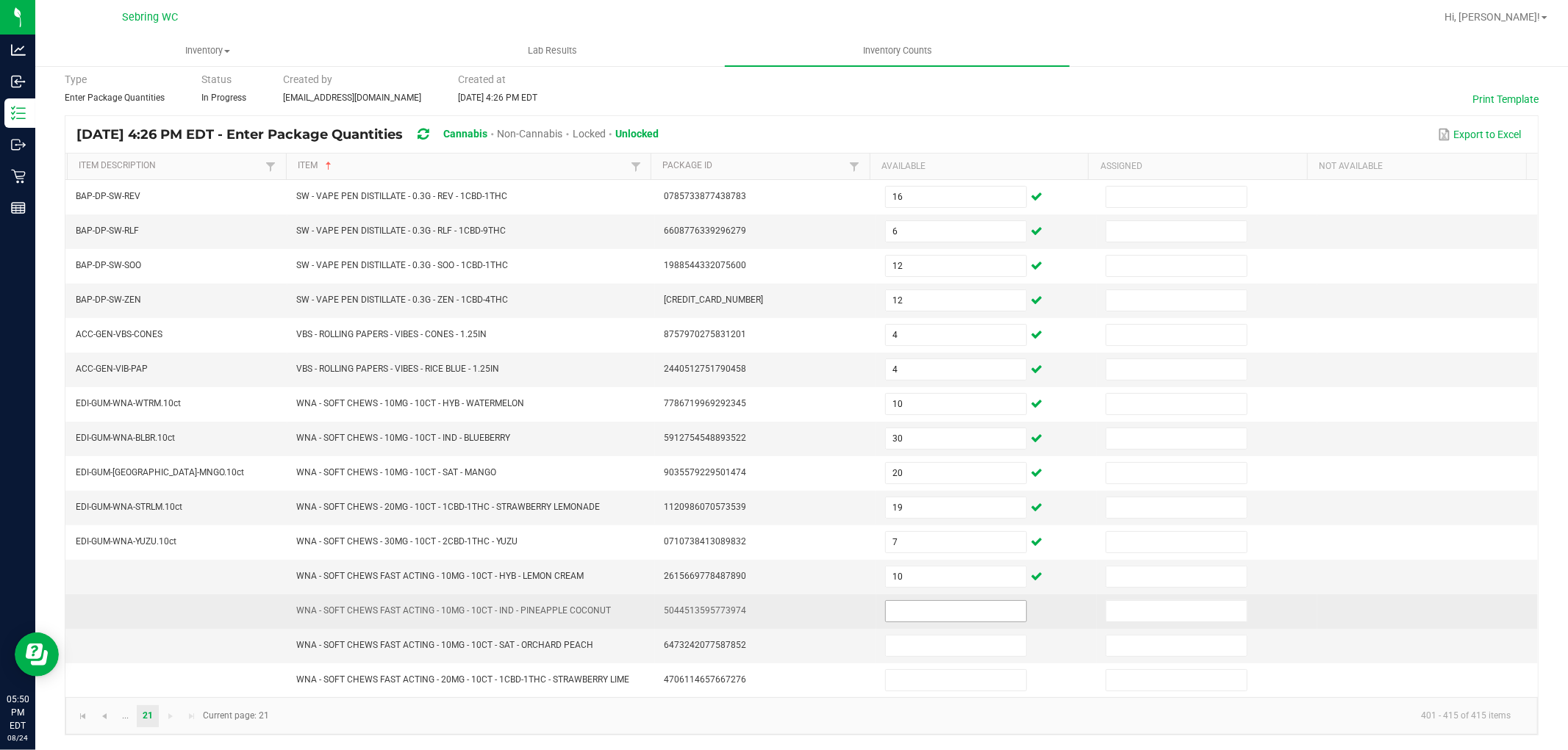
click at [951, 604] on input at bounding box center [956, 611] width 140 height 20
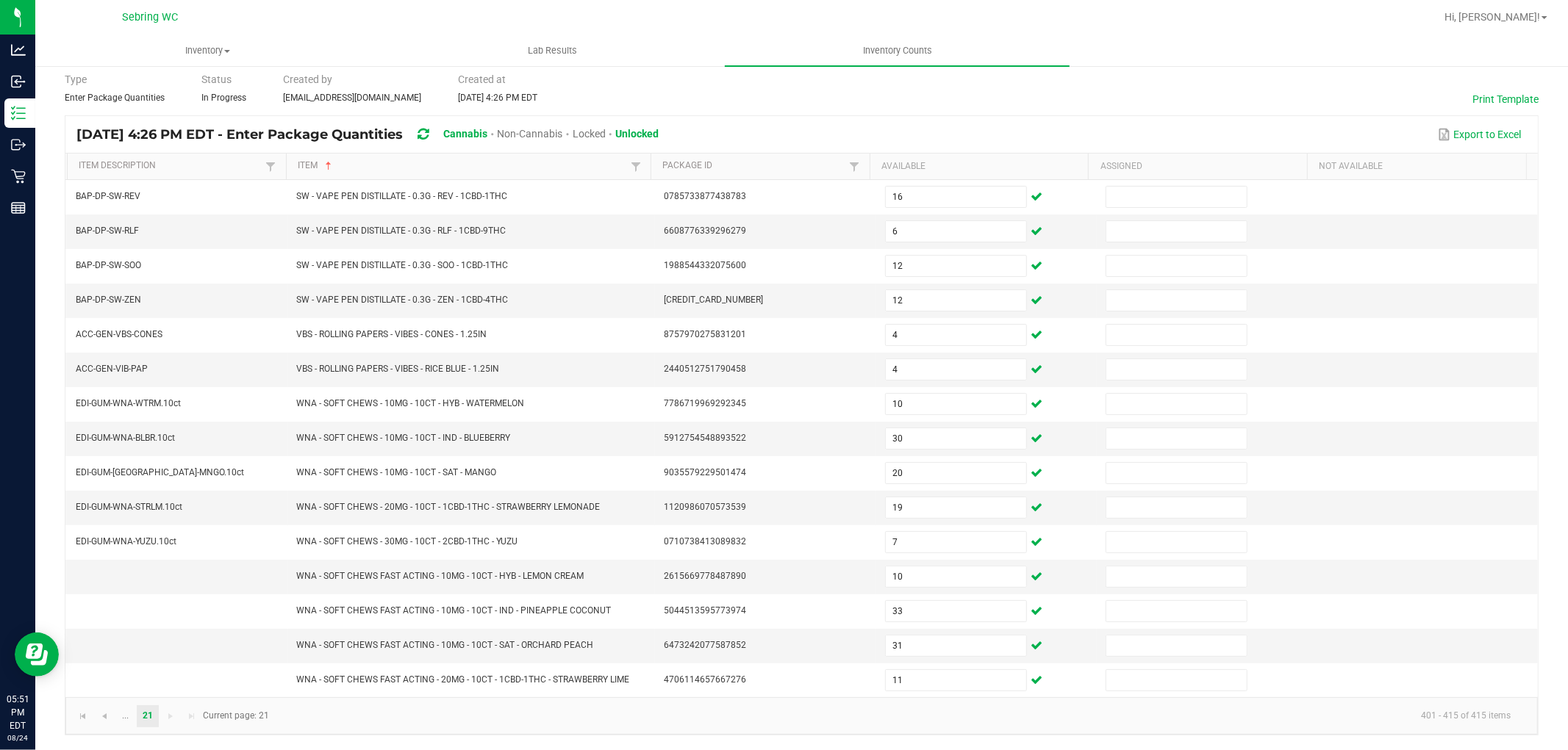
click at [798, 714] on kendo-pager-info "401 - 415 of 415 items" at bounding box center [900, 715] width 1244 height 24
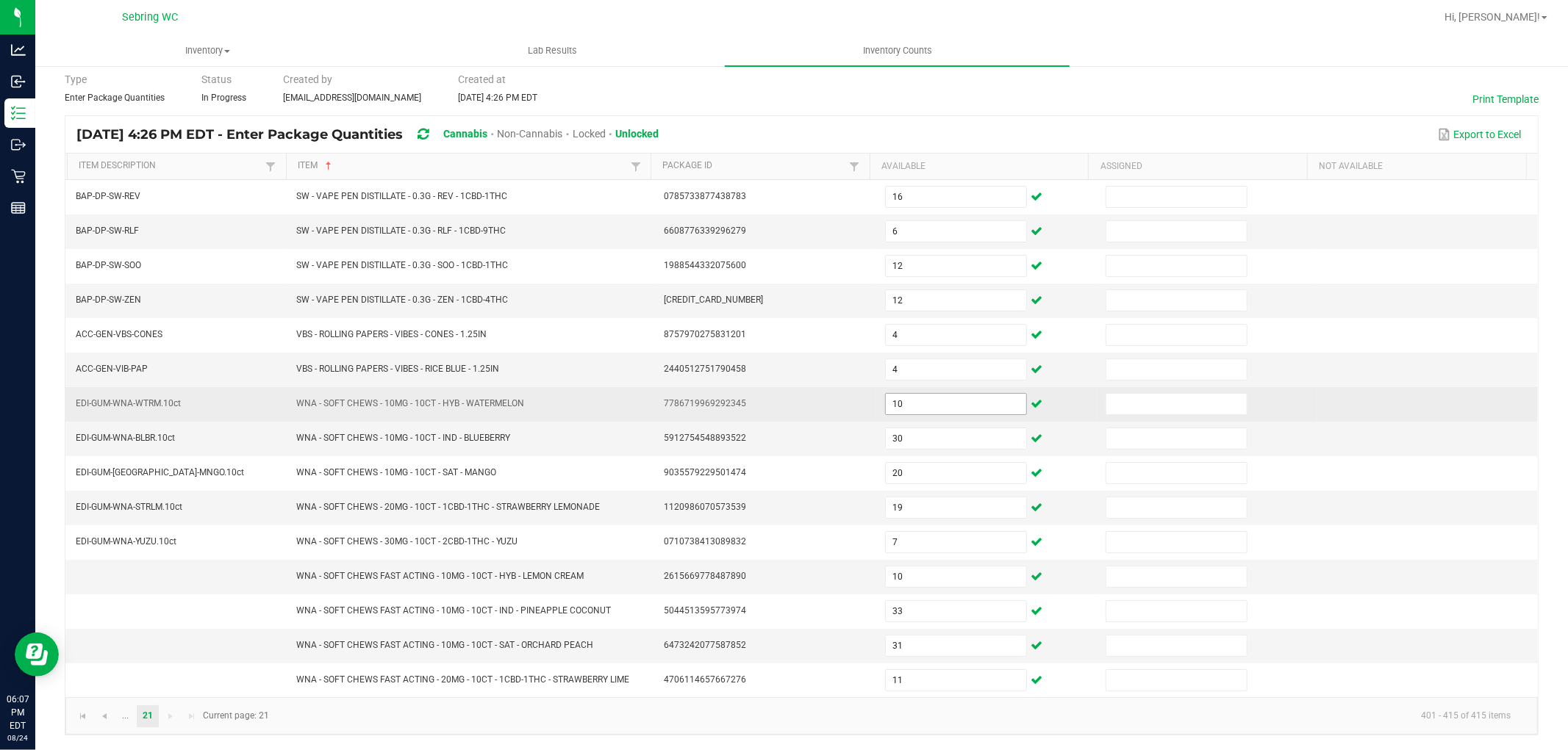
click at [949, 402] on input "10" at bounding box center [956, 404] width 140 height 20
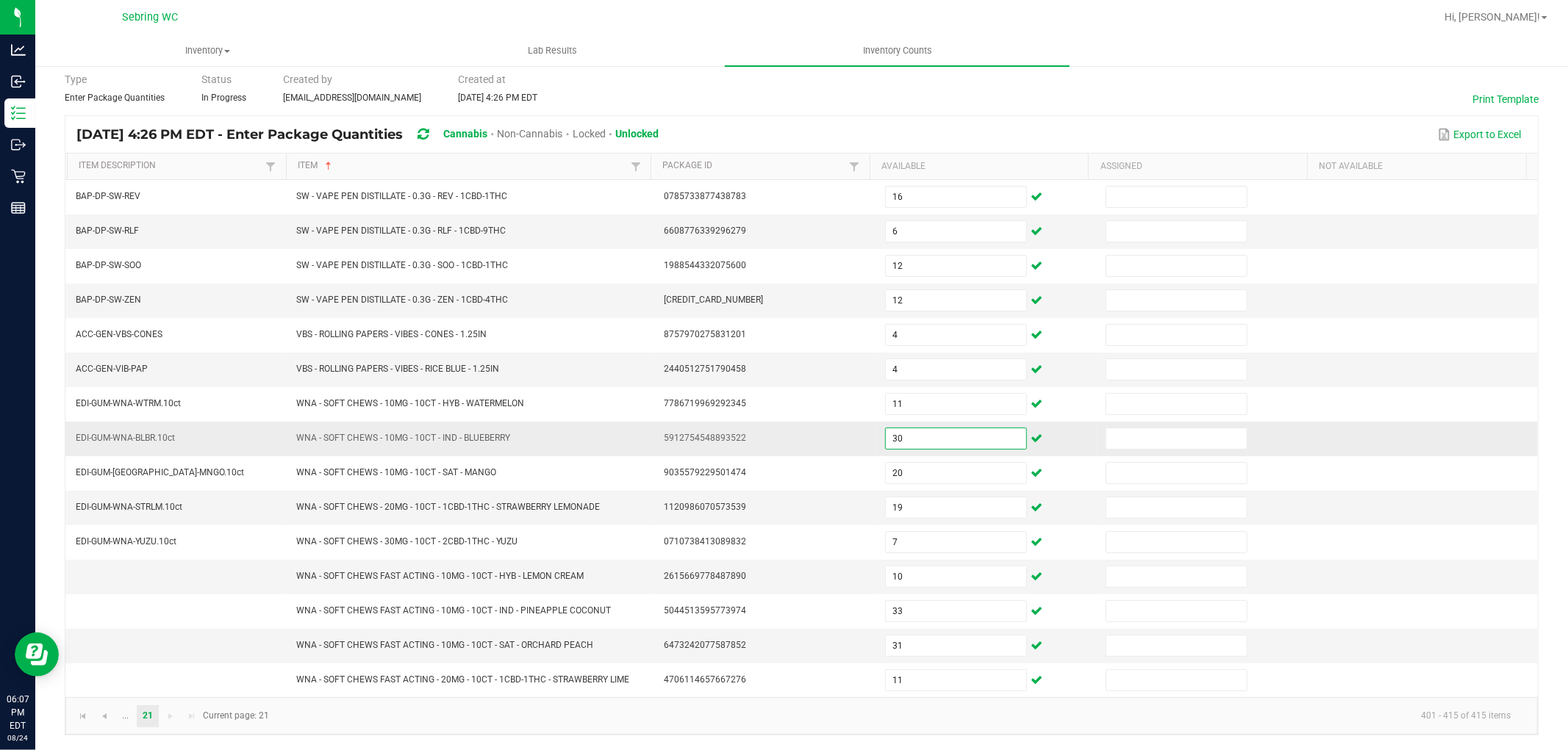
click at [909, 444] on input "30" at bounding box center [956, 438] width 140 height 20
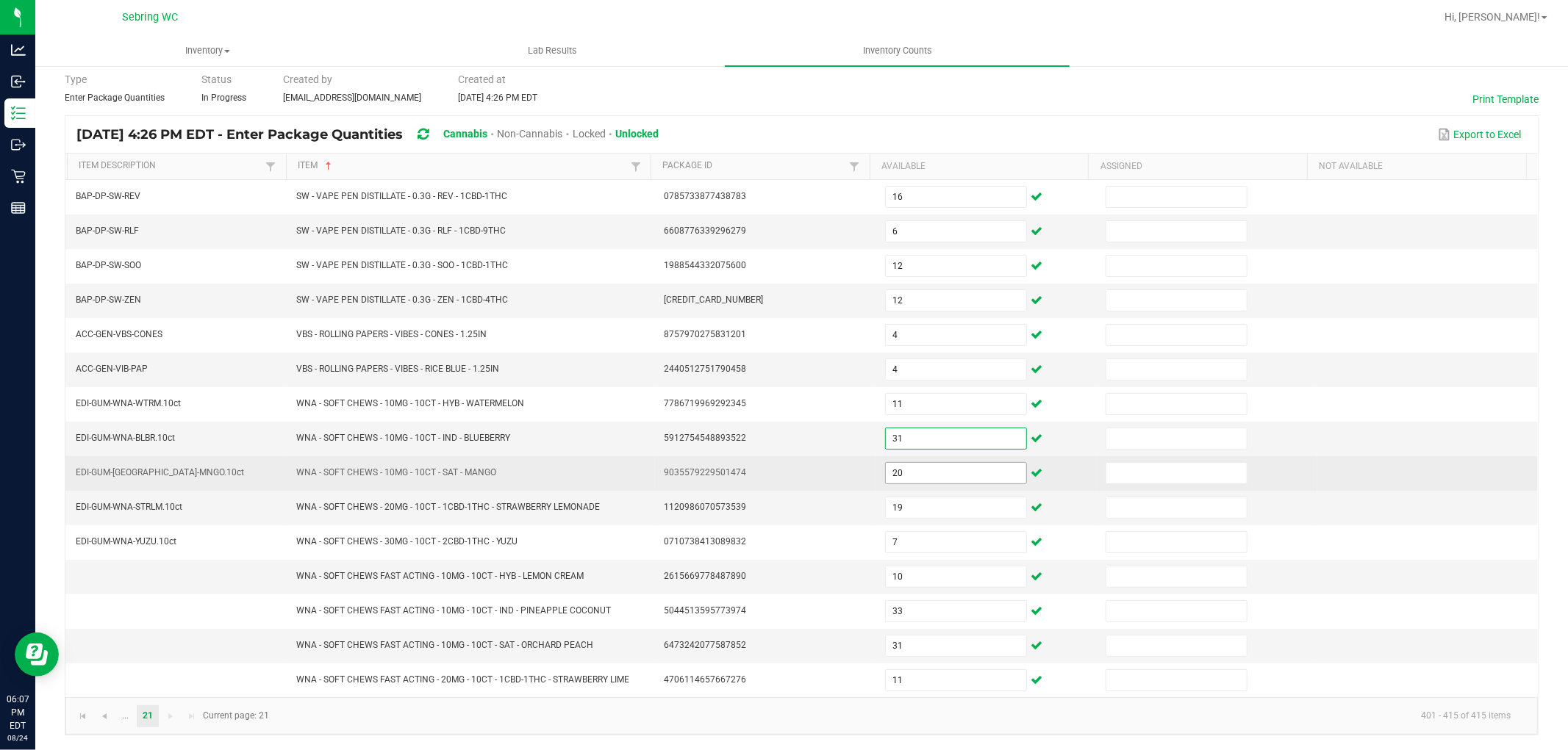
click at [928, 468] on input "20" at bounding box center [956, 473] width 140 height 20
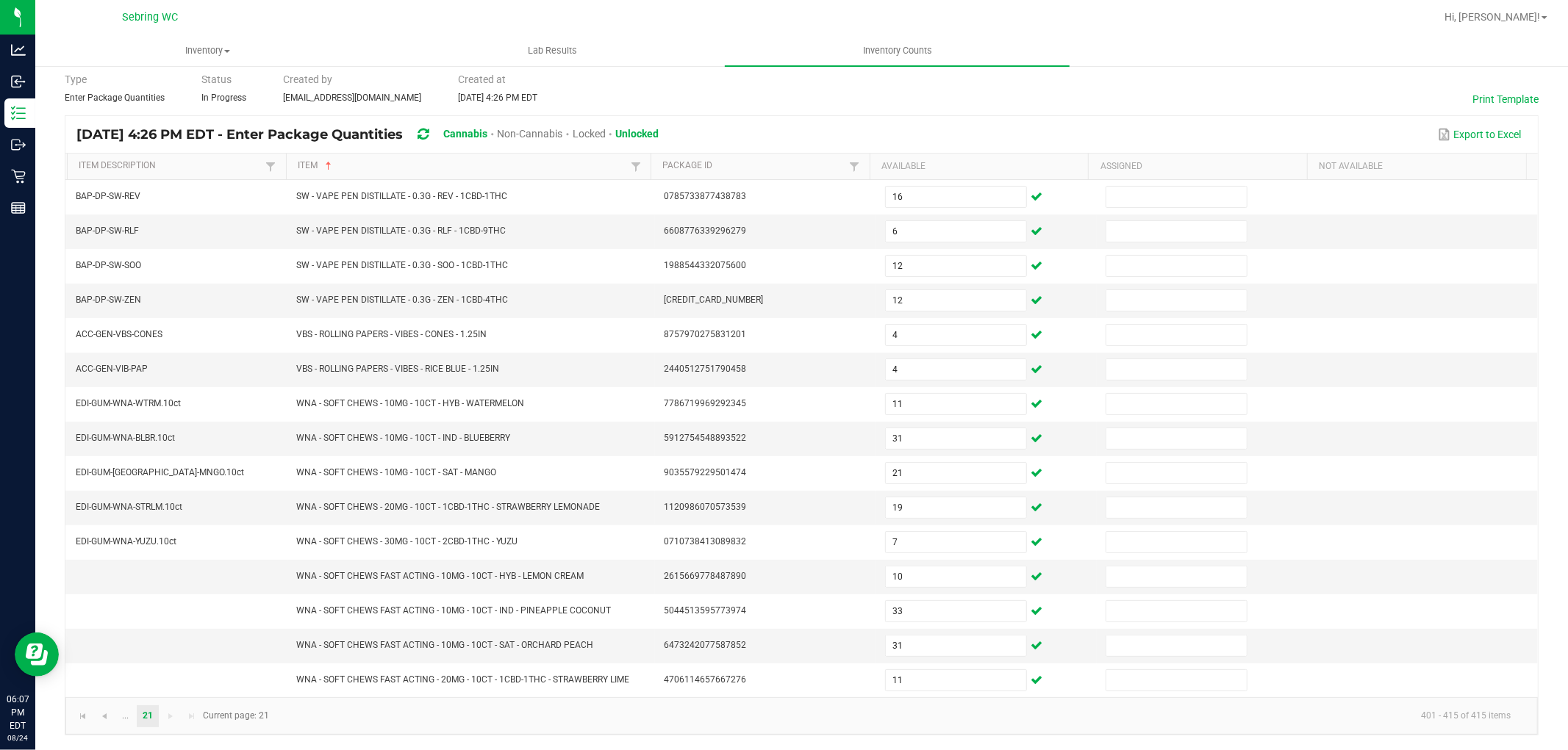
click at [845, 115] on kendo-grid "[DATE] 4:26 PM EDT - Enter Package Quantities Cannabis Non-Cannabis Locked Unlo…" at bounding box center [801, 425] width 1474 height 620
click at [842, 100] on div "< All Inventory Counts Inventory Count Cancel Count Submit for Review Type Ente…" at bounding box center [801, 379] width 1474 height 713
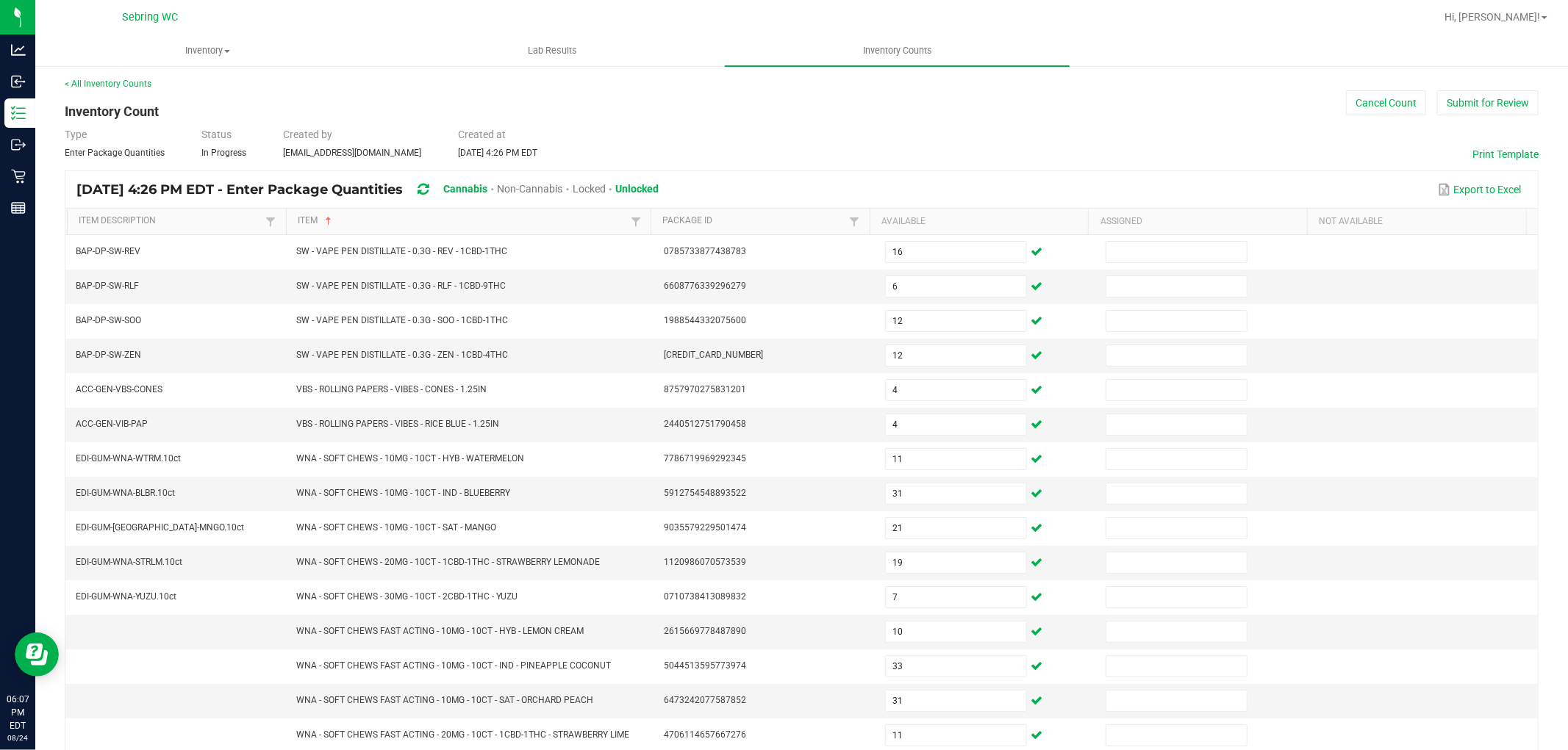
scroll to position [0, 0]
click at [1482, 95] on button "Submit for Review" at bounding box center [1486, 105] width 101 height 25
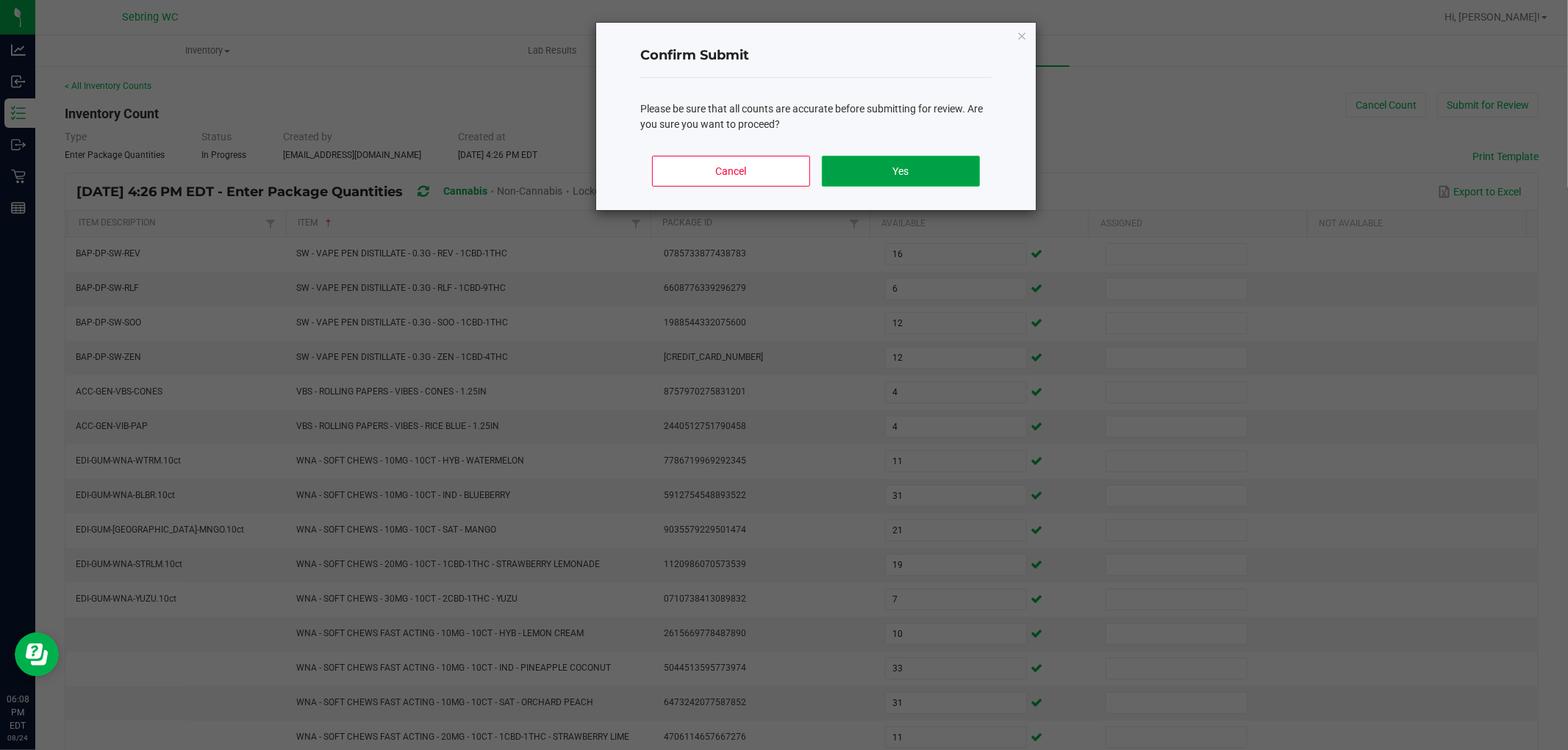
click at [865, 163] on button "Yes" at bounding box center [901, 171] width 158 height 31
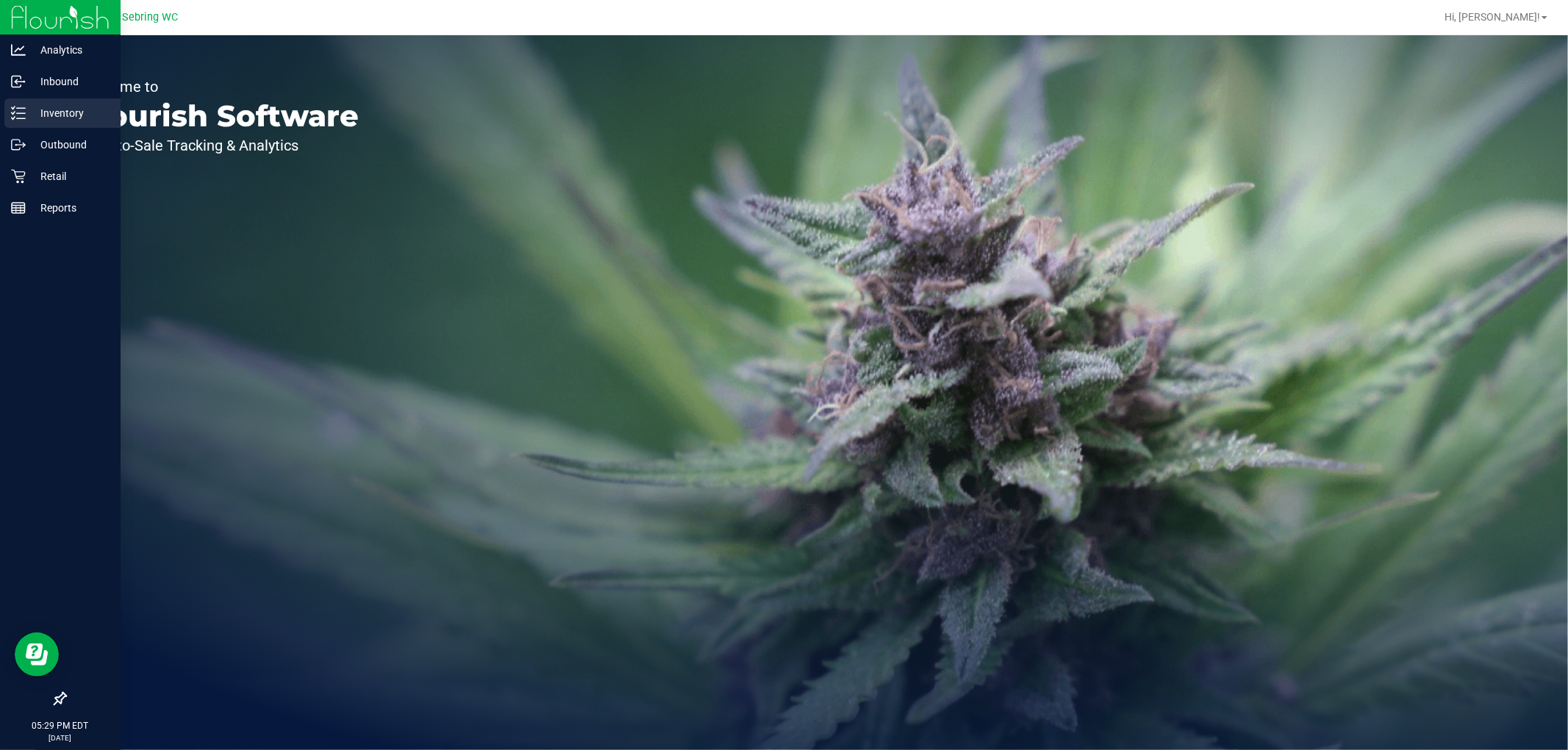
click at [36, 114] on p "Inventory" at bounding box center [70, 113] width 88 height 17
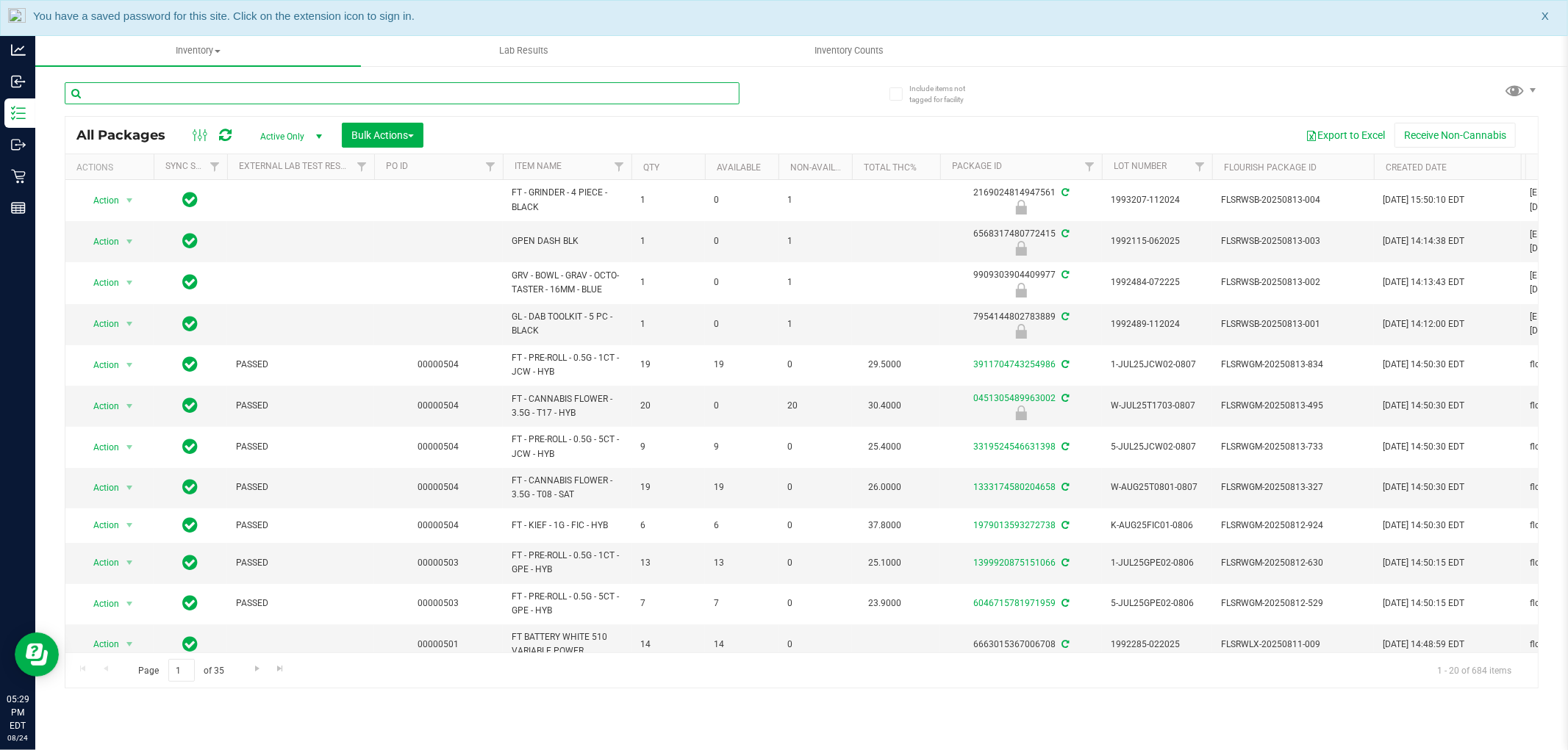
click at [207, 91] on input "text" at bounding box center [402, 93] width 675 height 22
paste input "GRV - BOWL - GRAV - OCTO-TASTER - 16MM - BLACK"
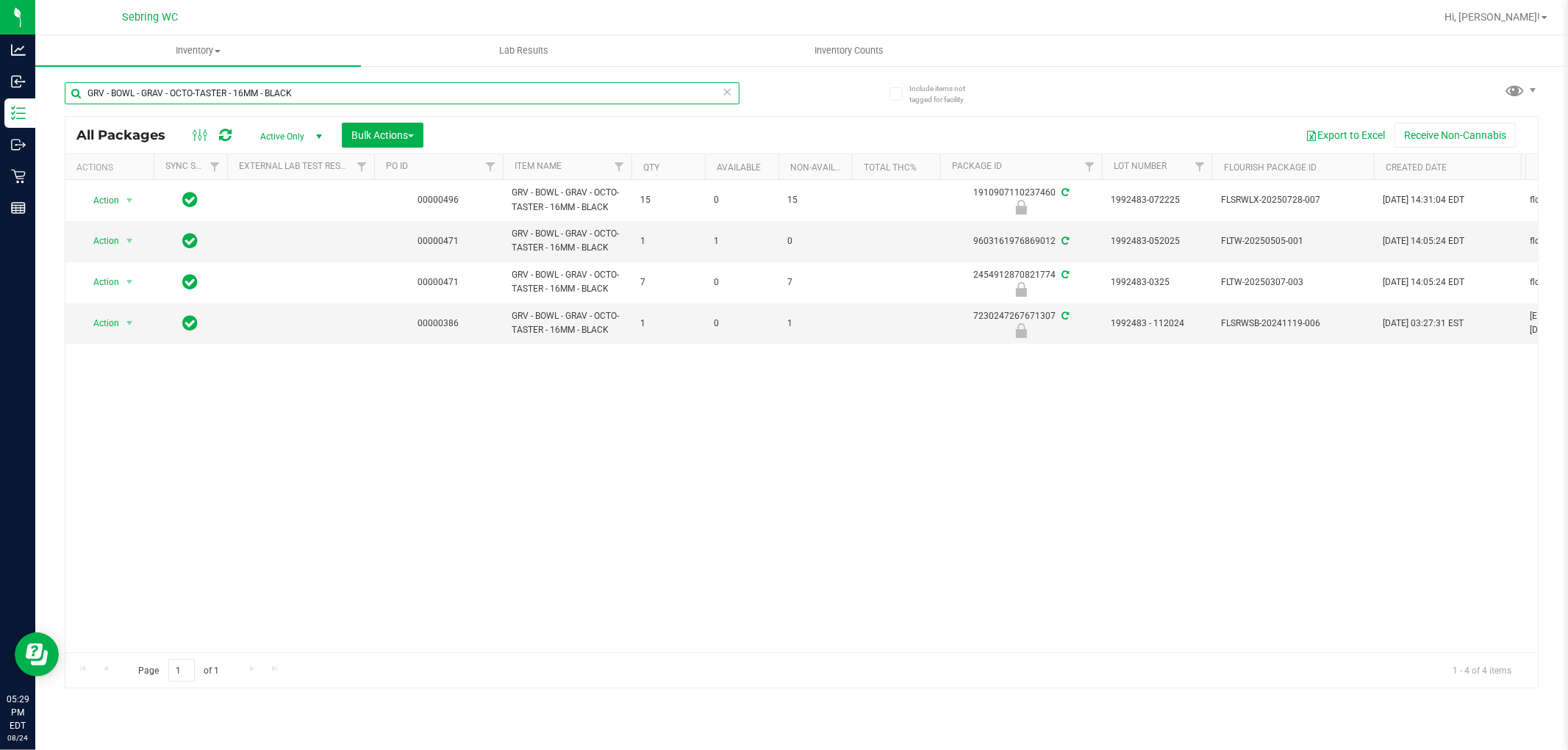
type input "GRV - BOWL - GRAV - OCTO-TASTER - 16MM - BLACK"
click at [300, 137] on span "Active Only" at bounding box center [288, 136] width 81 height 20
click at [492, 125] on div "Export to Excel Receive Non-Cannabis" at bounding box center [981, 136] width 1092 height 25
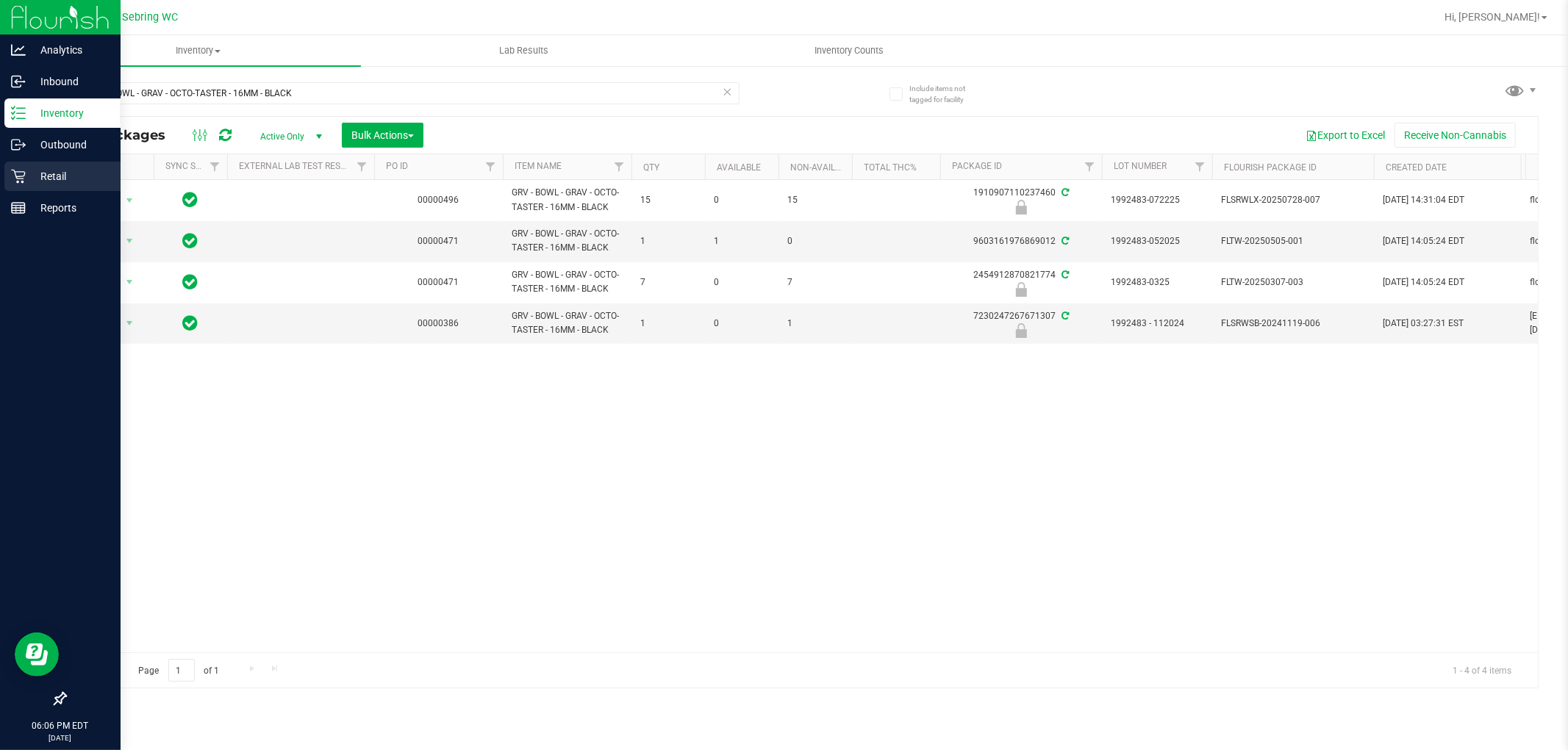
click at [52, 183] on p "Retail" at bounding box center [70, 176] width 88 height 17
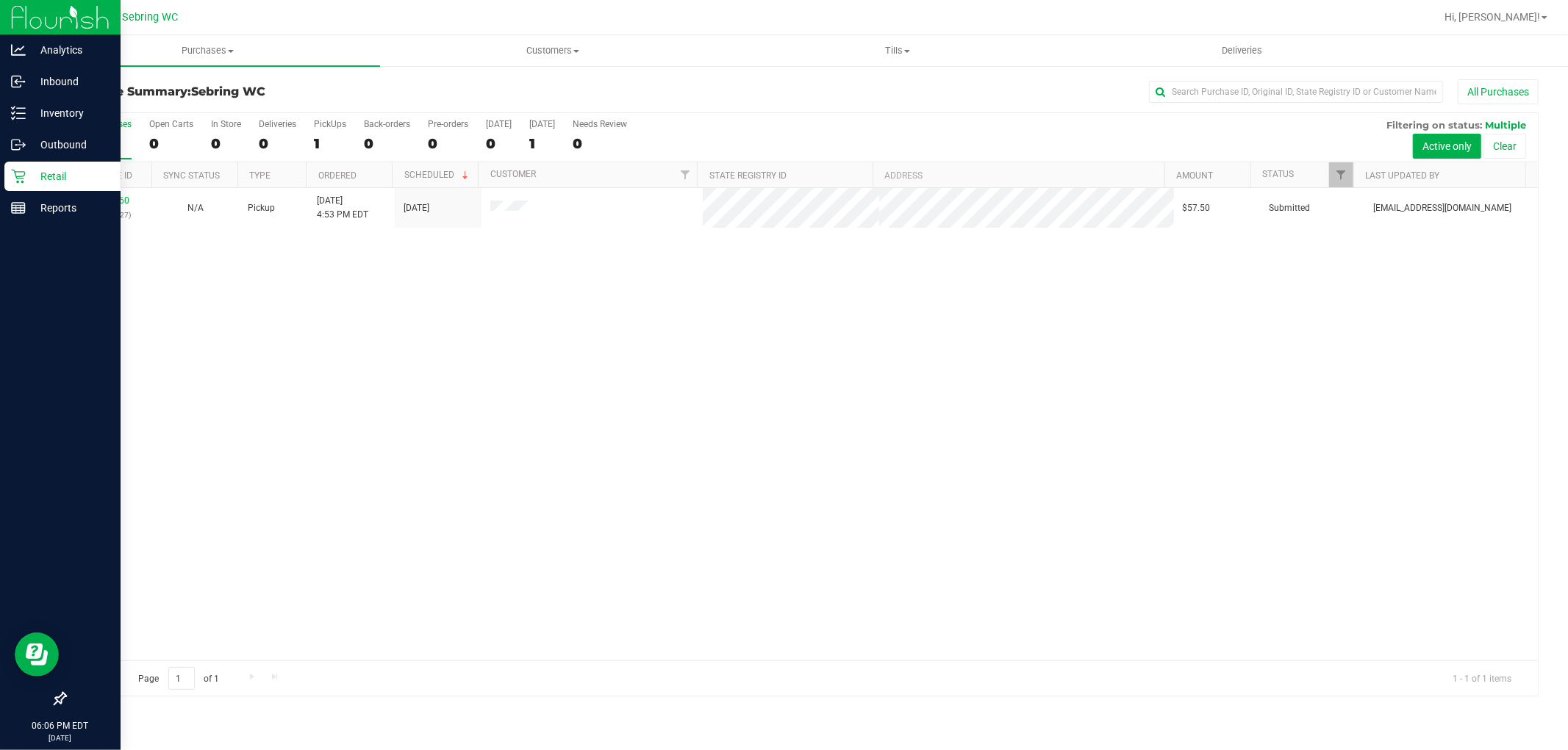
click at [446, 341] on div "11840860 (317025327) N/A Pickup [DATE] 4:53 PM EDT 8/25/2025 $57.50 Submitted […" at bounding box center [801, 425] width 1472 height 473
click at [623, 313] on div "11840860 (317025327) N/A Pickup [DATE] 4:53 PM EDT 8/25/2025 $57.50 Submitted […" at bounding box center [801, 425] width 1472 height 473
click at [200, 62] on uib-tab-heading "Purchases Summary of purchases Fulfillment All purchases" at bounding box center [208, 51] width 345 height 31
click at [161, 93] on span "Summary of purchases" at bounding box center [111, 88] width 151 height 12
click at [199, 55] on span "Purchases" at bounding box center [208, 51] width 345 height 13
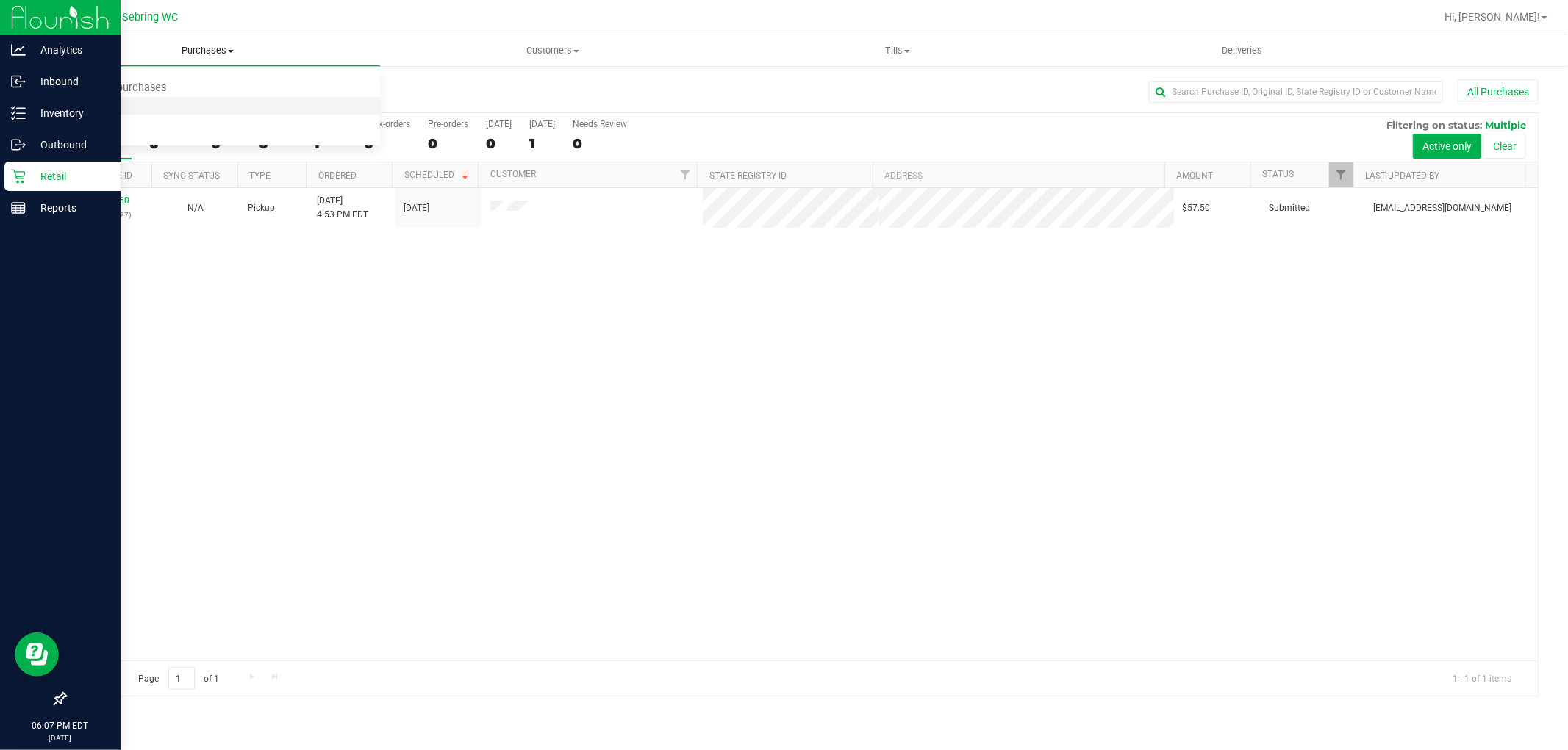
click at [155, 109] on li "Fulfillment" at bounding box center [208, 107] width 345 height 17
